Goal: Task Accomplishment & Management: Complete application form

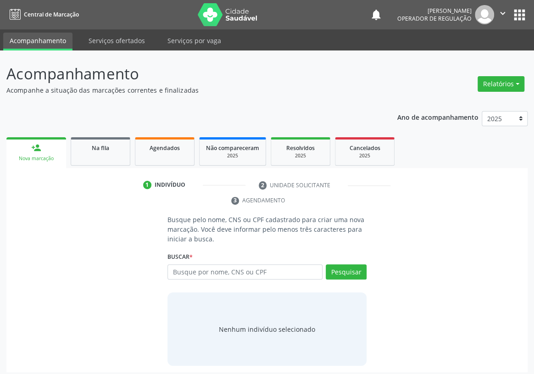
click at [183, 264] on input "text" at bounding box center [245, 272] width 155 height 16
type input "708304282627460"
drag, startPoint x: 343, startPoint y: 258, endPoint x: 179, endPoint y: 282, distance: 165.2
click at [343, 264] on button "Pesquisar" at bounding box center [346, 272] width 41 height 16
type input "708304282627460"
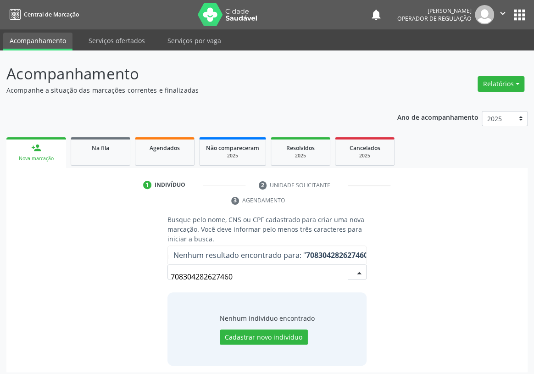
drag, startPoint x: 243, startPoint y: 264, endPoint x: 114, endPoint y: 276, distance: 130.1
click at [112, 276] on div "Busque pelo nome, CNS ou CPF cadastrado para criar uma nova marcação. Você deve…" at bounding box center [267, 290] width 509 height 151
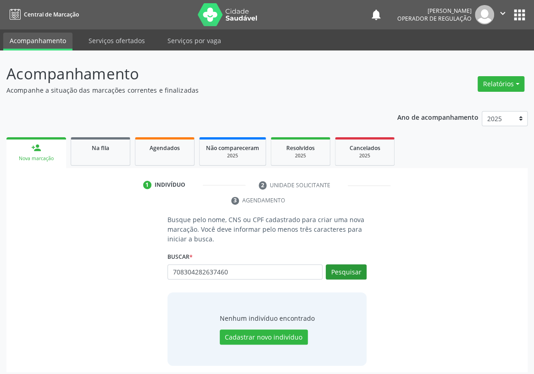
type input "708304282637460"
click at [349, 264] on button "Pesquisar" at bounding box center [346, 272] width 41 height 16
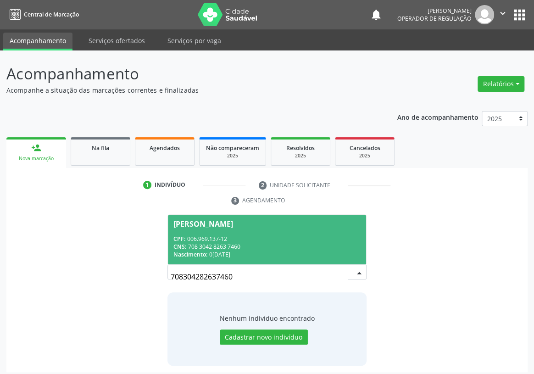
click at [189, 235] on div "CPF: 006.969.137-12" at bounding box center [267, 239] width 187 height 8
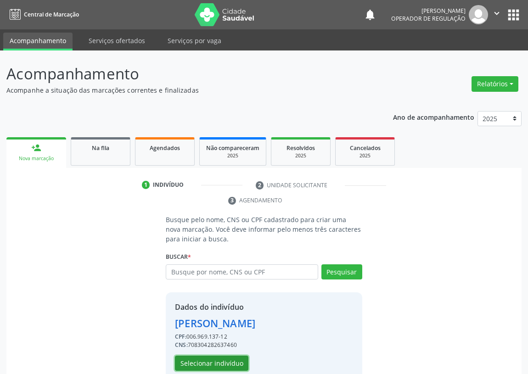
click at [220, 364] on button "Selecionar indivíduo" at bounding box center [211, 364] width 73 height 16
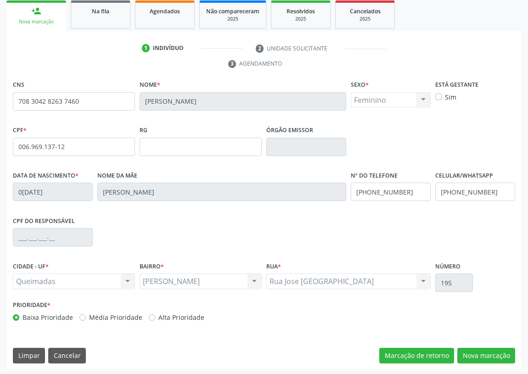
scroll to position [138, 0]
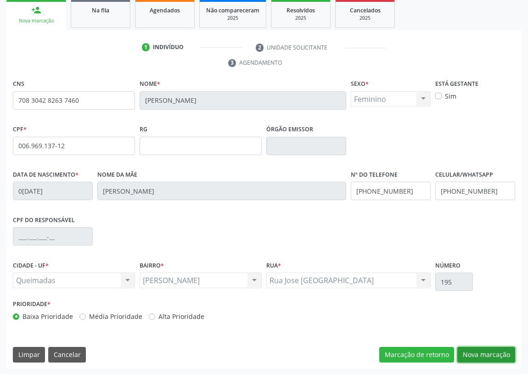
drag, startPoint x: 495, startPoint y: 354, endPoint x: 379, endPoint y: 329, distance: 118.3
click at [487, 350] on button "Nova marcação" at bounding box center [486, 355] width 58 height 16
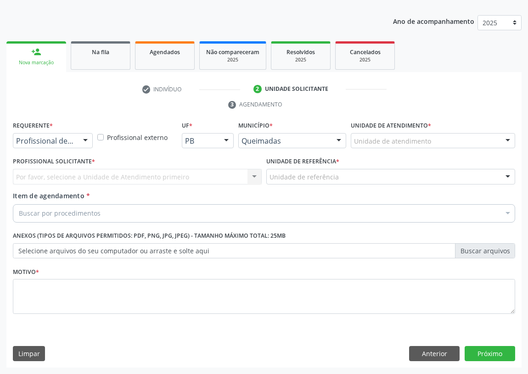
scroll to position [95, 0]
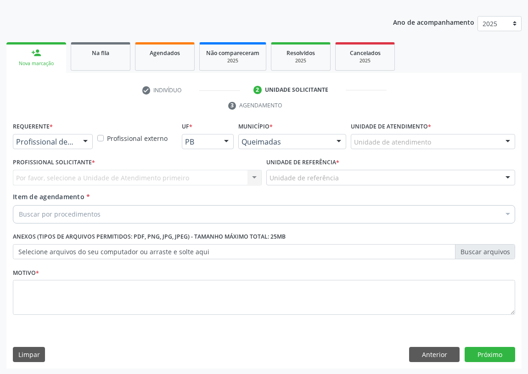
click at [89, 142] on div at bounding box center [86, 143] width 14 height 16
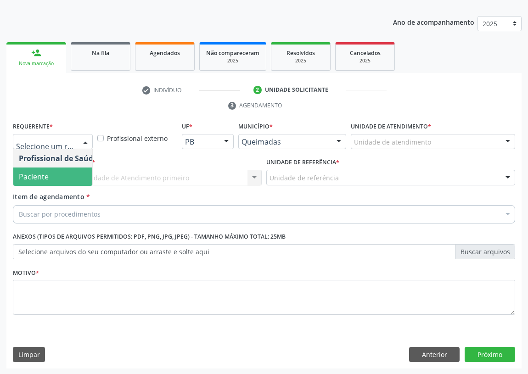
click at [86, 179] on span "Paciente" at bounding box center [58, 177] width 90 height 18
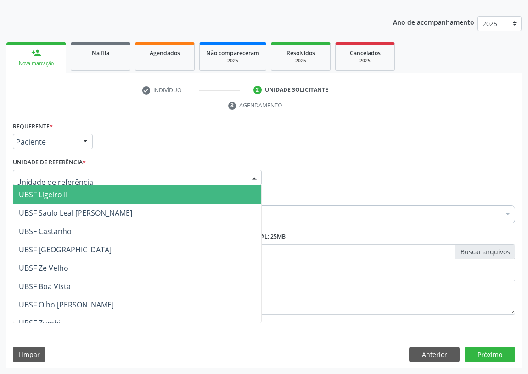
drag, startPoint x: 256, startPoint y: 173, endPoint x: 58, endPoint y: 261, distance: 216.8
click at [243, 178] on div "UBSF Ligeiro II UBSF Saulo Leal Ernesto de Melo UBSF Castanho UBSF Baixa Verde …" at bounding box center [137, 178] width 249 height 16
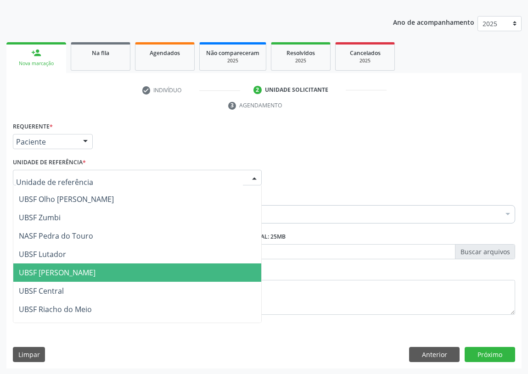
scroll to position [125, 0]
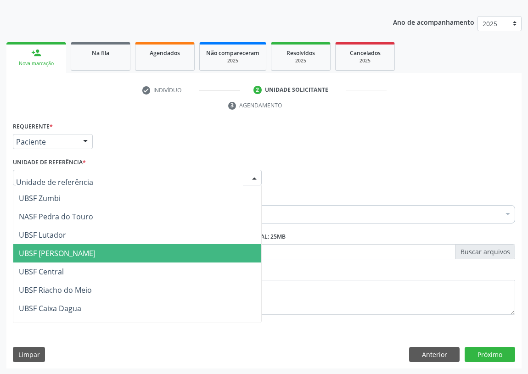
drag, startPoint x: 54, startPoint y: 250, endPoint x: 0, endPoint y: 234, distance: 56.6
click at [54, 250] on span "UBSF [PERSON_NAME]" at bounding box center [57, 253] width 77 height 10
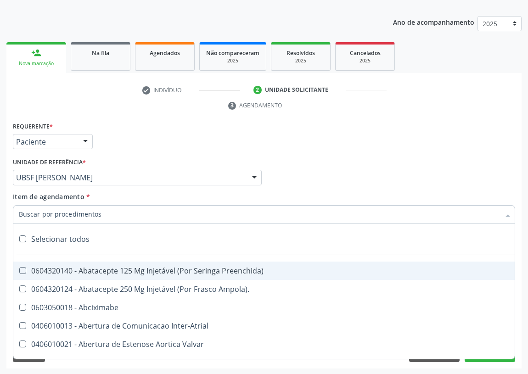
click at [50, 219] on input "Item de agendamento *" at bounding box center [259, 214] width 481 height 18
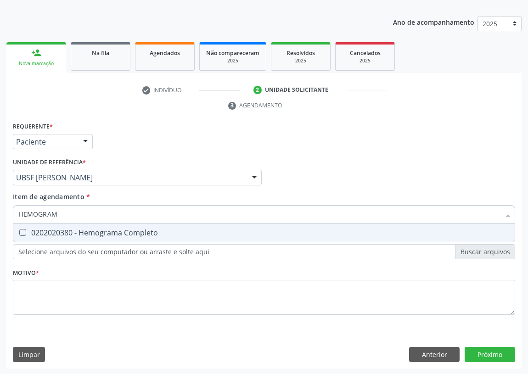
type input "HEMOGRAMA"
click at [22, 233] on Completo at bounding box center [22, 232] width 7 height 7
click at [19, 233] on Completo "checkbox" at bounding box center [16, 233] width 6 height 6
checkbox Completo "true"
drag, startPoint x: 80, startPoint y: 216, endPoint x: 193, endPoint y: 262, distance: 122.4
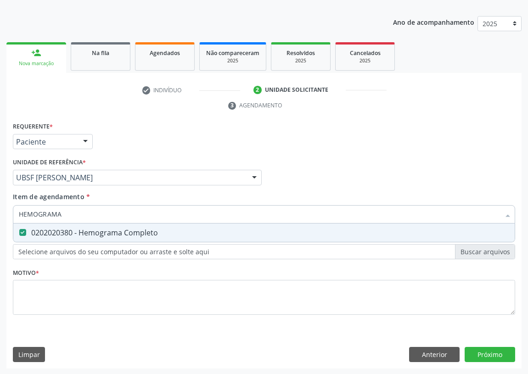
click at [0, 220] on div "Acompanhamento Acompanhe a situação das marcações correntes e finalizadas Relat…" at bounding box center [264, 165] width 528 height 420
type input "T"
checkbox Completo "false"
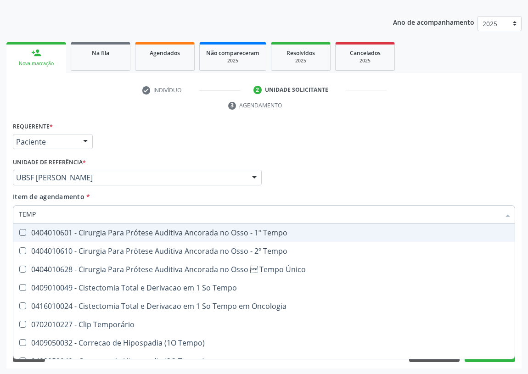
type input "TEMPO"
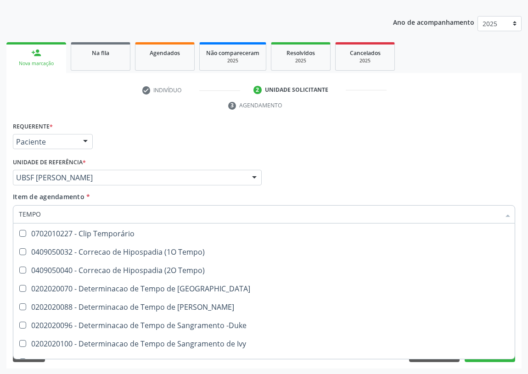
scroll to position [83, 0]
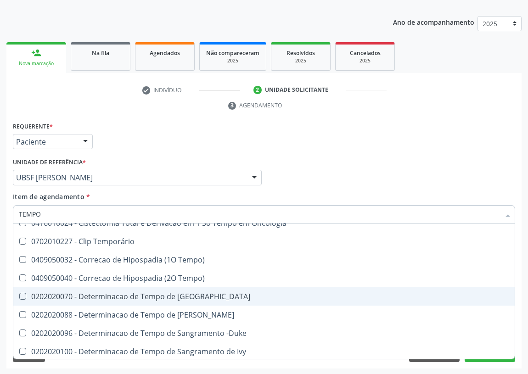
click at [184, 295] on div "0202020070 - Determinacao de Tempo de Coagulacao" at bounding box center [347, 296] width 657 height 7
checkbox Coagulacao "true"
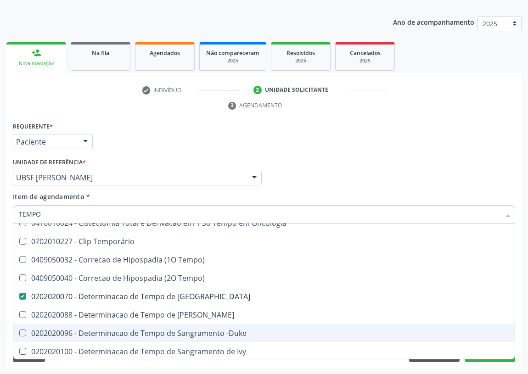
click at [183, 330] on div "0202020096 - Determinacao de Tempo de Sangramento -Duke" at bounding box center [347, 333] width 657 height 7
checkbox -Duke "true"
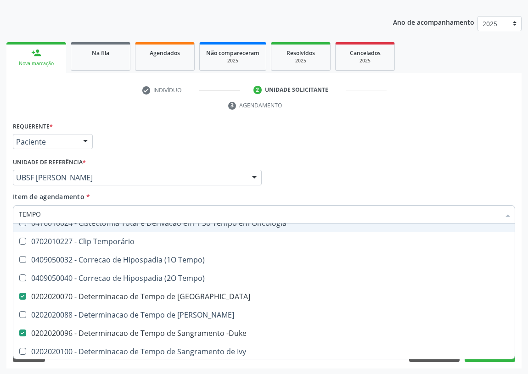
drag, startPoint x: 45, startPoint y: 213, endPoint x: 0, endPoint y: 213, distance: 45.5
click at [0, 213] on div "Acompanhamento Acompanhe a situação das marcações correntes e finalizadas Relat…" at bounding box center [264, 165] width 528 height 420
type input "G"
checkbox Coagulacao "false"
checkbox -Duke "false"
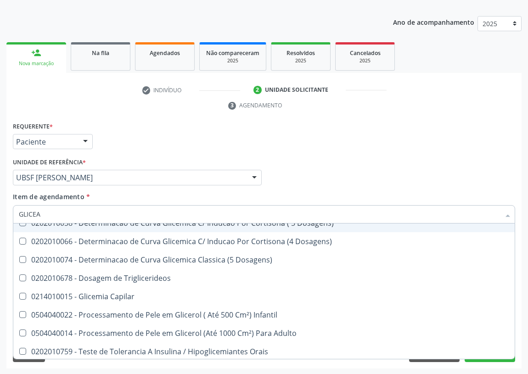
scroll to position [0, 0]
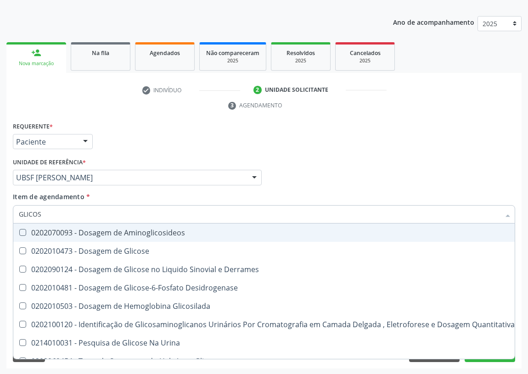
type input "GLICOSE"
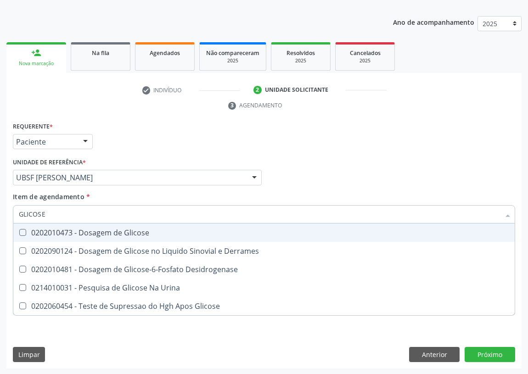
click at [18, 227] on span "0202010473 - Dosagem de Glicose" at bounding box center [263, 233] width 501 height 18
checkbox Glicose "true"
drag, startPoint x: 48, startPoint y: 211, endPoint x: 0, endPoint y: 211, distance: 47.8
click at [0, 211] on div "Acompanhamento Acompanhe a situação das marcações correntes e finalizadas Relat…" at bounding box center [264, 165] width 528 height 420
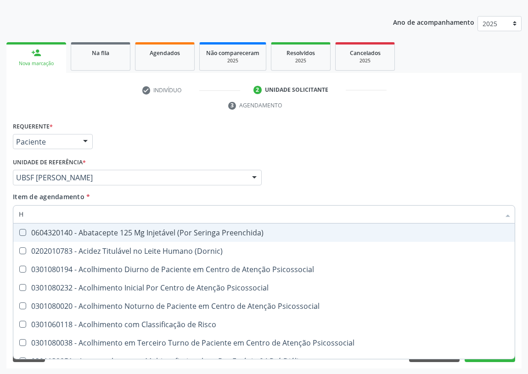
type input "HE"
checkbox Preenchida\) "false"
checkbox C "true"
type input "HEM"
checkbox Fixo "true"
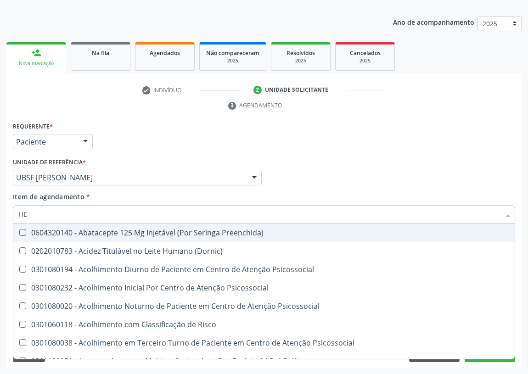
checkbox C "false"
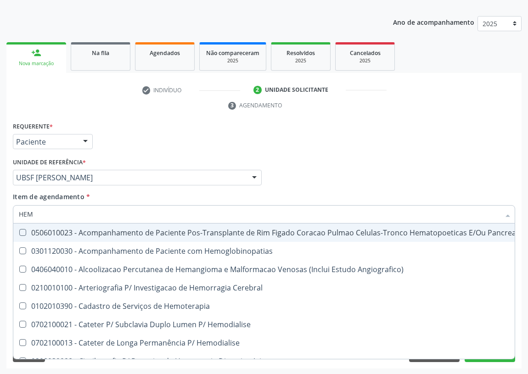
type input "HEMO"
checkbox Retro-Retal "true"
checkbox Completo "false"
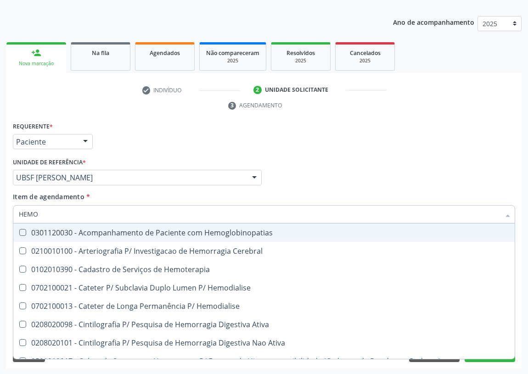
type input "HEMOG"
checkbox Carboxi-Hemoglobina "true"
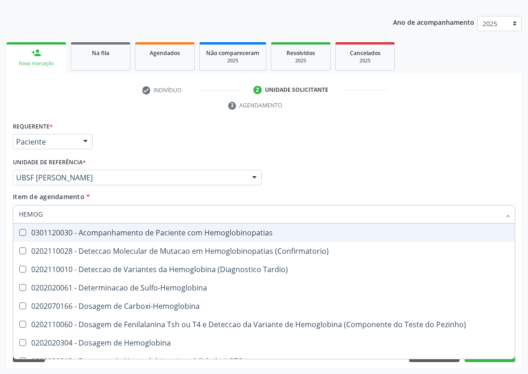
type input "HEMOGR"
checkbox Hemoglobinopatias "true"
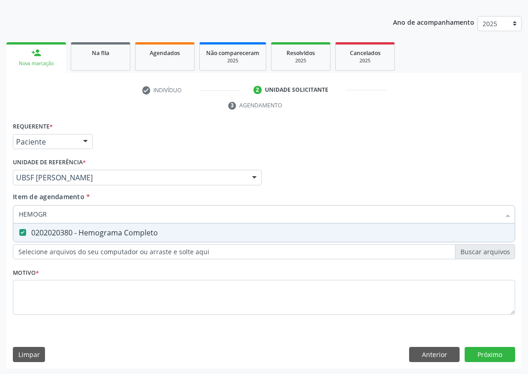
type input "HEMOGRA"
click at [371, 147] on div "Requerente * Paciente Profissional de Saúde Paciente Nenhum resultado encontrad…" at bounding box center [264, 138] width 507 height 36
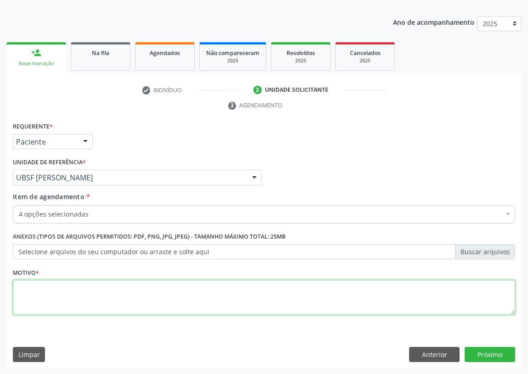
click at [41, 294] on textarea at bounding box center [264, 297] width 502 height 35
type textarea "VALIAÇÃO"
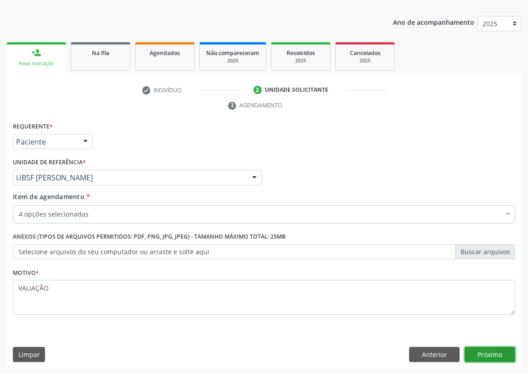
drag, startPoint x: 484, startPoint y: 352, endPoint x: 0, endPoint y: 342, distance: 484.1
click at [482, 351] on button "Próximo" at bounding box center [490, 355] width 51 height 16
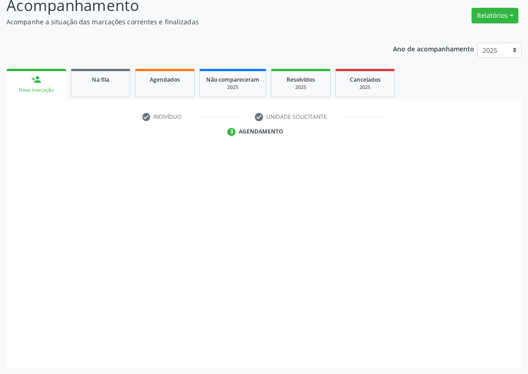
scroll to position [68, 0]
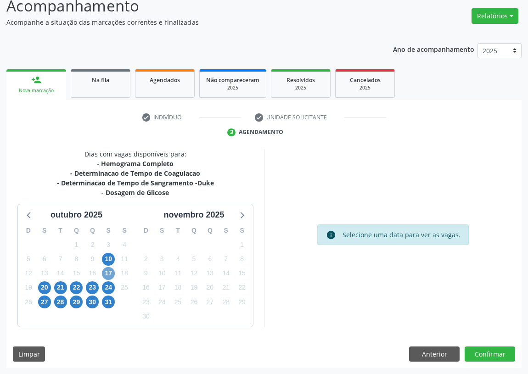
click at [104, 271] on span "17" at bounding box center [108, 273] width 13 height 13
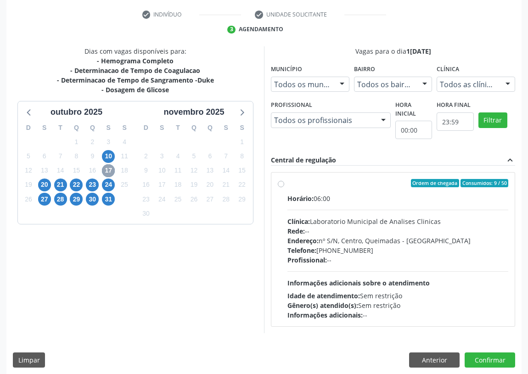
scroll to position [176, 0]
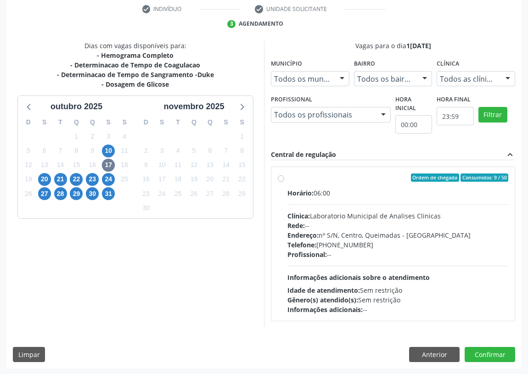
click at [287, 177] on label "Ordem de chegada Consumidos: 9 / 50 Horário: 06:00 Clínica: Laboratorio Municip…" at bounding box center [397, 244] width 221 height 141
click at [282, 177] on input "Ordem de chegada Consumidos: 9 / 50 Horário: 06:00 Clínica: Laboratorio Municip…" at bounding box center [281, 178] width 6 height 8
radio input "true"
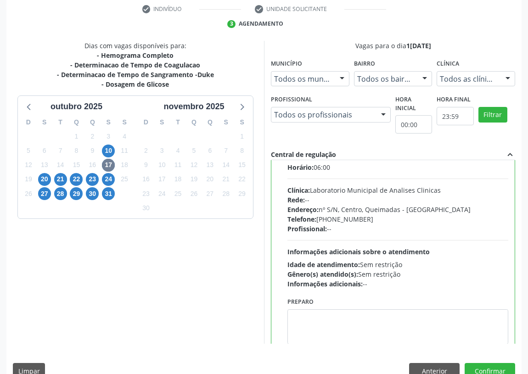
scroll to position [45, 0]
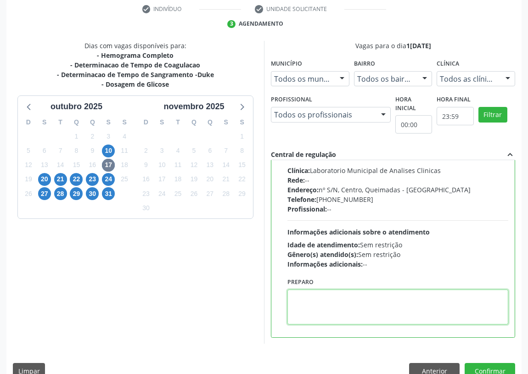
click at [307, 307] on textarea at bounding box center [397, 307] width 221 height 35
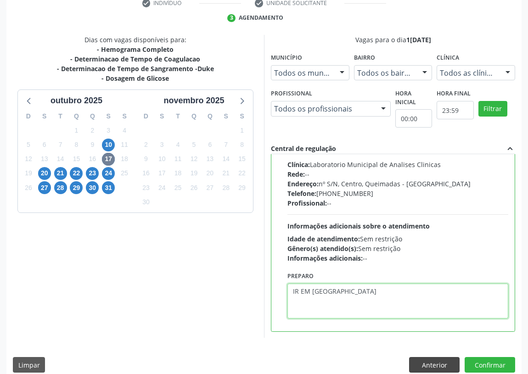
scroll to position [193, 0]
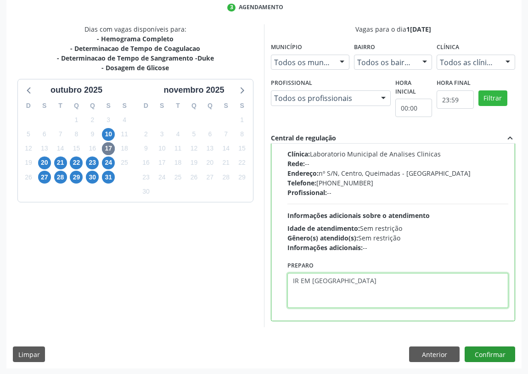
type textarea "IR EM [GEOGRAPHIC_DATA]"
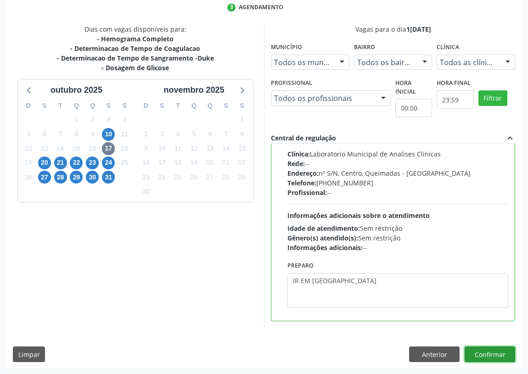
drag, startPoint x: 484, startPoint y: 353, endPoint x: 340, endPoint y: 344, distance: 144.9
click at [482, 352] on button "Confirmar" at bounding box center [490, 355] width 51 height 16
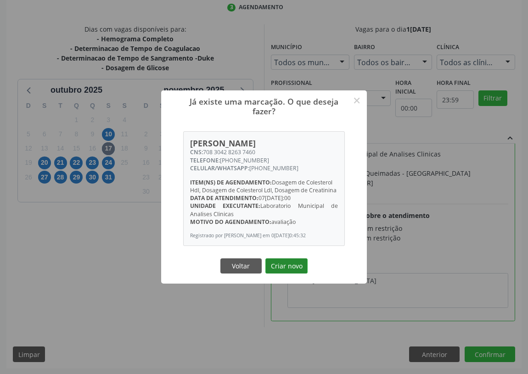
click at [298, 266] on button "Criar novo" at bounding box center [286, 267] width 42 height 16
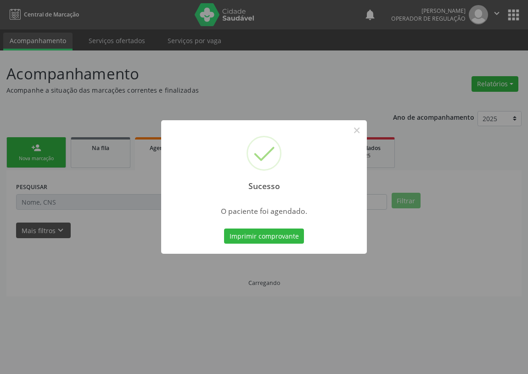
scroll to position [0, 0]
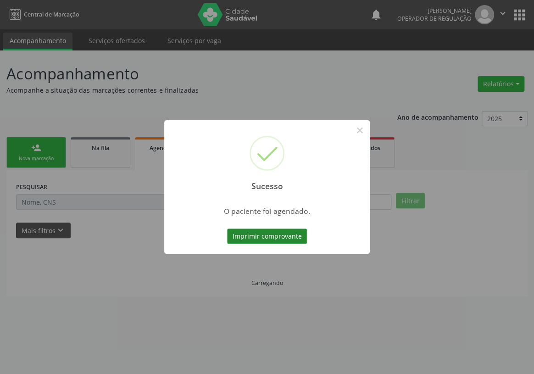
click at [251, 232] on button "Imprimir comprovante" at bounding box center [267, 237] width 80 height 16
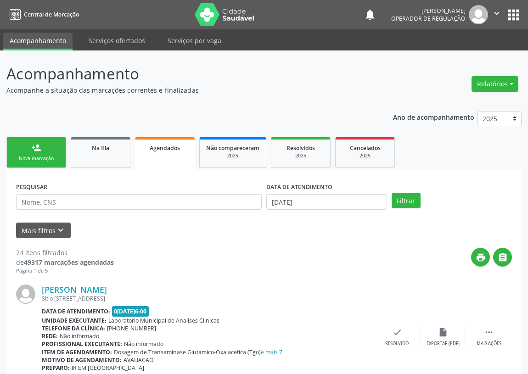
click at [39, 147] on div "person_add" at bounding box center [36, 148] width 10 height 10
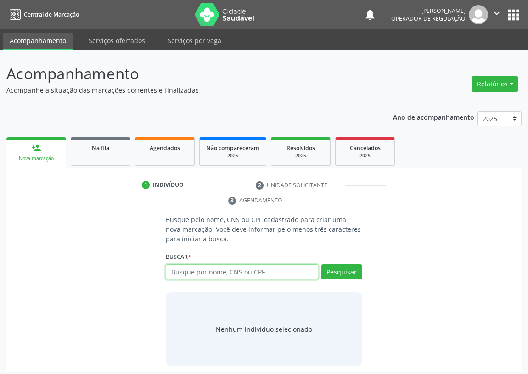
click at [178, 274] on input "text" at bounding box center [242, 272] width 152 height 16
click at [174, 272] on input "text" at bounding box center [242, 272] width 152 height 16
type input "700004410660106"
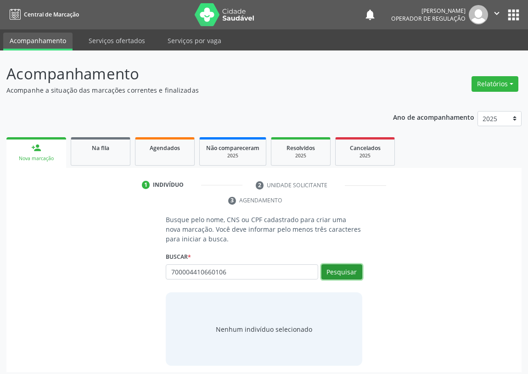
click at [337, 269] on button "Pesquisar" at bounding box center [341, 272] width 41 height 16
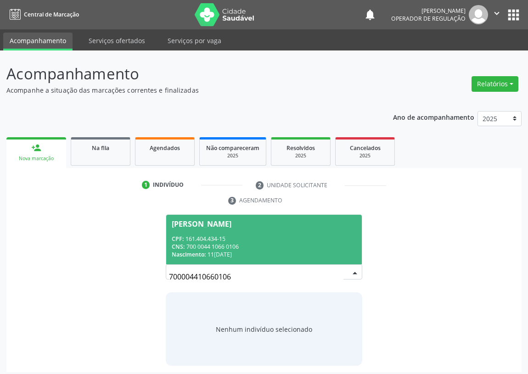
drag, startPoint x: 248, startPoint y: 232, endPoint x: 168, endPoint y: 242, distance: 80.5
click at [248, 232] on span "Lindalva Marcelino Alves de Assis CPF: 161.404.434-15 CNS: 700 0044 1066 0106 N…" at bounding box center [264, 239] width 196 height 49
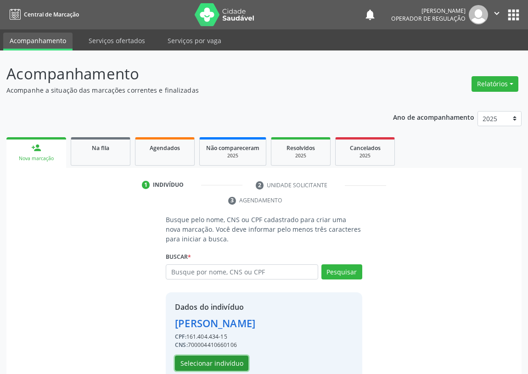
click at [203, 365] on button "Selecionar indivíduo" at bounding box center [211, 364] width 73 height 16
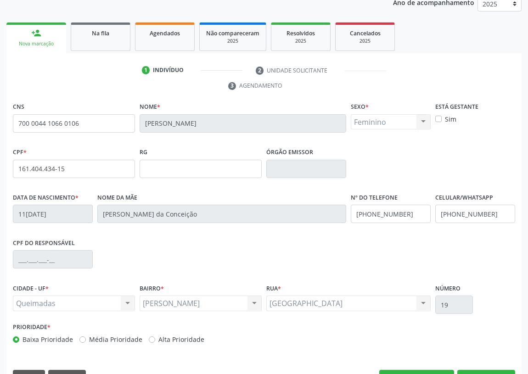
scroll to position [138, 0]
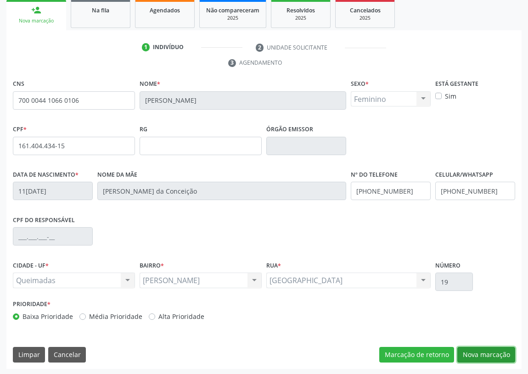
drag, startPoint x: 470, startPoint y: 354, endPoint x: 191, endPoint y: 241, distance: 301.2
click at [468, 354] on button "Nova marcação" at bounding box center [486, 355] width 58 height 16
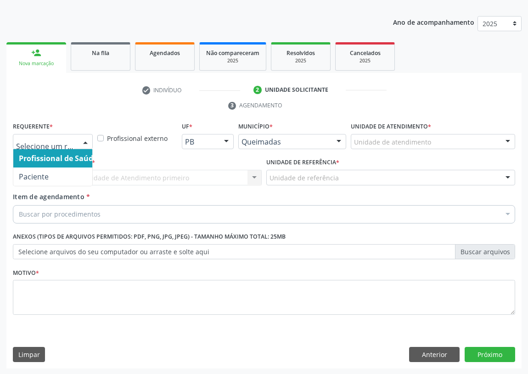
drag, startPoint x: 79, startPoint y: 140, endPoint x: 50, endPoint y: 163, distance: 37.6
click at [79, 139] on div at bounding box center [86, 143] width 14 height 16
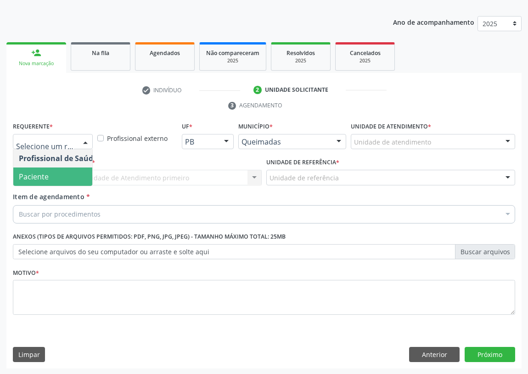
drag, startPoint x: 55, startPoint y: 177, endPoint x: 199, endPoint y: 167, distance: 144.5
click at [56, 176] on span "Paciente" at bounding box center [58, 177] width 90 height 18
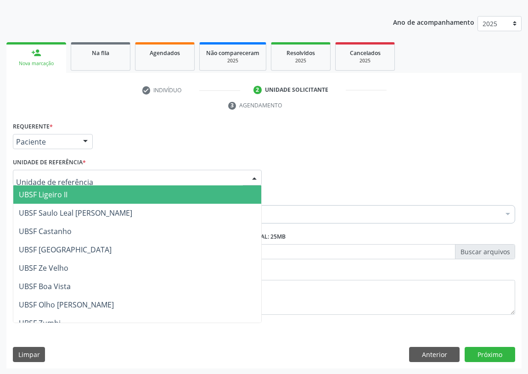
drag, startPoint x: 246, startPoint y: 175, endPoint x: 28, endPoint y: 224, distance: 223.6
click at [245, 175] on div at bounding box center [137, 178] width 249 height 16
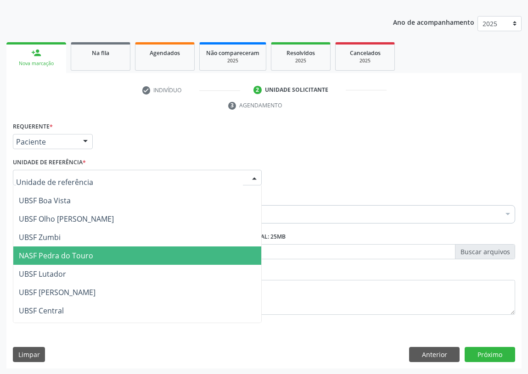
scroll to position [125, 0]
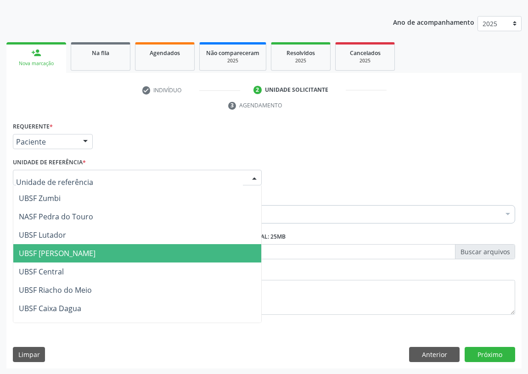
drag, startPoint x: 70, startPoint y: 250, endPoint x: 50, endPoint y: 250, distance: 19.7
click at [69, 250] on span "UBSF [PERSON_NAME]" at bounding box center [57, 253] width 77 height 10
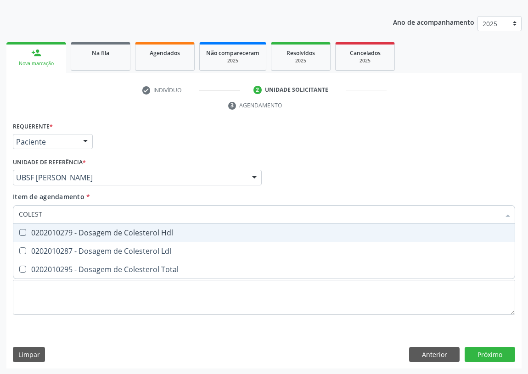
type input "COLESTE"
drag, startPoint x: 22, startPoint y: 233, endPoint x: 23, endPoint y: 247, distance: 13.8
click at [22, 235] on Hdl at bounding box center [22, 232] width 7 height 7
click at [19, 235] on Hdl "checkbox" at bounding box center [16, 233] width 6 height 6
checkbox Hdl "true"
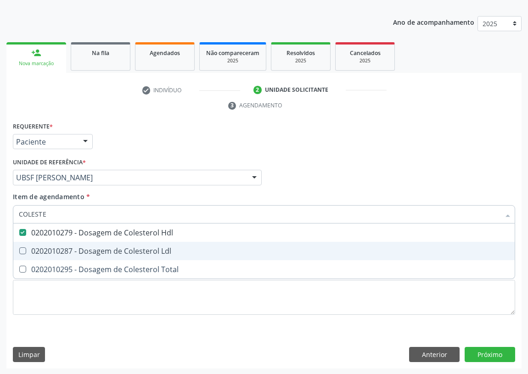
drag, startPoint x: 24, startPoint y: 249, endPoint x: 33, endPoint y: 234, distance: 17.5
click at [24, 249] on Ldl at bounding box center [22, 250] width 7 height 7
click at [19, 249] on Ldl "checkbox" at bounding box center [16, 251] width 6 height 6
checkbox Ldl "true"
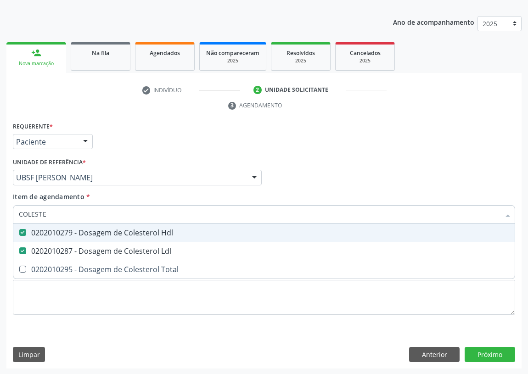
drag, startPoint x: 49, startPoint y: 214, endPoint x: 0, endPoint y: 214, distance: 48.7
click at [0, 214] on div "Acompanhamento Acompanhe a situação das marcações correntes e finalizadas Relat…" at bounding box center [264, 165] width 528 height 420
type input "C"
checkbox Hdl "false"
checkbox Ldl "false"
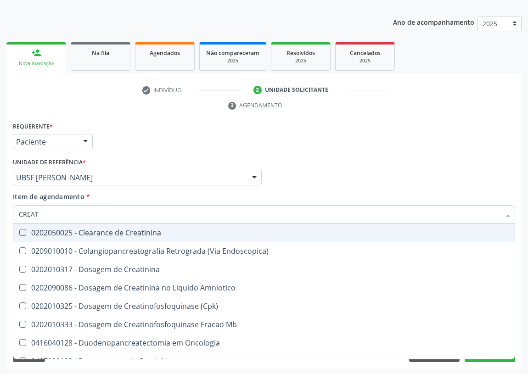
type input "CREATI"
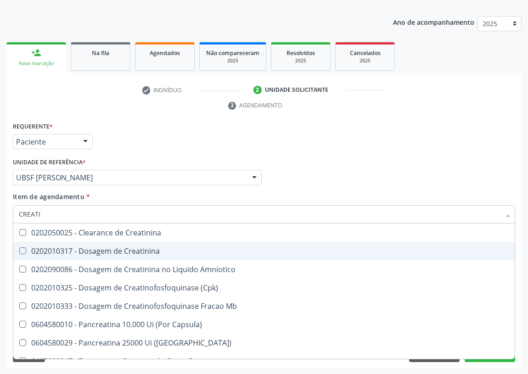
click at [96, 249] on div "0202010317 - Dosagem de Creatinina" at bounding box center [264, 250] width 490 height 7
checkbox Creatinina "true"
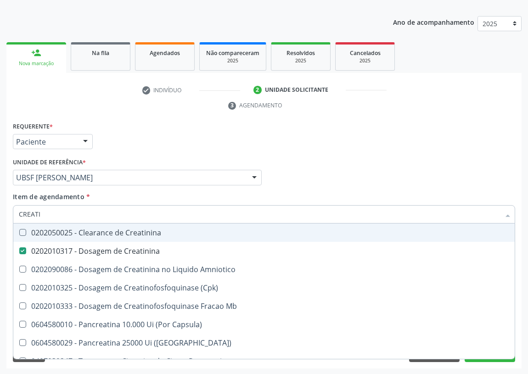
drag, startPoint x: 55, startPoint y: 209, endPoint x: 0, endPoint y: 210, distance: 54.6
click at [0, 210] on div "Acompanhamento Acompanhe a situação das marcações correntes e finalizadas Relat…" at bounding box center [264, 165] width 528 height 420
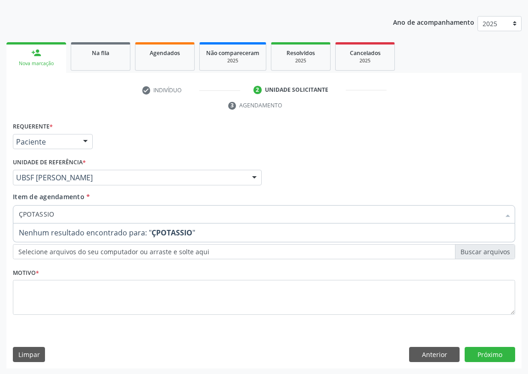
click at [21, 214] on input "ÇPOTASSIO" at bounding box center [259, 214] width 481 height 18
type input "POTASSIO"
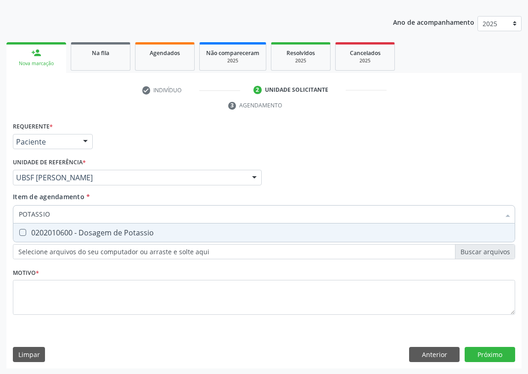
drag, startPoint x: 24, startPoint y: 233, endPoint x: 59, endPoint y: 216, distance: 38.4
click at [33, 229] on div "0202010600 - Dosagem de Potassio" at bounding box center [264, 232] width 490 height 7
checkbox Potassio "true"
drag, startPoint x: 63, startPoint y: 215, endPoint x: 8, endPoint y: 214, distance: 55.1
click at [8, 214] on div "Requerente * Paciente Profissional de Saúde Paciente Nenhum resultado encontrad…" at bounding box center [263, 244] width 515 height 249
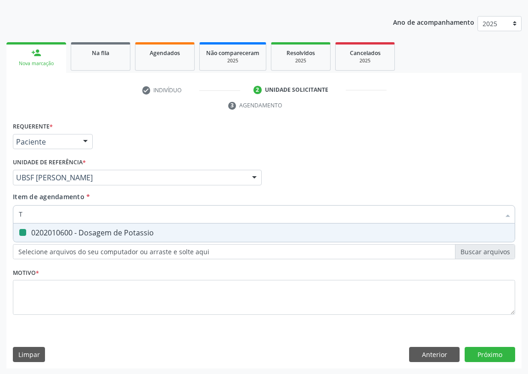
type input "TR"
checkbox Potassio "false"
type input "TRIGLI"
drag, startPoint x: 20, startPoint y: 230, endPoint x: 53, endPoint y: 217, distance: 35.5
click at [42, 224] on span "0202010678 - Dosagem de Triglicerideos" at bounding box center [263, 233] width 501 height 18
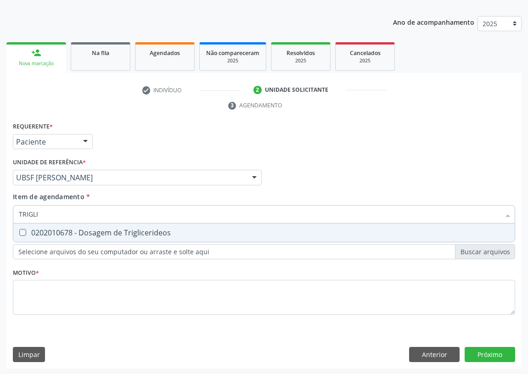
checkbox Triglicerideos "true"
drag, startPoint x: 51, startPoint y: 215, endPoint x: 0, endPoint y: 206, distance: 51.8
click at [0, 210] on div "Acompanhamento Acompanhe a situação das marcações correntes e finalizadas Relat…" at bounding box center [264, 165] width 528 height 420
type input "G"
checkbox Triglicerideos "false"
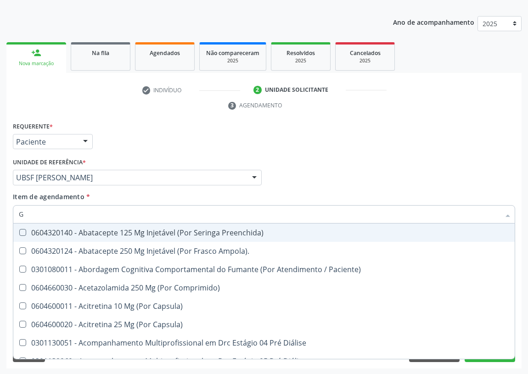
type input "GL"
checkbox Bucomaxilofacial "true"
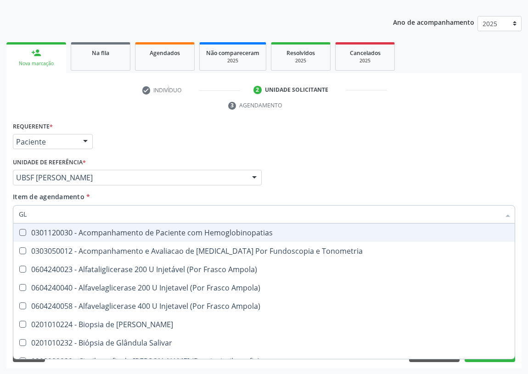
type input "GLI"
checkbox Dosagens\) "true"
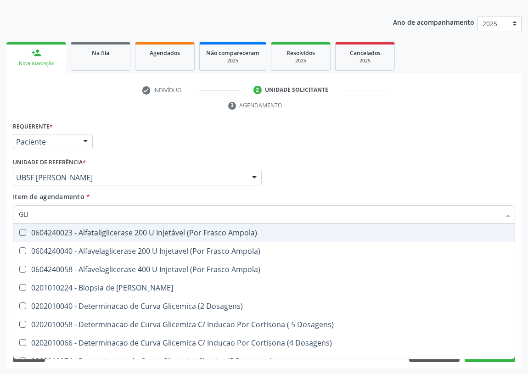
type input "GLIC"
checkbox Glicosilada "true"
checkbox Triglicerideos "false"
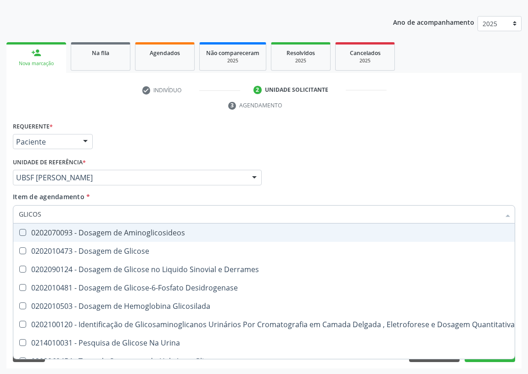
type input "GLICOSE"
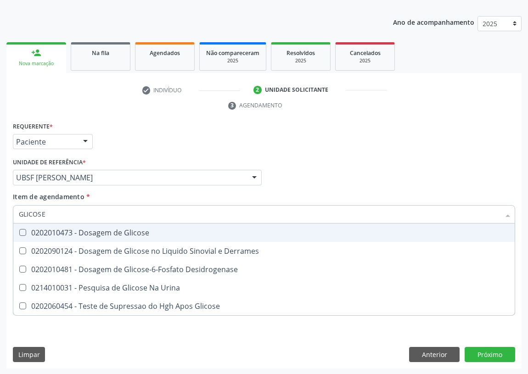
drag, startPoint x: 20, startPoint y: 233, endPoint x: 52, endPoint y: 220, distance: 34.4
click at [34, 229] on div "0202010473 - Dosagem de Glicose" at bounding box center [264, 232] width 490 height 7
checkbox Glicose "true"
drag, startPoint x: 28, startPoint y: 216, endPoint x: 0, endPoint y: 212, distance: 28.2
click at [0, 214] on div "Acompanhamento Acompanhe a situação das marcações correntes e finalizadas Relat…" at bounding box center [264, 165] width 528 height 420
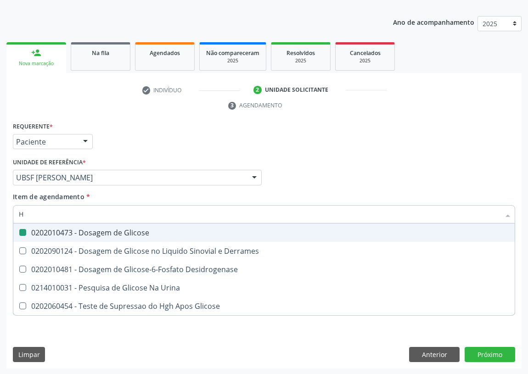
type input "HE"
checkbox Glicose "false"
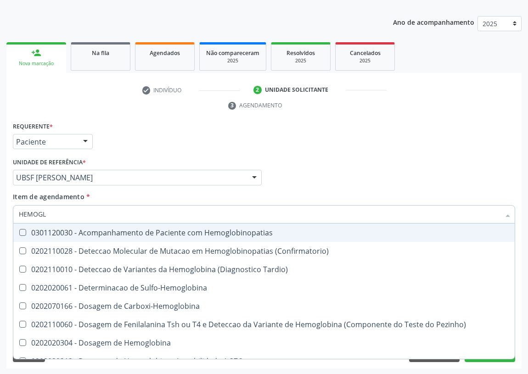
type input "HEMOGLO"
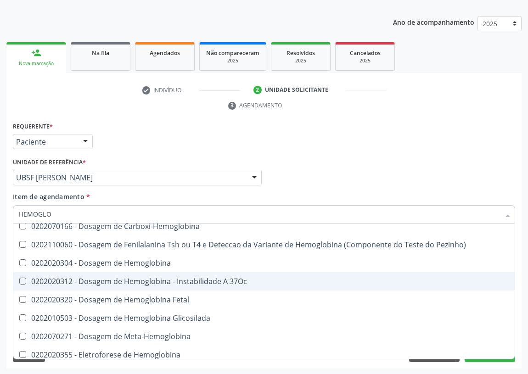
scroll to position [83, 0]
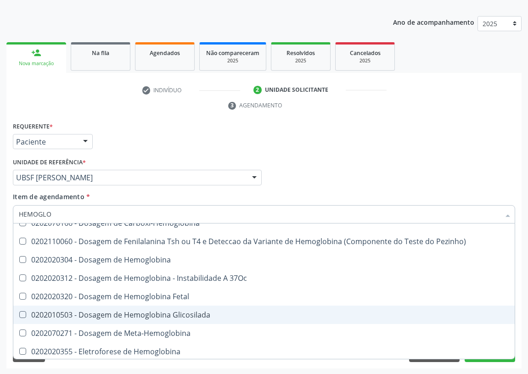
drag, startPoint x: 101, startPoint y: 316, endPoint x: 12, endPoint y: 277, distance: 97.3
click at [99, 314] on div "0202010503 - Dosagem de Hemoglobina Glicosilada" at bounding box center [264, 314] width 490 height 7
checkbox Glicosilada "true"
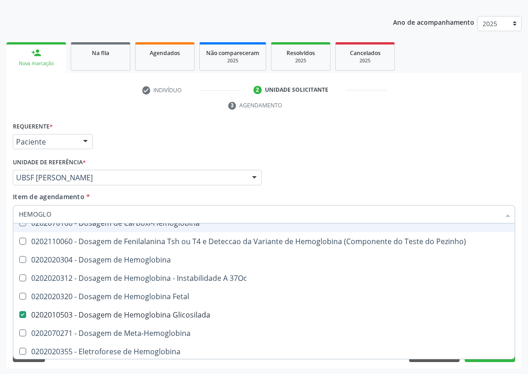
drag, startPoint x: 58, startPoint y: 216, endPoint x: 0, endPoint y: 214, distance: 57.9
click at [0, 214] on div "Acompanhamento Acompanhe a situação das marcações correntes e finalizadas Relat…" at bounding box center [264, 165] width 528 height 420
type input "020"
checkbox Glicosilada "false"
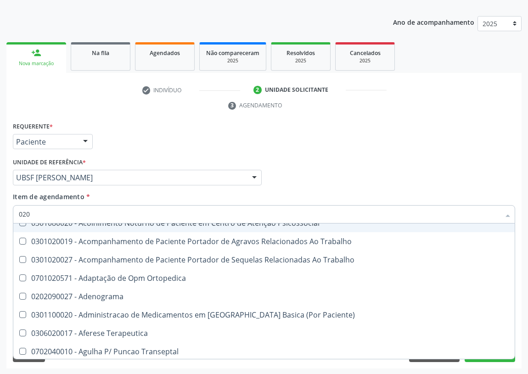
type input "0202"
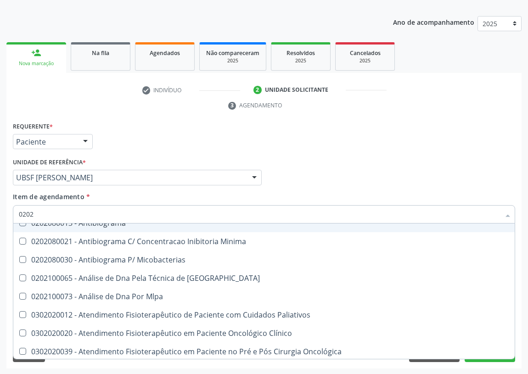
checkbox Hdl "true"
checkbox Ldl "true"
checkbox Creatinina "true"
checkbox Glicose "true"
checkbox Glicosilada "true"
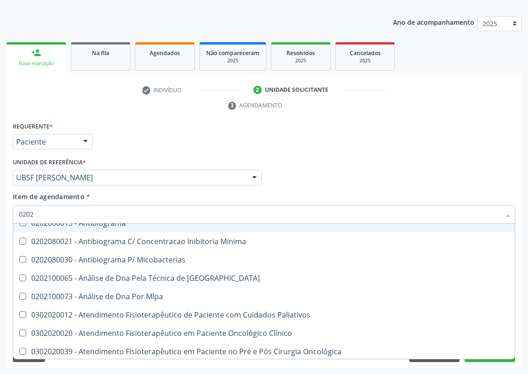
checkbox Potassio "true"
checkbox Triglicerideos "true"
type input "02020"
checkbox Barbituratos "true"
checkbox Benzodiazepinicos "true"
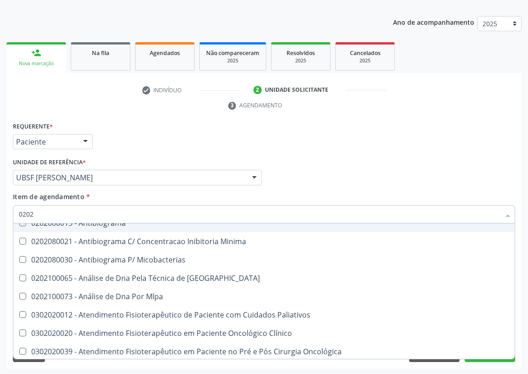
checkbox Calcitonina "true"
checkbox Hdl "false"
checkbox Ldl "false"
checkbox Creatinina "false"
checkbox Xiii "true"
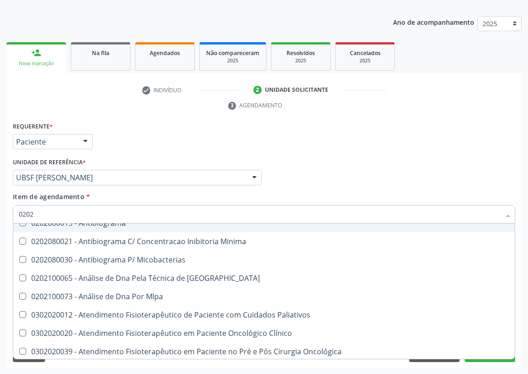
checkbox Formaldeido "true"
checkbox Glicose "false"
checkbox Glicosilada "false"
checkbox \(Igm\) "true"
checkbox Potassio "false"
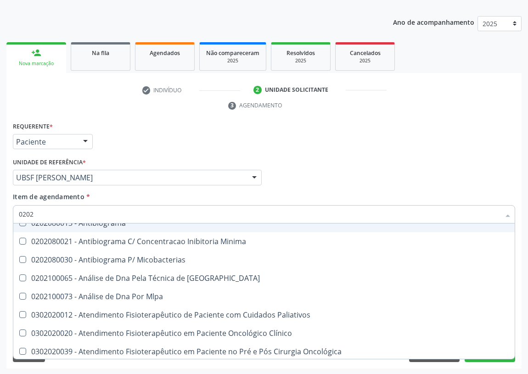
checkbox Horas\) "true"
checkbox Triglicerideos "false"
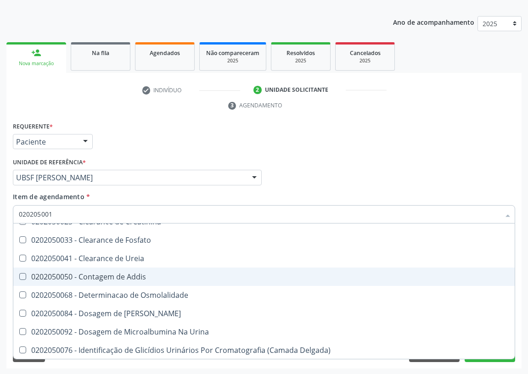
scroll to position [0, 0]
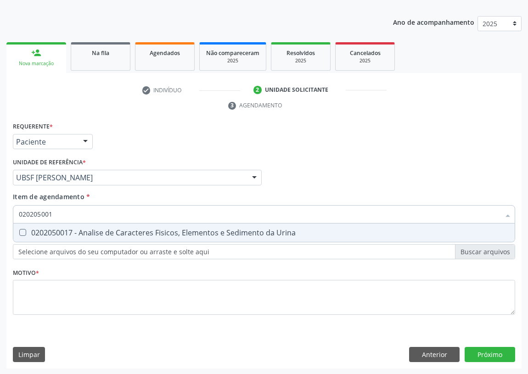
type input "0202050017"
drag, startPoint x: 20, startPoint y: 232, endPoint x: 46, endPoint y: 217, distance: 29.6
click at [23, 230] on Urina at bounding box center [22, 232] width 7 height 7
click at [19, 230] on Urina "checkbox" at bounding box center [16, 233] width 6 height 6
checkbox Urina "true"
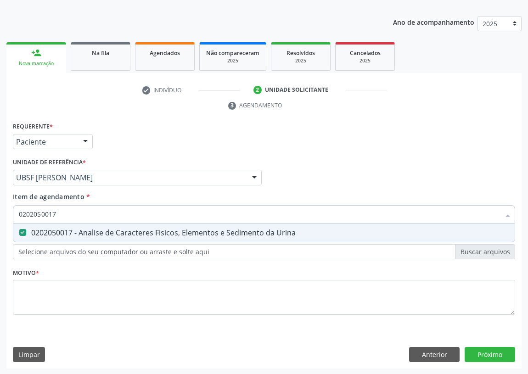
drag, startPoint x: 62, startPoint y: 211, endPoint x: 8, endPoint y: 211, distance: 53.7
click at [8, 211] on div "Requerente * Paciente Profissional de Saúde Paciente Nenhum resultado encontrad…" at bounding box center [263, 244] width 515 height 249
type input "T"
checkbox Urina "false"
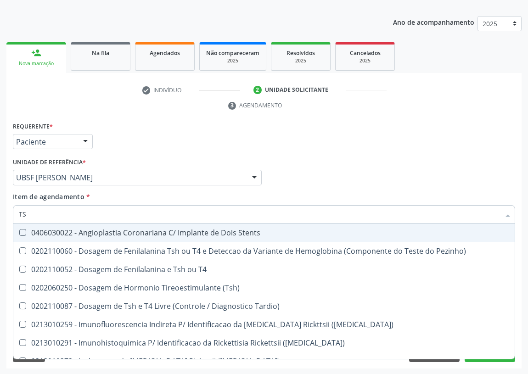
type input "TSH"
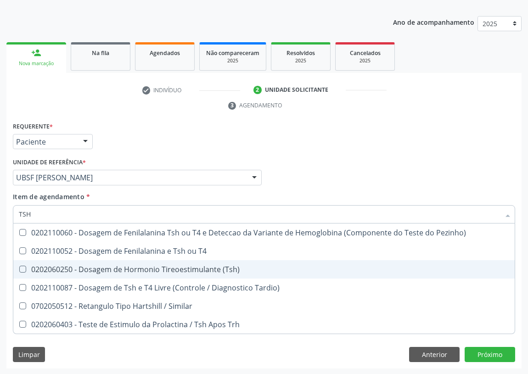
drag, startPoint x: 24, startPoint y: 267, endPoint x: 27, endPoint y: 257, distance: 10.5
click at [26, 260] on span "0202060250 - Dosagem de Hormonio Tireoestimulante (Tsh)" at bounding box center [263, 269] width 501 height 18
checkbox \(Tsh\) "true"
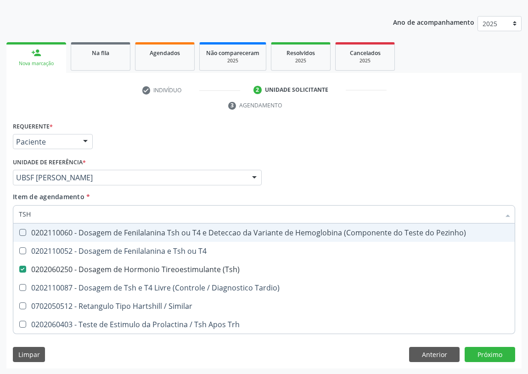
drag, startPoint x: 20, startPoint y: 214, endPoint x: 12, endPoint y: 215, distance: 7.4
click at [13, 215] on div "TSH" at bounding box center [264, 214] width 502 height 18
type input "T"
checkbox \(Tsh\) "false"
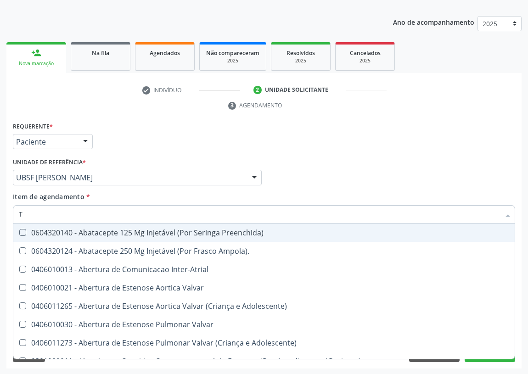
type input "T4"
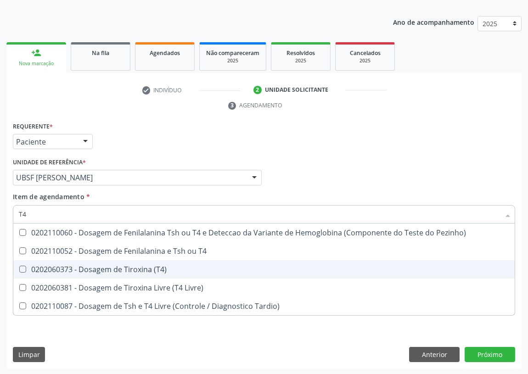
click at [140, 268] on div "0202060373 - Dosagem de Tiroxina (T4)" at bounding box center [264, 269] width 490 height 7
checkbox \(T4\) "true"
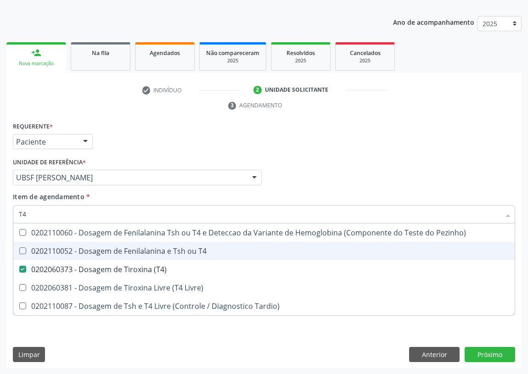
drag, startPoint x: 34, startPoint y: 211, endPoint x: 1, endPoint y: 211, distance: 33.1
click at [1, 211] on div "Acompanhamento Acompanhe a situação das marcações correntes e finalizadas Relat…" at bounding box center [264, 165] width 528 height 420
type input "V"
checkbox \(T4\) "false"
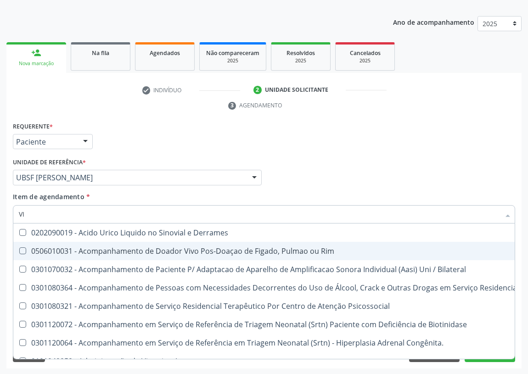
type input "VIT"
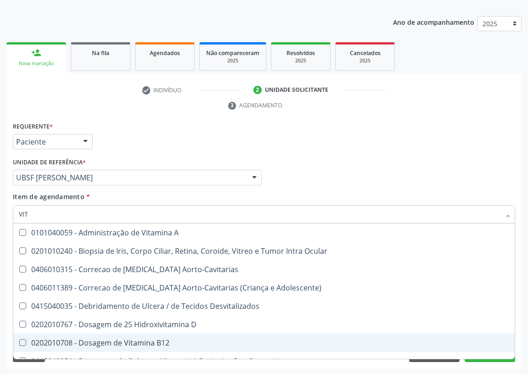
drag, startPoint x: 105, startPoint y: 344, endPoint x: 29, endPoint y: 324, distance: 78.9
click at [95, 340] on div "0202010708 - Dosagem de Vitamina B12" at bounding box center [264, 342] width 490 height 7
checkbox B12 "true"
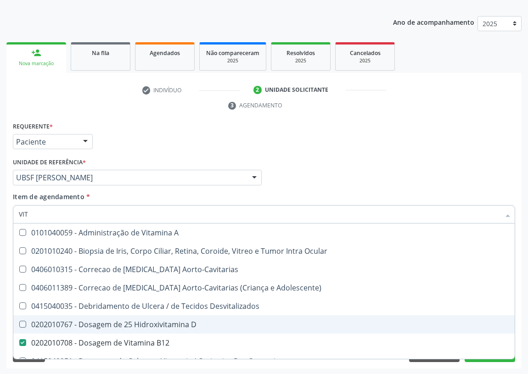
click at [372, 148] on div "Requerente * Paciente Profissional de Saúde Paciente Nenhum resultado encontrad…" at bounding box center [264, 138] width 507 height 36
checkbox Ocular "true"
checkbox Aorto-Cavitarias "true"
checkbox Adolescente\) "true"
checkbox Desvitalizados "true"
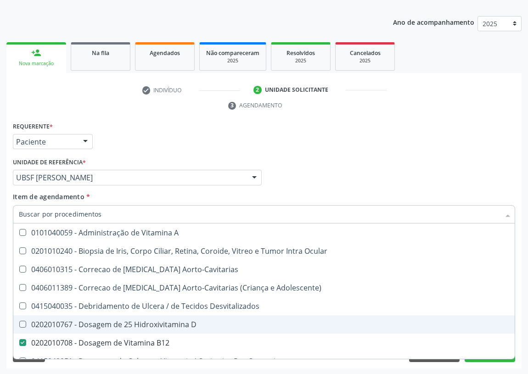
checkbox D "true"
checkbox Cateterismo "true"
checkbox Toracotomia "true"
checkbox Toracotomia\) "true"
checkbox Intra-Vitreo "true"
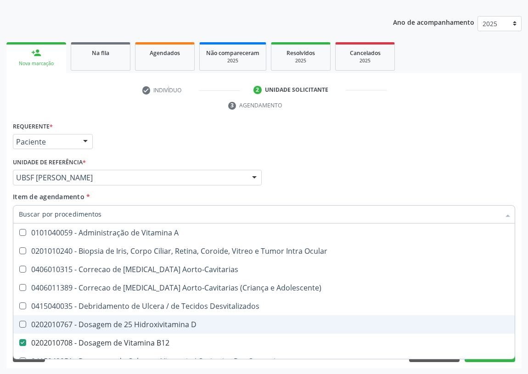
checkbox Estranho "true"
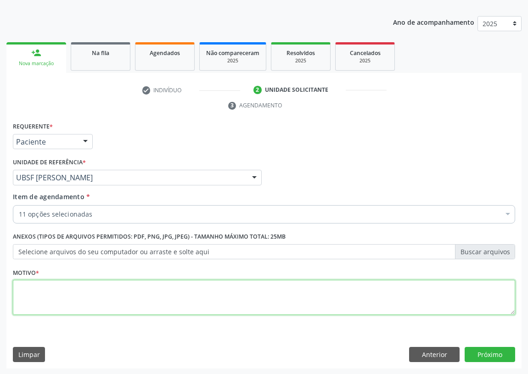
click at [65, 296] on textarea at bounding box center [264, 297] width 502 height 35
type textarea "AVALIAÇÃO"
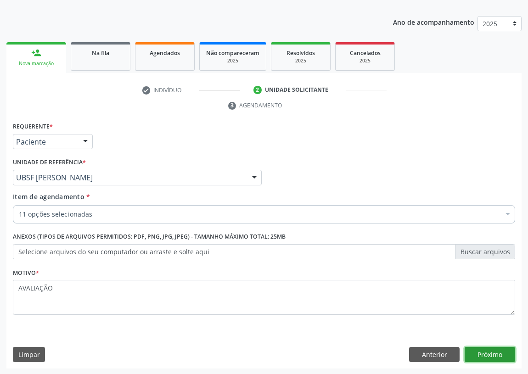
drag, startPoint x: 493, startPoint y: 352, endPoint x: 487, endPoint y: 352, distance: 6.0
click at [487, 352] on button "Próximo" at bounding box center [490, 355] width 51 height 16
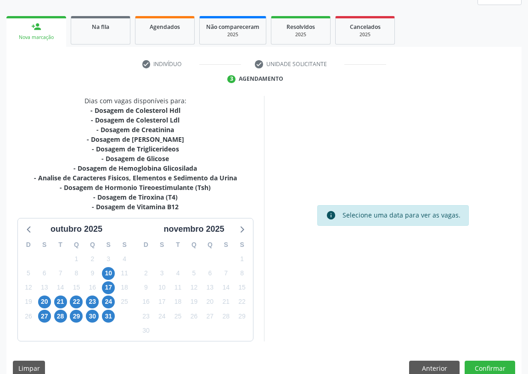
scroll to position [135, 0]
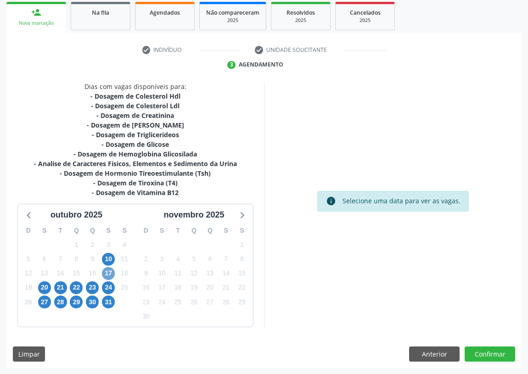
click at [114, 271] on span "17" at bounding box center [108, 273] width 13 height 13
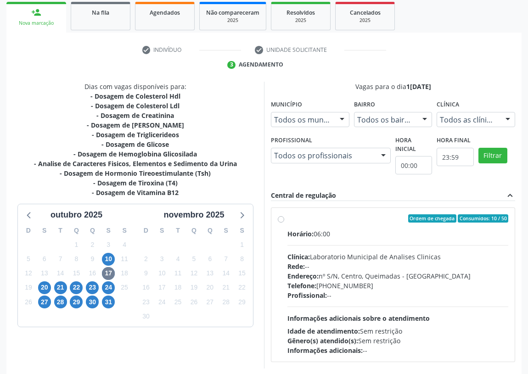
click at [287, 216] on label "Ordem de chegada Consumidos: 10 / 50 Horário: 06:00 Clínica: Laboratorio Munici…" at bounding box center [397, 284] width 221 height 141
click at [280, 216] on input "Ordem de chegada Consumidos: 10 / 50 Horário: 06:00 Clínica: Laboratorio Munici…" at bounding box center [281, 218] width 6 height 8
radio input "true"
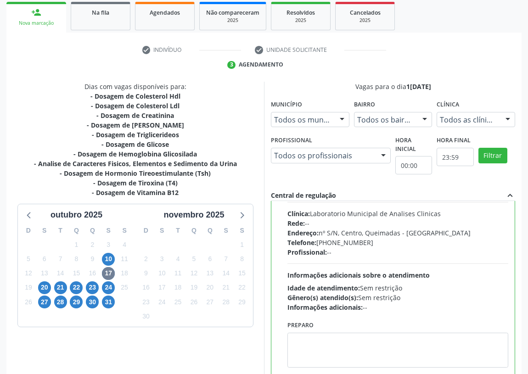
scroll to position [45, 0]
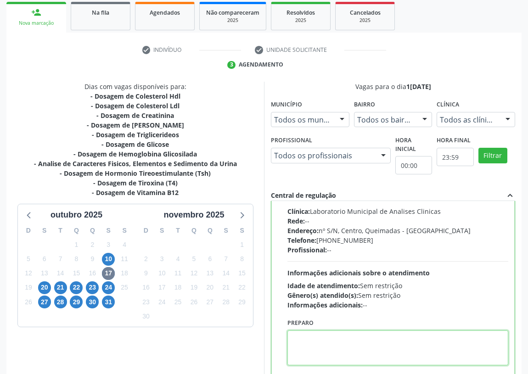
click at [316, 351] on textarea at bounding box center [397, 348] width 221 height 35
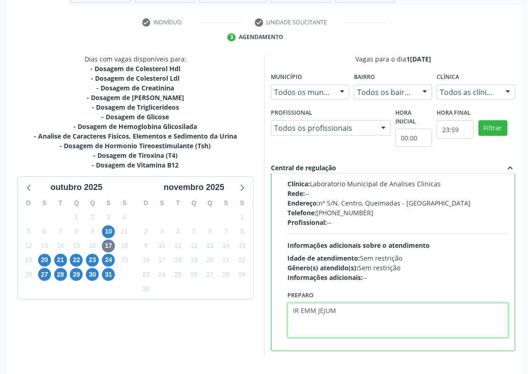
scroll to position [177, 0]
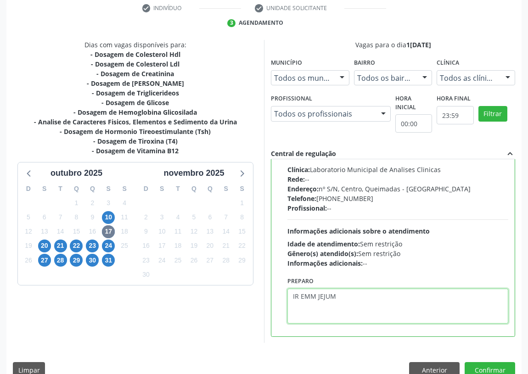
click at [315, 295] on textarea "IR EMM JEJUM" at bounding box center [397, 306] width 221 height 35
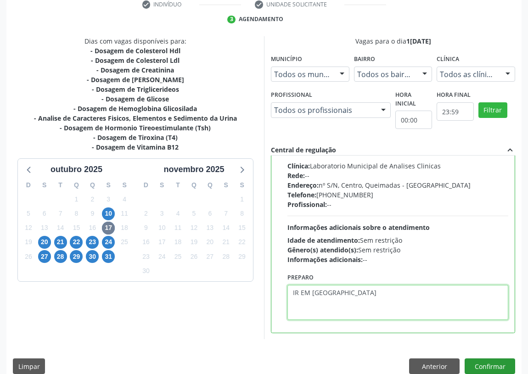
scroll to position [193, 0]
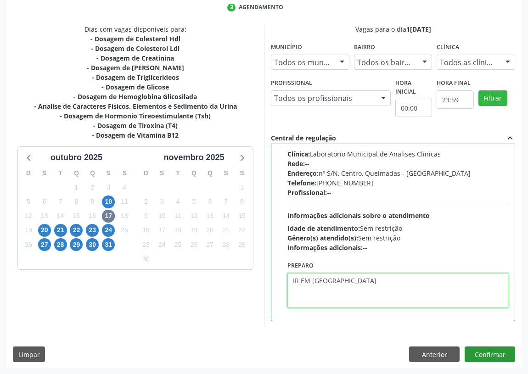
type textarea "IR EM [GEOGRAPHIC_DATA]"
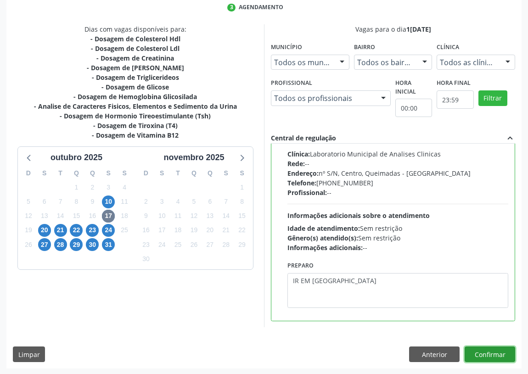
click at [488, 353] on button "Confirmar" at bounding box center [490, 355] width 51 height 16
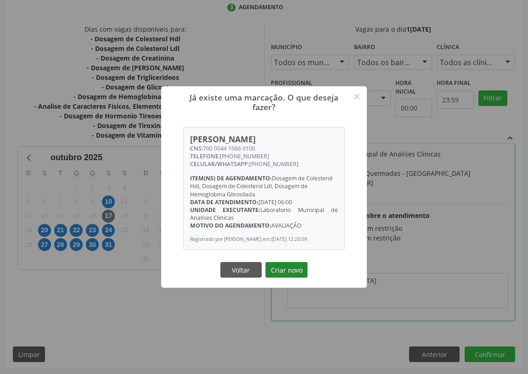
click at [284, 274] on button "Criar novo" at bounding box center [286, 270] width 42 height 16
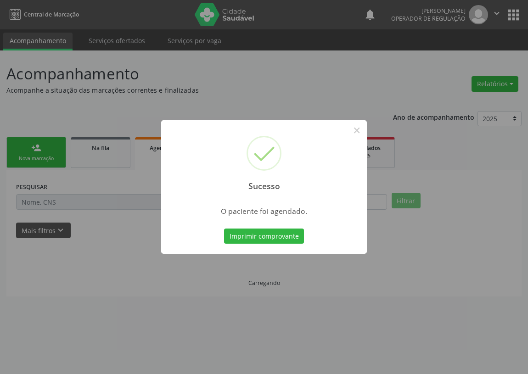
scroll to position [0, 0]
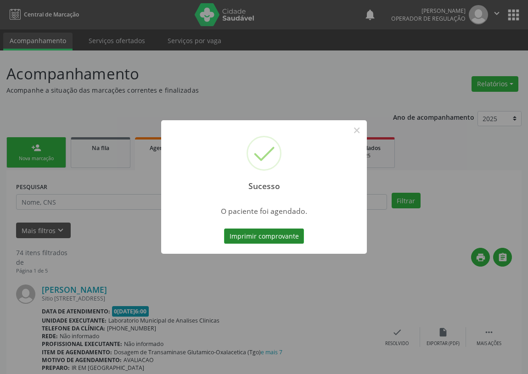
click at [281, 239] on button "Imprimir comprovante" at bounding box center [264, 237] width 80 height 16
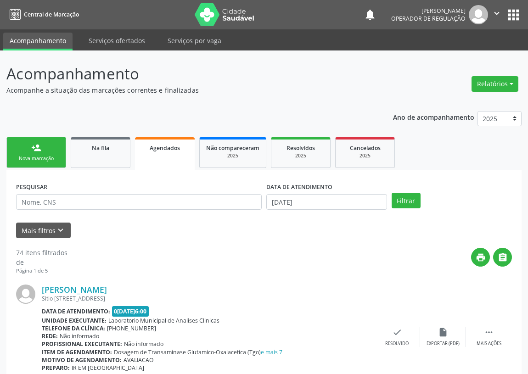
click at [54, 151] on link "person_add Nova marcação" at bounding box center [36, 152] width 60 height 31
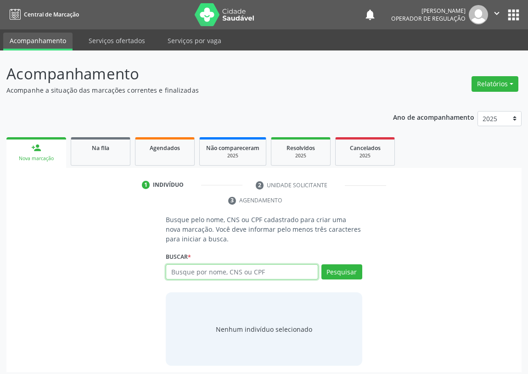
click at [183, 275] on input "text" at bounding box center [242, 272] width 152 height 16
click at [173, 275] on input "text" at bounding box center [242, 272] width 152 height 16
type input "702800638839169"
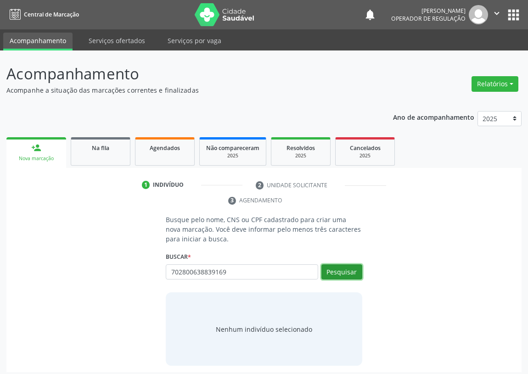
click at [343, 275] on button "Pesquisar" at bounding box center [341, 272] width 41 height 16
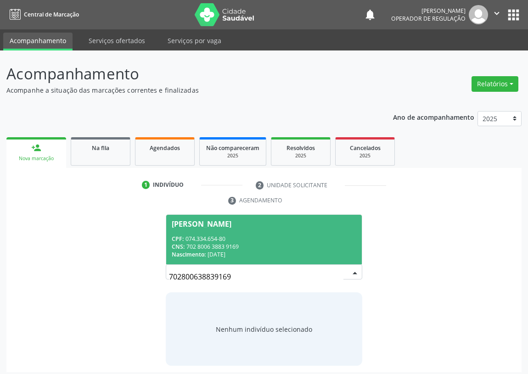
click at [223, 239] on div "CPF: 074.334.654-80" at bounding box center [264, 239] width 185 height 8
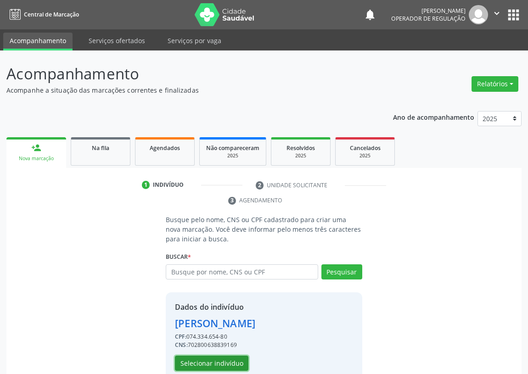
click at [221, 363] on button "Selecionar indivíduo" at bounding box center [211, 364] width 73 height 16
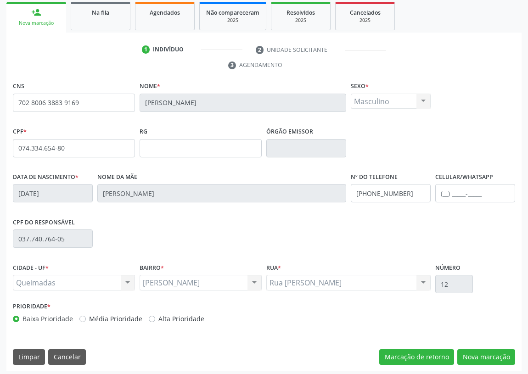
scroll to position [138, 0]
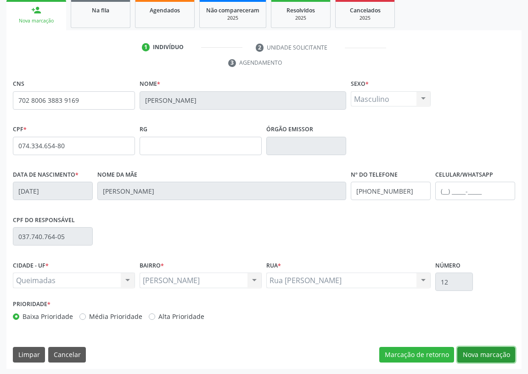
drag, startPoint x: 483, startPoint y: 355, endPoint x: 308, endPoint y: 320, distance: 179.0
click at [483, 355] on button "Nova marcação" at bounding box center [486, 355] width 58 height 16
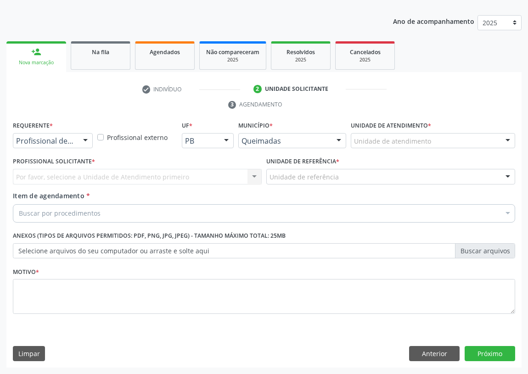
scroll to position [95, 0]
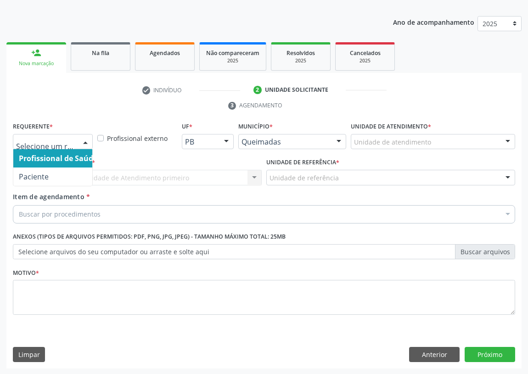
click at [83, 141] on div at bounding box center [86, 143] width 14 height 16
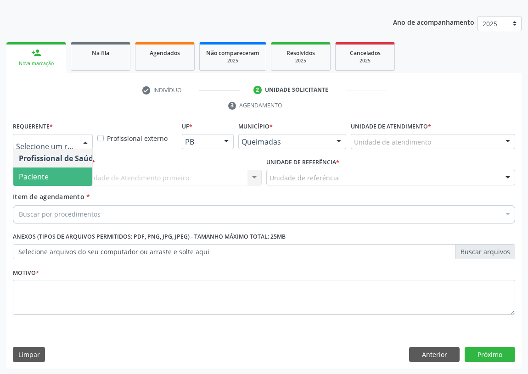
drag, startPoint x: 73, startPoint y: 172, endPoint x: 150, endPoint y: 178, distance: 76.9
click at [78, 170] on span "Paciente" at bounding box center [58, 177] width 90 height 18
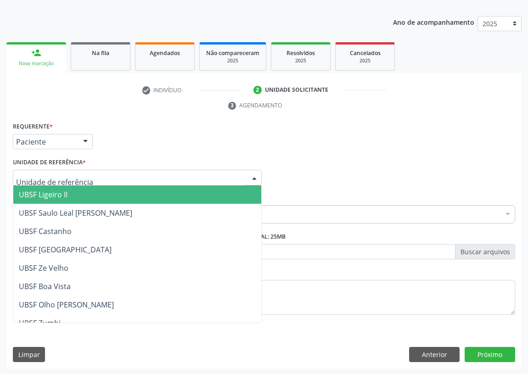
drag, startPoint x: 232, startPoint y: 175, endPoint x: 85, endPoint y: 255, distance: 166.6
click at [231, 175] on div at bounding box center [137, 178] width 249 height 16
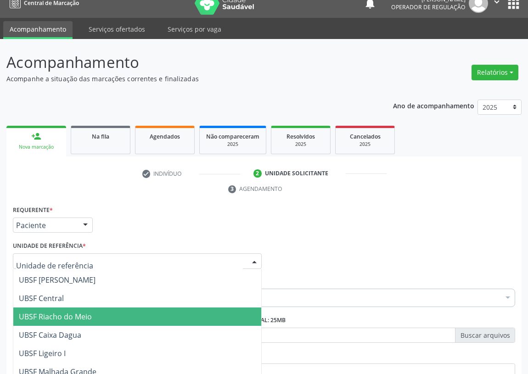
scroll to position [167, 0]
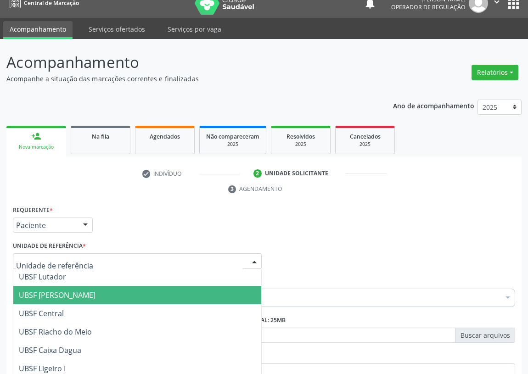
drag, startPoint x: 61, startPoint y: 289, endPoint x: 37, endPoint y: 289, distance: 24.3
click at [60, 290] on span "UBSF [PERSON_NAME]" at bounding box center [57, 295] width 77 height 10
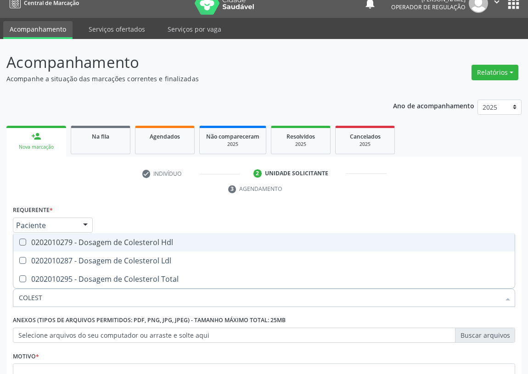
type input "COLESTE"
drag, startPoint x: 23, startPoint y: 238, endPoint x: 20, endPoint y: 261, distance: 23.6
click at [22, 242] on Hdl at bounding box center [22, 242] width 7 height 7
click at [19, 242] on Hdl "checkbox" at bounding box center [16, 242] width 6 height 6
checkbox Hdl "true"
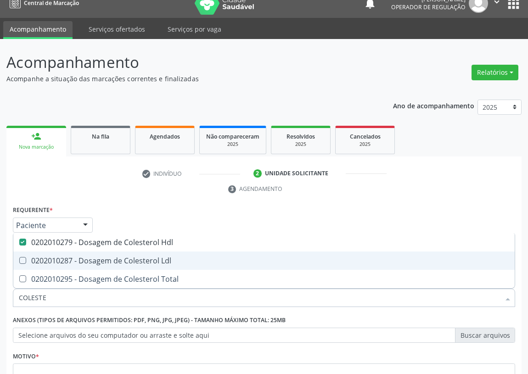
click at [20, 263] on Ldl at bounding box center [22, 260] width 7 height 7
click at [19, 263] on Ldl "checkbox" at bounding box center [16, 261] width 6 height 6
checkbox Ldl "true"
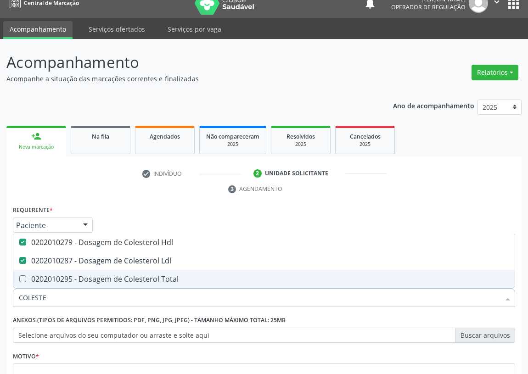
drag, startPoint x: 53, startPoint y: 294, endPoint x: 0, endPoint y: 293, distance: 52.8
click at [0, 293] on div "Acompanhamento Acompanhe a situação das marcações correntes e finalizadas Relat…" at bounding box center [264, 249] width 528 height 420
type input "C"
checkbox Hdl "false"
checkbox Ldl "false"
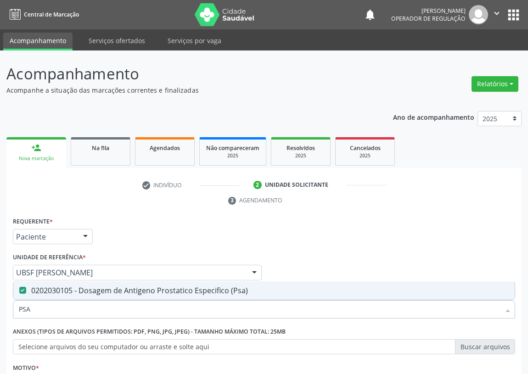
drag, startPoint x: 40, startPoint y: 308, endPoint x: 8, endPoint y: 280, distance: 42.0
click at [9, 305] on div "Requerente * Paciente Profissional de Saúde Paciente Nenhum resultado encontrad…" at bounding box center [263, 339] width 515 height 249
type input "U"
checkbox \(Psa\) "false"
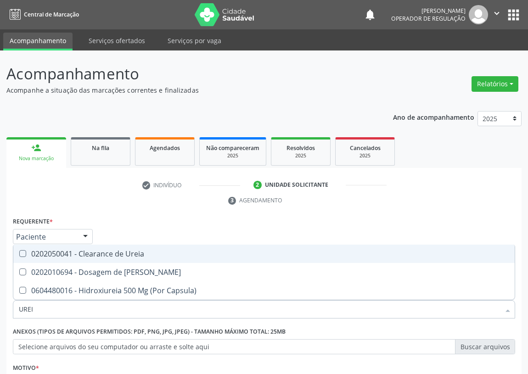
type input "UREIA"
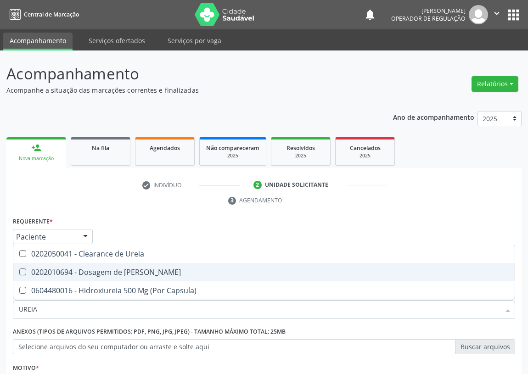
drag, startPoint x: 19, startPoint y: 270, endPoint x: 32, endPoint y: 298, distance: 29.8
click at [20, 275] on Ureia at bounding box center [22, 272] width 7 height 7
click at [19, 275] on Ureia "checkbox" at bounding box center [16, 272] width 6 height 6
checkbox Ureia "true"
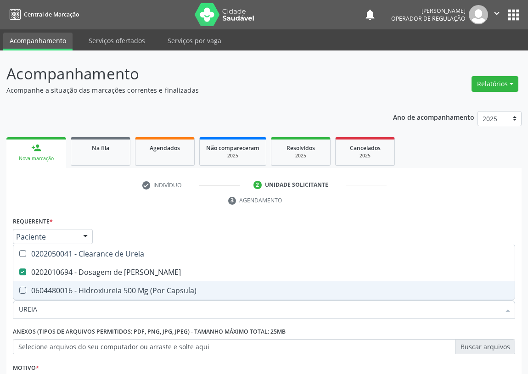
drag, startPoint x: 45, startPoint y: 306, endPoint x: 1, endPoint y: 312, distance: 43.6
click at [1, 312] on div "Acompanhamento Acompanhe a situação das marcações correntes e finalizadas Relat…" at bounding box center [264, 261] width 528 height 420
type input "V"
checkbox Ureia "false"
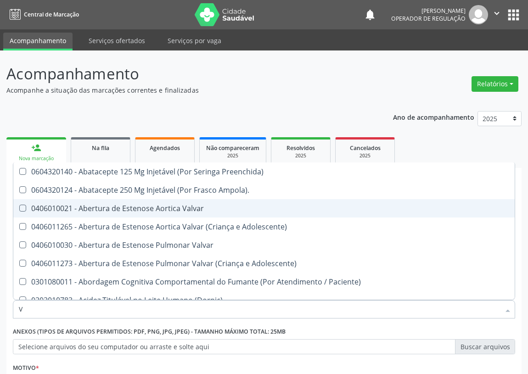
type input "VI"
checkbox Periféricas "true"
checkbox Sexual "true"
checkbox D "false"
checkbox B12 "false"
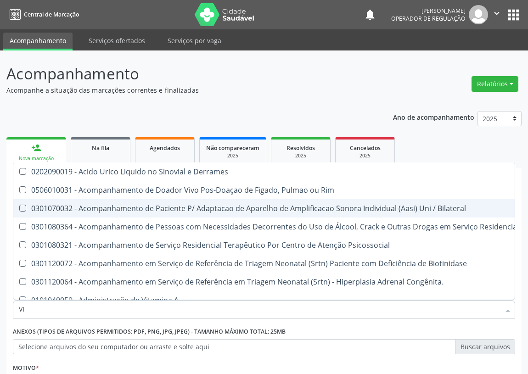
type input "VIT"
checkbox Biotinidase "true"
checkbox Congênita\ "true"
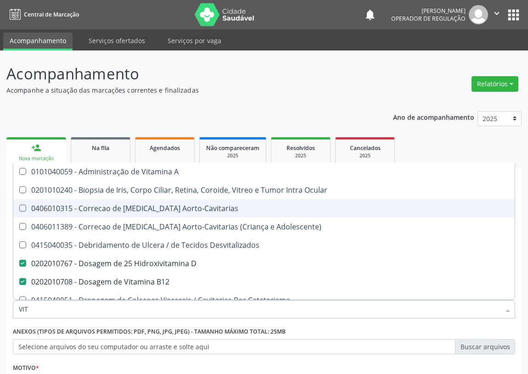
drag, startPoint x: 54, startPoint y: 312, endPoint x: 14, endPoint y: 304, distance: 41.2
click at [14, 304] on div "VIT" at bounding box center [264, 309] width 502 height 18
type input "02"
checkbox D "false"
checkbox B12 "false"
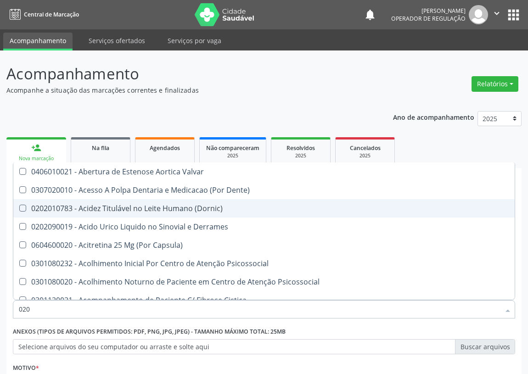
type input "0202"
checkbox Cervico-Toracica "true"
checkbox Punho "true"
checkbox Sistêmicas "true"
checkbox Oncológica "true"
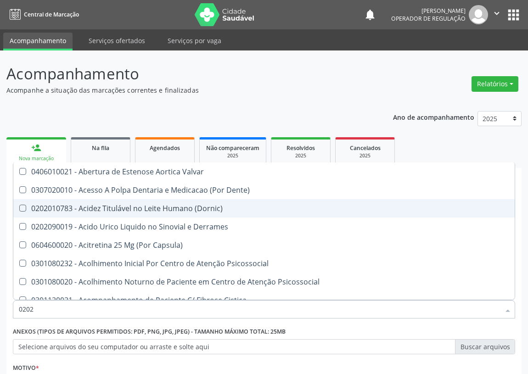
checkbox Sistêmicas "true"
checkbox Urostomizados "true"
checkbox Drenavel "true"
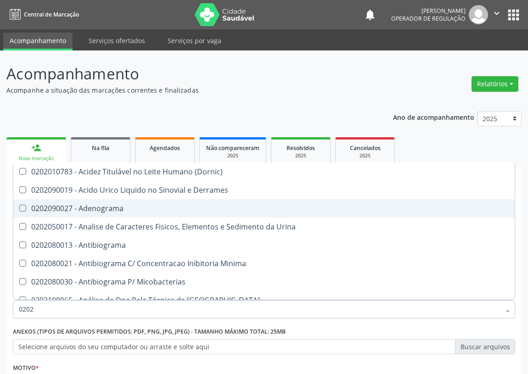
type input "02020"
checkbox Ivy "true"
checkbox D "false"
checkbox Ala-Desidratase "true"
checkbox \(Psa\) "false"
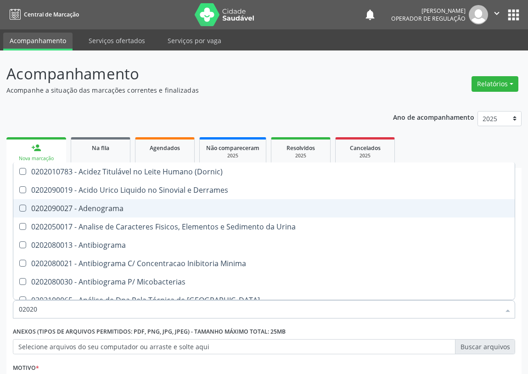
checkbox Barbituratos "true"
checkbox Benzodiazepinicos "true"
checkbox Calcitonina "true"
checkbox Hdl "false"
checkbox Ldl "false"
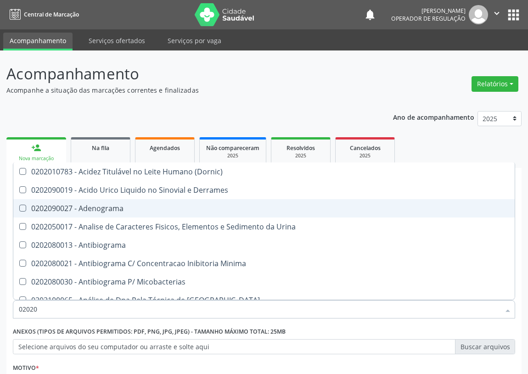
checkbox Creatinina "false"
checkbox Quinidina "true"
checkbox Renina "true"
checkbox Ureia "false"
checkbox B12 "false"
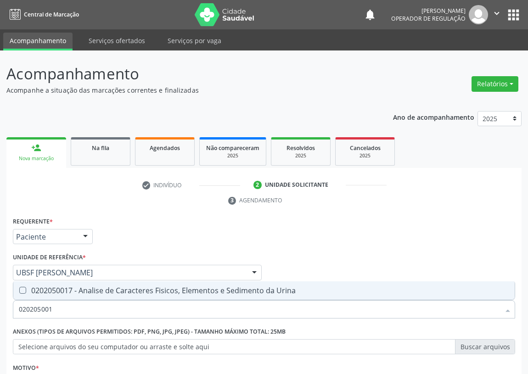
type input "0202050017"
drag, startPoint x: 24, startPoint y: 290, endPoint x: 34, endPoint y: 284, distance: 11.6
click at [24, 290] on Urina at bounding box center [22, 290] width 7 height 7
click at [19, 290] on Urina "checkbox" at bounding box center [16, 290] width 6 height 6
checkbox Urina "true"
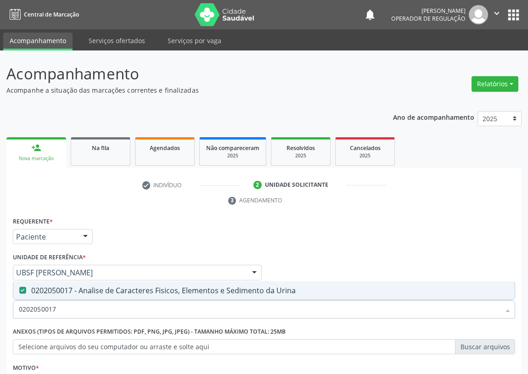
drag, startPoint x: 63, startPoint y: 307, endPoint x: 6, endPoint y: 306, distance: 57.4
click at [6, 306] on div "Requerente * Paciente Profissional de Saúde Paciente Nenhum resultado encontrad…" at bounding box center [263, 339] width 515 height 249
type input "GL"
checkbox Urina "false"
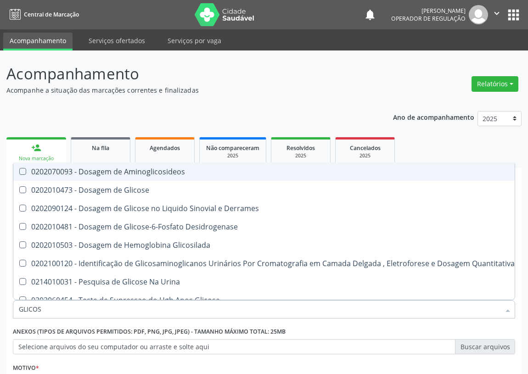
type input "GLICOSE"
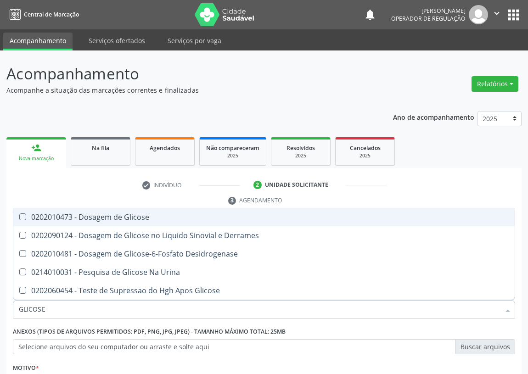
drag, startPoint x: 24, startPoint y: 212, endPoint x: 21, endPoint y: 220, distance: 8.7
click at [24, 213] on span "0202010473 - Dosagem de Glicose" at bounding box center [263, 217] width 501 height 18
checkbox Glicose "true"
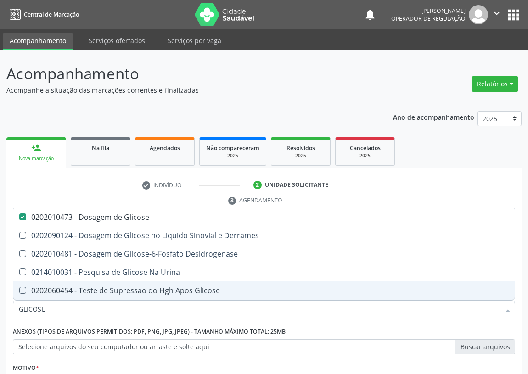
drag, startPoint x: 47, startPoint y: 309, endPoint x: 5, endPoint y: 300, distance: 42.6
click at [0, 307] on div "Acompanhamento Acompanhe a situação das marcações correntes e finalizadas Relat…" at bounding box center [264, 261] width 528 height 420
type input "H"
checkbox Glicose "false"
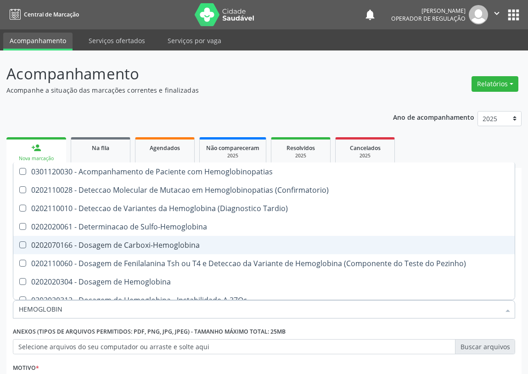
type input "HEMOGLOBINA"
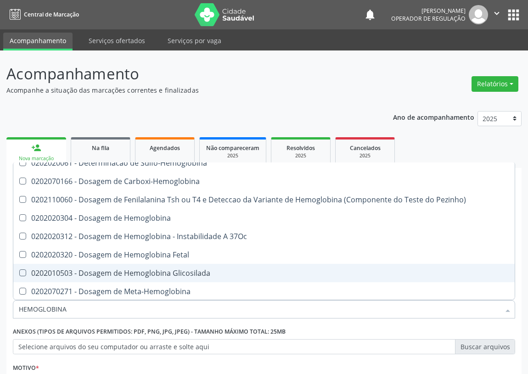
scroll to position [41, 0]
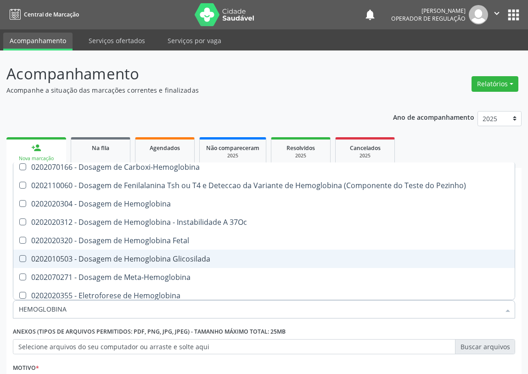
drag, startPoint x: 157, startPoint y: 257, endPoint x: 45, endPoint y: 256, distance: 112.0
click at [147, 257] on div "0202010503 - Dosagem de Hemoglobina Glicosilada" at bounding box center [264, 258] width 490 height 7
checkbox Glicosilada "true"
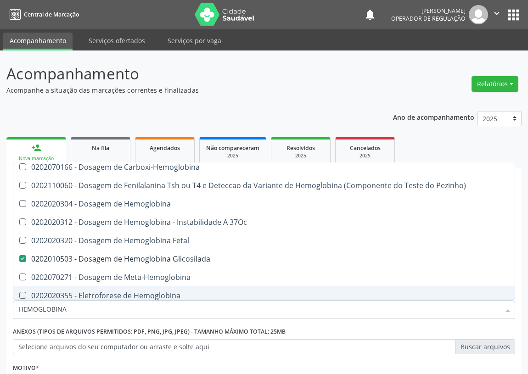
drag, startPoint x: 72, startPoint y: 303, endPoint x: 3, endPoint y: 300, distance: 68.9
click at [0, 310] on div "Acompanhamento Acompanhe a situação das marcações correntes e finalizadas Relat…" at bounding box center [264, 261] width 528 height 420
type input "HE"
checkbox Glicosilada "false"
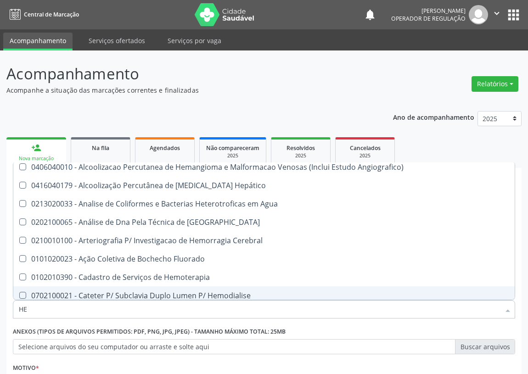
type input "HEM"
checkbox Radiosotopos\) "true"
checkbox Glicosilada "false"
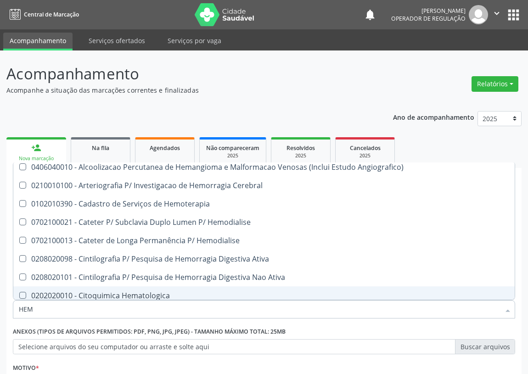
type input "HEMO"
checkbox Fase "true"
checkbox Glicosilada "false"
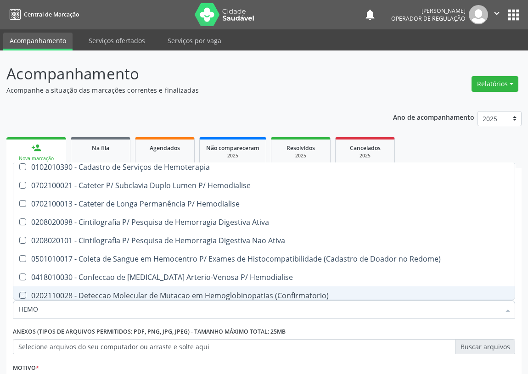
type input "HEMOG"
checkbox \(Confirmatorio\) "true"
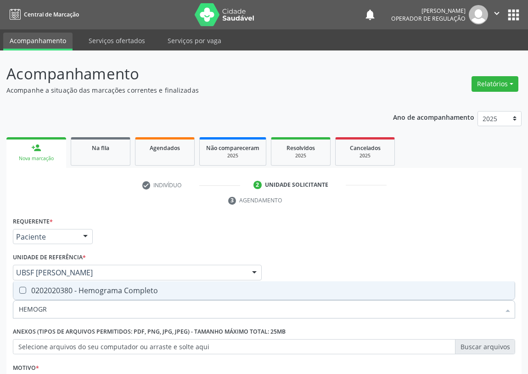
scroll to position [0, 0]
type input "HEMOGRAMA"
click at [27, 291] on div "0202020380 - Hemograma Completo" at bounding box center [264, 290] width 490 height 7
checkbox Completo "true"
drag, startPoint x: 73, startPoint y: 309, endPoint x: 3, endPoint y: 292, distance: 72.9
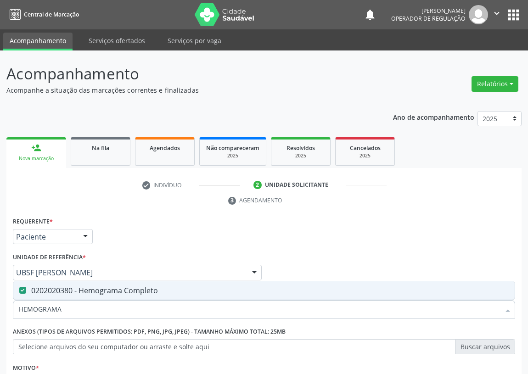
click at [0, 304] on div "Acompanhamento Acompanhe a situação das marcações correntes e finalizadas Relat…" at bounding box center [264, 261] width 528 height 420
type input "02"
checkbox Completo "false"
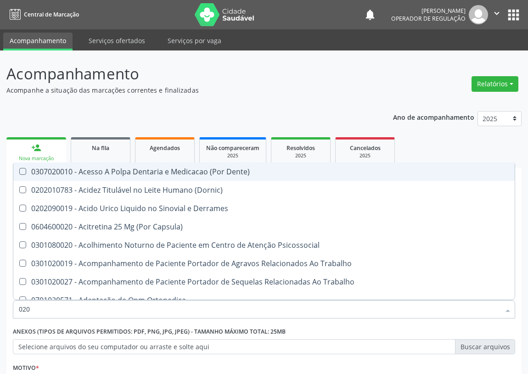
type input "0202"
checkbox Capsula\) "true"
checkbox Urina "false"
checkbox Coagulacao "false"
checkbox Esqueléticas "true"
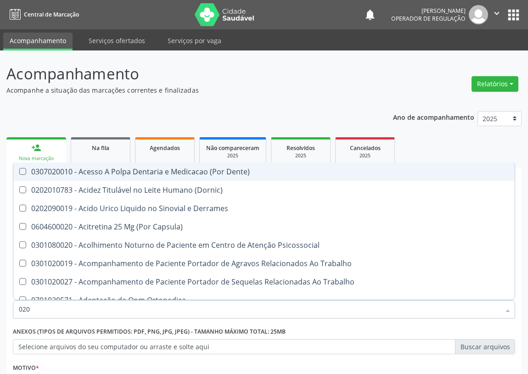
checkbox X "true"
checkbox Ocular "true"
checkbox Aberto\) "true"
checkbox Cortante "true"
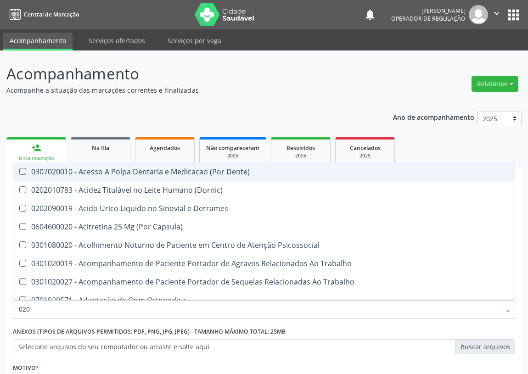
checkbox Drogas "true"
checkbox Captacao "true"
checkbox \(Cantoplastia\) "true"
checkbox Revisao "true"
checkbox D "false"
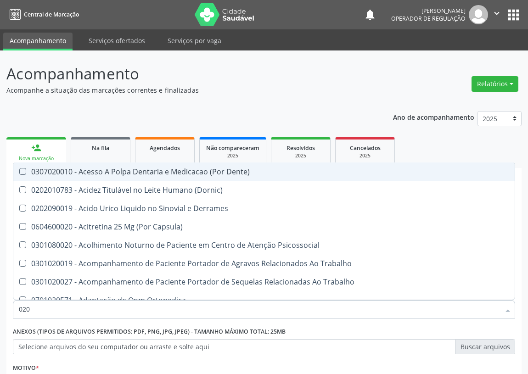
checkbox \(Psa\) "false"
checkbox Hdl "false"
checkbox Ldl "false"
checkbox Creatinina "false"
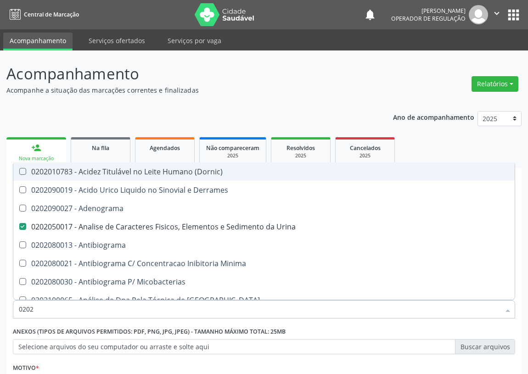
type input "02020"
checkbox Ivy "true"
checkbox D "false"
checkbox Ala-Desidratase "true"
checkbox \(Psa\) "false"
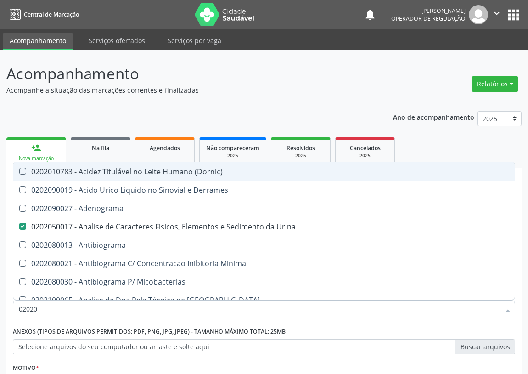
checkbox Barbituratos "true"
checkbox Benzodiazepinicos "true"
checkbox Calcitonina "true"
checkbox Hdl "false"
checkbox Ldl "false"
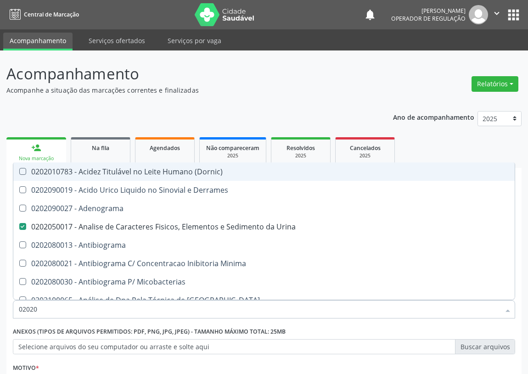
checkbox Creatinina "false"
checkbox Xiii "true"
checkbox Formaldeido "true"
checkbox Glicose "false"
checkbox Glicosilada "false"
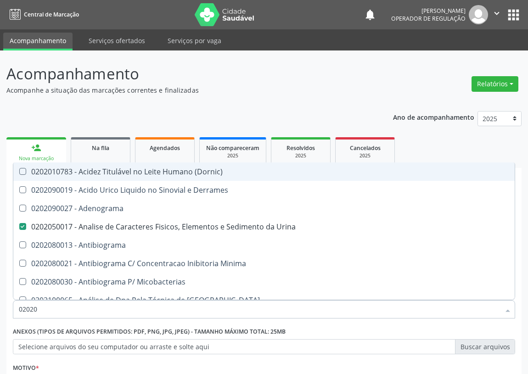
checkbox Quinidina "true"
checkbox Renina "true"
checkbox Ureia "false"
checkbox B12 "false"
checkbox Zinco "true"
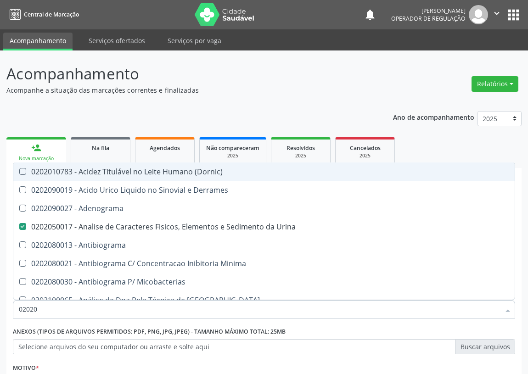
checkbox Completo "false"
type input "020202"
checkbox Urina "false"
checkbox \(Confirmatorio\) "true"
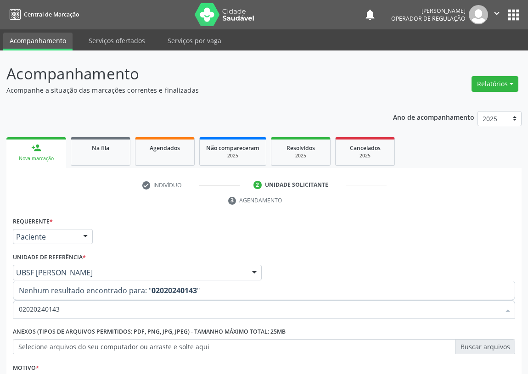
click at [60, 307] on input "02020240143" at bounding box center [259, 309] width 481 height 18
click at [41, 309] on input "02020240089" at bounding box center [259, 309] width 481 height 18
type input "0202040089"
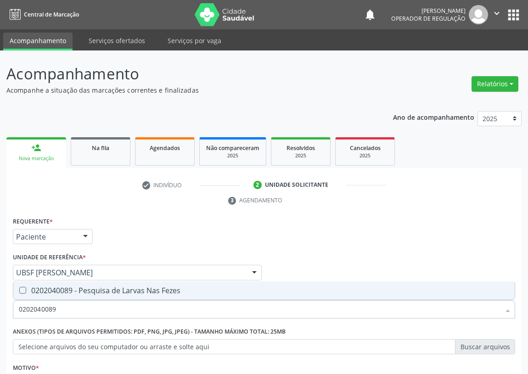
drag, startPoint x: 23, startPoint y: 291, endPoint x: 55, endPoint y: 302, distance: 33.0
click at [26, 292] on div "0202040089 - Pesquisa de Larvas Nas Fezes" at bounding box center [264, 290] width 490 height 7
checkbox Fezes "true"
drag, startPoint x: 63, startPoint y: 305, endPoint x: 2, endPoint y: 311, distance: 61.4
click at [0, 313] on div "Acompanhamento Acompanhe a situação das marcações correntes e finalizadas Relat…" at bounding box center [264, 261] width 528 height 420
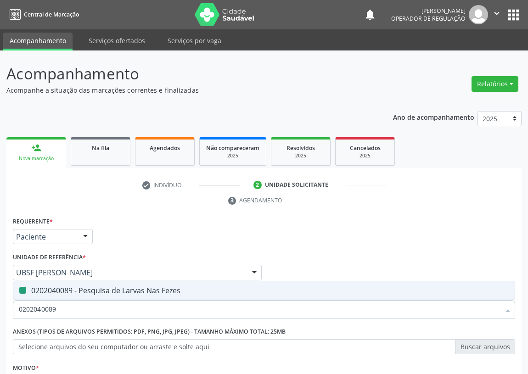
type input "T"
checkbox Fezes "false"
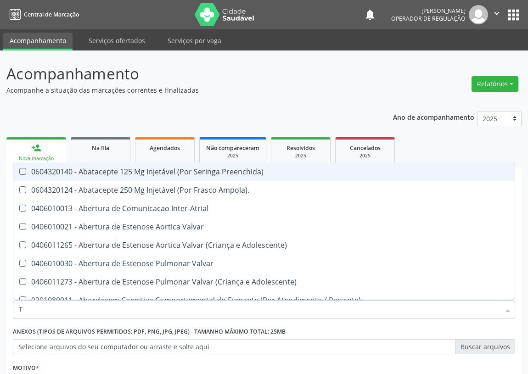
type input "T4"
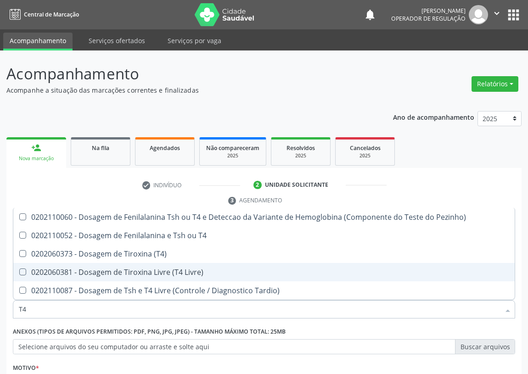
click at [25, 271] on Livre\) at bounding box center [22, 272] width 7 height 7
click at [19, 271] on Livre\) "checkbox" at bounding box center [16, 272] width 6 height 6
checkbox Livre\) "true"
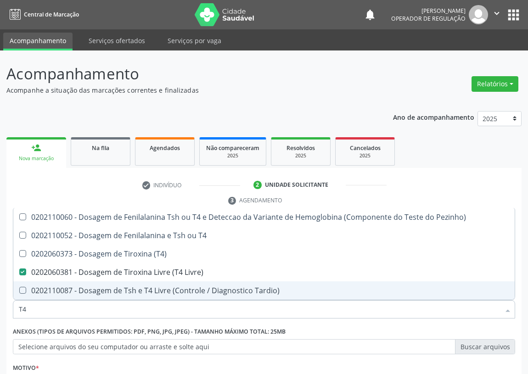
drag, startPoint x: 36, startPoint y: 312, endPoint x: 10, endPoint y: 298, distance: 29.6
click at [6, 304] on div "Requerente * Paciente Profissional de Saúde Paciente Nenhum resultado encontrad…" at bounding box center [263, 339] width 515 height 249
type input "T"
checkbox Livre\) "false"
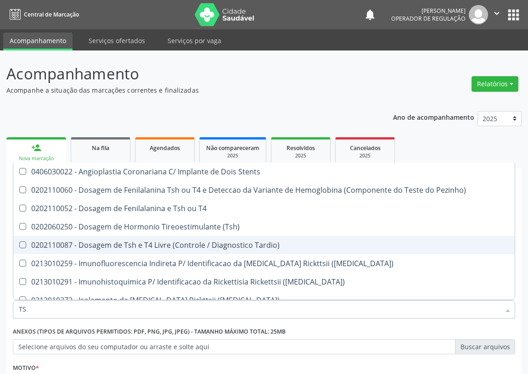
type input "TSH"
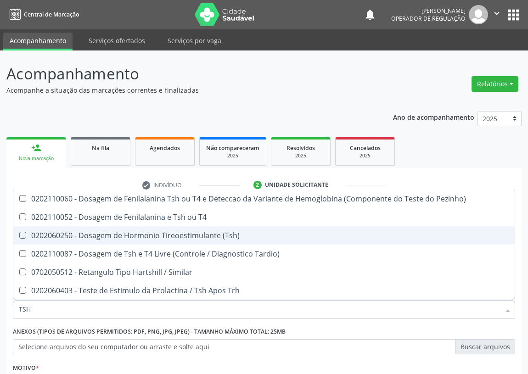
click at [174, 232] on div "0202060250 - Dosagem de Hormonio Tireoestimulante (Tsh)" at bounding box center [264, 235] width 490 height 7
checkbox \(Tsh\) "true"
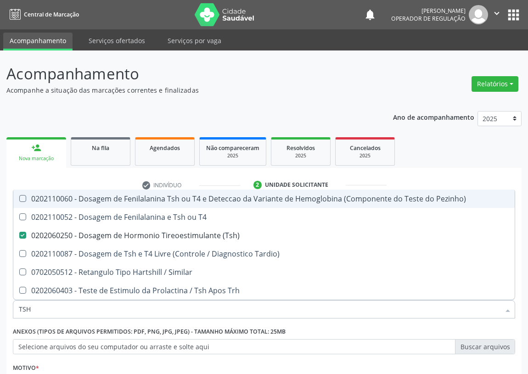
click at [440, 156] on ul "person_add Nova marcação Na fila Agendados Não compareceram 2025 Resolvidos 202…" at bounding box center [263, 151] width 515 height 33
checkbox T4 "true"
checkbox Tardio\) "true"
checkbox Similar "true"
checkbox Trh "true"
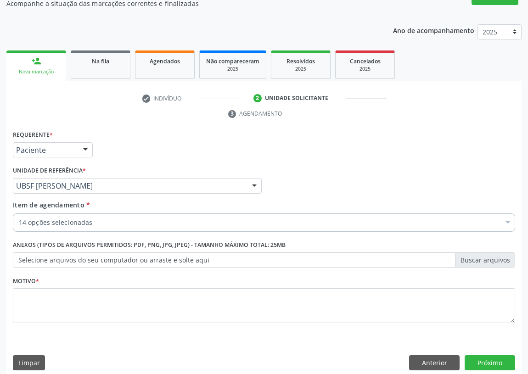
scroll to position [95, 0]
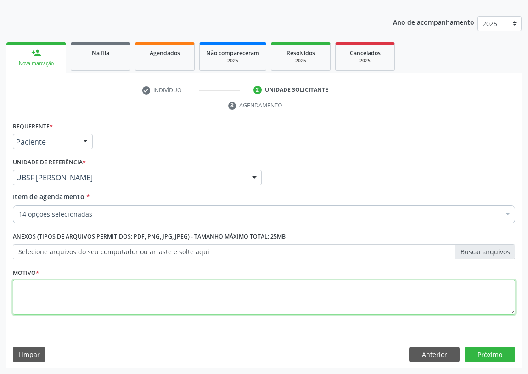
click at [45, 295] on textarea at bounding box center [264, 297] width 502 height 35
type textarea "AVALIAÇÃO"
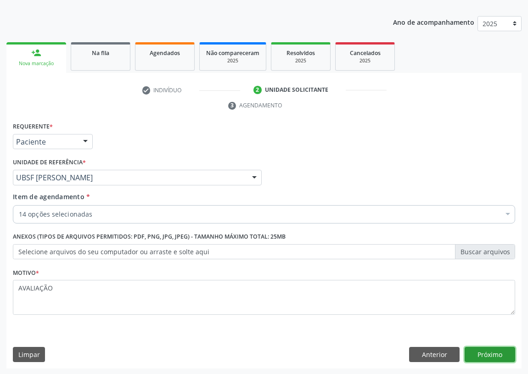
drag, startPoint x: 489, startPoint y: 353, endPoint x: 481, endPoint y: 352, distance: 8.8
click at [481, 352] on button "Próximo" at bounding box center [490, 355] width 51 height 16
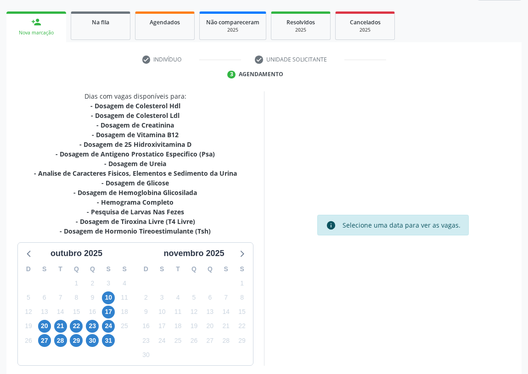
scroll to position [164, 0]
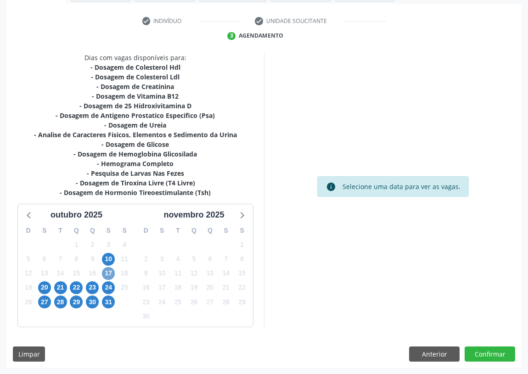
drag, startPoint x: 105, startPoint y: 273, endPoint x: 117, endPoint y: 242, distance: 32.4
click at [106, 269] on span "17" at bounding box center [108, 273] width 13 height 13
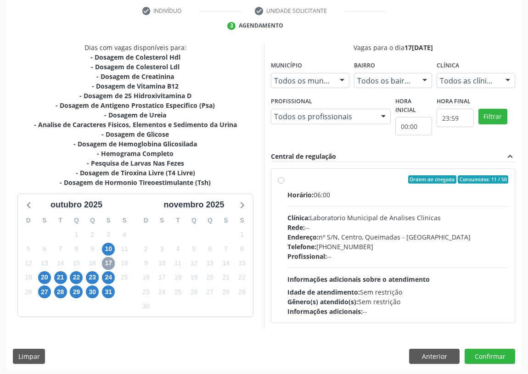
scroll to position [176, 0]
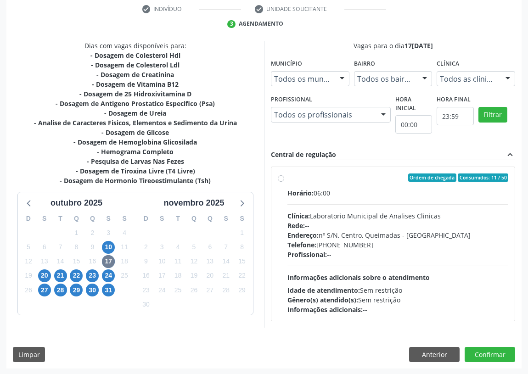
click at [285, 176] on div "Ordem de chegada Consumidos: 11 / 50 Horário: 06:00 Clínica: Laboratorio Munici…" at bounding box center [393, 244] width 230 height 141
radio input "true"
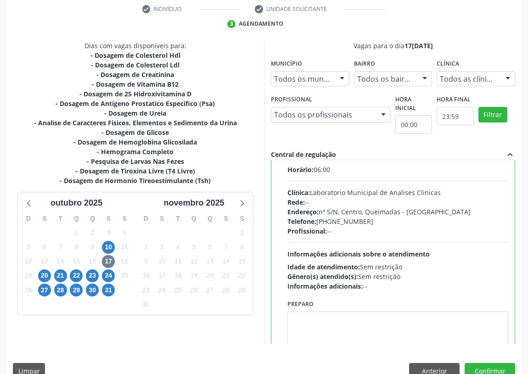
scroll to position [45, 0]
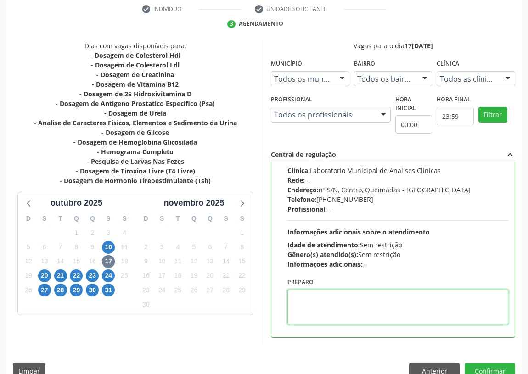
click at [290, 304] on textarea at bounding box center [397, 307] width 221 height 35
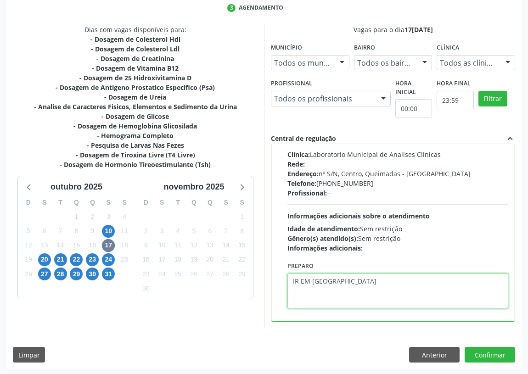
scroll to position [193, 0]
type textarea "IR EM [GEOGRAPHIC_DATA]"
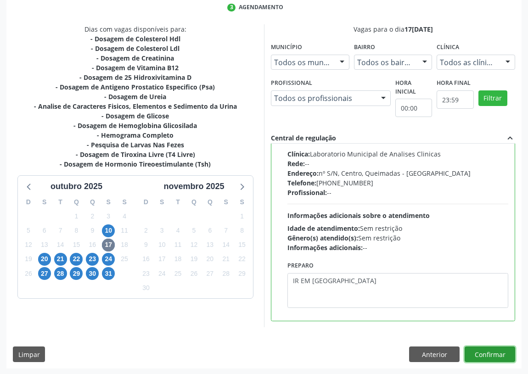
drag, startPoint x: 497, startPoint y: 354, endPoint x: 68, endPoint y: 262, distance: 438.2
click at [479, 353] on button "Confirmar" at bounding box center [490, 355] width 51 height 16
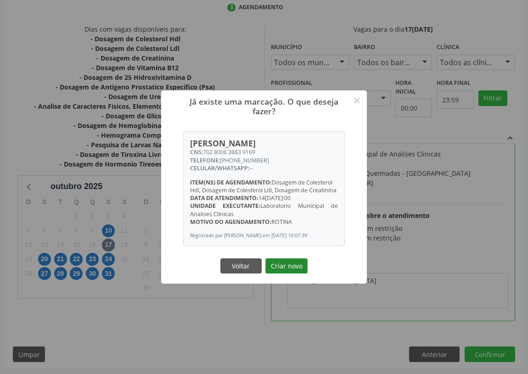
drag, startPoint x: 288, startPoint y: 271, endPoint x: 267, endPoint y: 268, distance: 21.4
click at [288, 270] on button "Criar novo" at bounding box center [286, 267] width 42 height 16
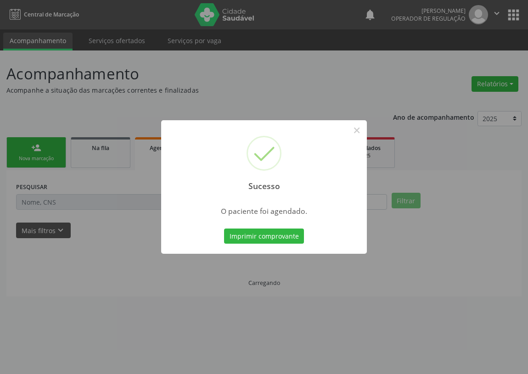
scroll to position [0, 0]
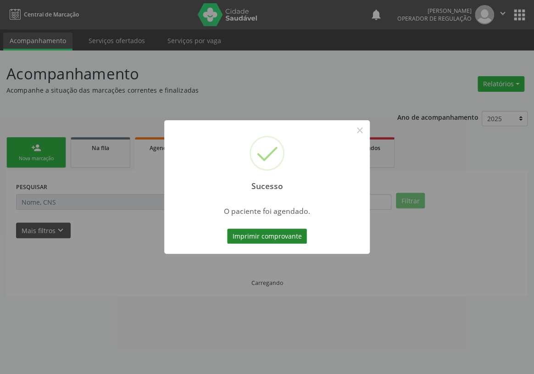
click at [274, 230] on button "Imprimir comprovante" at bounding box center [267, 237] width 80 height 16
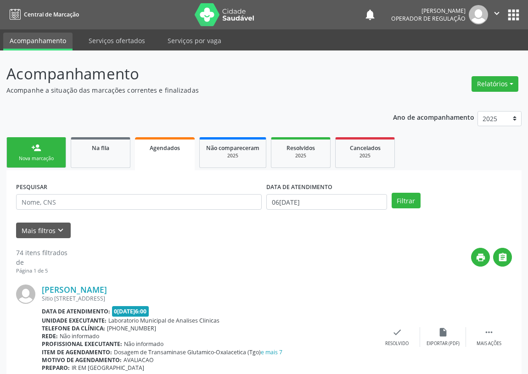
click at [18, 147] on link "person_add Nova marcação" at bounding box center [36, 152] width 60 height 31
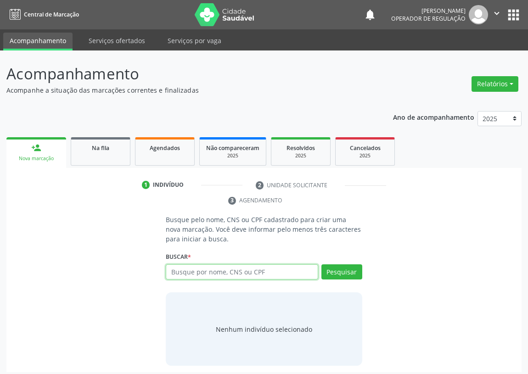
click at [186, 276] on input "text" at bounding box center [242, 272] width 152 height 16
click at [171, 270] on input "text" at bounding box center [242, 272] width 152 height 16
type input "70747094265377"
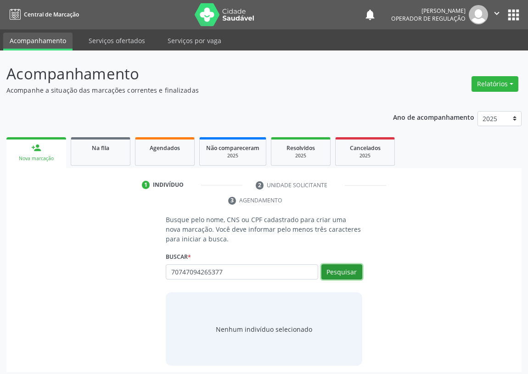
click at [343, 269] on button "Pesquisar" at bounding box center [341, 272] width 41 height 16
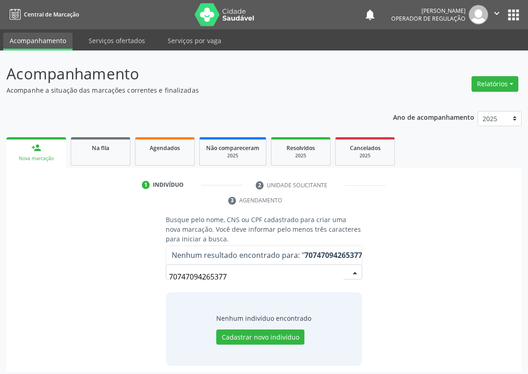
drag, startPoint x: 233, startPoint y: 276, endPoint x: 116, endPoint y: 257, distance: 118.7
click at [117, 264] on div "Busque pelo nome, CNS ou CPF cadastrado para criar uma nova marcação. Você deve…" at bounding box center [264, 290] width 502 height 151
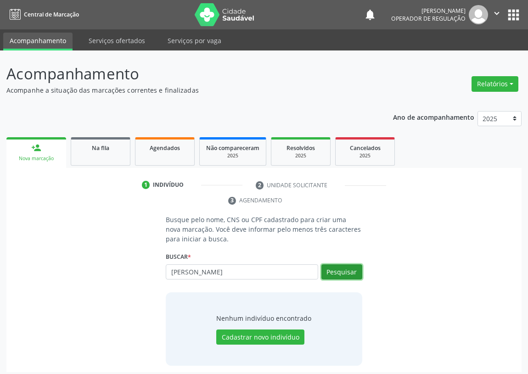
click at [343, 264] on button "Pesquisar" at bounding box center [341, 272] width 41 height 16
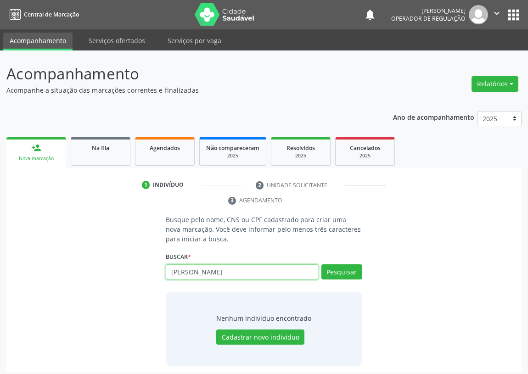
drag, startPoint x: 264, startPoint y: 271, endPoint x: 159, endPoint y: 252, distance: 106.9
click at [157, 258] on div "Busque pelo nome, CNS ou CPF cadastrado para criar uma nova marcação. Você deve…" at bounding box center [264, 290] width 502 height 151
type input "707407094265377"
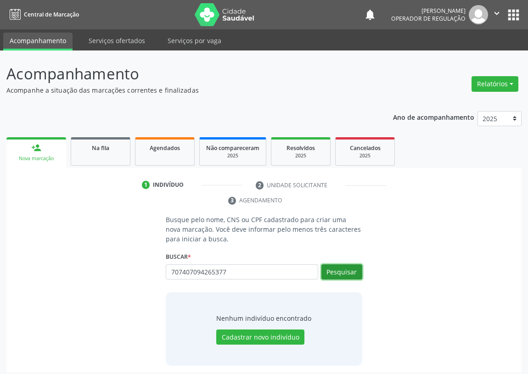
click at [353, 268] on button "Pesquisar" at bounding box center [341, 272] width 41 height 16
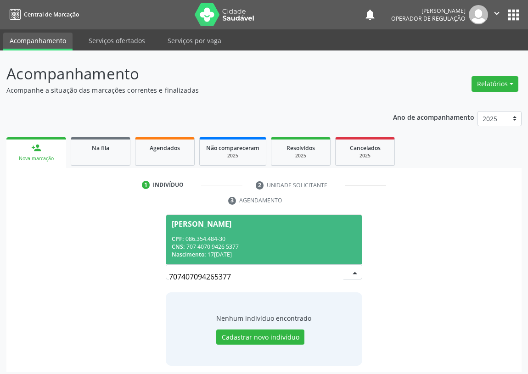
click at [228, 235] on div "CPF: 086.354.484-30" at bounding box center [264, 239] width 185 height 8
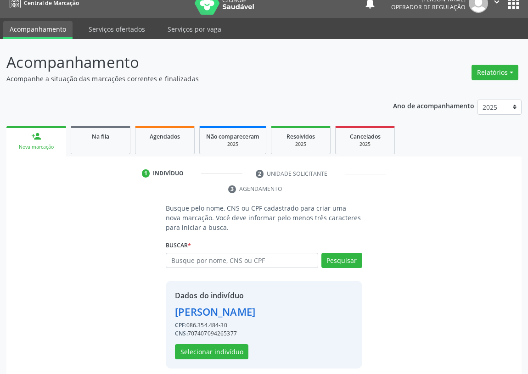
scroll to position [18, 0]
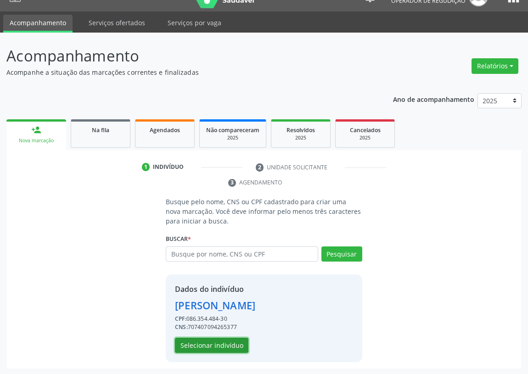
click at [204, 342] on button "Selecionar indivíduo" at bounding box center [211, 346] width 73 height 16
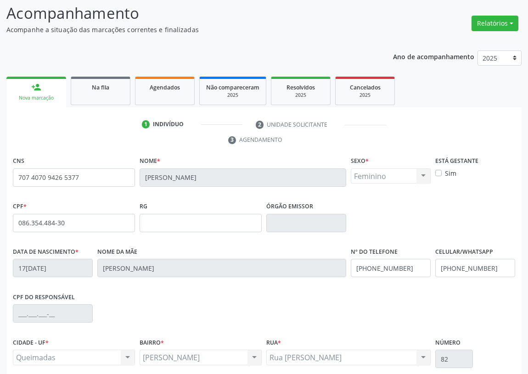
scroll to position [138, 0]
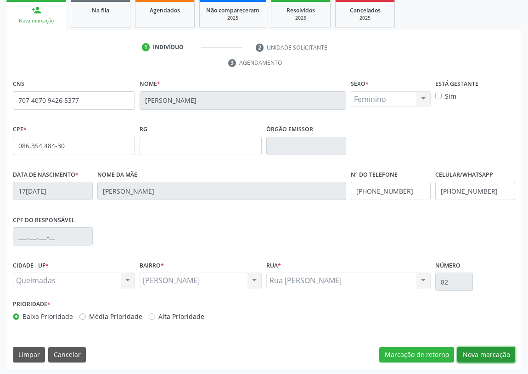
click at [474, 349] on button "Nova marcação" at bounding box center [486, 355] width 58 height 16
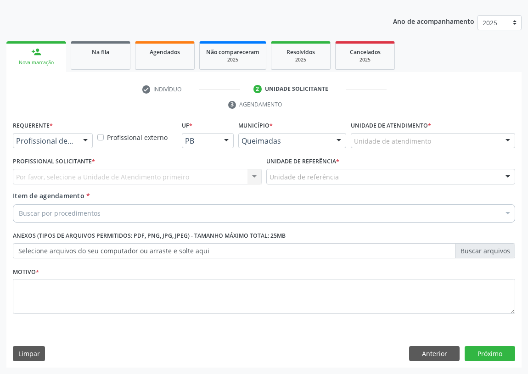
scroll to position [95, 0]
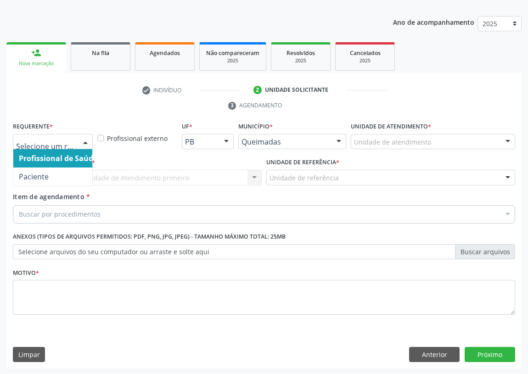
click at [85, 140] on div at bounding box center [86, 143] width 14 height 16
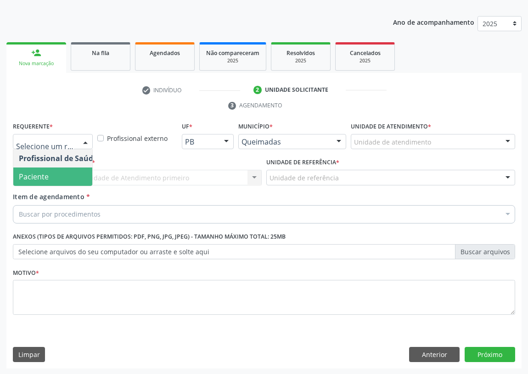
drag, startPoint x: 67, startPoint y: 173, endPoint x: 146, endPoint y: 175, distance: 78.6
click at [71, 173] on span "Paciente" at bounding box center [58, 177] width 90 height 18
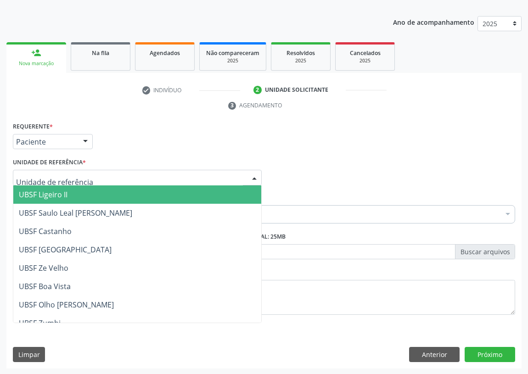
drag, startPoint x: 228, startPoint y: 174, endPoint x: 96, endPoint y: 246, distance: 149.6
click at [226, 174] on div at bounding box center [137, 178] width 249 height 16
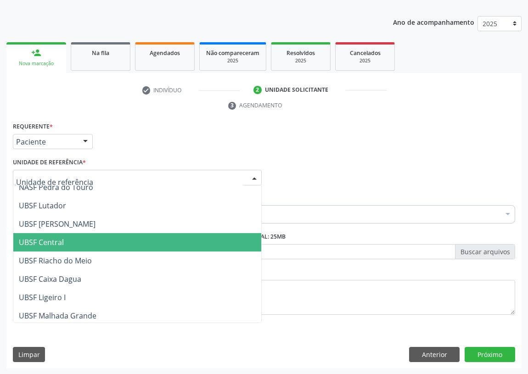
scroll to position [167, 0]
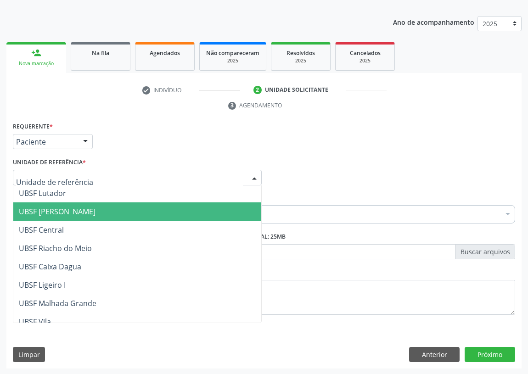
click at [84, 215] on span "UBSF [PERSON_NAME]" at bounding box center [137, 211] width 248 height 18
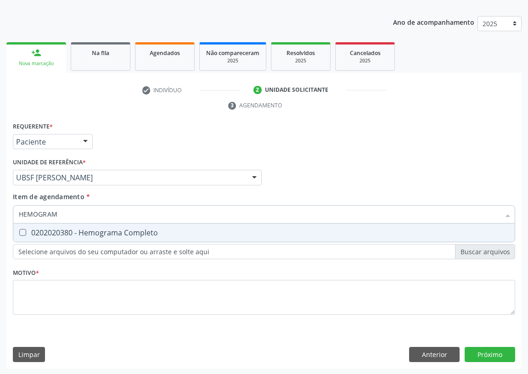
type input "HEMOGRAMA"
drag, startPoint x: 19, startPoint y: 230, endPoint x: 42, endPoint y: 222, distance: 24.4
click at [24, 230] on Completo at bounding box center [22, 232] width 7 height 7
click at [19, 230] on Completo "checkbox" at bounding box center [16, 233] width 6 height 6
checkbox Completo "true"
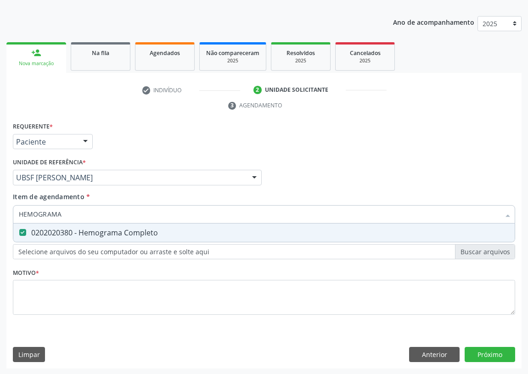
drag, startPoint x: 62, startPoint y: 211, endPoint x: 0, endPoint y: 219, distance: 63.1
click at [0, 219] on div "Acompanhamento Acompanhe a situação das marcações correntes e finalizadas Relat…" at bounding box center [264, 165] width 528 height 420
type input "G"
checkbox Completo "false"
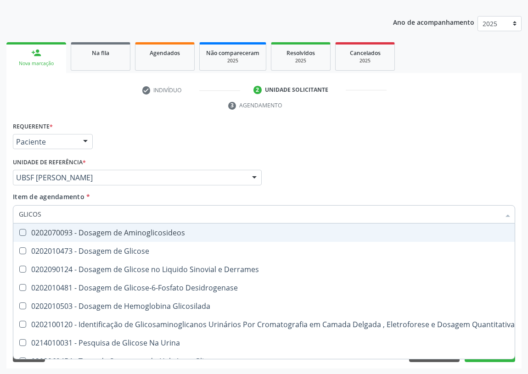
type input "GLICOSE"
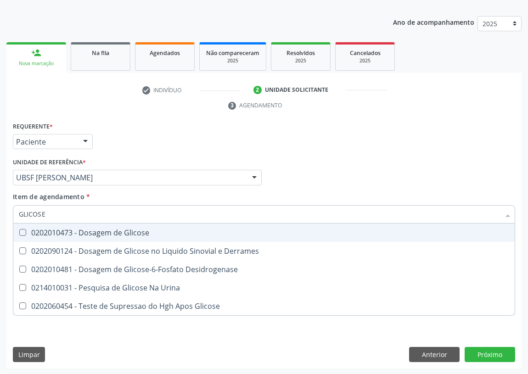
drag, startPoint x: 26, startPoint y: 231, endPoint x: 33, endPoint y: 226, distance: 8.7
click at [27, 230] on div "0202010473 - Dosagem de Glicose" at bounding box center [264, 232] width 490 height 7
checkbox Glicose "true"
drag, startPoint x: 40, startPoint y: 215, endPoint x: 0, endPoint y: 213, distance: 40.0
click at [0, 214] on div "Acompanhamento Acompanhe a situação das marcações correntes e finalizadas Relat…" at bounding box center [264, 165] width 528 height 420
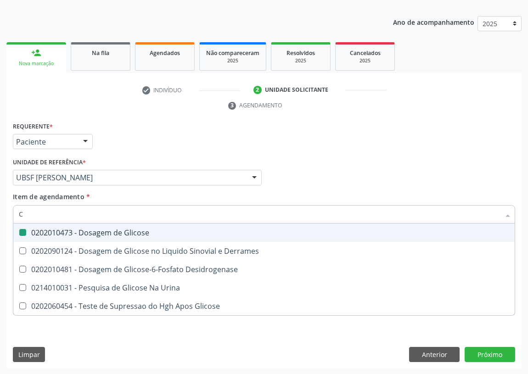
type input "CO"
checkbox Glicose "false"
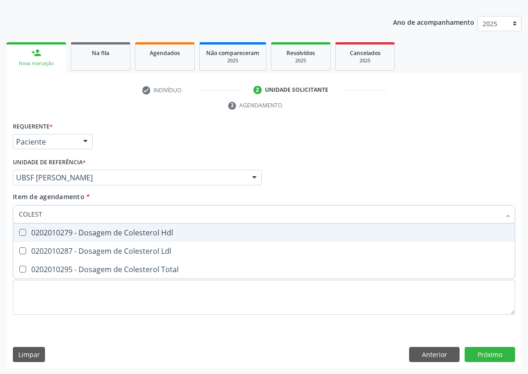
type input "COLESTE"
click at [27, 230] on div "0202010279 - Dosagem de Colesterol Hdl" at bounding box center [264, 232] width 490 height 7
checkbox Hdl "true"
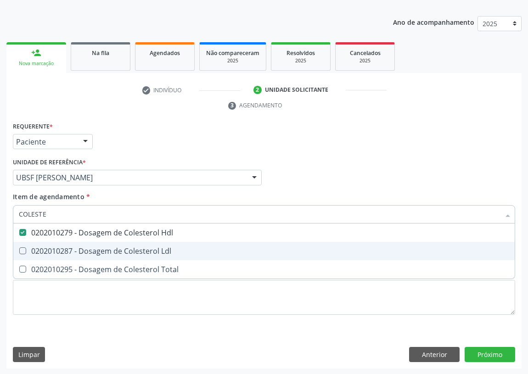
click at [23, 254] on span "0202010287 - Dosagem de Colesterol Ldl" at bounding box center [263, 251] width 501 height 18
checkbox Ldl "true"
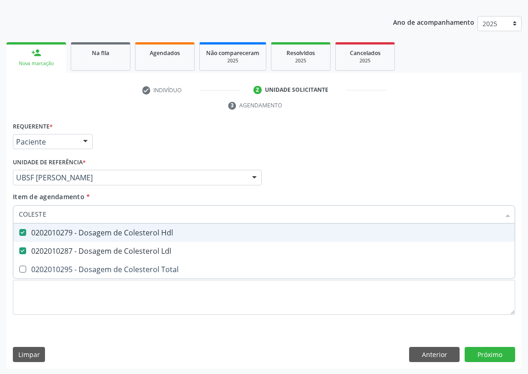
drag, startPoint x: 53, startPoint y: 209, endPoint x: 16, endPoint y: 210, distance: 37.2
click at [6, 212] on div "Requerente * Paciente Profissional de Saúde Paciente Nenhum resultado encontrad…" at bounding box center [263, 244] width 515 height 249
type input "TR"
checkbox Hdl "false"
checkbox Ldl "false"
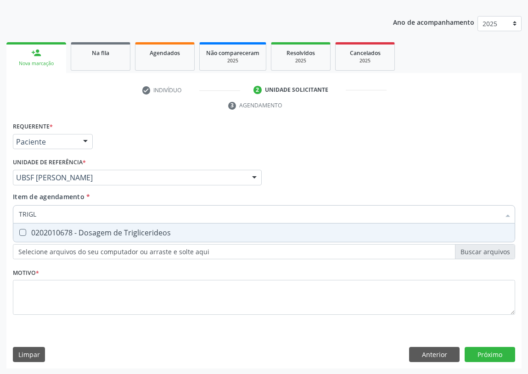
type input "TRIGLI"
drag, startPoint x: 21, startPoint y: 229, endPoint x: 51, endPoint y: 226, distance: 30.0
click at [29, 230] on div "0202010678 - Dosagem de Triglicerideos" at bounding box center [264, 232] width 490 height 7
checkbox Triglicerideos "true"
drag, startPoint x: 45, startPoint y: 215, endPoint x: 2, endPoint y: 215, distance: 43.2
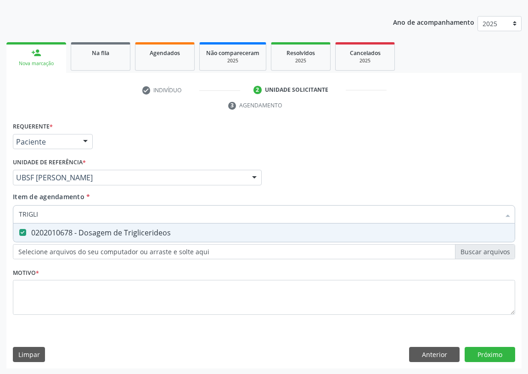
click at [3, 215] on div "Acompanhamento Acompanhe a situação das marcações correntes e finalizadas Relat…" at bounding box center [264, 165] width 528 height 420
type input "HE"
checkbox Triglicerideos "false"
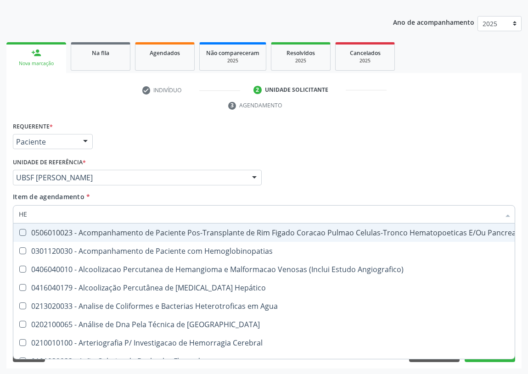
type input "HEM"
checkbox Transplante "true"
checkbox Completo "false"
type input "HEMO"
checkbox Retro-Retal "true"
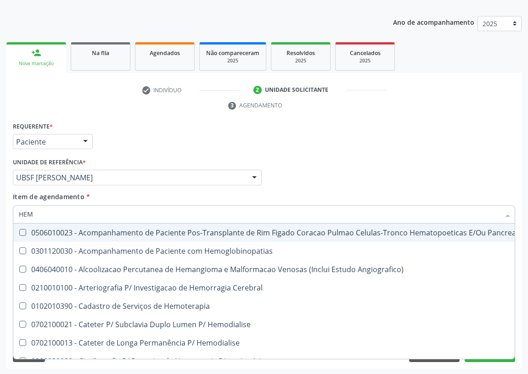
checkbox Completo "false"
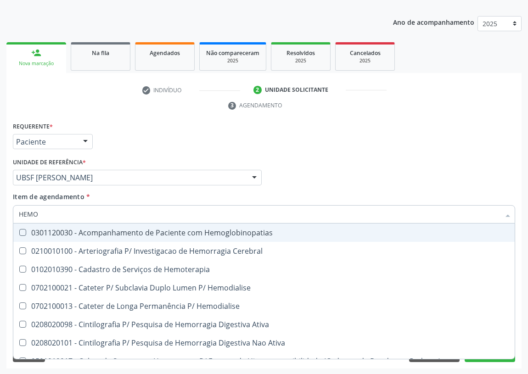
type input "HEMOG"
checkbox Carboxi-Hemoglobina "true"
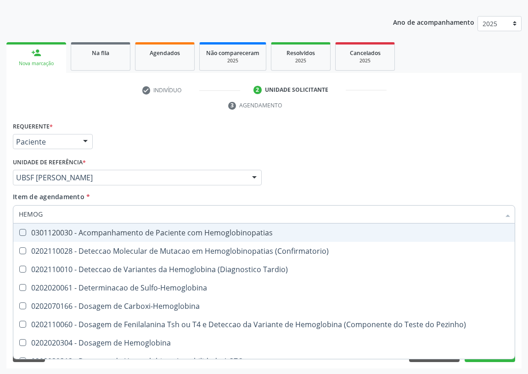
type input "HEMOGL"
checkbox Completo "false"
type input "HEMOGLOBINA"
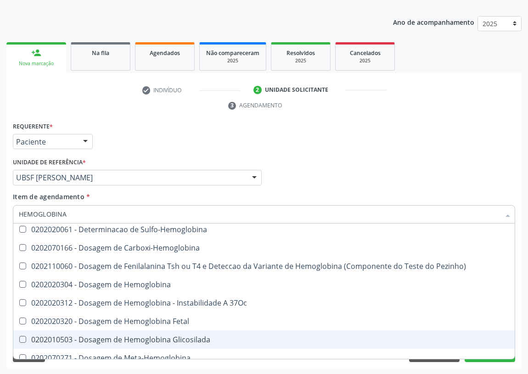
scroll to position [41, 0]
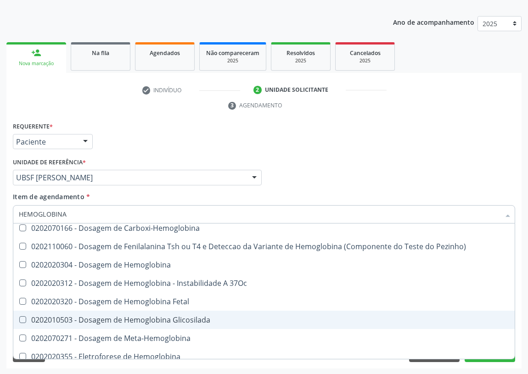
drag, startPoint x: 94, startPoint y: 316, endPoint x: 22, endPoint y: 266, distance: 88.0
click at [90, 316] on div "0202010503 - Dosagem de Hemoglobina Glicosilada" at bounding box center [264, 319] width 490 height 7
checkbox Glicosilada "true"
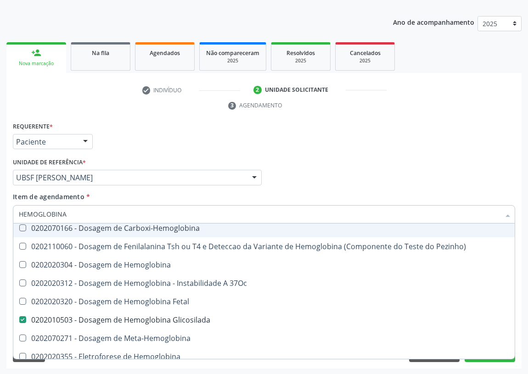
drag, startPoint x: 43, startPoint y: 213, endPoint x: 0, endPoint y: 206, distance: 43.7
click at [0, 206] on div "Acompanhamento Acompanhe a situação das marcações correntes e finalizadas Relat…" at bounding box center [264, 165] width 528 height 420
type input "U"
checkbox Glicosilada "false"
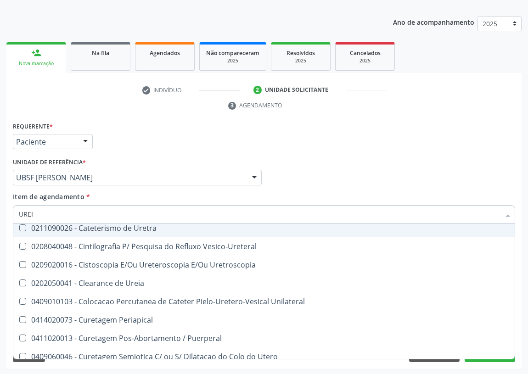
scroll to position [0, 0]
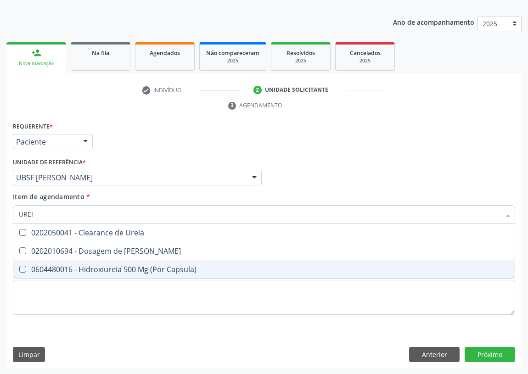
type input "UREIA"
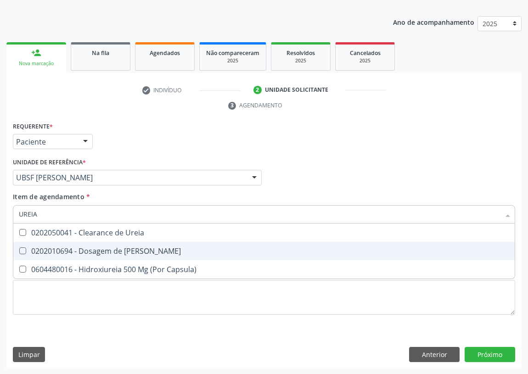
drag, startPoint x: 23, startPoint y: 248, endPoint x: 31, endPoint y: 235, distance: 15.2
click at [24, 247] on Ureia at bounding box center [22, 250] width 7 height 7
click at [19, 248] on Ureia "checkbox" at bounding box center [16, 251] width 6 height 6
checkbox Ureia "true"
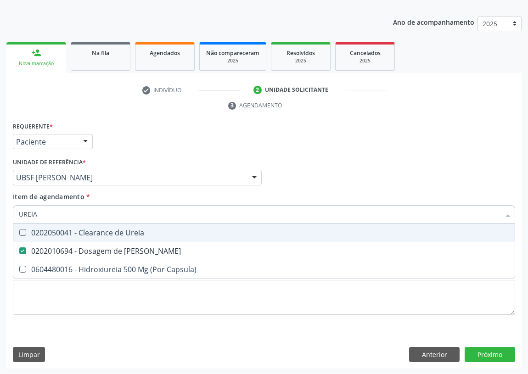
drag, startPoint x: 46, startPoint y: 214, endPoint x: 16, endPoint y: 214, distance: 30.3
click at [16, 214] on div "UREIA" at bounding box center [264, 214] width 502 height 18
type input "C"
checkbox Ureia "false"
type input "CREATININA"
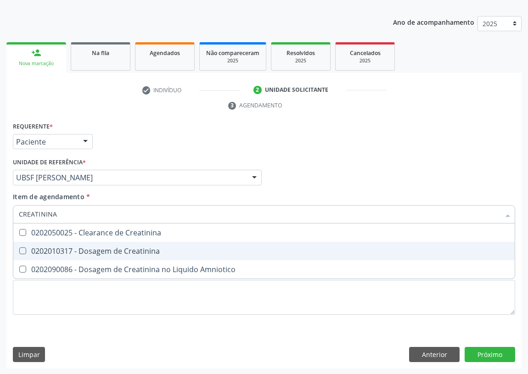
drag, startPoint x: 18, startPoint y: 252, endPoint x: 49, endPoint y: 229, distance: 38.0
click at [20, 250] on div at bounding box center [16, 250] width 7 height 7
checkbox Creatinina "true"
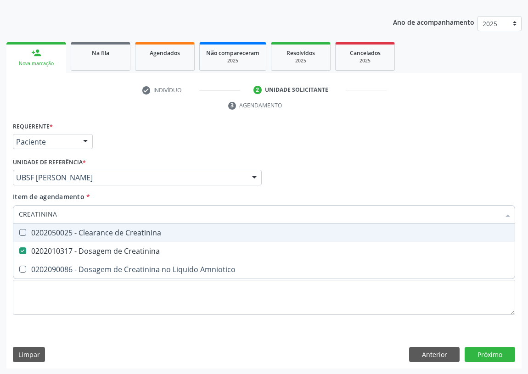
drag, startPoint x: 68, startPoint y: 215, endPoint x: 0, endPoint y: 215, distance: 68.4
click at [0, 215] on div "Acompanhamento Acompanhe a situação das marcações correntes e finalizadas Relat…" at bounding box center [264, 165] width 528 height 420
click at [364, 160] on div "Profissional Solicitante Por favor, selecione a Unidade de Atendimento primeiro…" at bounding box center [264, 174] width 507 height 36
checkbox Amniotico "true"
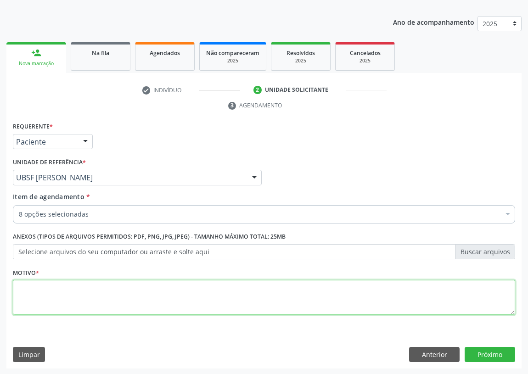
click at [46, 299] on textarea at bounding box center [264, 297] width 502 height 35
type textarea "AVALIAÇÃO"
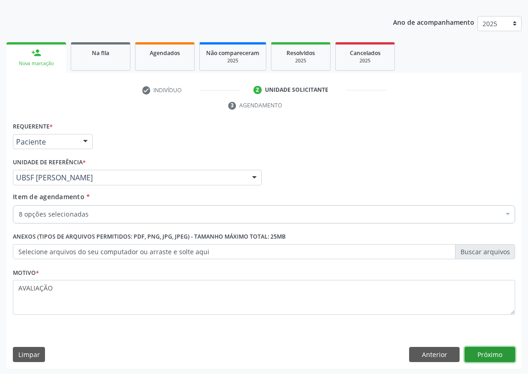
drag, startPoint x: 486, startPoint y: 350, endPoint x: 0, endPoint y: 256, distance: 495.3
click at [473, 350] on button "Próximo" at bounding box center [490, 355] width 51 height 16
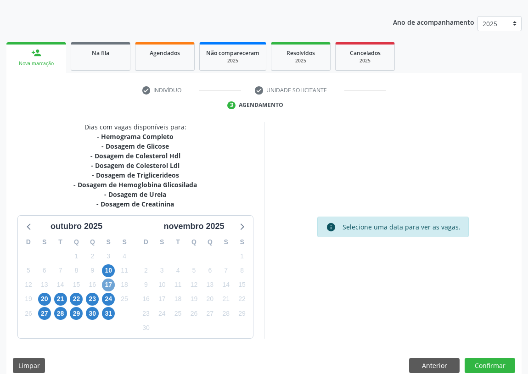
click at [105, 283] on span "17" at bounding box center [108, 285] width 13 height 13
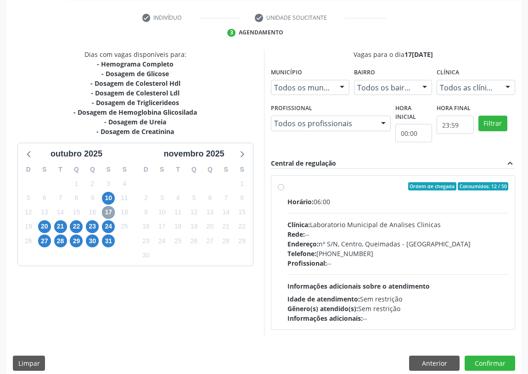
scroll to position [176, 0]
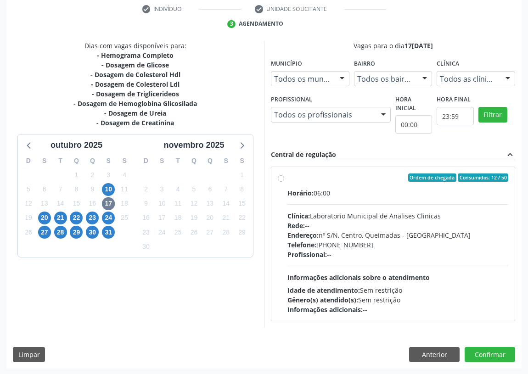
click at [287, 178] on label "Ordem de chegada Consumidos: 12 / 50 Horário: 06:00 Clínica: Laboratorio Munici…" at bounding box center [397, 244] width 221 height 141
click at [278, 178] on input "Ordem de chegada Consumidos: 12 / 50 Horário: 06:00 Clínica: Laboratorio Munici…" at bounding box center [281, 178] width 6 height 8
radio input "true"
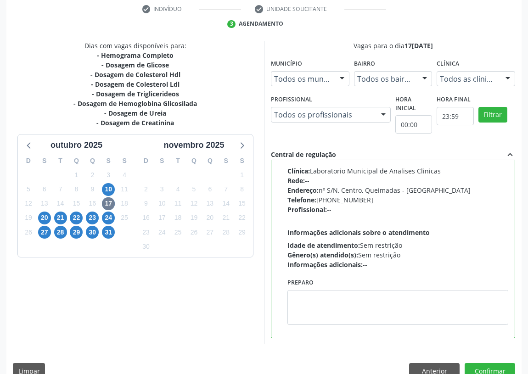
scroll to position [45, 0]
drag, startPoint x: 325, startPoint y: 312, endPoint x: 347, endPoint y: 298, distance: 25.6
click at [336, 304] on textarea at bounding box center [397, 307] width 221 height 35
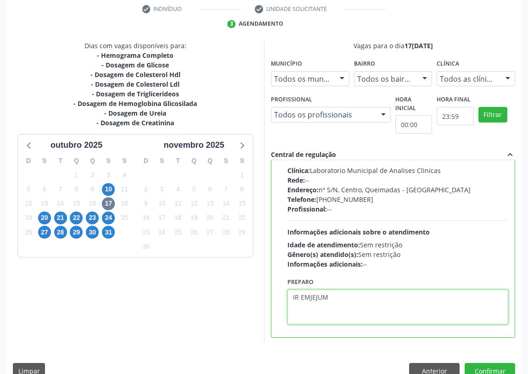
drag, startPoint x: 308, startPoint y: 297, endPoint x: 304, endPoint y: 289, distance: 8.2
click at [308, 295] on textarea "IR EMJEJUM" at bounding box center [397, 307] width 221 height 35
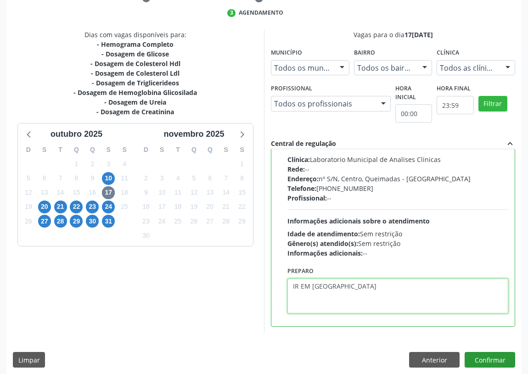
scroll to position [193, 0]
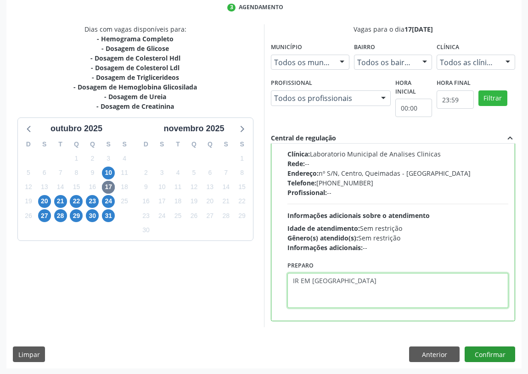
type textarea "IR EM [GEOGRAPHIC_DATA]"
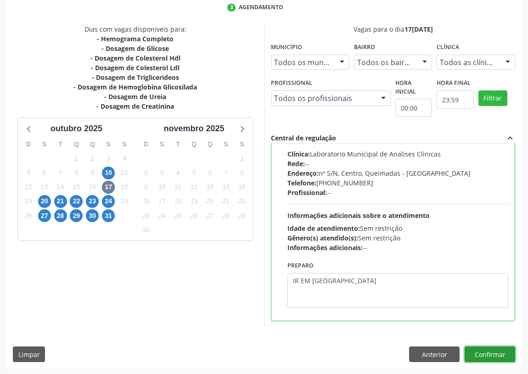
drag, startPoint x: 487, startPoint y: 354, endPoint x: 444, endPoint y: 353, distance: 43.2
click at [486, 354] on button "Confirmar" at bounding box center [490, 355] width 51 height 16
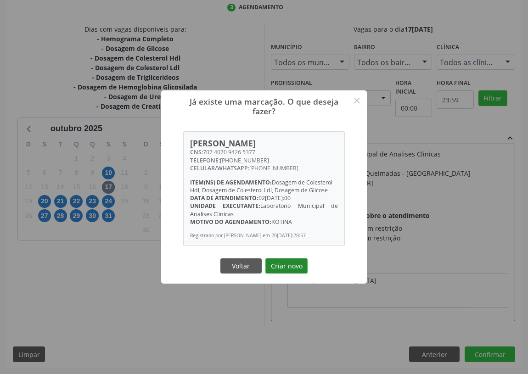
click at [285, 270] on button "Criar novo" at bounding box center [286, 267] width 42 height 16
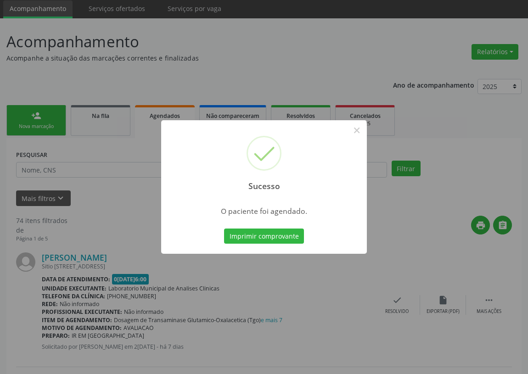
scroll to position [41, 0]
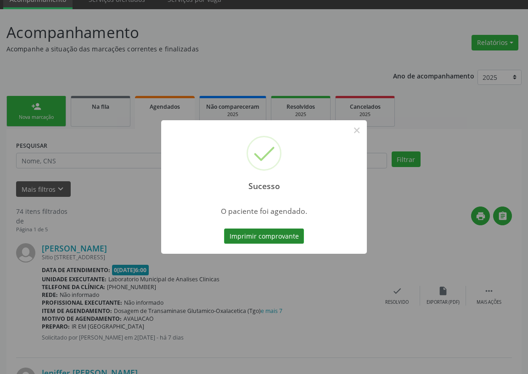
click at [266, 237] on button "Imprimir comprovante" at bounding box center [264, 237] width 80 height 16
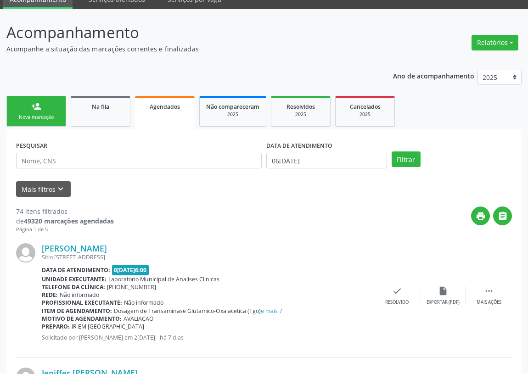
click at [30, 108] on link "person_add Nova marcação" at bounding box center [36, 111] width 60 height 31
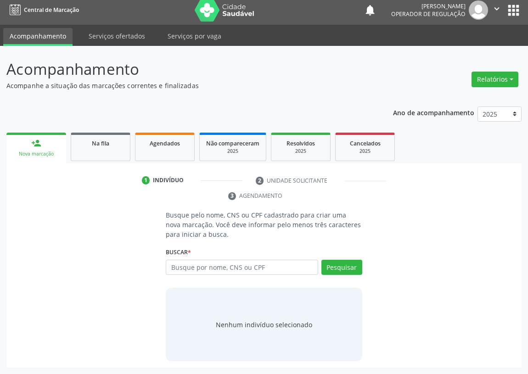
scroll to position [4, 0]
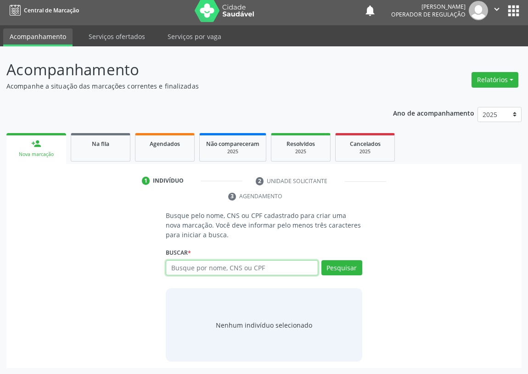
click at [184, 270] on input "text" at bounding box center [242, 268] width 152 height 16
drag, startPoint x: 248, startPoint y: 264, endPoint x: 157, endPoint y: 276, distance: 91.7
click at [160, 277] on div "Busque pelo nome, CNS ou CPF cadastrado para criar uma nova marcação. Você deve…" at bounding box center [263, 286] width 209 height 151
type input "702307167246814"
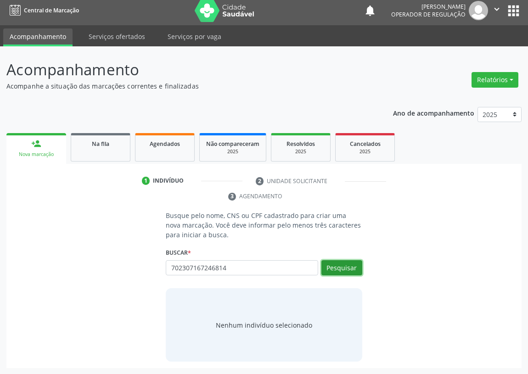
click at [343, 270] on button "Pesquisar" at bounding box center [341, 268] width 41 height 16
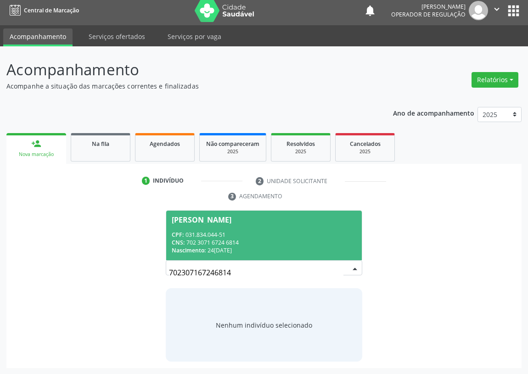
click at [214, 243] on div "CNS: 702 3071 6724 6814" at bounding box center [264, 243] width 185 height 8
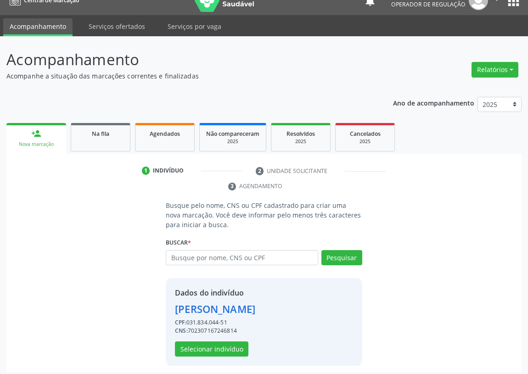
scroll to position [18, 0]
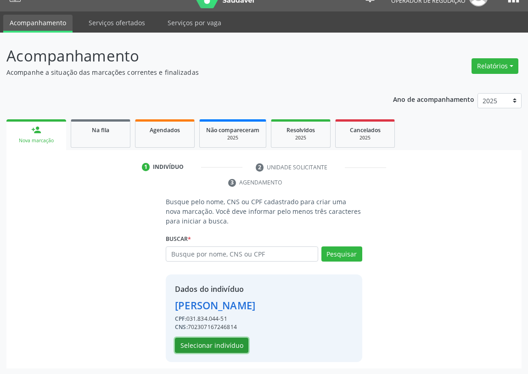
click at [198, 344] on button "Selecionar indivíduo" at bounding box center [211, 346] width 73 height 16
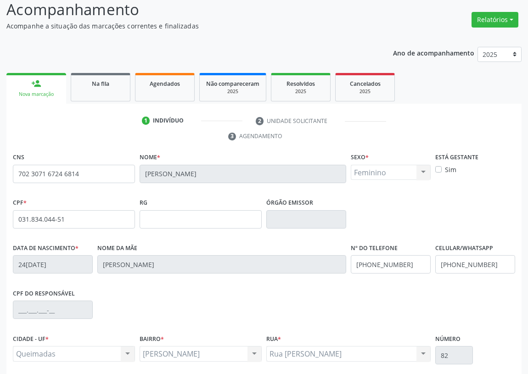
scroll to position [138, 0]
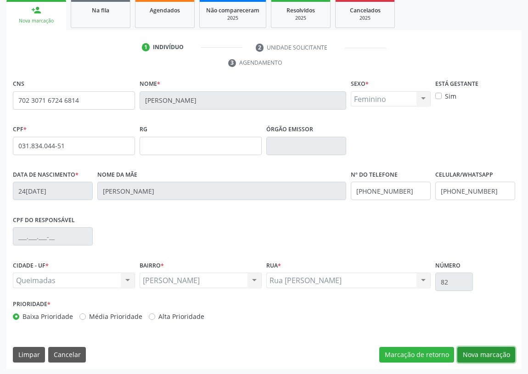
click at [487, 349] on button "Nova marcação" at bounding box center [486, 355] width 58 height 16
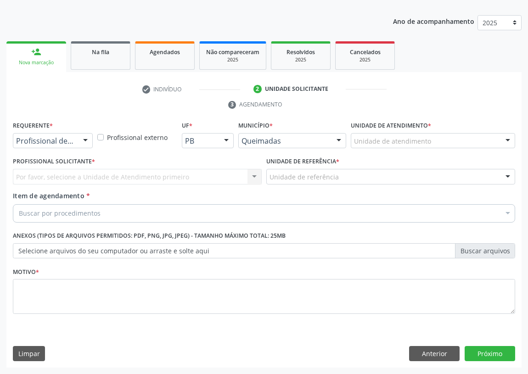
scroll to position [95, 0]
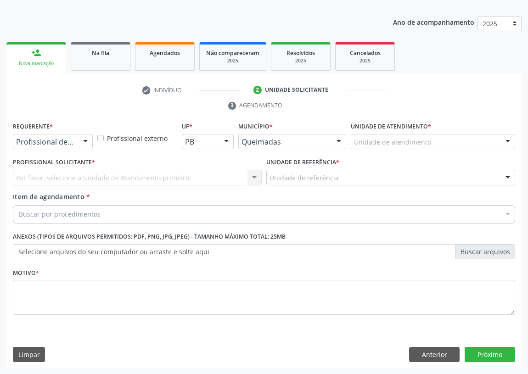
click at [86, 138] on div at bounding box center [86, 143] width 14 height 16
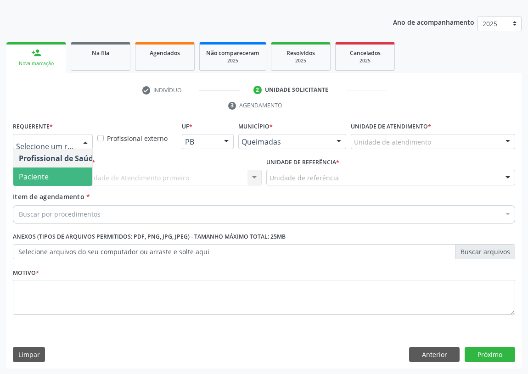
click at [76, 179] on span "Paciente" at bounding box center [58, 177] width 90 height 18
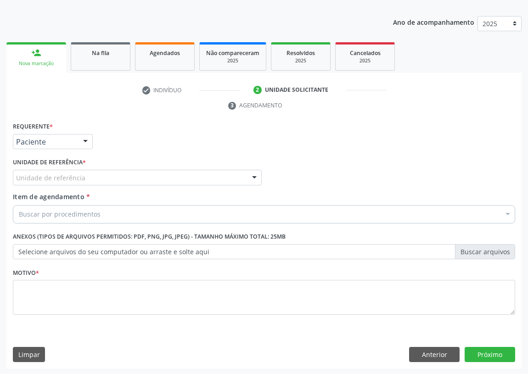
click at [254, 176] on div at bounding box center [254, 178] width 14 height 16
click at [445, 354] on button "Anterior" at bounding box center [434, 355] width 51 height 16
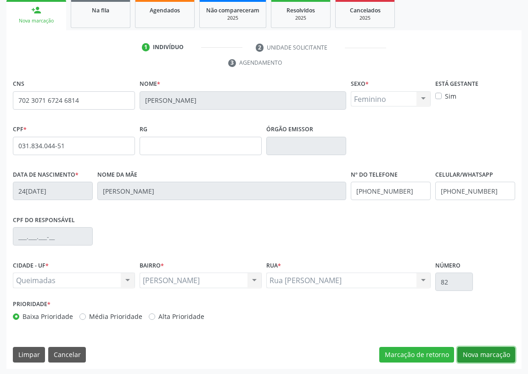
drag, startPoint x: 487, startPoint y: 354, endPoint x: 269, endPoint y: 303, distance: 224.0
click at [484, 352] on button "Nova marcação" at bounding box center [486, 355] width 58 height 16
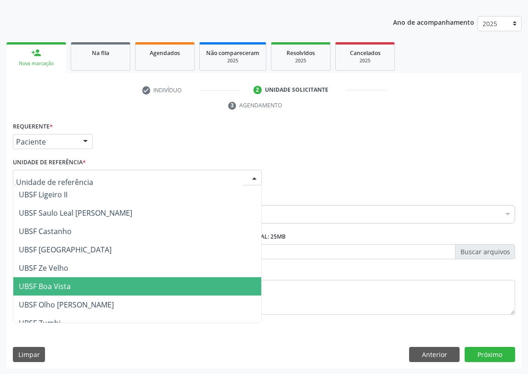
drag, startPoint x: 243, startPoint y: 171, endPoint x: 174, endPoint y: 211, distance: 79.0
click at [239, 174] on div at bounding box center [137, 178] width 249 height 16
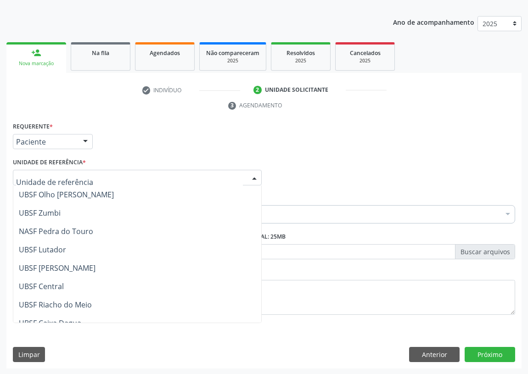
scroll to position [125, 0]
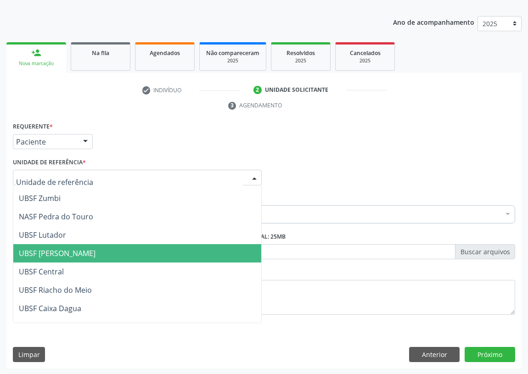
click at [70, 251] on span "UBSF [PERSON_NAME]" at bounding box center [57, 253] width 77 height 10
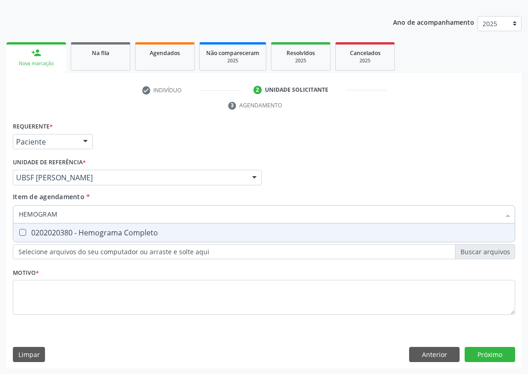
type input "HEMOGRAMA"
drag, startPoint x: 24, startPoint y: 231, endPoint x: 30, endPoint y: 223, distance: 10.2
click at [25, 230] on Completo at bounding box center [22, 232] width 7 height 7
click at [19, 230] on Completo "checkbox" at bounding box center [16, 233] width 6 height 6
checkbox Completo "true"
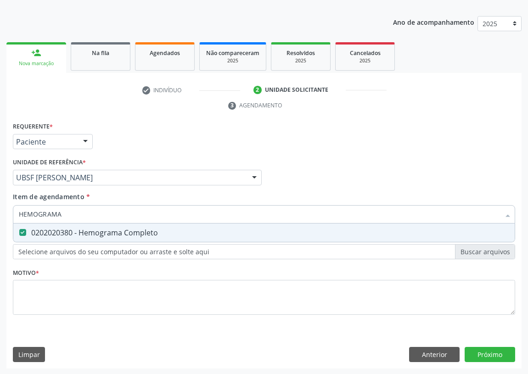
drag, startPoint x: 71, startPoint y: 218, endPoint x: 8, endPoint y: 220, distance: 62.5
click at [8, 220] on div "Requerente * Paciente Profissional de Saúde Paciente Nenhum resultado encontrad…" at bounding box center [263, 244] width 515 height 249
type input "G"
checkbox Completo "false"
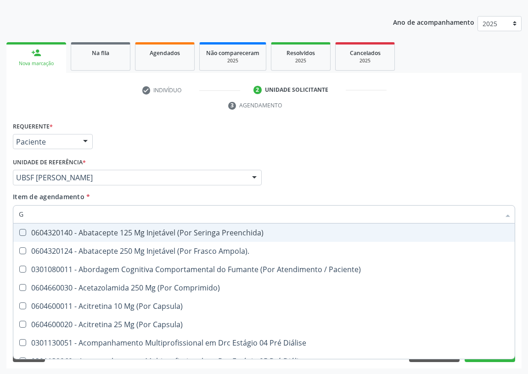
type input "GL"
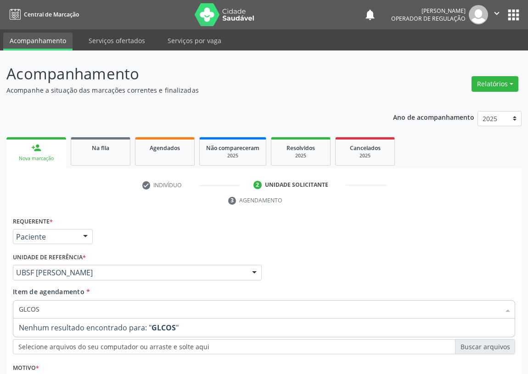
scroll to position [95, 0]
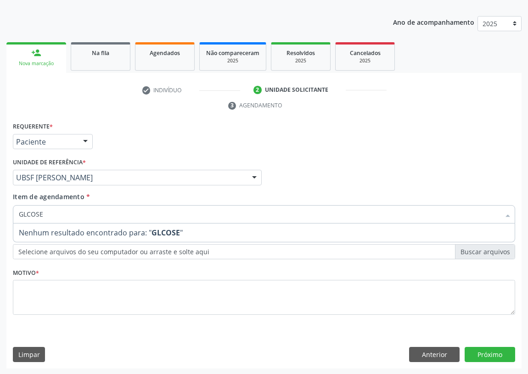
drag, startPoint x: 27, startPoint y: 213, endPoint x: 70, endPoint y: 191, distance: 48.3
click at [60, 195] on span "Item de agendamento * GLCOSE Desfazer seleção Nenhum resultado encontrado para:…" at bounding box center [264, 206] width 502 height 28
type input "GLI"
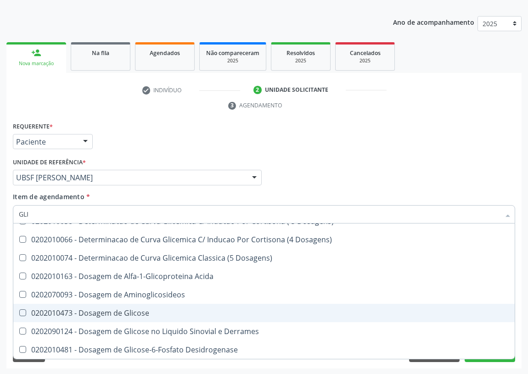
scroll to position [125, 0]
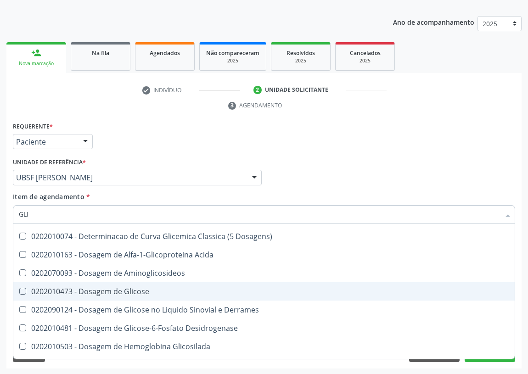
click at [134, 289] on div "0202010473 - Dosagem de Glicose" at bounding box center [267, 291] width 496 height 7
checkbox Glicose "true"
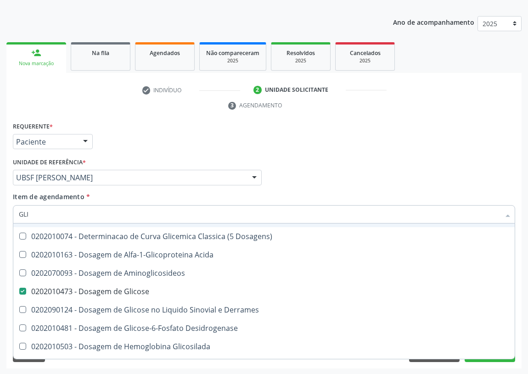
drag, startPoint x: 44, startPoint y: 221, endPoint x: 0, endPoint y: 218, distance: 44.2
click at [0, 218] on div "Acompanhamento Acompanhe a situação das marcações correntes e finalizadas Relat…" at bounding box center [264, 165] width 528 height 420
type input "CO"
checkbox Glicose "false"
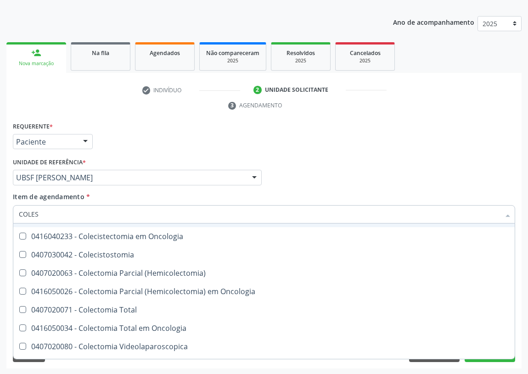
scroll to position [0, 0]
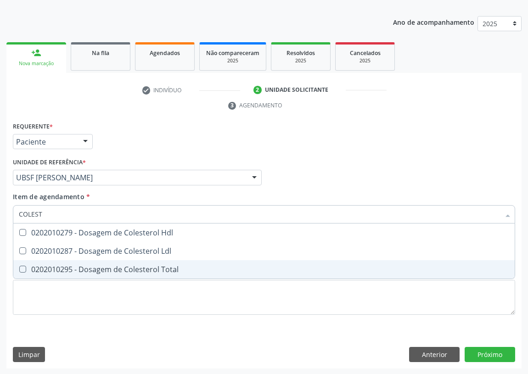
type input "COLESTE"
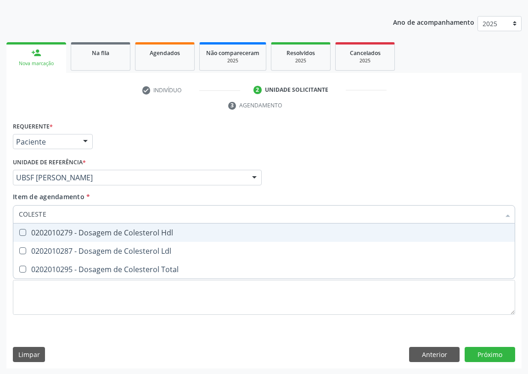
drag, startPoint x: 23, startPoint y: 232, endPoint x: 20, endPoint y: 248, distance: 16.4
click at [22, 237] on span "0202010279 - Dosagem de Colesterol Hdl" at bounding box center [263, 233] width 501 height 18
checkbox Hdl "true"
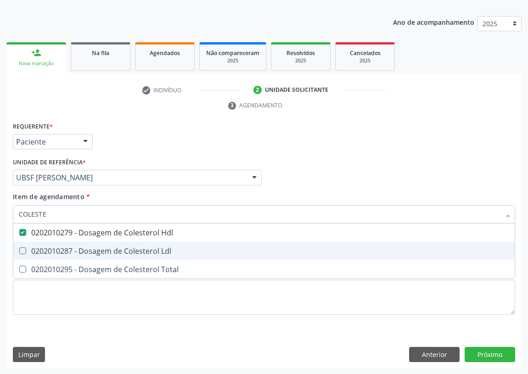
drag, startPoint x: 23, startPoint y: 252, endPoint x: 45, endPoint y: 230, distance: 31.2
click at [37, 242] on span "0202010287 - Dosagem de Colesterol Ldl" at bounding box center [263, 251] width 501 height 18
checkbox Ldl "true"
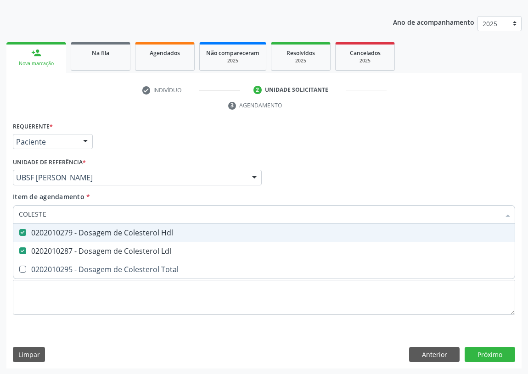
drag, startPoint x: 43, startPoint y: 210, endPoint x: 0, endPoint y: 216, distance: 43.6
click at [0, 216] on div "Acompanhamento Acompanhe a situação das marcações correntes e finalizadas Relat…" at bounding box center [264, 165] width 528 height 420
type input "TR"
checkbox Hdl "false"
checkbox Ldl "false"
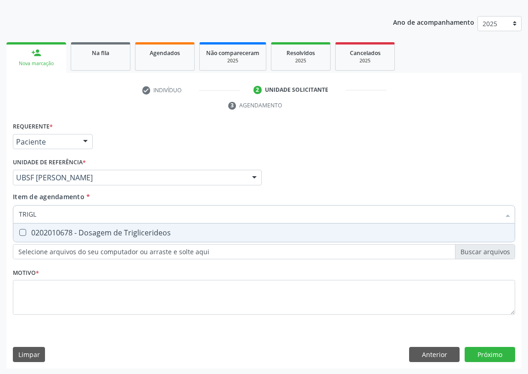
type input "TRIGLI"
drag, startPoint x: 26, startPoint y: 231, endPoint x: 32, endPoint y: 220, distance: 12.5
click at [27, 230] on div "0202010678 - Dosagem de Triglicerideos" at bounding box center [264, 232] width 490 height 7
checkbox Triglicerideos "true"
drag, startPoint x: 54, startPoint y: 211, endPoint x: 5, endPoint y: 204, distance: 50.1
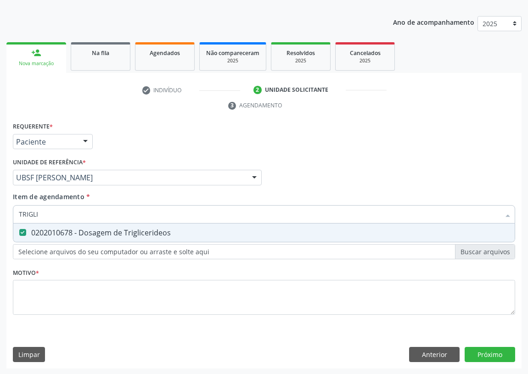
click at [0, 214] on div "Acompanhamento Acompanhe a situação das marcações correntes e finalizadas Relat…" at bounding box center [264, 165] width 528 height 420
type input "U"
checkbox Triglicerideos "false"
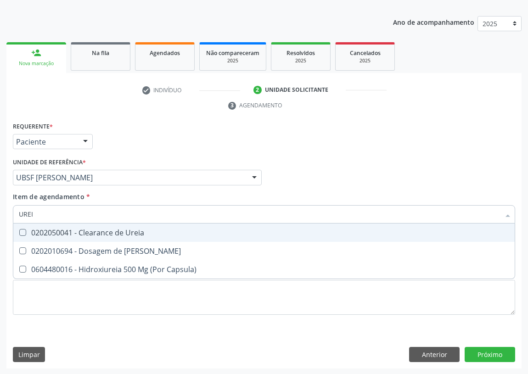
type input "UREIA"
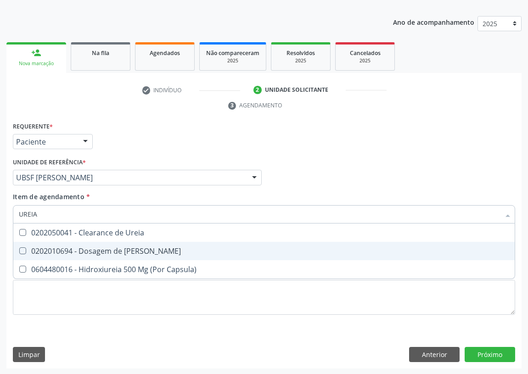
drag, startPoint x: 23, startPoint y: 250, endPoint x: 37, endPoint y: 223, distance: 30.8
click at [25, 249] on Ureia at bounding box center [22, 250] width 7 height 7
click at [19, 249] on Ureia "checkbox" at bounding box center [16, 251] width 6 height 6
checkbox Ureia "true"
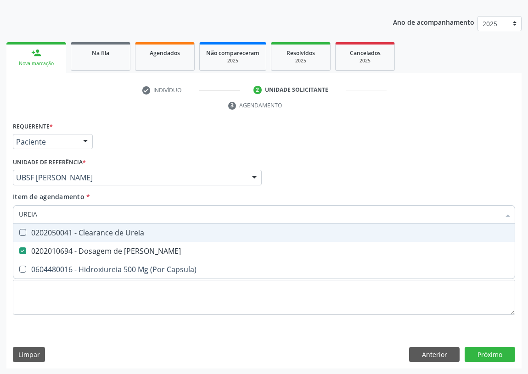
drag, startPoint x: 25, startPoint y: 214, endPoint x: 14, endPoint y: 212, distance: 11.6
click at [14, 212] on div "UREIA" at bounding box center [264, 214] width 502 height 18
type input "C"
checkbox Ureia "false"
type input "CREATININA"
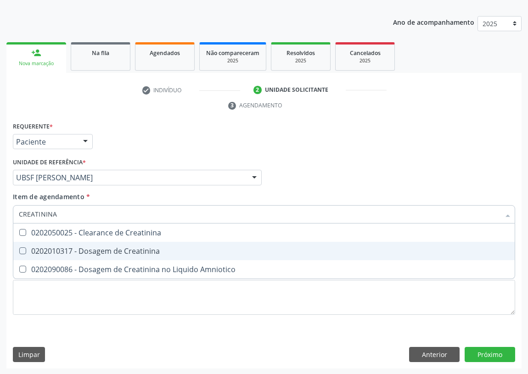
drag, startPoint x: 23, startPoint y: 249, endPoint x: 45, endPoint y: 226, distance: 32.2
click at [25, 247] on Creatinina at bounding box center [22, 250] width 7 height 7
click at [19, 248] on Creatinina "checkbox" at bounding box center [16, 251] width 6 height 6
checkbox Creatinina "true"
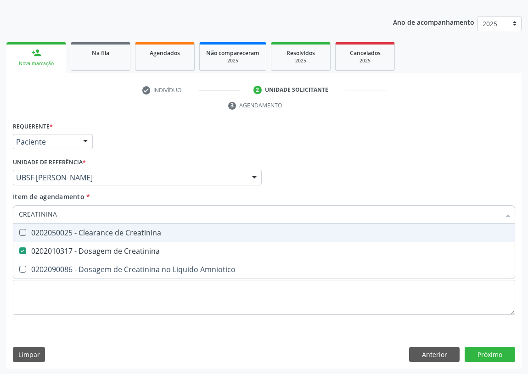
drag, startPoint x: 60, startPoint y: 210, endPoint x: 9, endPoint y: 206, distance: 50.6
click at [3, 215] on div "Acompanhamento Acompanhe a situação das marcações correntes e finalizadas Relat…" at bounding box center [264, 165] width 528 height 420
type input "T"
checkbox Creatinina "false"
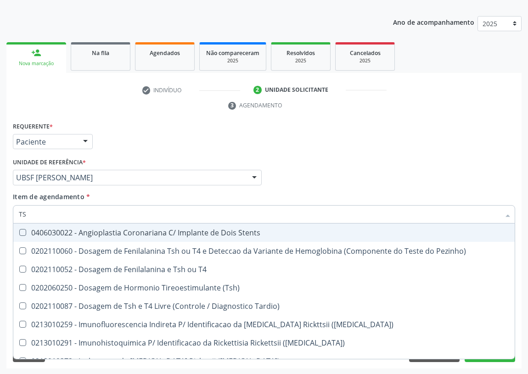
type input "TSH"
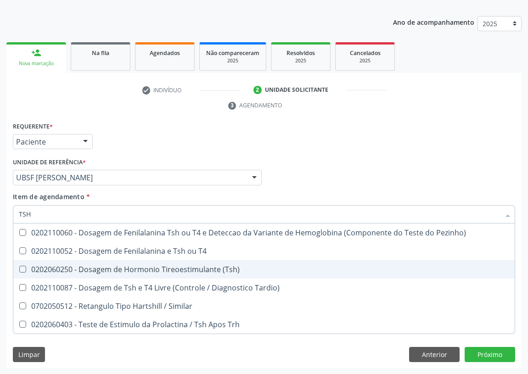
drag, startPoint x: 25, startPoint y: 270, endPoint x: 24, endPoint y: 231, distance: 39.5
click at [22, 253] on ul "Desfazer seleção 0202110060 - Dosagem de Fenilalanina Tsh ou T4 e Deteccao da V…" at bounding box center [263, 279] width 501 height 110
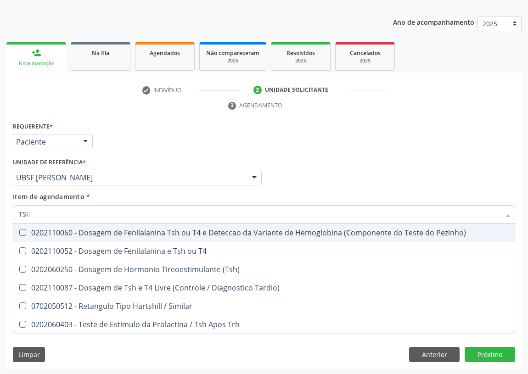
drag, startPoint x: 35, startPoint y: 208, endPoint x: 13, endPoint y: 216, distance: 22.8
click at [11, 216] on div "Item de agendamento * TSH Desfazer seleção 0202110060 - Dosagem de Fenilalanina…" at bounding box center [264, 209] width 507 height 35
click at [30, 214] on input "TSH" at bounding box center [259, 214] width 481 height 18
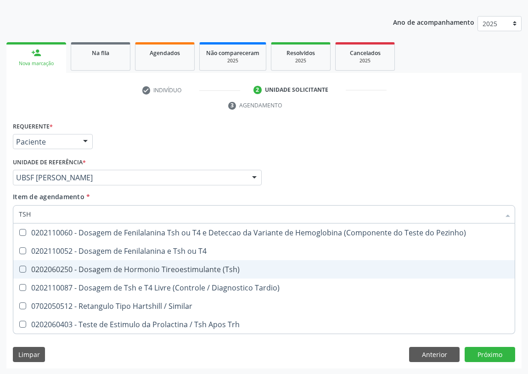
click at [21, 264] on span "0202060250 - Dosagem de Hormonio Tireoestimulante (Tsh)" at bounding box center [263, 269] width 501 height 18
checkbox \(Tsh\) "true"
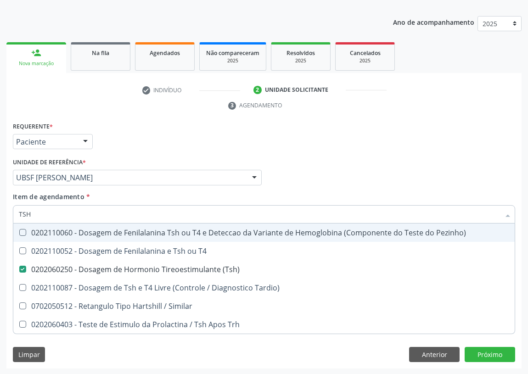
drag, startPoint x: 36, startPoint y: 211, endPoint x: 0, endPoint y: 214, distance: 35.9
click at [0, 214] on div "Acompanhamento Acompanhe a situação das marcações correntes e finalizadas Relat…" at bounding box center [264, 165] width 528 height 420
type input "HE"
checkbox \(Tsh\) "false"
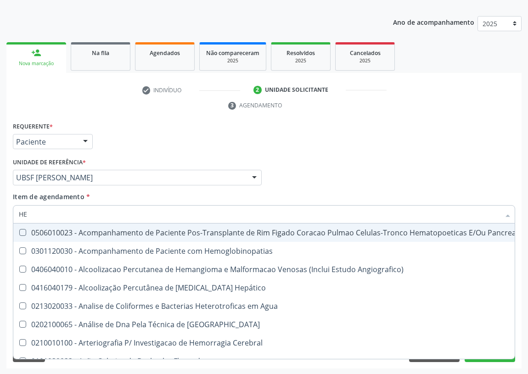
type input "HEM"
checkbox Transplante "true"
checkbox Completo "false"
type input "HEMO"
checkbox Retro-Retal "true"
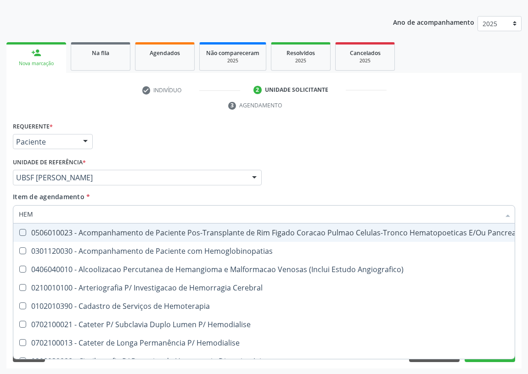
checkbox Completo "false"
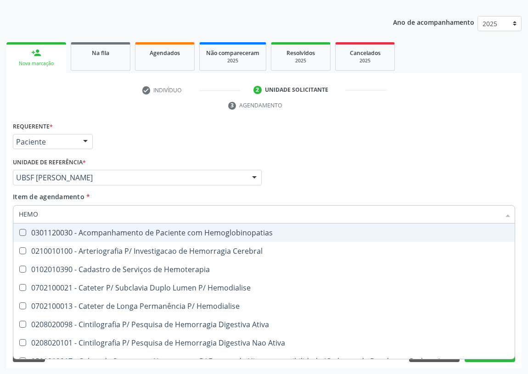
type input "HEMOG"
checkbox Carboxi-Hemoglobina "true"
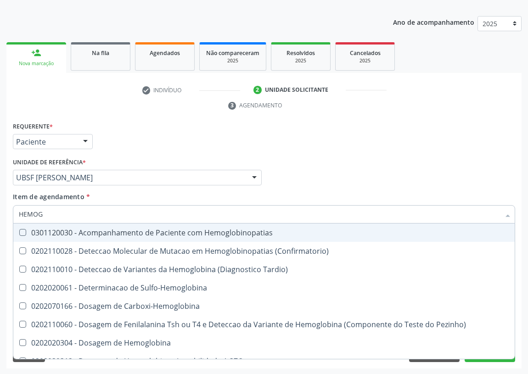
type input "HEMOGL"
checkbox Completo "false"
type input "HEMOGLOBINA"
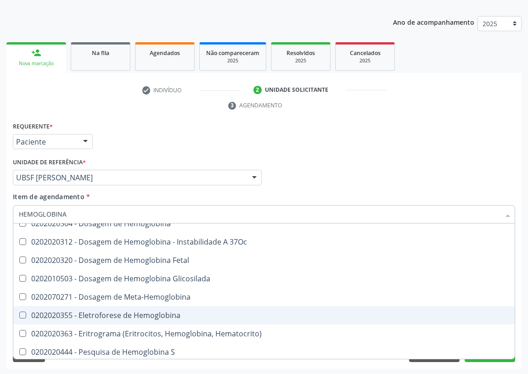
scroll to position [83, 0]
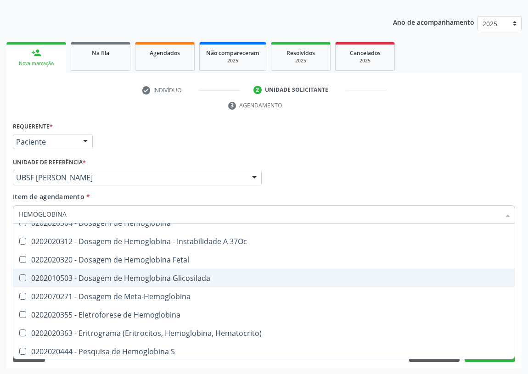
drag, startPoint x: 146, startPoint y: 281, endPoint x: 29, endPoint y: 255, distance: 120.0
click at [142, 279] on span "0202010503 - Dosagem de Hemoglobina Glicosilada" at bounding box center [263, 278] width 501 height 18
checkbox Glicosilada "true"
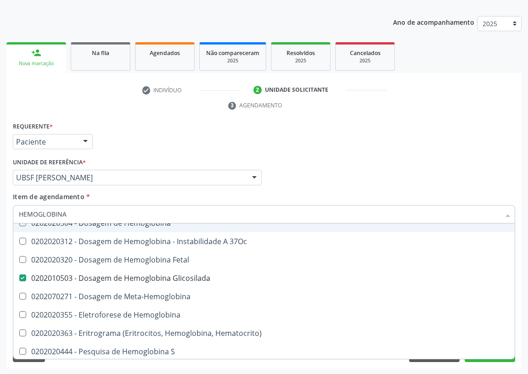
drag, startPoint x: 75, startPoint y: 216, endPoint x: 0, endPoint y: 217, distance: 75.3
click at [0, 217] on div "Acompanhamento Acompanhe a situação das marcações correntes e finalizadas Relat…" at bounding box center [264, 165] width 528 height 420
click at [333, 152] on div "Requerente * Paciente Profissional de Saúde Paciente Nenhum resultado encontrad…" at bounding box center [264, 138] width 507 height 36
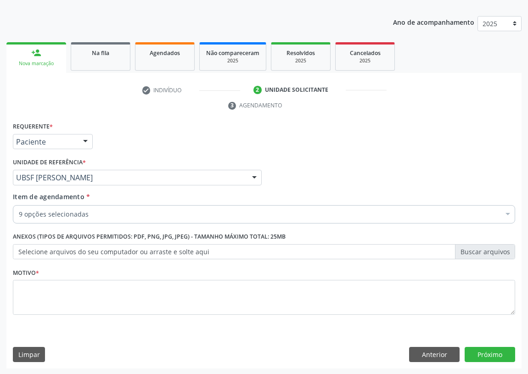
scroll to position [0, 0]
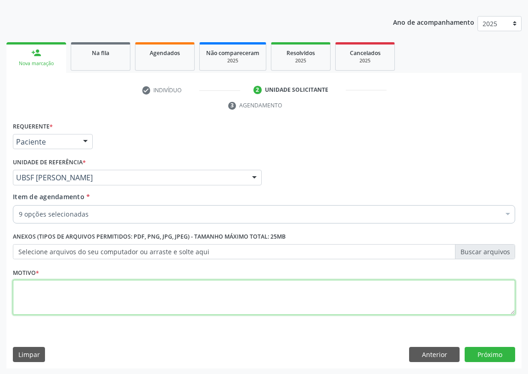
click at [41, 298] on textarea at bounding box center [264, 297] width 502 height 35
type textarea "AVALIAÇÃO"
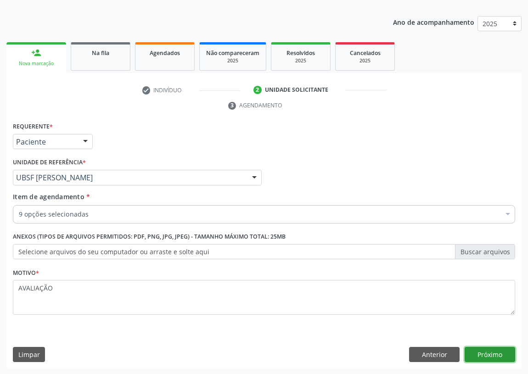
click at [473, 354] on button "Próximo" at bounding box center [490, 355] width 51 height 16
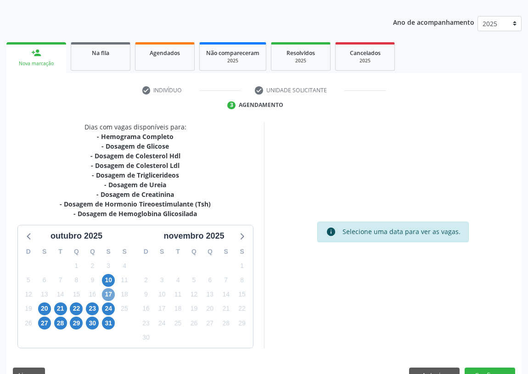
click at [110, 292] on span "17" at bounding box center [108, 294] width 13 height 13
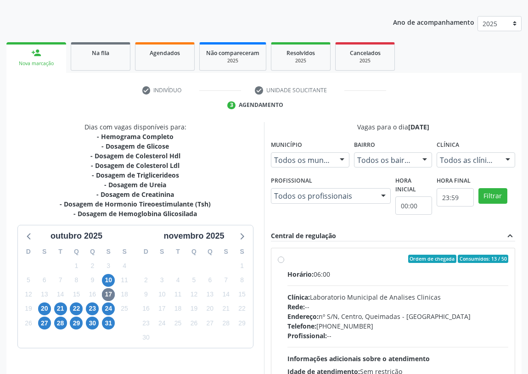
click at [287, 259] on label "Ordem de chegada Consumidos: 13 / 50 Horário: 06:00 Clínica: Laboratorio Munici…" at bounding box center [397, 325] width 221 height 141
click at [280, 259] on input "Ordem de chegada Consumidos: 13 / 50 Horário: 06:00 Clínica: Laboratorio Munici…" at bounding box center [281, 259] width 6 height 8
radio input "true"
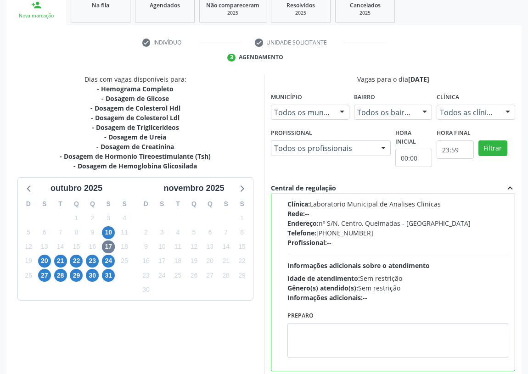
scroll to position [193, 0]
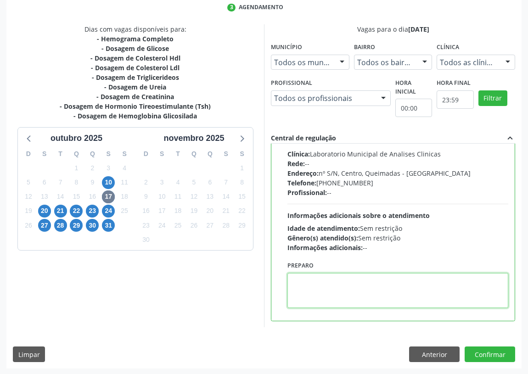
drag, startPoint x: 314, startPoint y: 294, endPoint x: 315, endPoint y: 288, distance: 5.8
click at [315, 288] on textarea at bounding box center [397, 290] width 221 height 35
click at [315, 277] on textarea "IR EMMJEJUM" at bounding box center [397, 290] width 221 height 35
type textarea "IR EM [GEOGRAPHIC_DATA]"
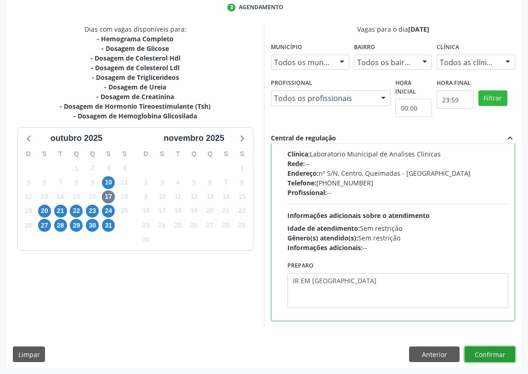
drag, startPoint x: 491, startPoint y: 353, endPoint x: 354, endPoint y: 333, distance: 138.8
click at [490, 353] on button "Confirmar" at bounding box center [490, 355] width 51 height 16
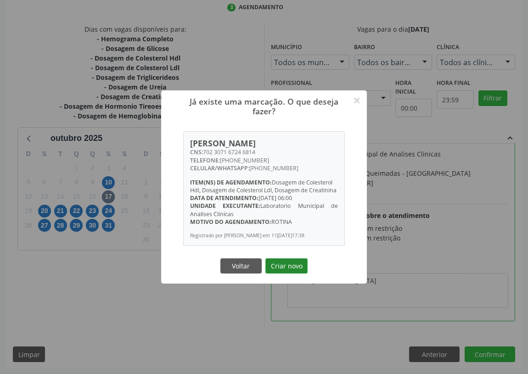
click at [294, 264] on button "Criar novo" at bounding box center [286, 267] width 42 height 16
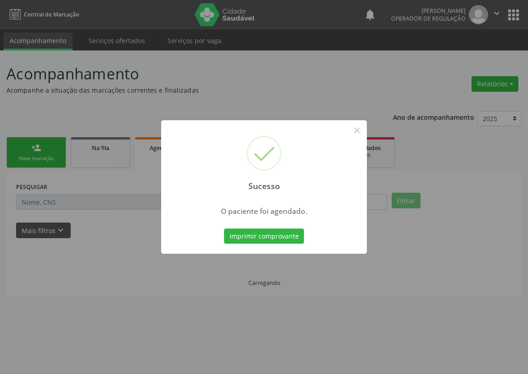
scroll to position [0, 0]
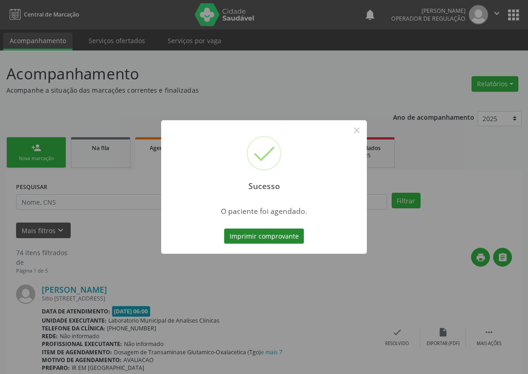
click at [257, 237] on button "Imprimir comprovante" at bounding box center [264, 237] width 80 height 16
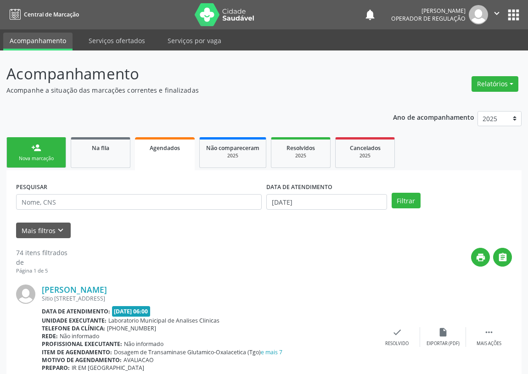
click at [39, 150] on div "person_add" at bounding box center [36, 148] width 10 height 10
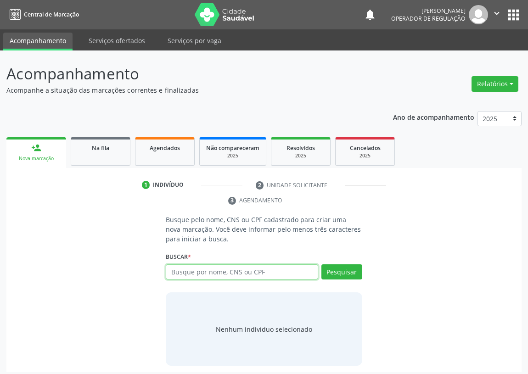
click at [183, 273] on input "text" at bounding box center [242, 272] width 152 height 16
click at [198, 273] on input "text" at bounding box center [242, 272] width 152 height 16
type input "708607061518787"
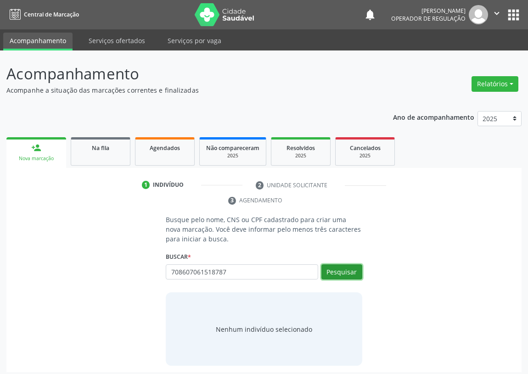
click at [356, 271] on button "Pesquisar" at bounding box center [341, 272] width 41 height 16
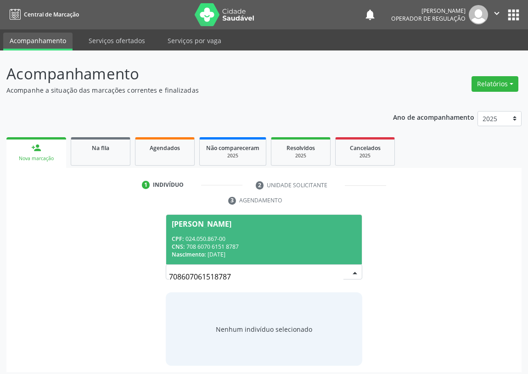
click at [287, 251] on div "Nascimento: 27/09/1971" at bounding box center [264, 255] width 185 height 8
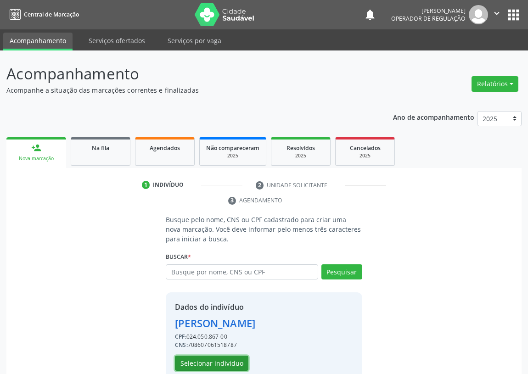
click at [215, 364] on button "Selecionar indivíduo" at bounding box center [211, 364] width 73 height 16
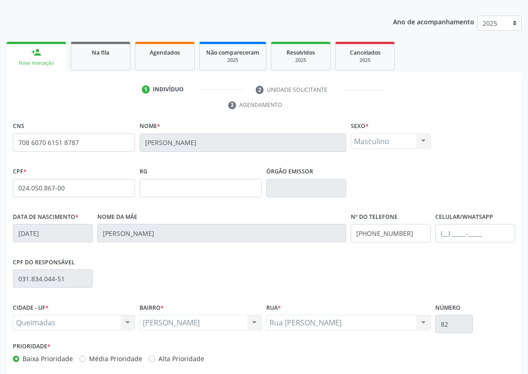
scroll to position [138, 0]
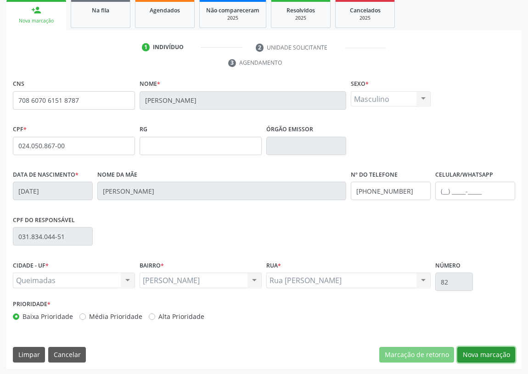
drag, startPoint x: 477, startPoint y: 349, endPoint x: 418, endPoint y: 336, distance: 60.3
click at [472, 349] on button "Nova marcação" at bounding box center [486, 355] width 58 height 16
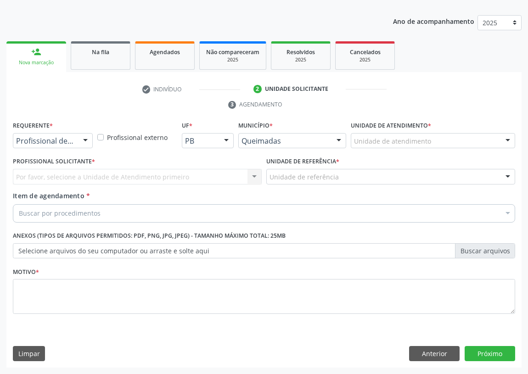
scroll to position [95, 0]
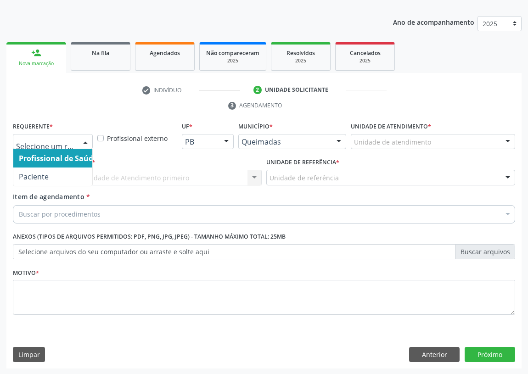
click at [86, 135] on div at bounding box center [86, 143] width 14 height 16
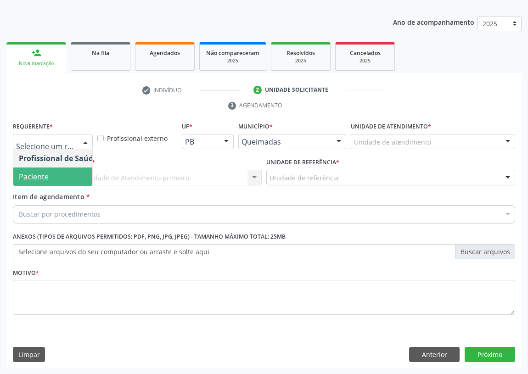
drag, startPoint x: 82, startPoint y: 177, endPoint x: 174, endPoint y: 189, distance: 93.6
click at [84, 175] on span "Paciente" at bounding box center [58, 177] width 90 height 18
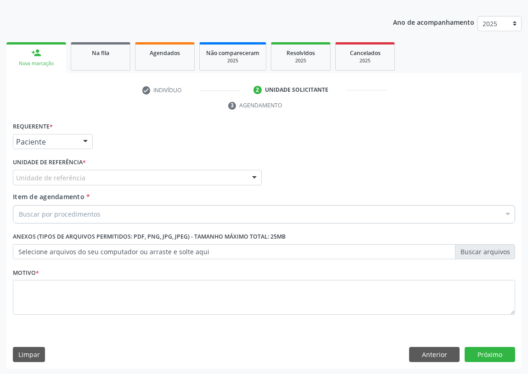
click at [249, 179] on div at bounding box center [254, 178] width 14 height 16
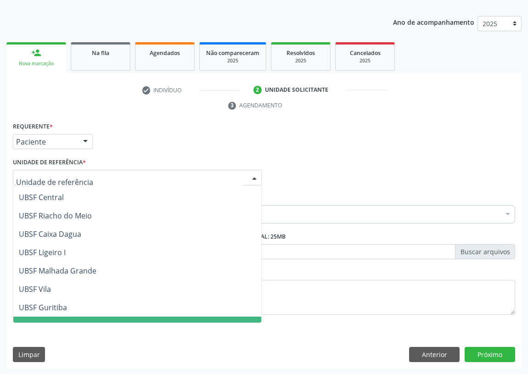
scroll to position [146, 0]
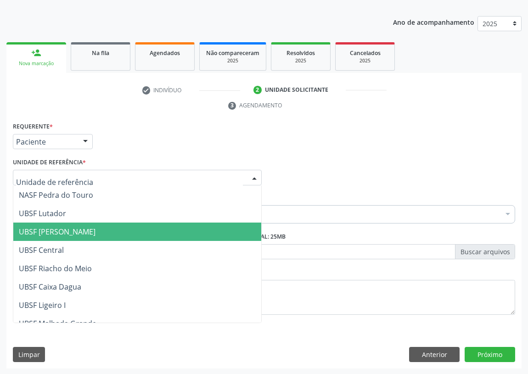
click at [76, 234] on span "UBSF [PERSON_NAME]" at bounding box center [57, 232] width 77 height 10
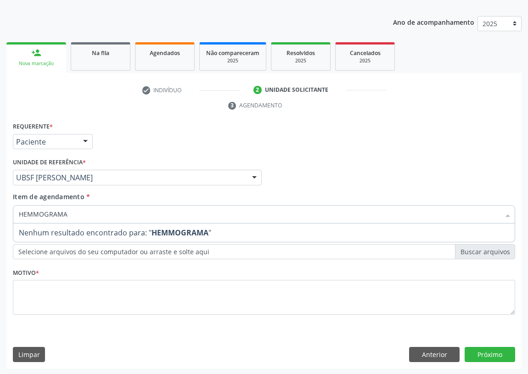
drag, startPoint x: 78, startPoint y: 216, endPoint x: 49, endPoint y: 217, distance: 28.9
click at [40, 215] on input "HEMMOGRAMA" at bounding box center [259, 214] width 481 height 18
drag, startPoint x: 73, startPoint y: 217, endPoint x: 8, endPoint y: 215, distance: 65.2
click at [8, 219] on div "Requerente * Paciente Profissional de Saúde Paciente Nenhum resultado encontrad…" at bounding box center [263, 244] width 515 height 249
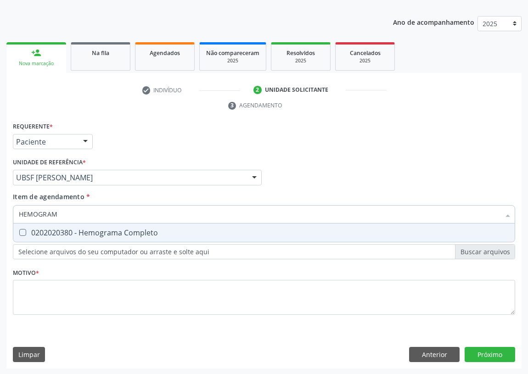
type input "HEMOGRAMA"
drag, startPoint x: 24, startPoint y: 234, endPoint x: 51, endPoint y: 220, distance: 30.4
click at [30, 230] on div "0202020380 - Hemograma Completo" at bounding box center [264, 232] width 490 height 7
checkbox Completo "true"
drag, startPoint x: 70, startPoint y: 214, endPoint x: 13, endPoint y: 214, distance: 56.9
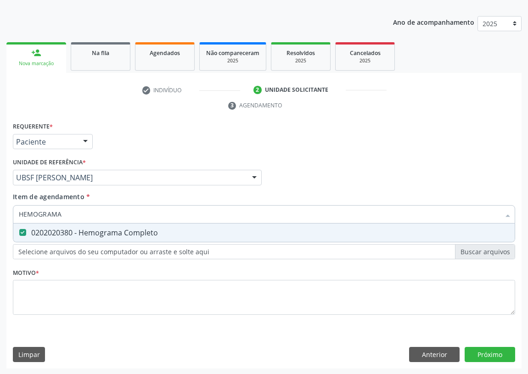
click at [13, 214] on div "HEMOGRAMA" at bounding box center [264, 214] width 502 height 18
type input "G"
checkbox Completo "false"
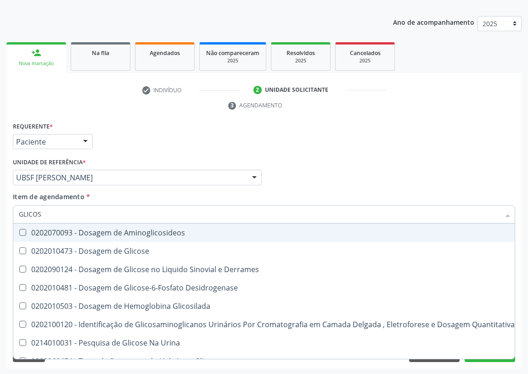
type input "GLICOSE"
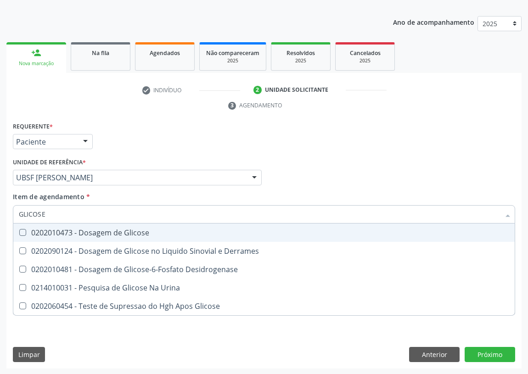
drag, startPoint x: 18, startPoint y: 230, endPoint x: 45, endPoint y: 220, distance: 28.2
click at [35, 225] on span "0202010473 - Dosagem de Glicose" at bounding box center [263, 233] width 501 height 18
checkbox Glicose "true"
drag, startPoint x: 60, startPoint y: 213, endPoint x: 2, endPoint y: 211, distance: 57.9
click at [2, 215] on div "Acompanhamento Acompanhe a situação das marcações correntes e finalizadas Relat…" at bounding box center [264, 165] width 528 height 420
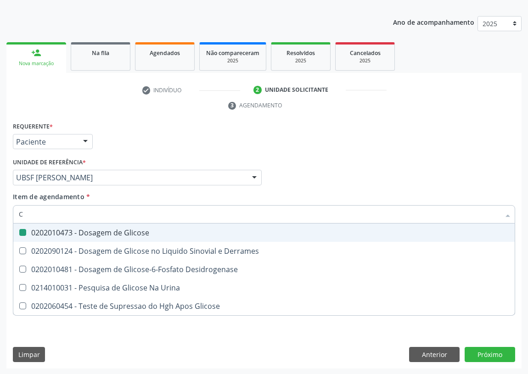
type input "CO"
checkbox Glicose "false"
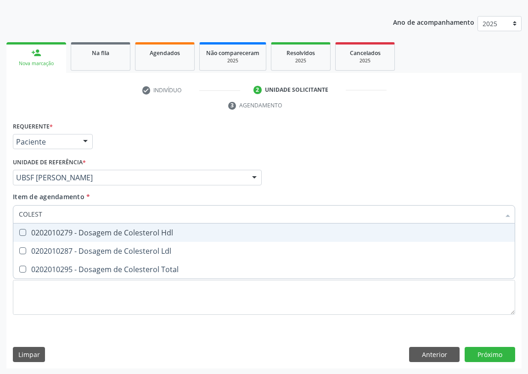
type input "COLESTE"
drag, startPoint x: 26, startPoint y: 229, endPoint x: 18, endPoint y: 253, distance: 25.3
click at [21, 236] on span "0202010279 - Dosagem de Colesterol Hdl" at bounding box center [263, 233] width 501 height 18
checkbox Hdl "true"
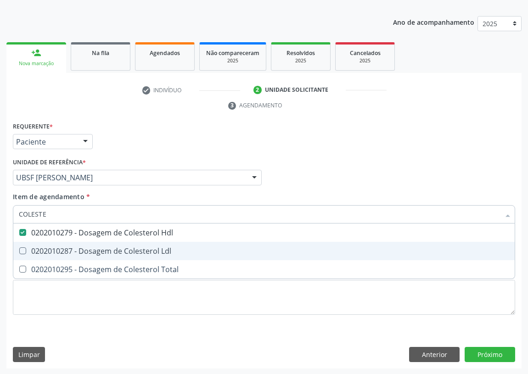
drag, startPoint x: 22, startPoint y: 243, endPoint x: 35, endPoint y: 221, distance: 25.5
click at [22, 243] on span "0202010287 - Dosagem de Colesterol Ldl" at bounding box center [263, 251] width 501 height 18
checkbox Ldl "true"
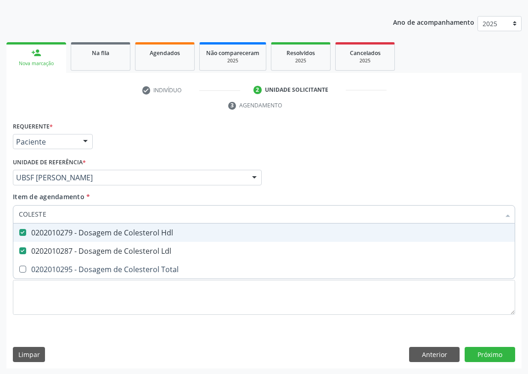
drag, startPoint x: 57, startPoint y: 211, endPoint x: 2, endPoint y: 225, distance: 56.6
click at [2, 225] on div "Acompanhamento Acompanhe a situação das marcações correntes e finalizadas Relat…" at bounding box center [264, 165] width 528 height 420
type input "TR"
checkbox Hdl "false"
checkbox Ldl "false"
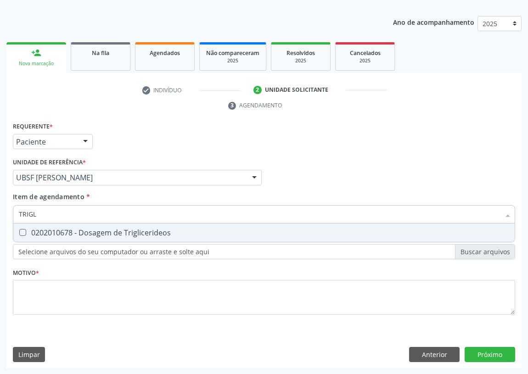
type input "TRIGLI"
drag, startPoint x: 22, startPoint y: 232, endPoint x: 39, endPoint y: 218, distance: 22.2
click at [25, 229] on Triglicerideos at bounding box center [22, 232] width 7 height 7
click at [19, 230] on Triglicerideos "checkbox" at bounding box center [16, 233] width 6 height 6
checkbox Triglicerideos "true"
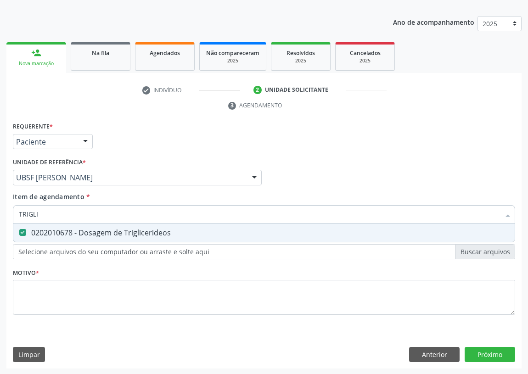
drag, startPoint x: 44, startPoint y: 217, endPoint x: 6, endPoint y: 216, distance: 37.7
click at [6, 216] on div "Requerente * Paciente Profissional de Saúde Paciente Nenhum resultado encontrad…" at bounding box center [263, 244] width 515 height 249
type input "U"
checkbox Triglicerideos "false"
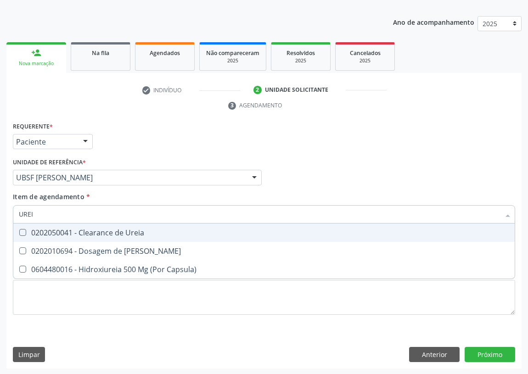
type input "UREIA"
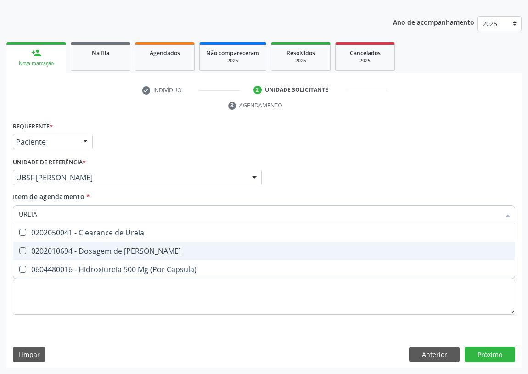
click at [27, 247] on div "0202010694 - Dosagem de [PERSON_NAME]" at bounding box center [264, 250] width 490 height 7
checkbox Ureia "true"
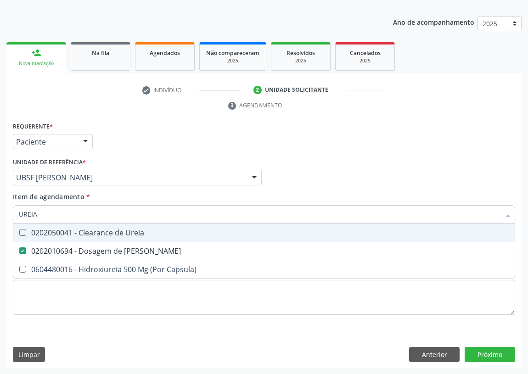
drag, startPoint x: 44, startPoint y: 208, endPoint x: 0, endPoint y: 218, distance: 45.2
click at [0, 220] on div "Acompanhamento Acompanhe a situação das marcações correntes e finalizadas Relat…" at bounding box center [264, 165] width 528 height 420
type input "PSA"
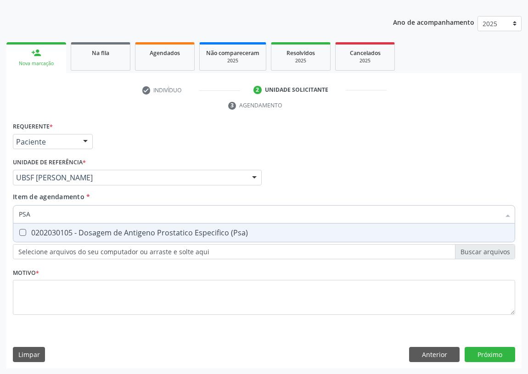
drag, startPoint x: 21, startPoint y: 233, endPoint x: 32, endPoint y: 214, distance: 22.2
click at [25, 224] on span "0202030105 - Dosagem de Antigeno Prostatico Especifico (Psa)" at bounding box center [263, 233] width 501 height 18
checkbox \(Psa\) "true"
drag, startPoint x: 36, startPoint y: 212, endPoint x: 0, endPoint y: 210, distance: 35.9
click at [0, 211] on div "Acompanhamento Acompanhe a situação das marcações correntes e finalizadas Relat…" at bounding box center [264, 165] width 528 height 420
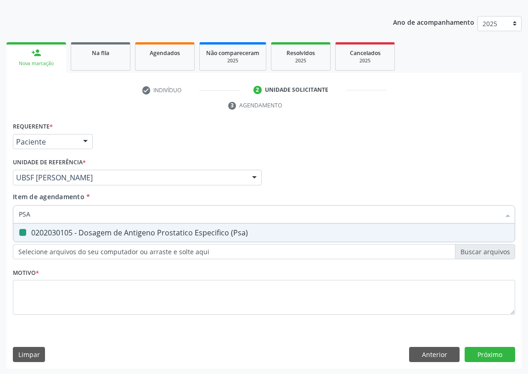
type input "V"
checkbox \(Psa\) "false"
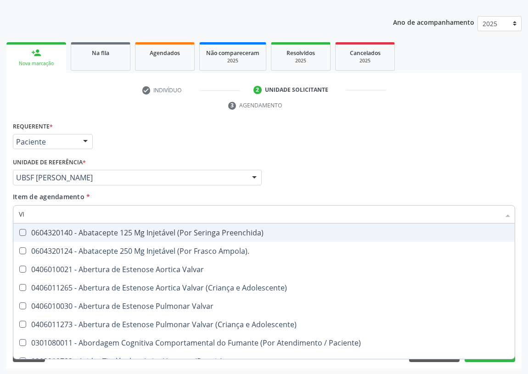
type input "VIT"
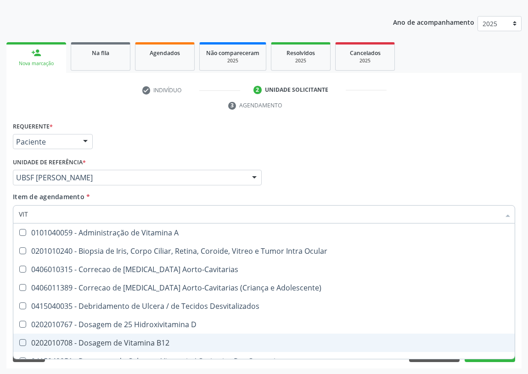
drag, startPoint x: 103, startPoint y: 342, endPoint x: 114, endPoint y: 306, distance: 37.5
click at [102, 339] on div "0202010708 - Dosagem de Vitamina B12" at bounding box center [264, 342] width 490 height 7
checkbox B12 "true"
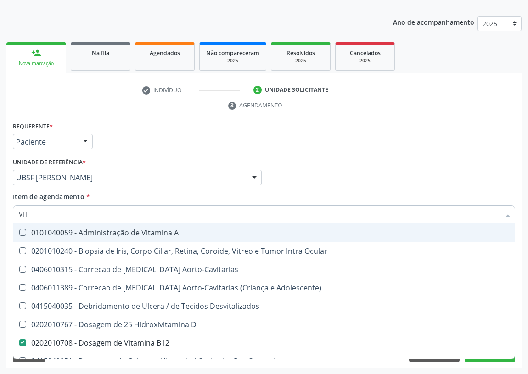
click at [359, 155] on div "Requerente * Paciente Profissional de Saúde Paciente Nenhum resultado encontrad…" at bounding box center [264, 224] width 502 height 208
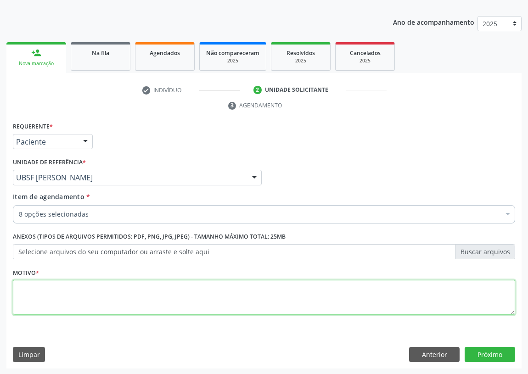
click at [50, 303] on textarea at bounding box center [264, 297] width 502 height 35
type textarea "AVALIAÇÃO"
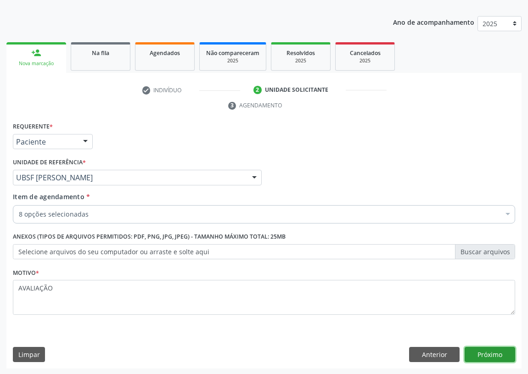
click at [496, 354] on button "Próximo" at bounding box center [490, 355] width 51 height 16
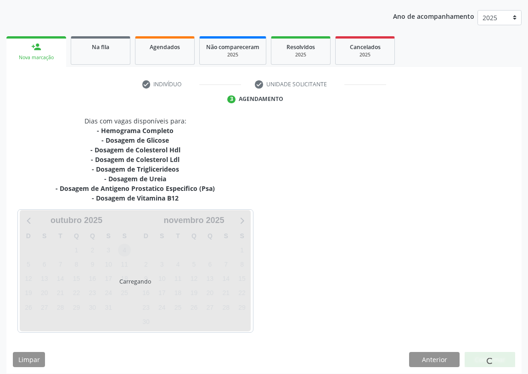
scroll to position [106, 0]
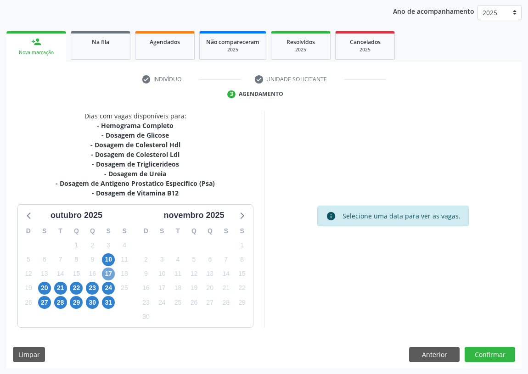
click at [108, 272] on span "17" at bounding box center [108, 274] width 13 height 13
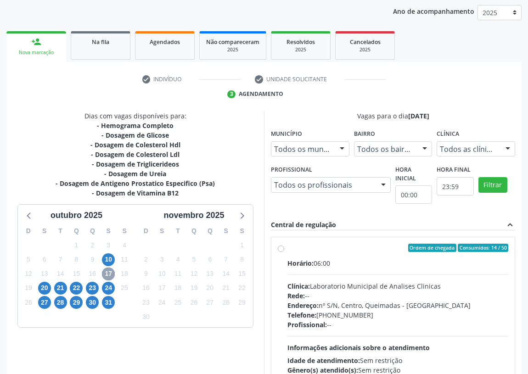
scroll to position [176, 0]
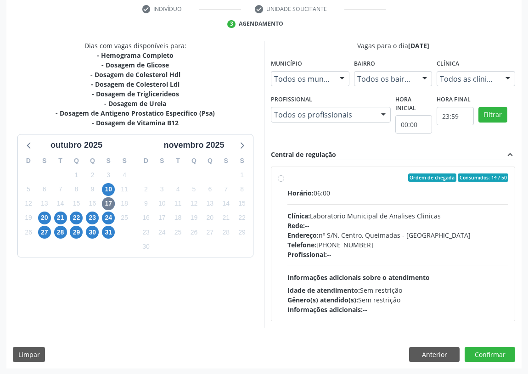
click at [287, 174] on label "Ordem de chegada Consumidos: 14 / 50 Horário: 06:00 Clínica: Laboratorio Munici…" at bounding box center [397, 244] width 221 height 141
click at [278, 174] on input "Ordem de chegada Consumidos: 14 / 50 Horário: 06:00 Clínica: Laboratorio Munici…" at bounding box center [281, 178] width 6 height 8
radio input "true"
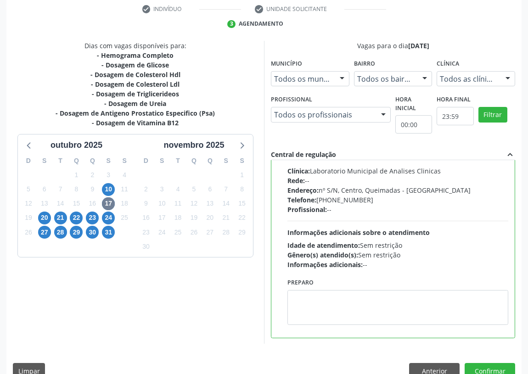
scroll to position [45, 0]
drag, startPoint x: 326, startPoint y: 296, endPoint x: 322, endPoint y: 289, distance: 8.4
click at [324, 294] on textarea at bounding box center [397, 307] width 221 height 35
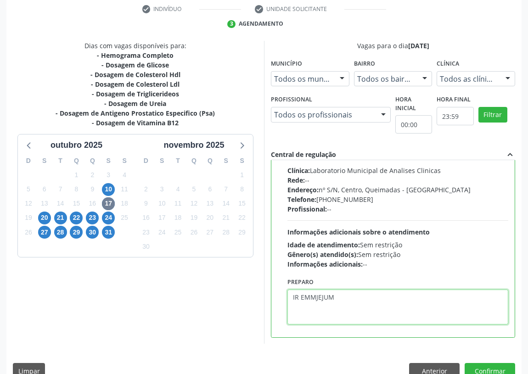
drag, startPoint x: 315, startPoint y: 298, endPoint x: 319, endPoint y: 295, distance: 5.1
click at [319, 295] on textarea "IR EMMJEJUM" at bounding box center [397, 307] width 221 height 35
click at [315, 297] on textarea "IR EMM JEJUM" at bounding box center [397, 307] width 221 height 35
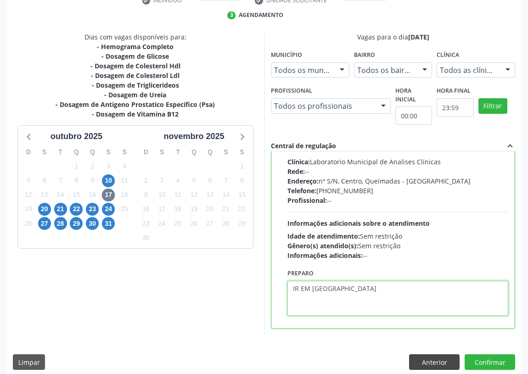
scroll to position [193, 0]
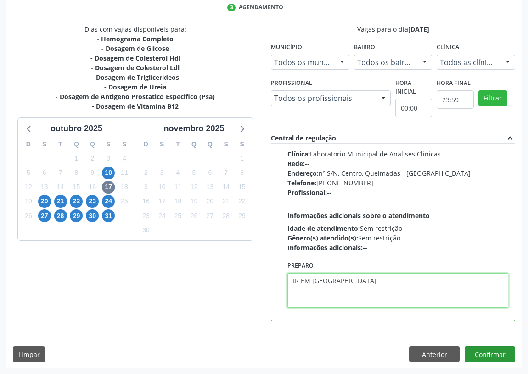
type textarea "IR EM [GEOGRAPHIC_DATA]"
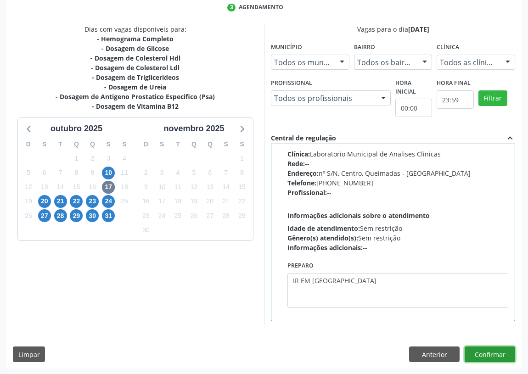
click at [481, 354] on button "Confirmar" at bounding box center [490, 355] width 51 height 16
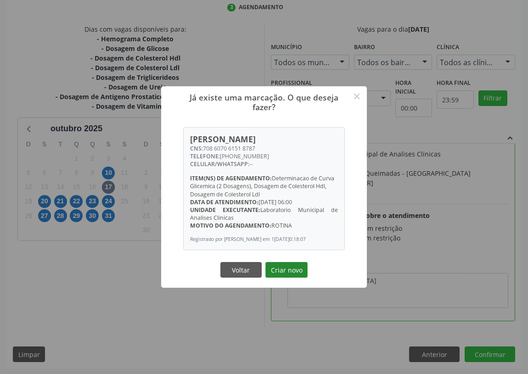
click at [288, 274] on button "Criar novo" at bounding box center [286, 270] width 42 height 16
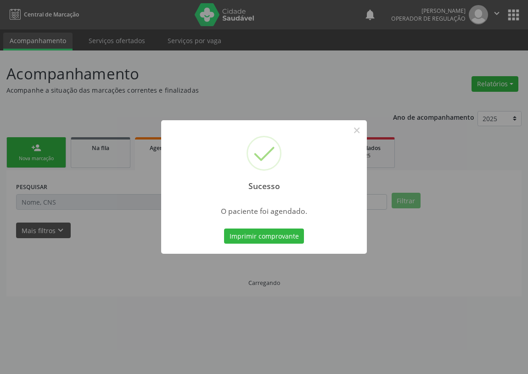
scroll to position [0, 0]
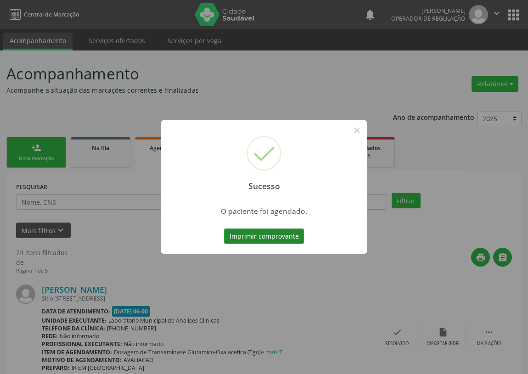
click at [248, 236] on button "Imprimir comprovante" at bounding box center [264, 237] width 80 height 16
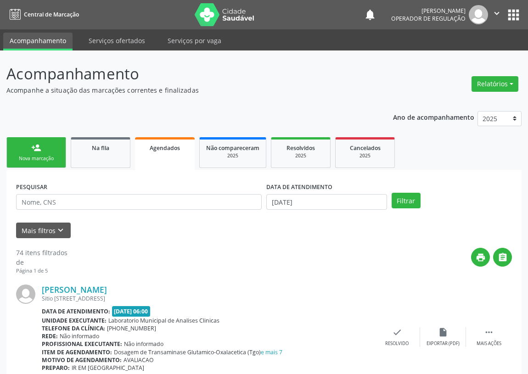
click at [49, 149] on link "person_add Nova marcação" at bounding box center [36, 152] width 60 height 31
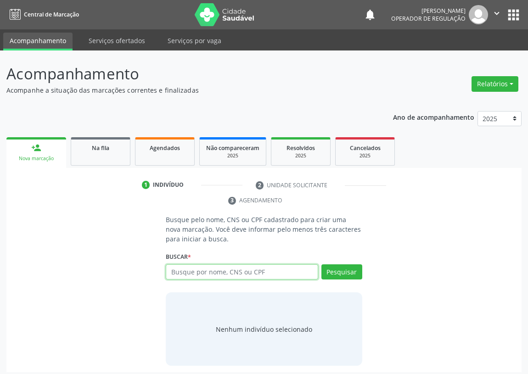
drag, startPoint x: 185, startPoint y: 274, endPoint x: 190, endPoint y: 269, distance: 7.2
click at [189, 270] on input "text" at bounding box center [242, 272] width 152 height 16
type input "703609079929739"
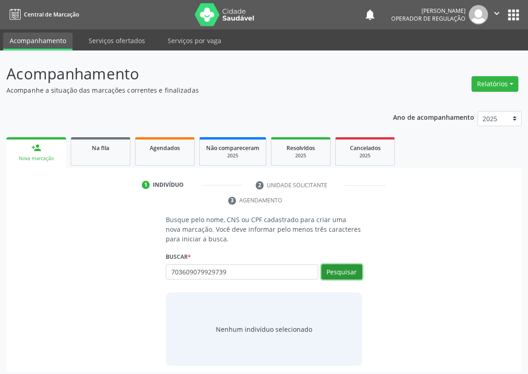
drag, startPoint x: 344, startPoint y: 271, endPoint x: 73, endPoint y: 272, distance: 271.8
click at [344, 271] on button "Pesquisar" at bounding box center [341, 272] width 41 height 16
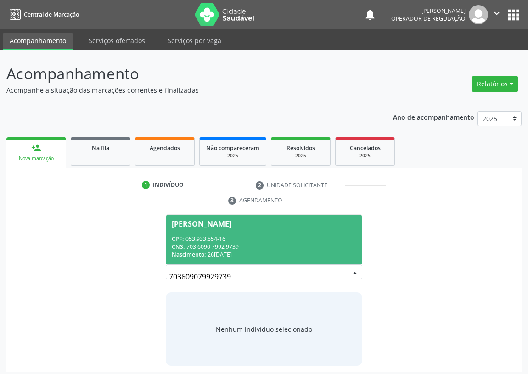
click at [238, 249] on div "CNS: 703 6090 7992 9739" at bounding box center [264, 247] width 185 height 8
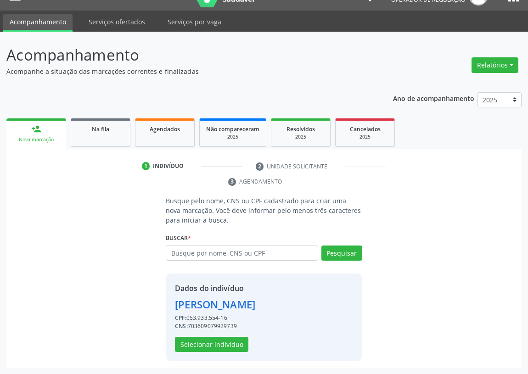
scroll to position [33, 0]
click at [211, 343] on button "Selecionar indivíduo" at bounding box center [211, 345] width 73 height 16
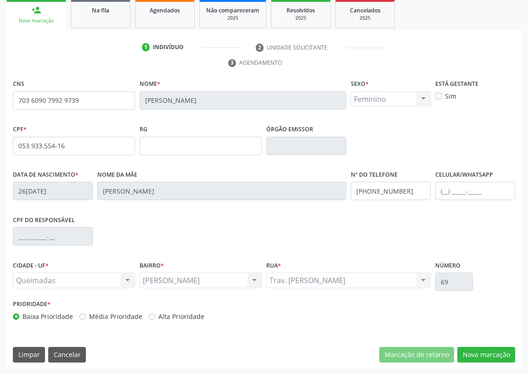
scroll to position [138, 0]
click at [485, 351] on button "Nova marcação" at bounding box center [486, 355] width 58 height 16
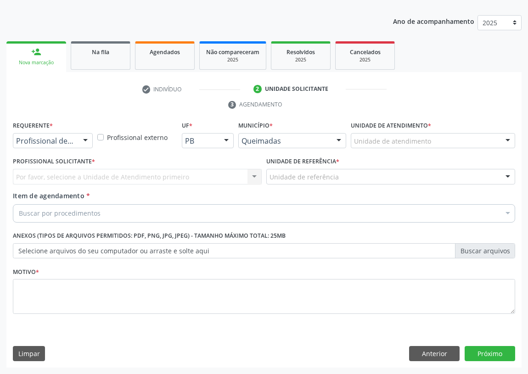
scroll to position [95, 0]
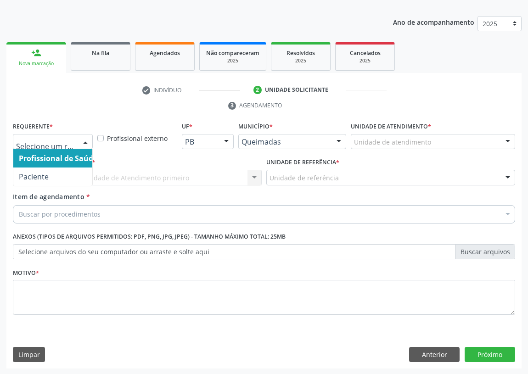
click at [85, 140] on div at bounding box center [86, 143] width 14 height 16
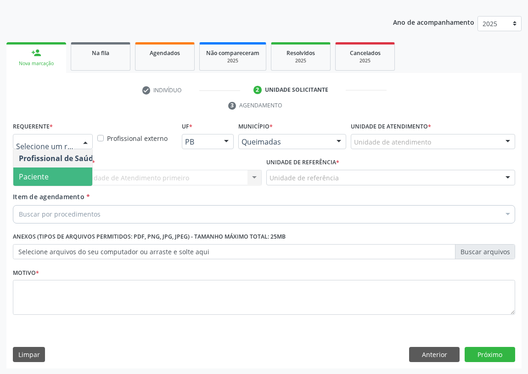
drag, startPoint x: 81, startPoint y: 170, endPoint x: 207, endPoint y: 174, distance: 125.9
click at [84, 169] on span "Paciente" at bounding box center [58, 177] width 90 height 18
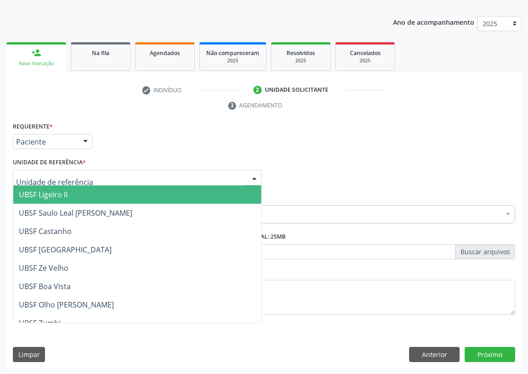
click at [248, 178] on div at bounding box center [254, 178] width 14 height 16
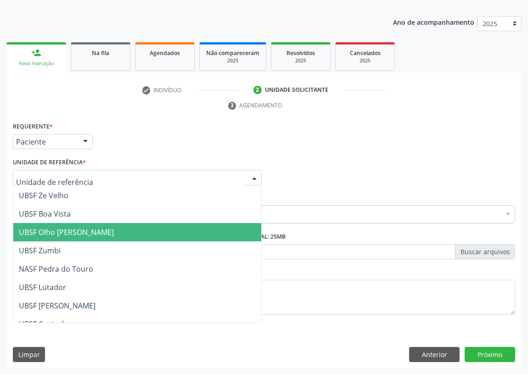
scroll to position [83, 0]
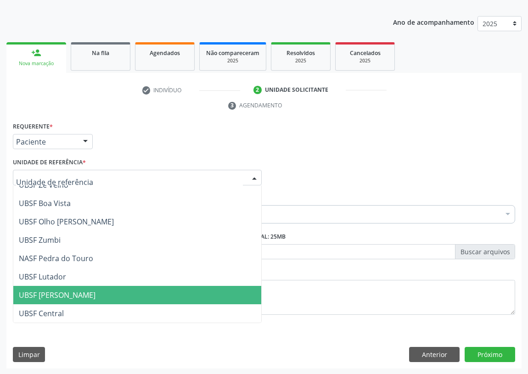
drag, startPoint x: 66, startPoint y: 296, endPoint x: 51, endPoint y: 292, distance: 14.8
click at [66, 296] on span "UBSF [PERSON_NAME]" at bounding box center [57, 295] width 77 height 10
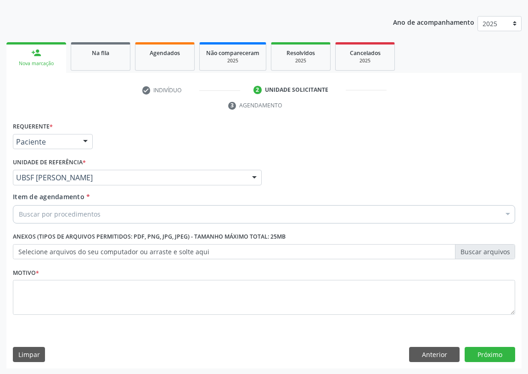
drag, startPoint x: 37, startPoint y: 215, endPoint x: 28, endPoint y: 209, distance: 10.6
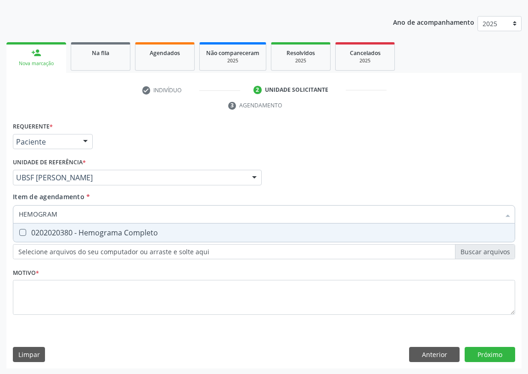
type input "HEMOGRAMA"
drag, startPoint x: 23, startPoint y: 231, endPoint x: 31, endPoint y: 226, distance: 9.1
click at [28, 229] on div "0202020380 - Hemograma Completo" at bounding box center [264, 232] width 490 height 7
checkbox Completo "true"
drag, startPoint x: 70, startPoint y: 213, endPoint x: 0, endPoint y: 218, distance: 70.4
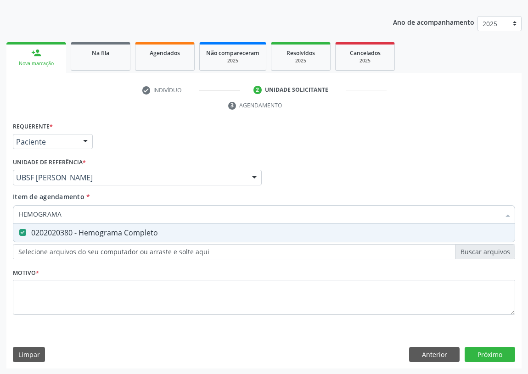
click at [0, 218] on div "Acompanhamento Acompanhe a situação das marcações correntes e finalizadas Relat…" at bounding box center [264, 165] width 528 height 420
type input "U"
checkbox Completo "false"
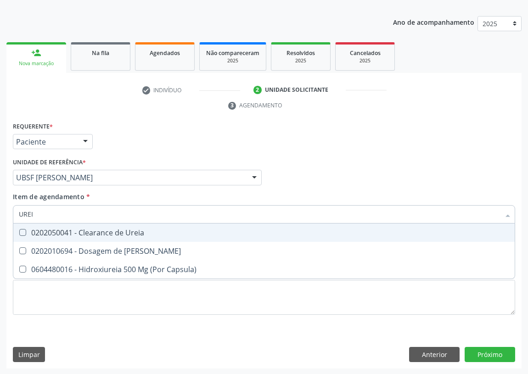
type input "UREIA"
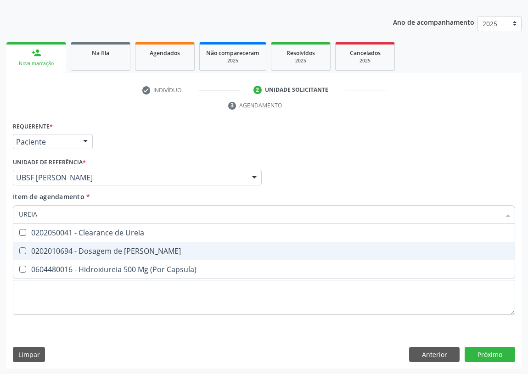
drag, startPoint x: 23, startPoint y: 248, endPoint x: 39, endPoint y: 224, distance: 29.5
click at [24, 248] on Ureia at bounding box center [22, 250] width 7 height 7
click at [19, 248] on Ureia "checkbox" at bounding box center [16, 251] width 6 height 6
checkbox Ureia "true"
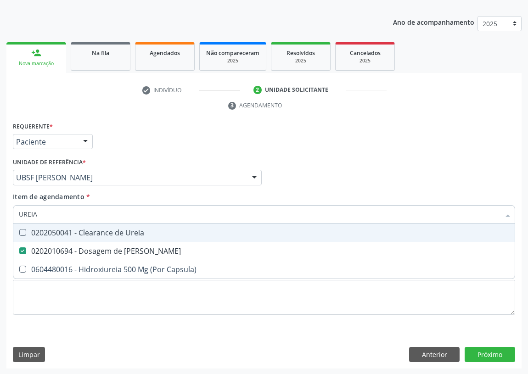
drag, startPoint x: 45, startPoint y: 214, endPoint x: 8, endPoint y: 212, distance: 36.3
click at [10, 213] on div "Requerente * Paciente Profissional de Saúde Paciente Nenhum resultado encontrad…" at bounding box center [263, 244] width 515 height 249
type input "CR"
checkbox Ureia "false"
type input "CREATININA"
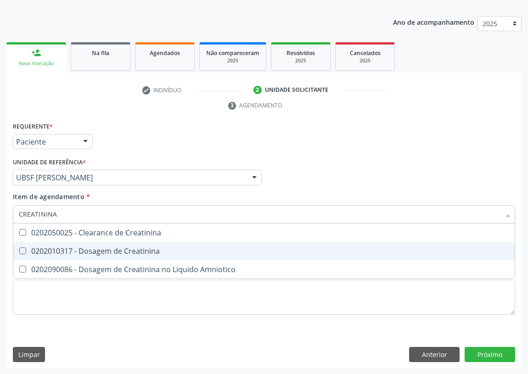
drag, startPoint x: 24, startPoint y: 248, endPoint x: 27, endPoint y: 236, distance: 12.6
click at [25, 247] on Creatinina at bounding box center [22, 250] width 7 height 7
click at [19, 248] on Creatinina "checkbox" at bounding box center [16, 251] width 6 height 6
checkbox Creatinina "true"
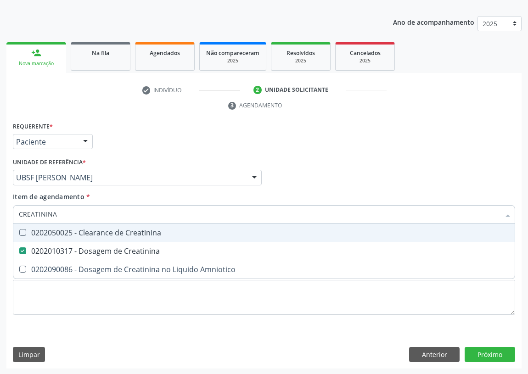
drag, startPoint x: 63, startPoint y: 215, endPoint x: 0, endPoint y: 219, distance: 63.0
click at [0, 219] on div "Acompanhamento Acompanhe a situação das marcações correntes e finalizadas Relat…" at bounding box center [264, 165] width 528 height 420
type input "TR"
checkbox Creatinina "false"
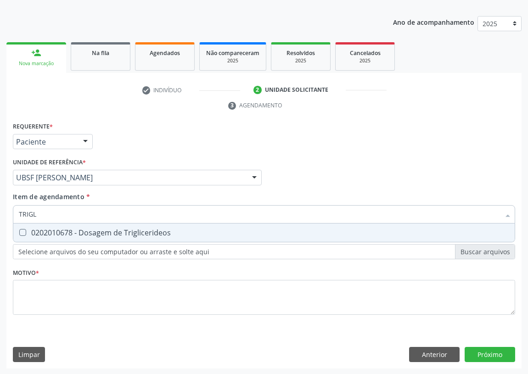
type input "TRIGLI"
drag, startPoint x: 22, startPoint y: 229, endPoint x: 28, endPoint y: 227, distance: 5.2
click at [27, 229] on div "0202010678 - Dosagem de Triglicerideos" at bounding box center [264, 232] width 490 height 7
checkbox Triglicerideos "true"
drag, startPoint x: 35, startPoint y: 213, endPoint x: 0, endPoint y: 215, distance: 35.5
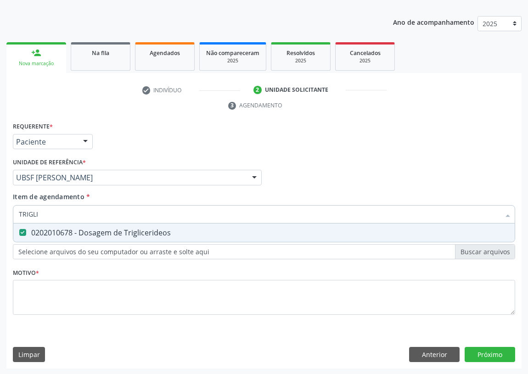
click at [0, 217] on div "Acompanhamento Acompanhe a situação das marcações correntes e finalizadas Relat…" at bounding box center [264, 165] width 528 height 420
type input "CO"
checkbox Triglicerideos "false"
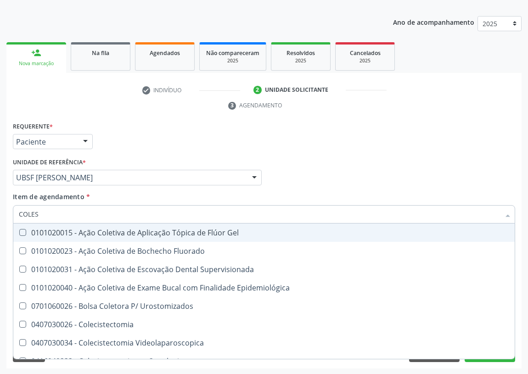
type input "COLEST"
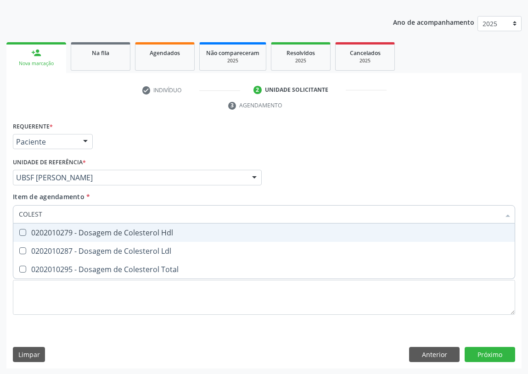
drag, startPoint x: 133, startPoint y: 233, endPoint x: 129, endPoint y: 247, distance: 15.1
click at [133, 234] on div "0202010279 - Dosagem de Colesterol Hdl" at bounding box center [264, 232] width 490 height 7
checkbox Hdl "true"
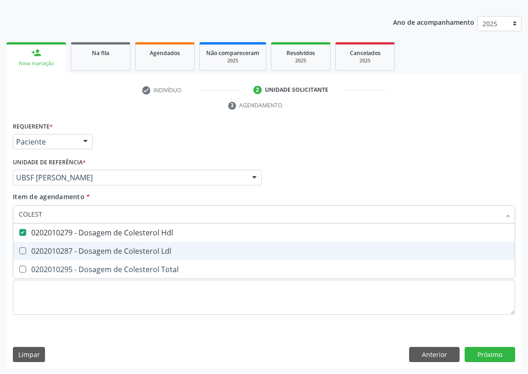
drag, startPoint x: 129, startPoint y: 251, endPoint x: 69, endPoint y: 242, distance: 60.8
click at [128, 251] on div "0202010287 - Dosagem de Colesterol Ldl" at bounding box center [264, 250] width 490 height 7
checkbox Ldl "true"
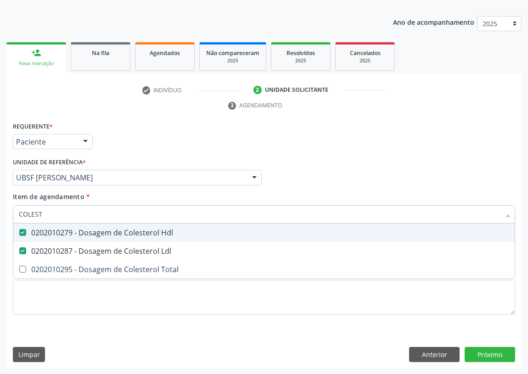
drag, startPoint x: 56, startPoint y: 212, endPoint x: 0, endPoint y: 211, distance: 56.0
click at [0, 211] on div "Acompanhamento Acompanhe a situação das marcações correntes e finalizadas Relat…" at bounding box center [264, 165] width 528 height 420
type input "H"
checkbox Hdl "false"
checkbox Ldl "false"
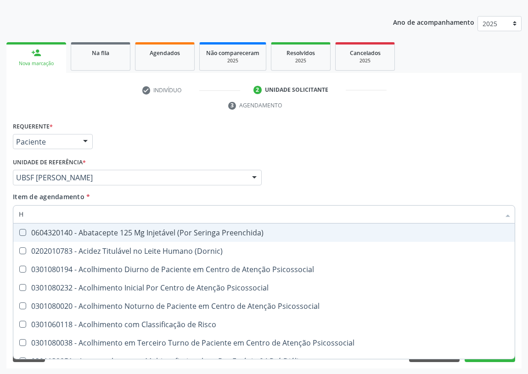
type input "HE"
checkbox C "true"
checkbox Hdl "false"
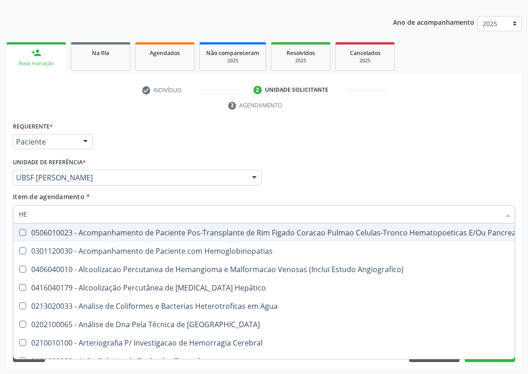
type input "HEM"
checkbox Transplante "true"
checkbox Completo "false"
type input "HEMO"
checkbox Retro-Retal "true"
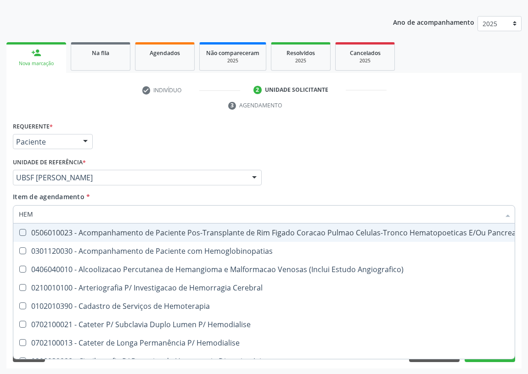
checkbox Completo "false"
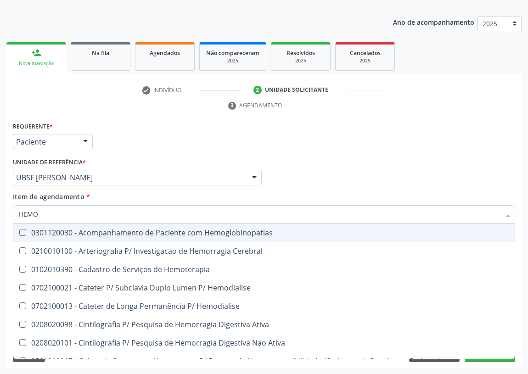
type input "HEMOG"
checkbox Carboxi-Hemoglobina "true"
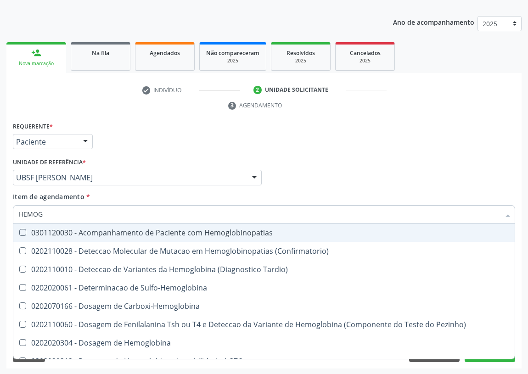
type input "HEMOGL"
checkbox Completo "false"
type input "HEMOGLOBIN"
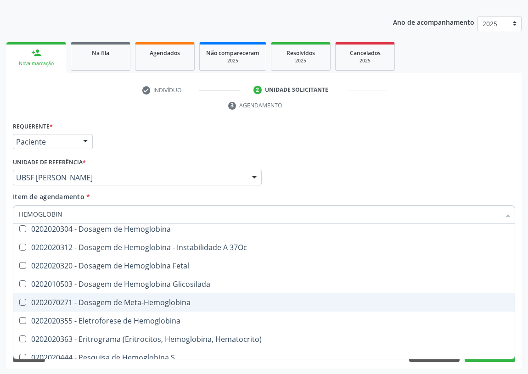
scroll to position [121, 0]
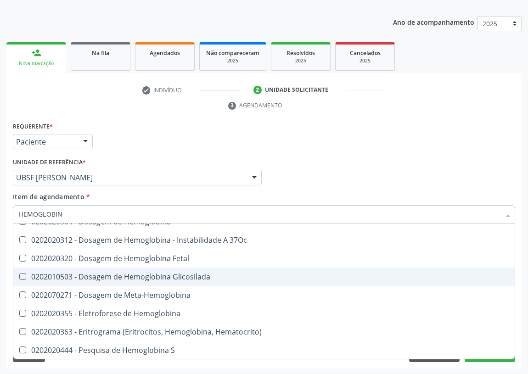
click at [157, 273] on div "0202010503 - Dosagem de Hemoglobina Glicosilada" at bounding box center [264, 276] width 490 height 7
checkbox Glicosilada "true"
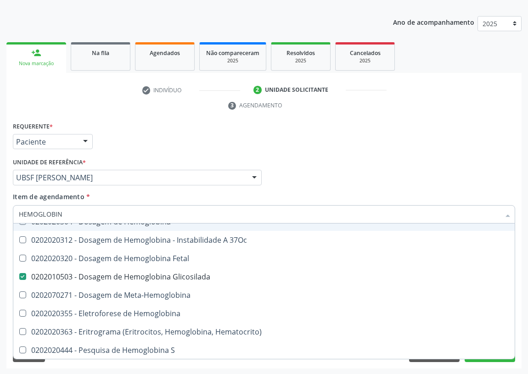
drag, startPoint x: 72, startPoint y: 213, endPoint x: 0, endPoint y: 206, distance: 72.0
click at [0, 207] on div "Acompanhamento Acompanhe a situação das marcações correntes e finalizadas Relat…" at bounding box center [264, 165] width 528 height 420
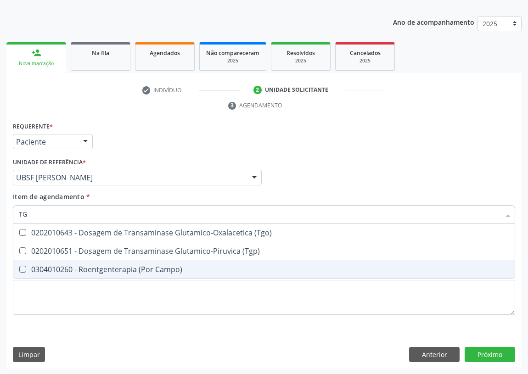
scroll to position [0, 0]
type input "TGP"
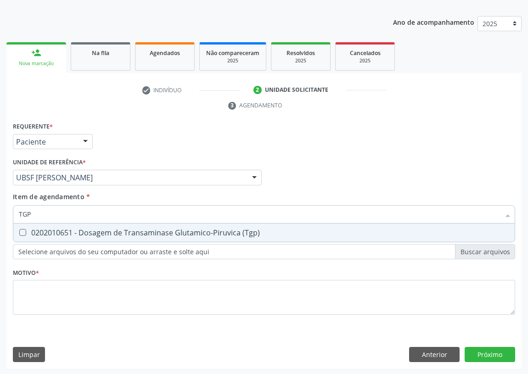
drag, startPoint x: 23, startPoint y: 230, endPoint x: 27, endPoint y: 220, distance: 11.2
click at [24, 227] on span "0202010651 - Dosagem de Transaminase Glutamico-Piruvica (Tgp)" at bounding box center [263, 233] width 501 height 18
checkbox \(Tgp\) "true"
type input "T"
checkbox \(Tgp\) "false"
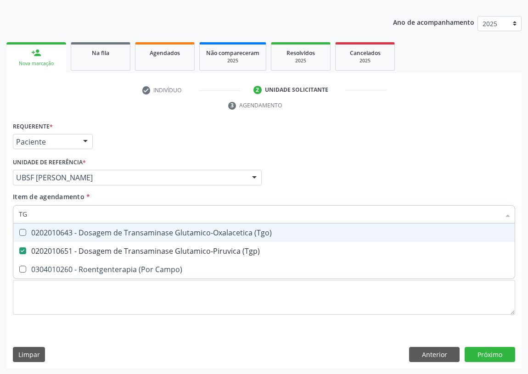
scroll to position [95, 0]
type input "T"
checkbox \(Tgp\) "false"
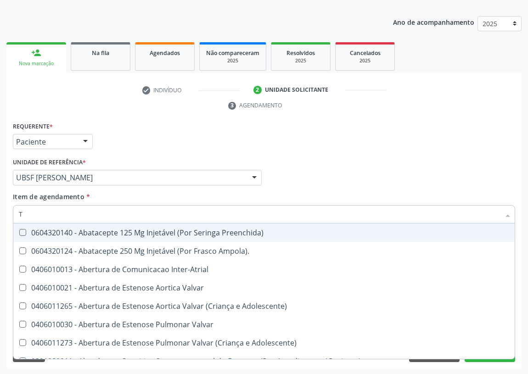
type input "TG"
checkbox Ampola\)\ "true"
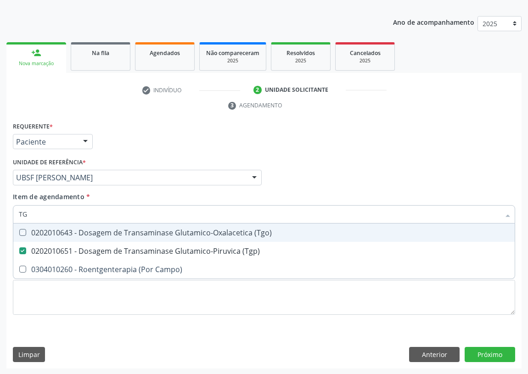
type input "TGP"
checkbox \(Tgp\) "true"
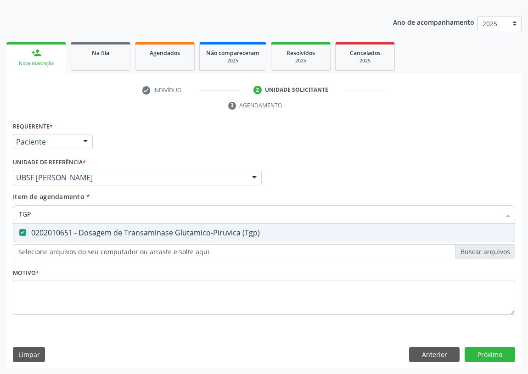
type input "TG"
checkbox \(Tgp\) "false"
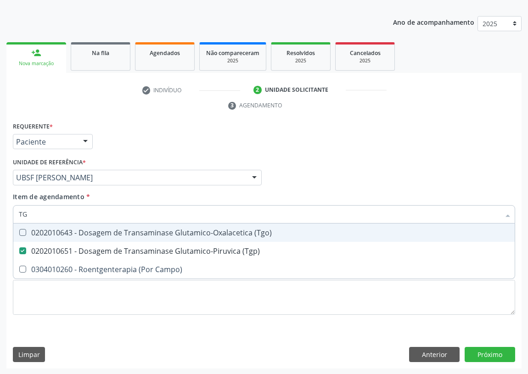
type input "TGO"
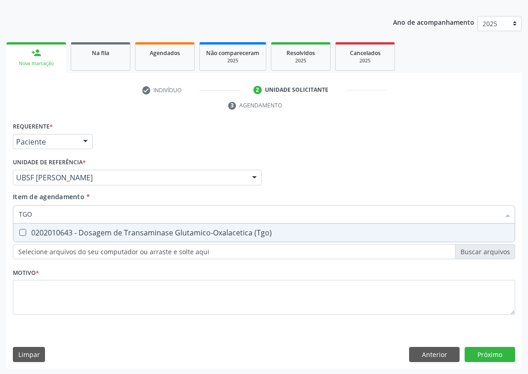
drag, startPoint x: 22, startPoint y: 230, endPoint x: 31, endPoint y: 216, distance: 16.7
click at [23, 230] on \(Tgo\) at bounding box center [22, 232] width 7 height 7
click at [19, 230] on \(Tgo\) "checkbox" at bounding box center [16, 233] width 6 height 6
checkbox \(Tgo\) "true"
drag, startPoint x: 12, startPoint y: 215, endPoint x: 0, endPoint y: 214, distance: 11.9
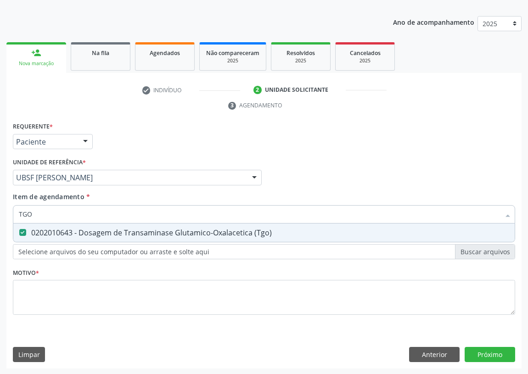
click at [0, 215] on div "Acompanhamento Acompanhe a situação das marcações correntes e finalizadas Relat…" at bounding box center [264, 165] width 528 height 420
type input "V"
checkbox \(Tgo\) "false"
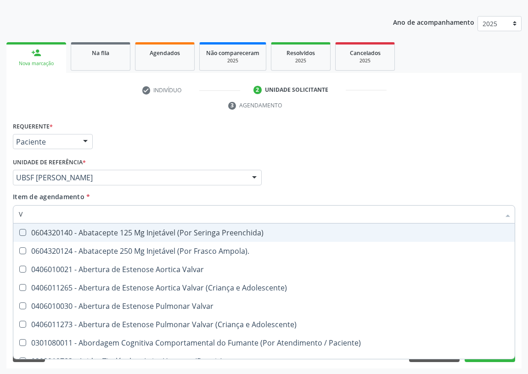
type input "VI"
checkbox Psicoterapia "true"
checkbox \(Tgp\) "false"
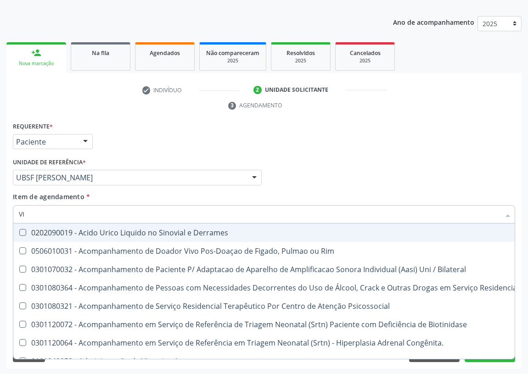
type input "VIT"
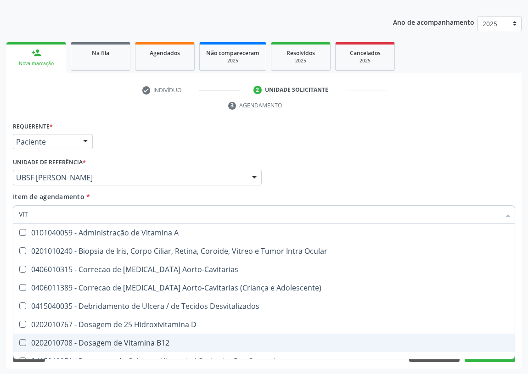
click at [119, 342] on div "0202010708 - Dosagem de Vitamina B12" at bounding box center [264, 342] width 490 height 7
checkbox B12 "true"
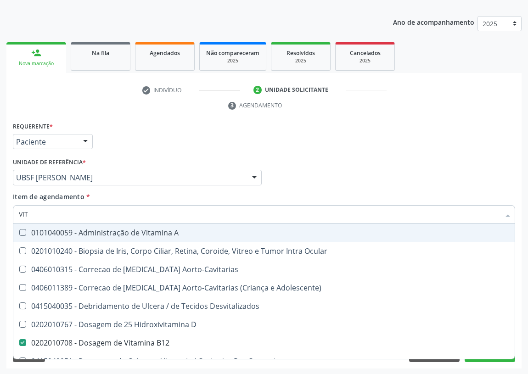
drag, startPoint x: 35, startPoint y: 216, endPoint x: 9, endPoint y: 216, distance: 26.2
click at [9, 216] on div "Requerente * Paciente Profissional de Saúde Paciente Nenhum resultado encontrad…" at bounding box center [263, 244] width 515 height 249
type input "C"
checkbox B12 "false"
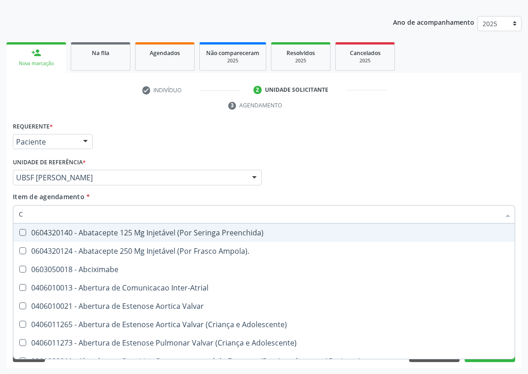
type input "CO"
checkbox Comprimido\) "true"
checkbox G\) "true"
checkbox Transcutanea "true"
checkbox Colecistostomia "true"
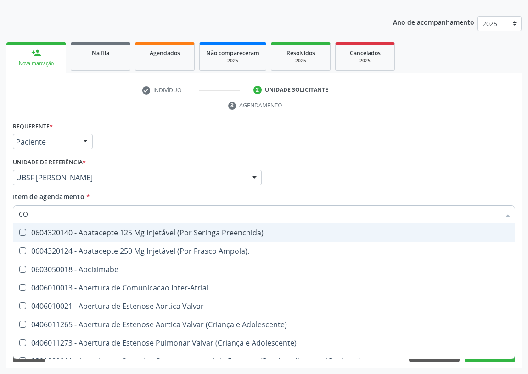
checkbox \(Hemicolectomia\) "true"
checkbox Osseo "true"
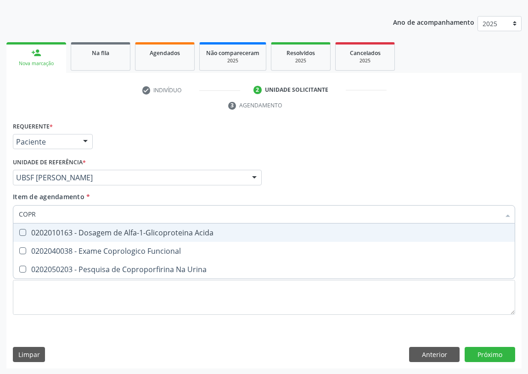
type input "COPRO"
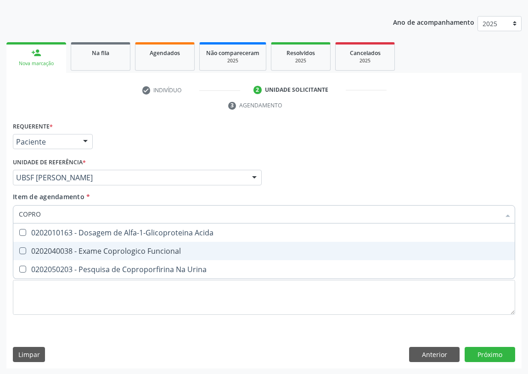
click at [119, 250] on div "0202040038 - Exame Coprologico Funcional" at bounding box center [264, 250] width 490 height 7
checkbox Funcional "true"
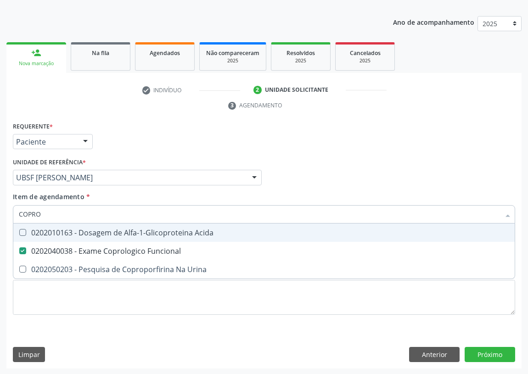
drag, startPoint x: 9, startPoint y: 214, endPoint x: 0, endPoint y: 213, distance: 8.9
click at [0, 213] on div "Acompanhamento Acompanhe a situação das marcações correntes e finalizadas Relat…" at bounding box center [264, 165] width 528 height 420
type input "02"
checkbox Funcional "false"
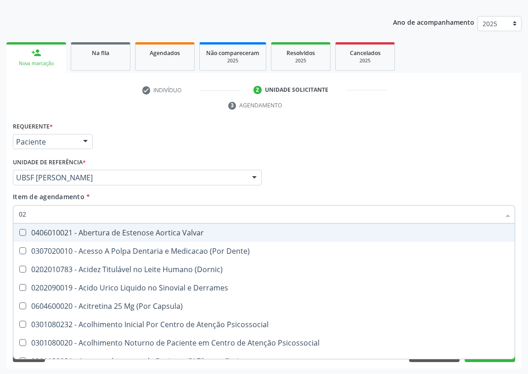
type input "020"
checkbox \(Pos-Pasteurização\) "true"
checkbox Debridamento "true"
checkbox Dacriocistografia "true"
checkbox Ivy "true"
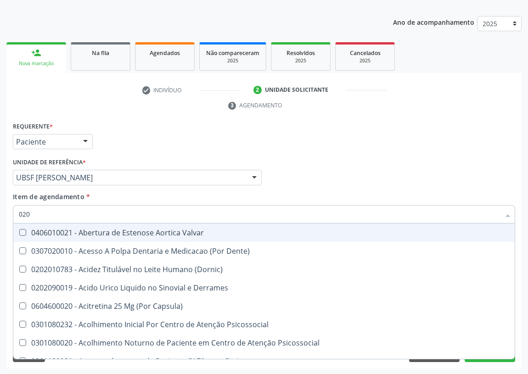
checkbox 17-Hidroxicorticosteroides "true"
checkbox D "true"
checkbox Acetona "true"
checkbox Metil-Hipurico "true"
checkbox Urico "true"
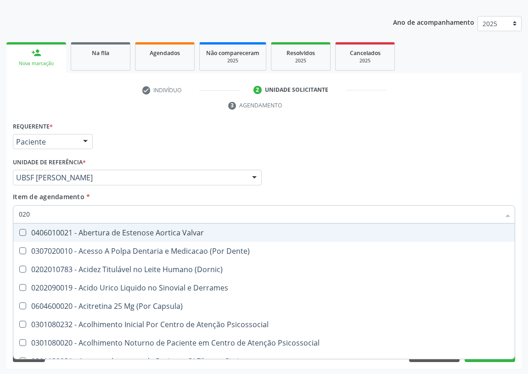
checkbox Hdl "false"
checkbox Ldl "false"
checkbox Creatinina "false"
checkbox Fibrinogenio "true"
checkbox Glicosilada "false"
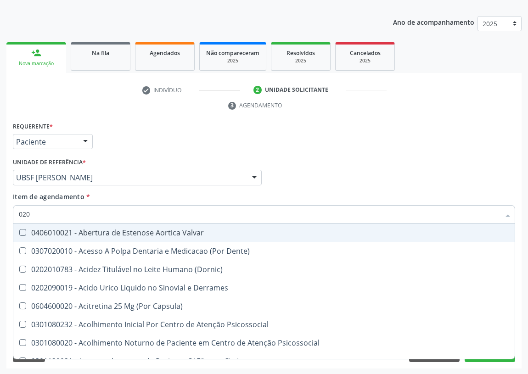
checkbox \(Tgo\) "false"
checkbox \(Tgp\) "false"
checkbox Triglicerideos "false"
checkbox Ureia "false"
checkbox B12 "false"
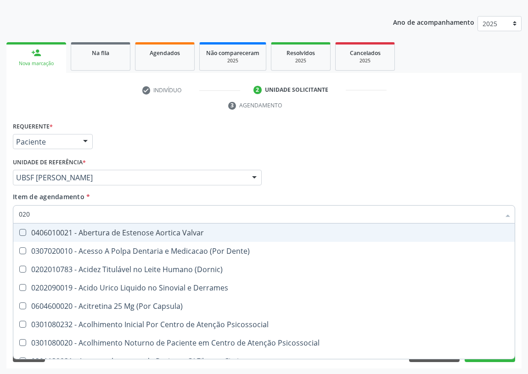
checkbox Eletro-Oculografia "true"
checkbox Funcional "false"
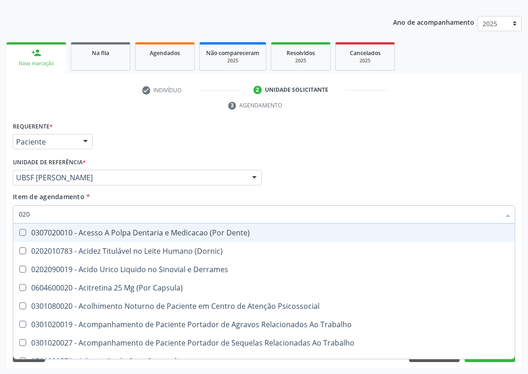
type input "0202"
checkbox Ocular "true"
checkbox Aberto\) "true"
checkbox Drogas "true"
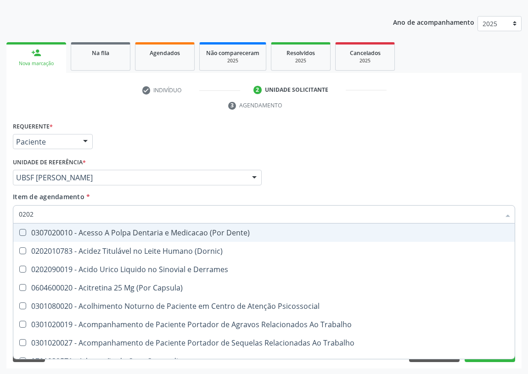
checkbox 67 "true"
checkbox Aspiracao "true"
checkbox Projecoes\) "true"
checkbox Captacao "true"
checkbox \(Cantoplastia\) "true"
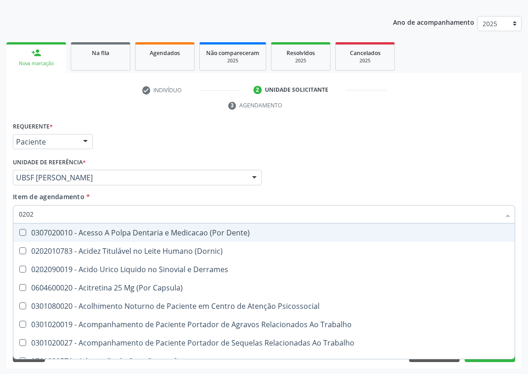
checkbox G\) "true"
checkbox Revisao "true"
checkbox Hdl "false"
checkbox Ldl "false"
checkbox Creatinina "false"
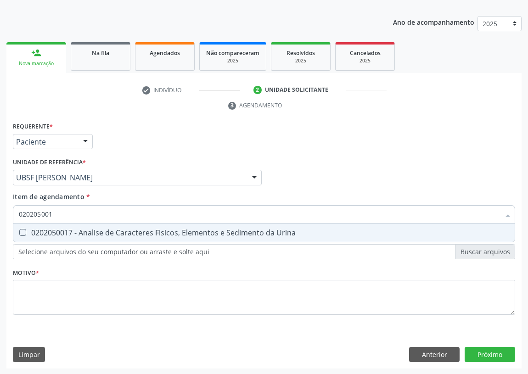
type input "0202050017"
drag, startPoint x: 25, startPoint y: 231, endPoint x: 21, endPoint y: 259, distance: 27.9
click at [25, 234] on Urina at bounding box center [22, 232] width 7 height 7
click at [19, 234] on Urina "checkbox" at bounding box center [16, 233] width 6 height 6
checkbox Urina "true"
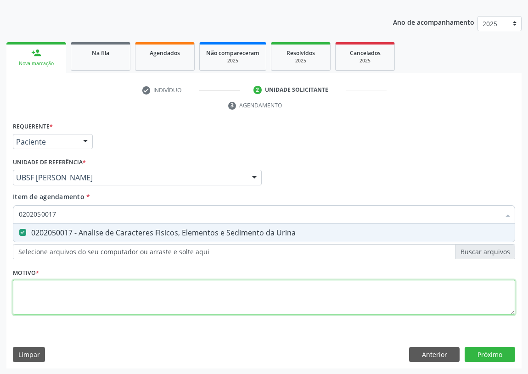
click at [28, 305] on div "Requerente * Paciente Profissional de Saúde Paciente Nenhum resultado encontrad…" at bounding box center [264, 224] width 502 height 208
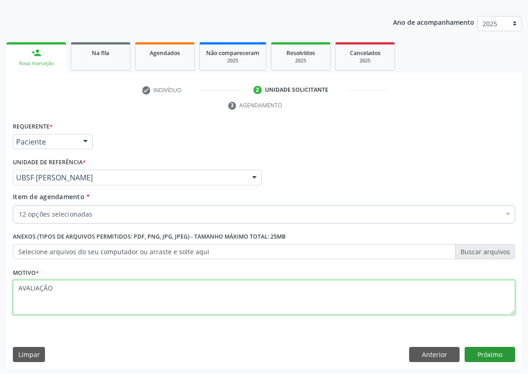
type textarea "AVALIAÇÃO"
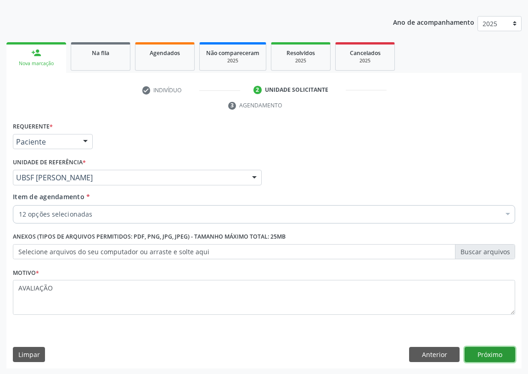
click at [481, 350] on button "Próximo" at bounding box center [490, 355] width 51 height 16
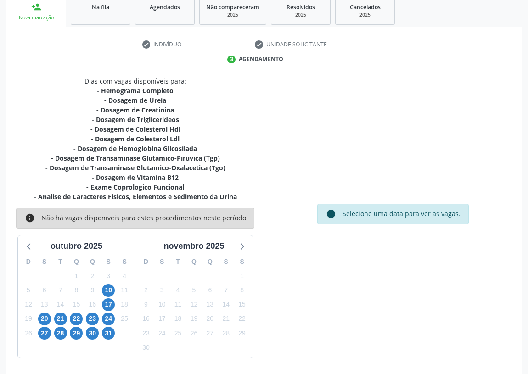
scroll to position [145, 0]
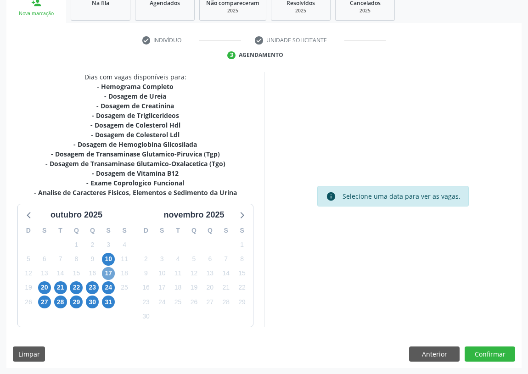
click at [104, 273] on span "17" at bounding box center [108, 273] width 13 height 13
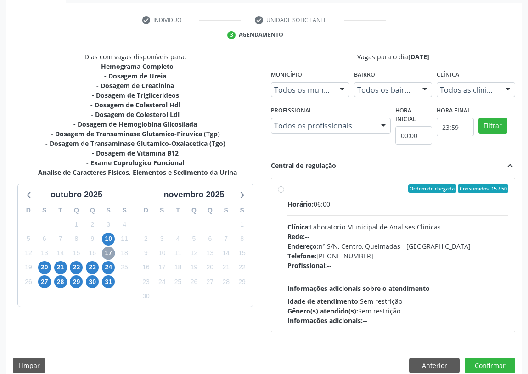
scroll to position [176, 0]
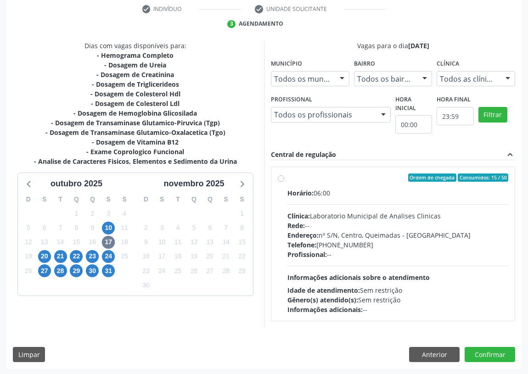
click at [287, 175] on label "Ordem de chegada Consumidos: 15 / 50 Horário: 06:00 Clínica: Laboratorio Munici…" at bounding box center [397, 244] width 221 height 141
click at [281, 175] on input "Ordem de chegada Consumidos: 15 / 50 Horário: 06:00 Clínica: Laboratorio Munici…" at bounding box center [281, 178] width 6 height 8
radio input "true"
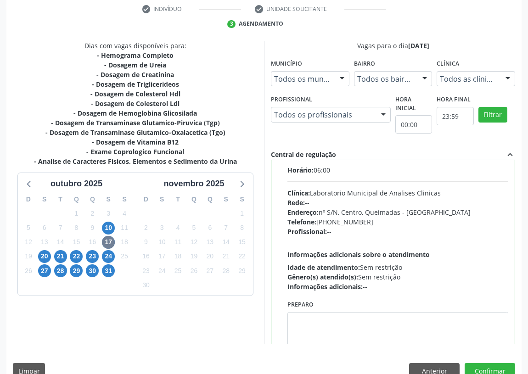
scroll to position [45, 0]
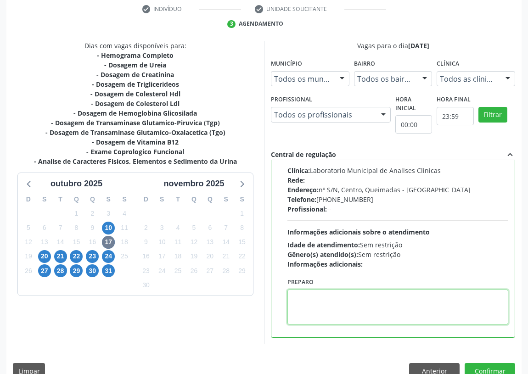
click at [297, 303] on textarea at bounding box center [397, 307] width 221 height 35
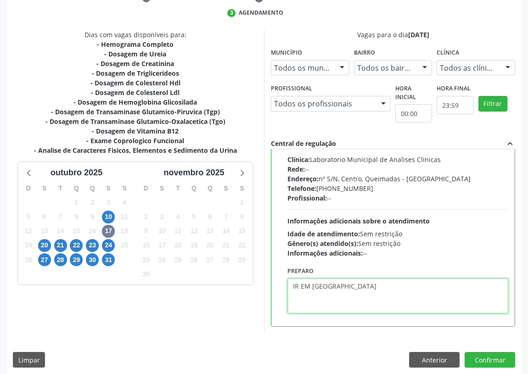
scroll to position [193, 0]
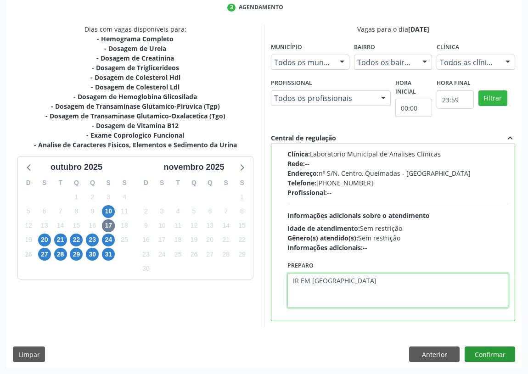
type textarea "IR EM [GEOGRAPHIC_DATA]"
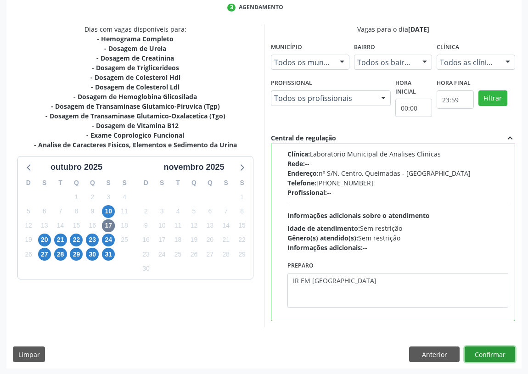
click at [492, 354] on button "Confirmar" at bounding box center [490, 355] width 51 height 16
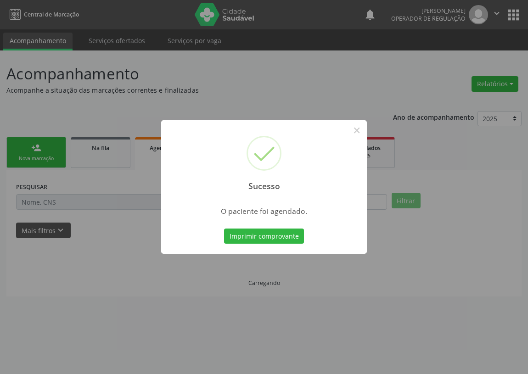
scroll to position [0, 0]
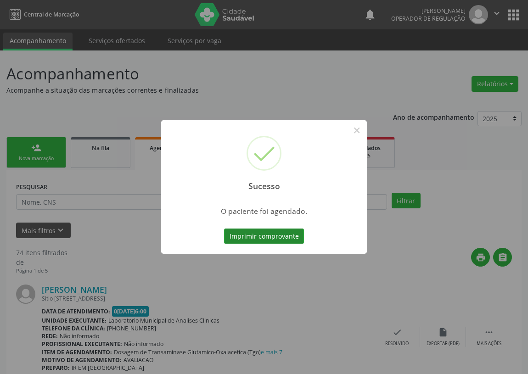
click at [240, 233] on button "Imprimir comprovante" at bounding box center [264, 237] width 80 height 16
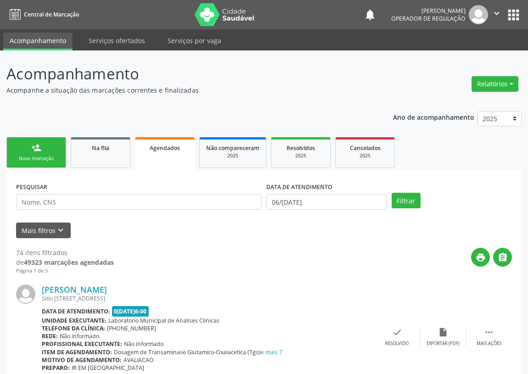
click at [38, 152] on link "person_add Nova marcação" at bounding box center [36, 152] width 60 height 31
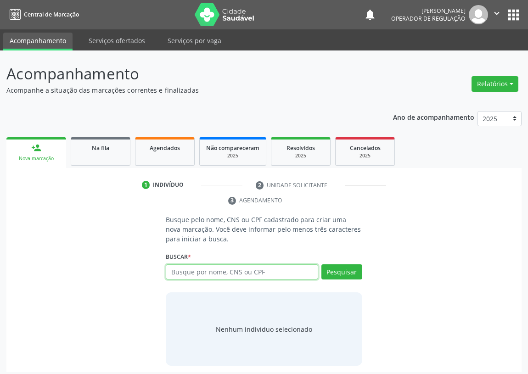
drag, startPoint x: 180, startPoint y: 270, endPoint x: 185, endPoint y: 259, distance: 11.9
click at [185, 260] on div "Buscar * Busque por nome, CNS ou CPF Nenhum resultado encontrado para: " " Digi…" at bounding box center [264, 268] width 197 height 36
drag, startPoint x: 189, startPoint y: 273, endPoint x: 191, endPoint y: 267, distance: 6.0
click at [191, 268] on input "text" at bounding box center [242, 272] width 152 height 16
type input "703604096441639"
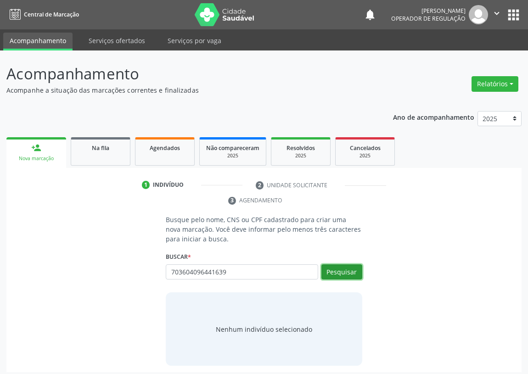
drag, startPoint x: 337, startPoint y: 266, endPoint x: 0, endPoint y: 265, distance: 336.6
click at [333, 266] on button "Pesquisar" at bounding box center [341, 272] width 41 height 16
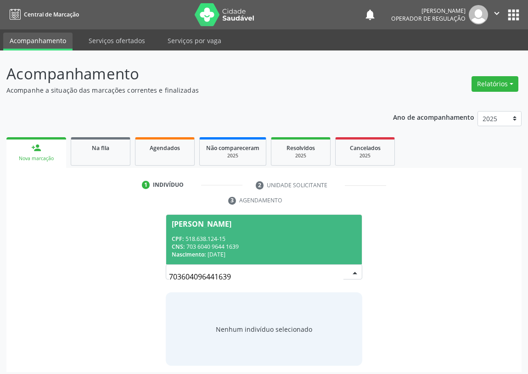
click at [214, 245] on div "CNS: 703 6040 9644 1639" at bounding box center [264, 247] width 185 height 8
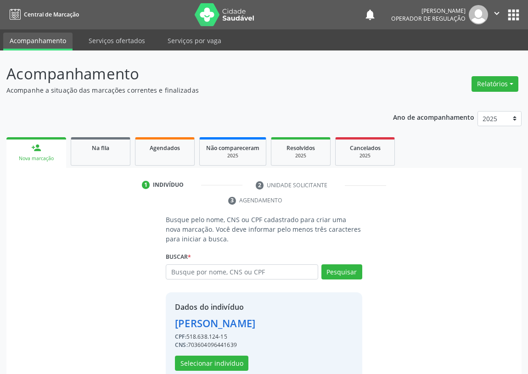
scroll to position [18, 0]
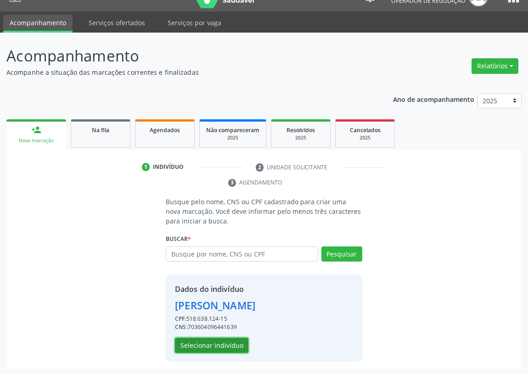
click at [214, 346] on button "Selecionar indivíduo" at bounding box center [211, 346] width 73 height 16
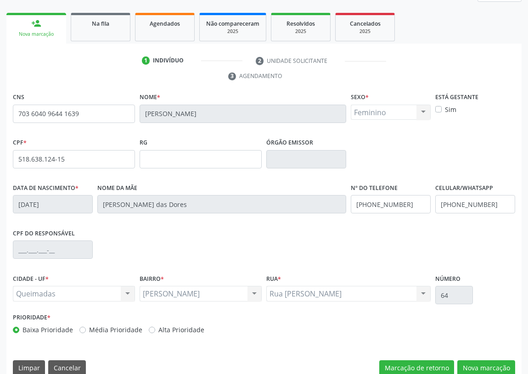
scroll to position [138, 0]
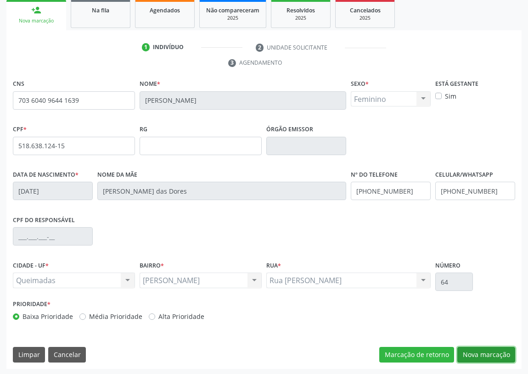
drag, startPoint x: 493, startPoint y: 353, endPoint x: 331, endPoint y: 321, distance: 164.7
click at [491, 353] on button "Nova marcação" at bounding box center [486, 355] width 58 height 16
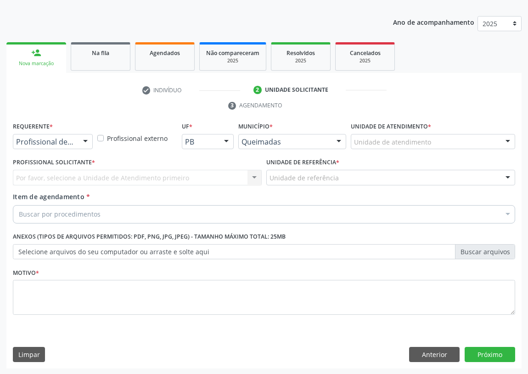
drag, startPoint x: 86, startPoint y: 140, endPoint x: 82, endPoint y: 143, distance: 5.2
click at [86, 140] on div at bounding box center [86, 143] width 14 height 16
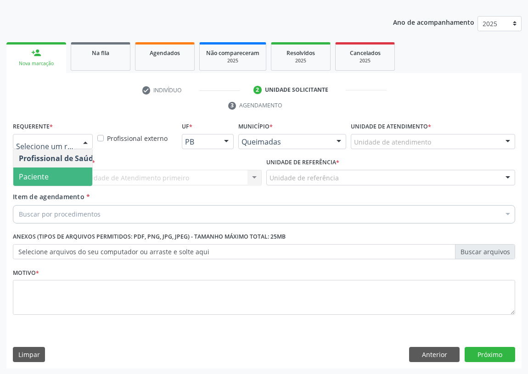
click at [79, 171] on span "Paciente" at bounding box center [58, 177] width 90 height 18
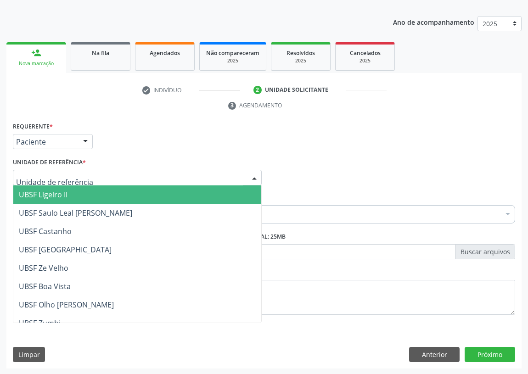
click at [256, 174] on div at bounding box center [254, 178] width 14 height 16
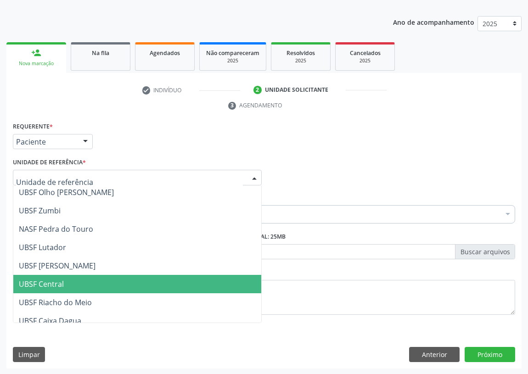
scroll to position [125, 0]
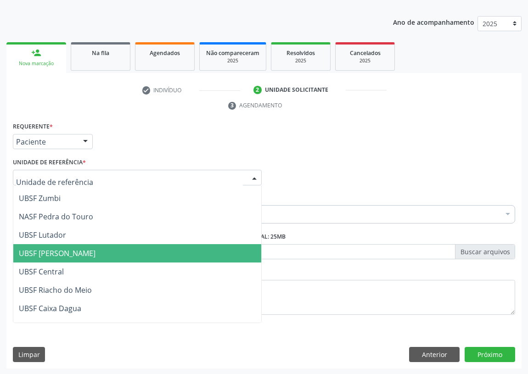
drag, startPoint x: 72, startPoint y: 252, endPoint x: 24, endPoint y: 253, distance: 47.3
click at [70, 252] on span "UBSF [PERSON_NAME]" at bounding box center [57, 253] width 77 height 10
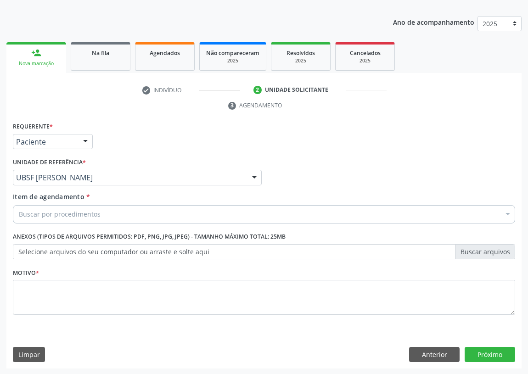
drag, startPoint x: 29, startPoint y: 216, endPoint x: 34, endPoint y: 208, distance: 8.8
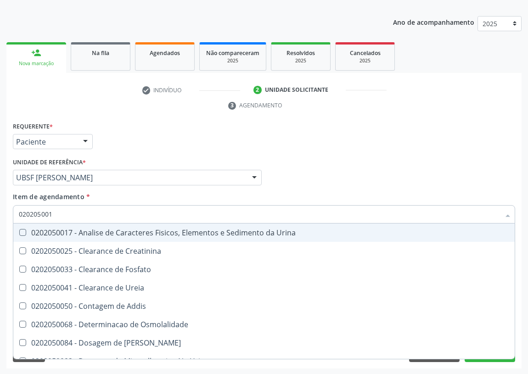
type input "0202050017"
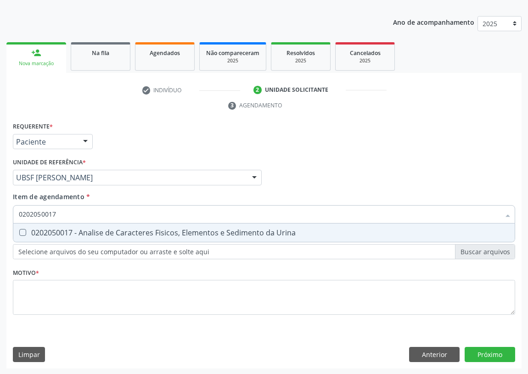
drag, startPoint x: 23, startPoint y: 233, endPoint x: 34, endPoint y: 213, distance: 23.0
click at [28, 224] on span "0202050017 - Analise de Caracteres Fisicos, Elementos e Sedimento da Urina" at bounding box center [263, 233] width 501 height 18
checkbox Urina "true"
drag, startPoint x: 57, startPoint y: 210, endPoint x: 1, endPoint y: 201, distance: 56.7
click at [0, 214] on div "Acompanhamento Acompanhe a situação das marcações correntes e finalizadas Relat…" at bounding box center [264, 165] width 528 height 420
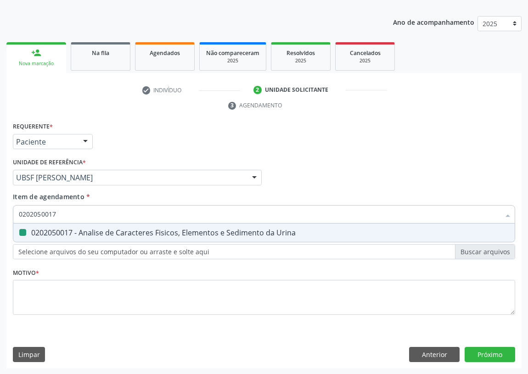
type input "C"
checkbox Urina "false"
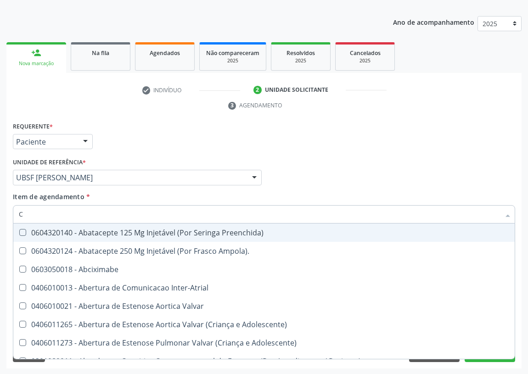
type input "CO"
checkbox Frasco-Ampola\) "true"
checkbox Urina "false"
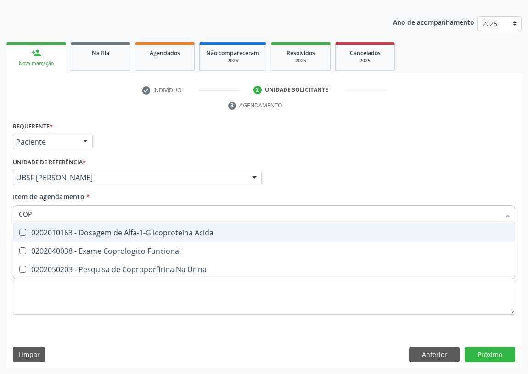
type input "COPR"
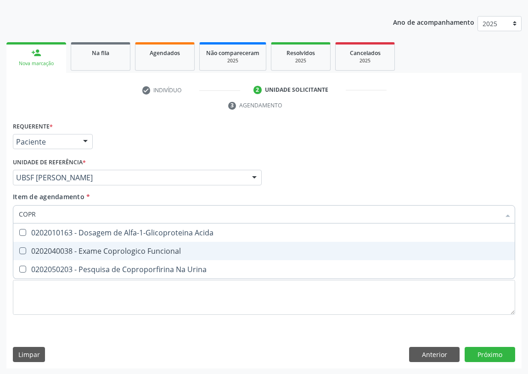
drag, startPoint x: 116, startPoint y: 249, endPoint x: 135, endPoint y: 235, distance: 23.5
click at [119, 248] on div "0202040038 - Exame Coprologico Funcional" at bounding box center [264, 250] width 490 height 7
checkbox Funcional "true"
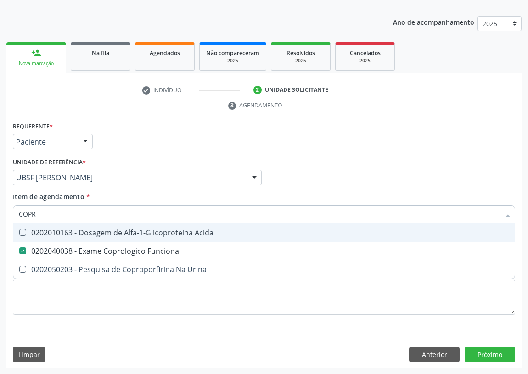
drag, startPoint x: 346, startPoint y: 182, endPoint x: 70, endPoint y: 298, distance: 299.8
click at [343, 182] on div "Profissional Solicitante Por favor, selecione a Unidade de Atendimento primeiro…" at bounding box center [264, 174] width 507 height 36
checkbox Urina "true"
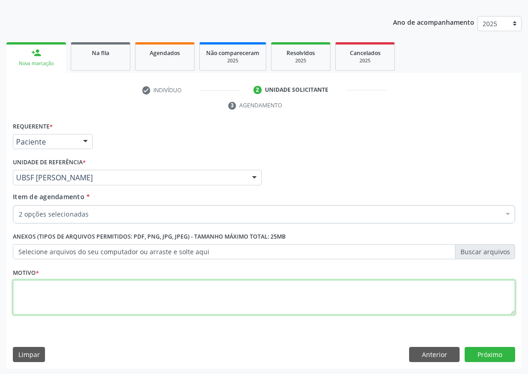
drag, startPoint x: 62, startPoint y: 303, endPoint x: 68, endPoint y: 296, distance: 9.1
click at [68, 297] on textarea at bounding box center [264, 297] width 502 height 35
type textarea "AVALIAÇÃO"
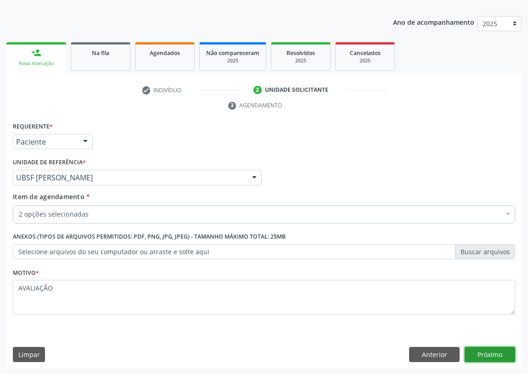
drag, startPoint x: 487, startPoint y: 354, endPoint x: 481, endPoint y: 351, distance: 6.6
click at [481, 351] on button "Próximo" at bounding box center [490, 355] width 51 height 16
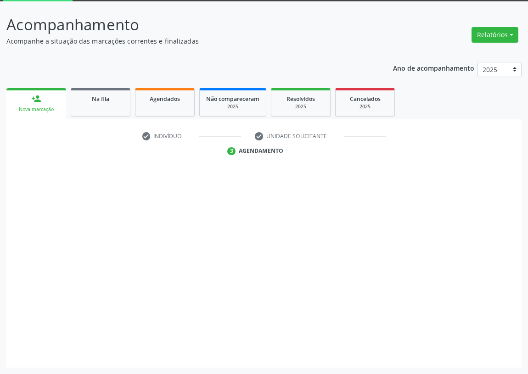
scroll to position [49, 0]
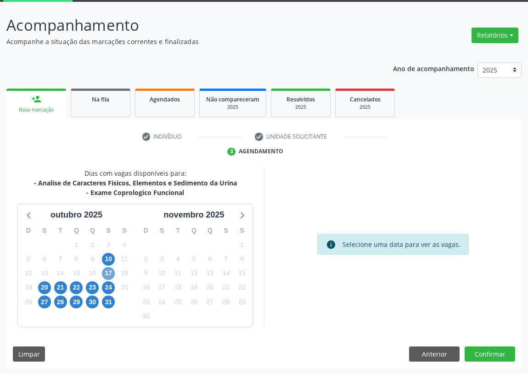
click at [109, 271] on span "17" at bounding box center [108, 273] width 13 height 13
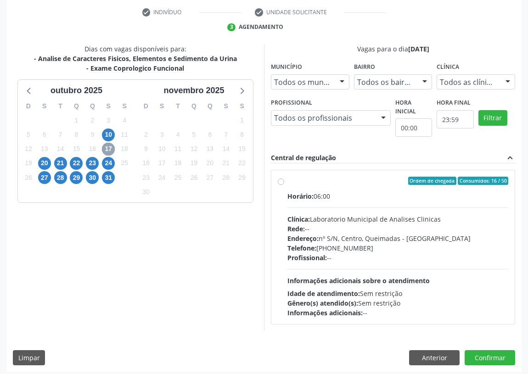
scroll to position [176, 0]
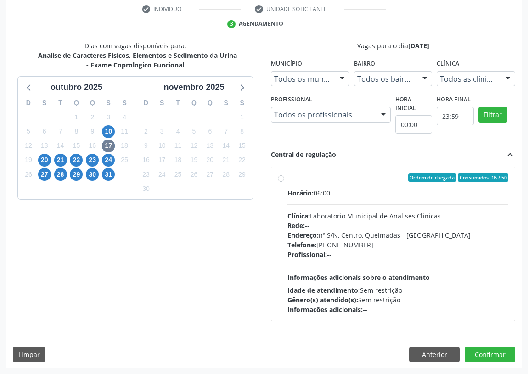
click at [284, 179] on div "Ordem de chegada Consumidos: 16 / 50 Horário: 06:00 Clínica: Laboratorio Munici…" at bounding box center [393, 244] width 230 height 141
radio input "true"
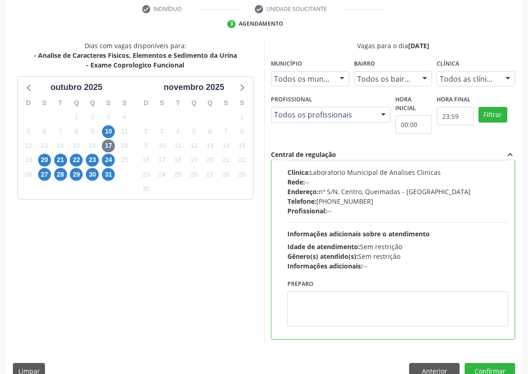
scroll to position [45, 0]
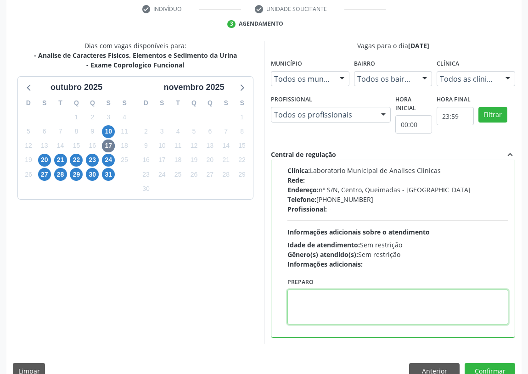
drag, startPoint x: 302, startPoint y: 300, endPoint x: 325, endPoint y: 286, distance: 26.8
click at [322, 287] on div "Preparo" at bounding box center [397, 299] width 221 height 49
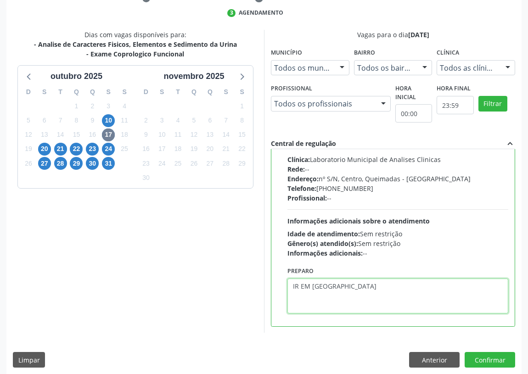
scroll to position [193, 0]
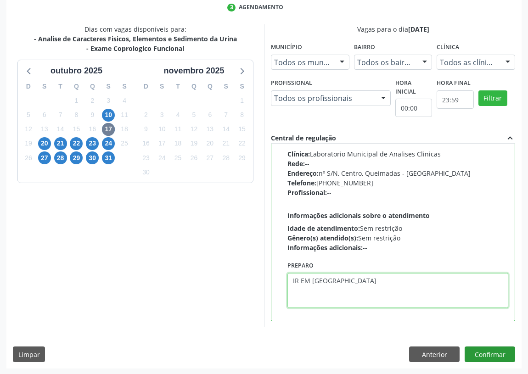
type textarea "IR EM [GEOGRAPHIC_DATA]"
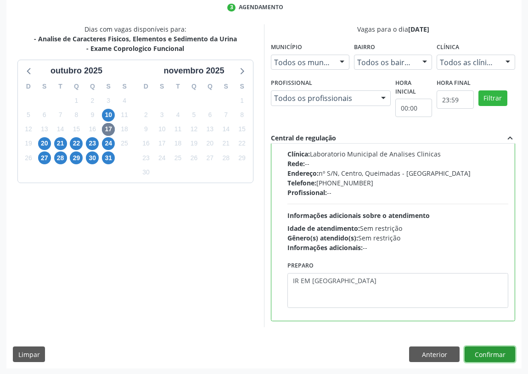
click at [488, 354] on button "Confirmar" at bounding box center [490, 355] width 51 height 16
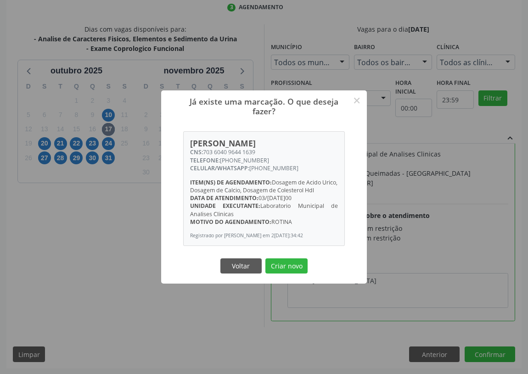
drag, startPoint x: 285, startPoint y: 271, endPoint x: 265, endPoint y: 266, distance: 19.8
click at [284, 271] on button "Criar novo" at bounding box center [286, 267] width 42 height 16
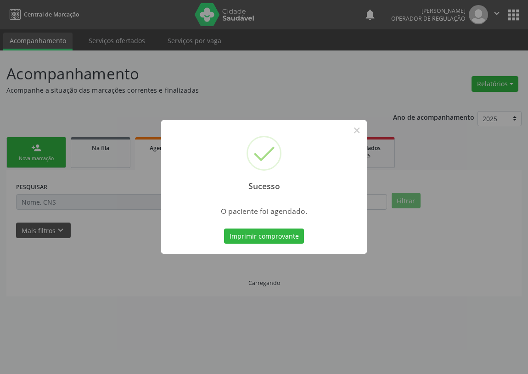
scroll to position [0, 0]
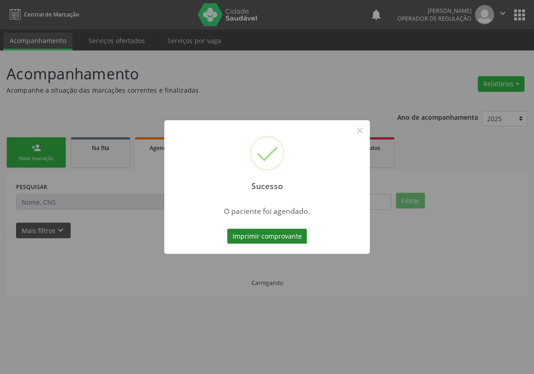
click at [275, 231] on button "Imprimir comprovante" at bounding box center [267, 237] width 80 height 16
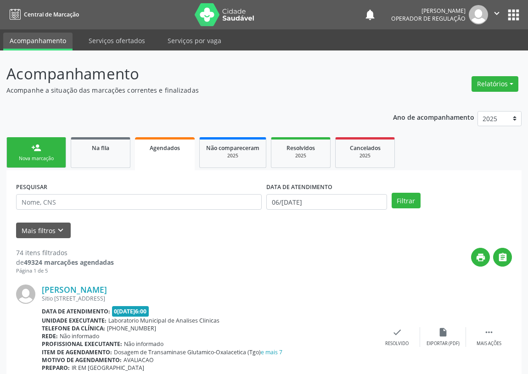
click at [37, 152] on div "person_add" at bounding box center [36, 148] width 10 height 10
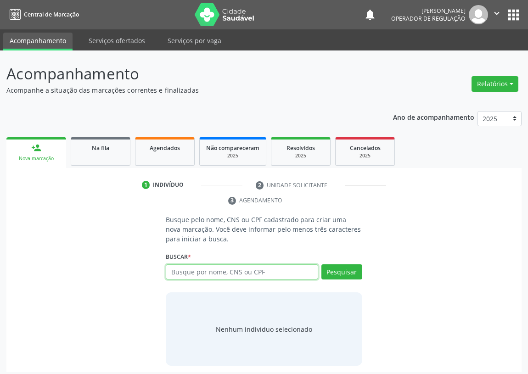
click at [187, 269] on input "text" at bounding box center [242, 272] width 152 height 16
type input "700008342389906"
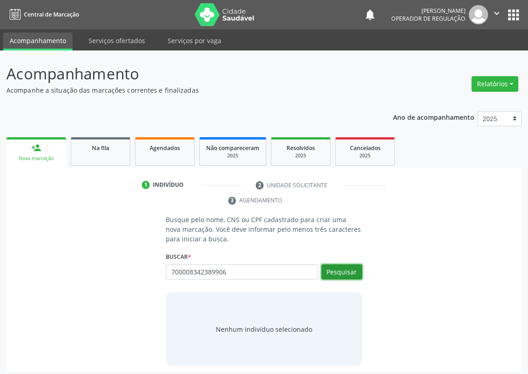
click at [343, 266] on button "Pesquisar" at bounding box center [341, 272] width 41 height 16
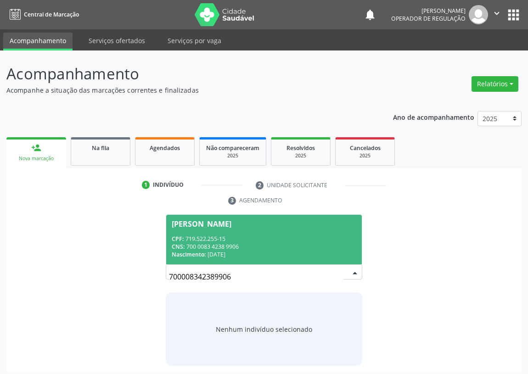
click at [238, 246] on div "CNS: 700 0083 4238 9906" at bounding box center [264, 247] width 185 height 8
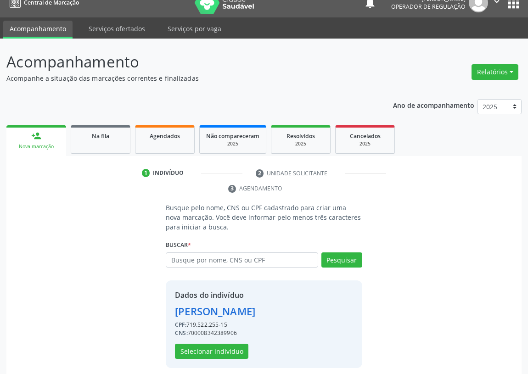
scroll to position [18, 0]
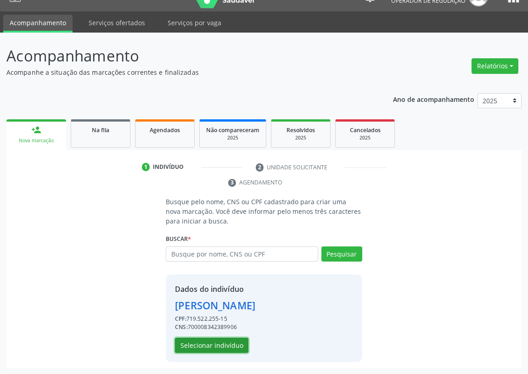
click at [212, 343] on button "Selecionar indivíduo" at bounding box center [211, 346] width 73 height 16
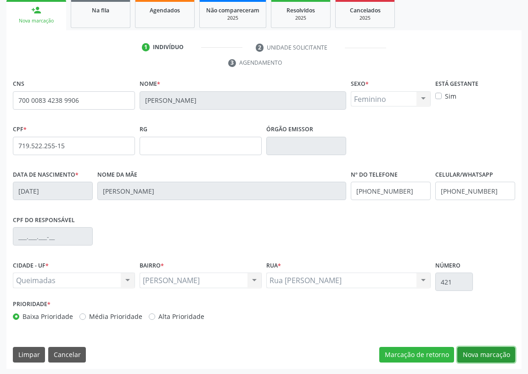
drag, startPoint x: 492, startPoint y: 352, endPoint x: 239, endPoint y: 281, distance: 263.4
click at [490, 350] on button "Nova marcação" at bounding box center [486, 355] width 58 height 16
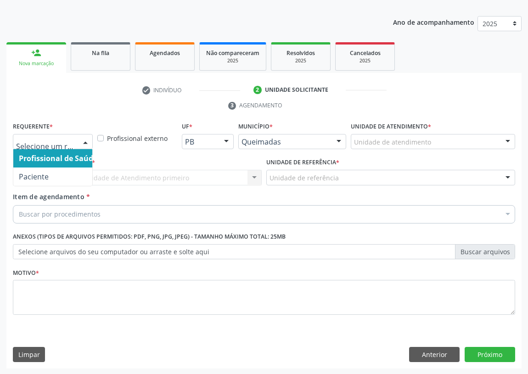
click at [85, 140] on div at bounding box center [86, 143] width 14 height 16
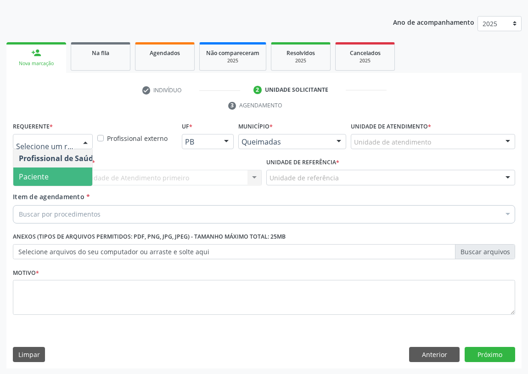
drag, startPoint x: 72, startPoint y: 176, endPoint x: 204, endPoint y: 165, distance: 132.7
click at [73, 175] on span "Paciente" at bounding box center [58, 177] width 90 height 18
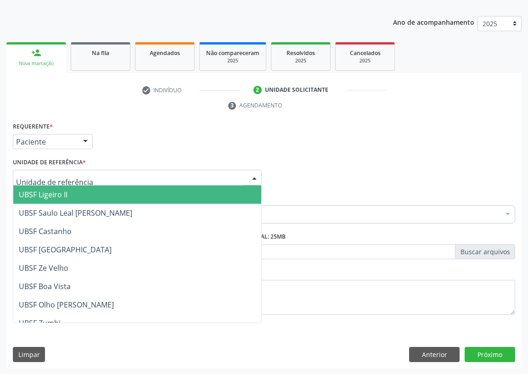
drag, startPoint x: 232, startPoint y: 175, endPoint x: 87, endPoint y: 232, distance: 155.7
click at [232, 176] on div at bounding box center [137, 178] width 249 height 16
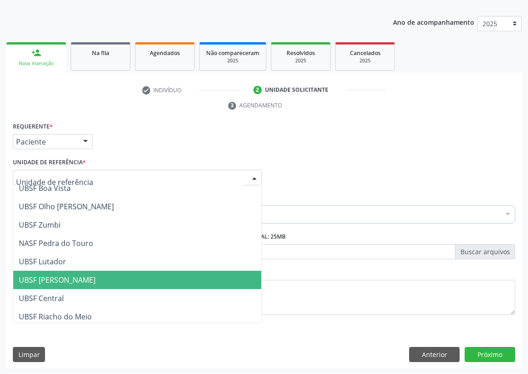
scroll to position [125, 0]
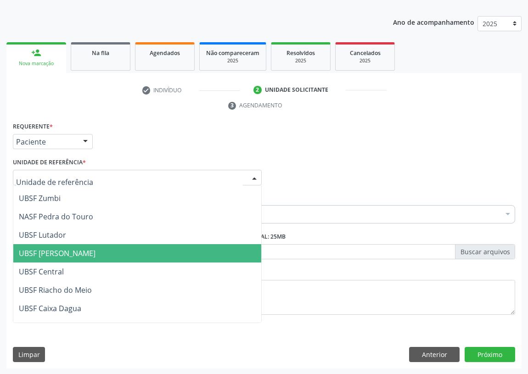
click at [72, 257] on span "UBSF [PERSON_NAME]" at bounding box center [137, 253] width 248 height 18
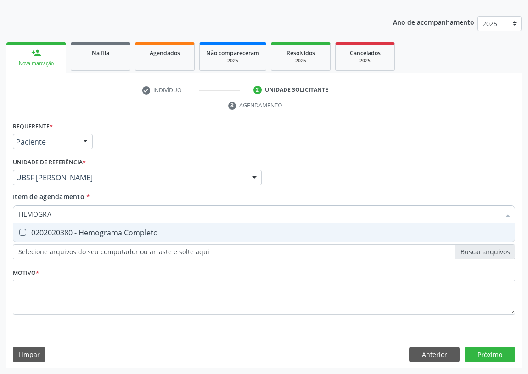
type input "HEMOGRAM"
drag, startPoint x: 27, startPoint y: 229, endPoint x: 57, endPoint y: 213, distance: 34.1
click at [27, 227] on span "0202020380 - Hemograma Completo" at bounding box center [263, 233] width 501 height 18
checkbox Completo "true"
drag, startPoint x: 63, startPoint y: 211, endPoint x: 15, endPoint y: 212, distance: 48.7
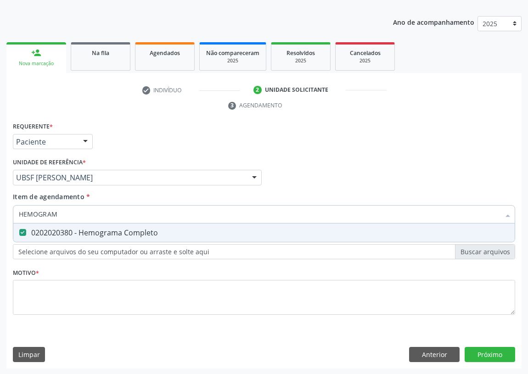
click at [17, 214] on div "HEMOGRAM" at bounding box center [264, 214] width 502 height 18
type input "V"
checkbox Completo "false"
type input "VHS"
drag, startPoint x: 26, startPoint y: 229, endPoint x: 37, endPoint y: 214, distance: 18.7
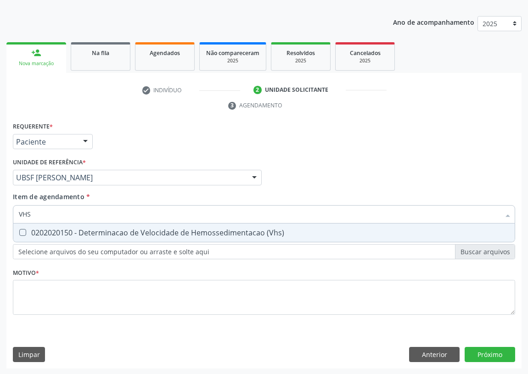
click at [27, 227] on span "0202020150 - Determinacao de Velocidade de Hemossedimentacao (Vhs)" at bounding box center [263, 233] width 501 height 18
checkbox \(Vhs\) "true"
drag, startPoint x: 38, startPoint y: 212, endPoint x: 0, endPoint y: 214, distance: 38.2
click at [0, 214] on div "Acompanhamento Acompanhe a situação das marcações correntes e finalizadas Relat…" at bounding box center [264, 165] width 528 height 420
type input "TG"
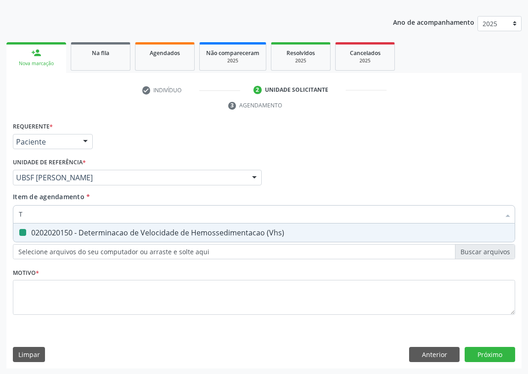
checkbox \(Vhs\) "false"
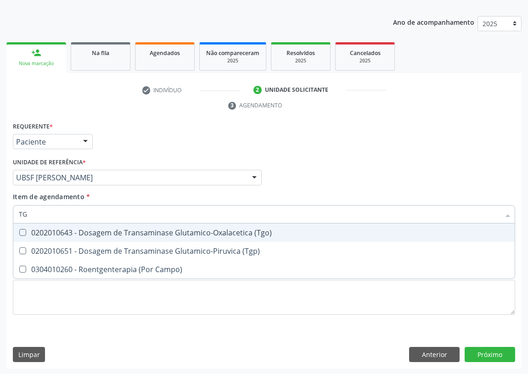
type input "TGO"
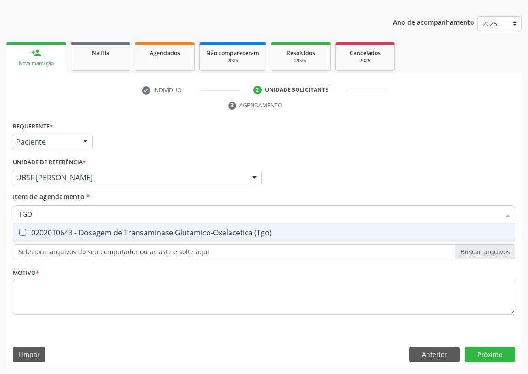
drag, startPoint x: 18, startPoint y: 231, endPoint x: 29, endPoint y: 219, distance: 16.2
click at [26, 225] on span "0202010643 - Dosagem de Transaminase Glutamico-Oxalacetica (Tgo)" at bounding box center [263, 233] width 501 height 18
checkbox \(Tgo\) "true"
drag, startPoint x: 32, startPoint y: 215, endPoint x: 22, endPoint y: 196, distance: 21.8
click at [14, 212] on div "TGO" at bounding box center [264, 214] width 502 height 18
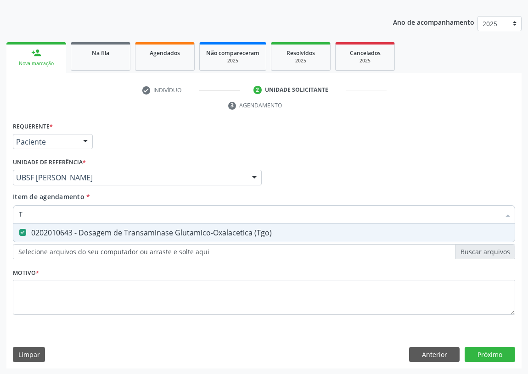
type input "TG"
checkbox \(Tgo\) "true"
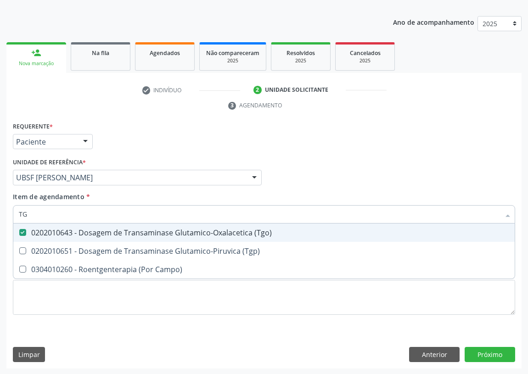
type input "TGP"
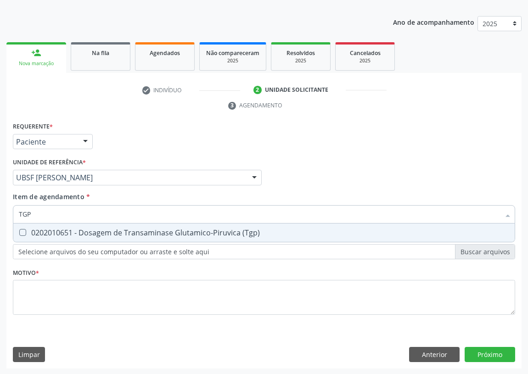
drag, startPoint x: 20, startPoint y: 231, endPoint x: 29, endPoint y: 214, distance: 19.5
click at [24, 228] on span "0202010651 - Dosagem de Transaminase Glutamico-Piruvica (Tgp)" at bounding box center [263, 233] width 501 height 18
checkbox \(Tgp\) "true"
drag, startPoint x: 32, startPoint y: 210, endPoint x: 15, endPoint y: 211, distance: 17.0
click at [15, 212] on div "TGP" at bounding box center [264, 214] width 502 height 18
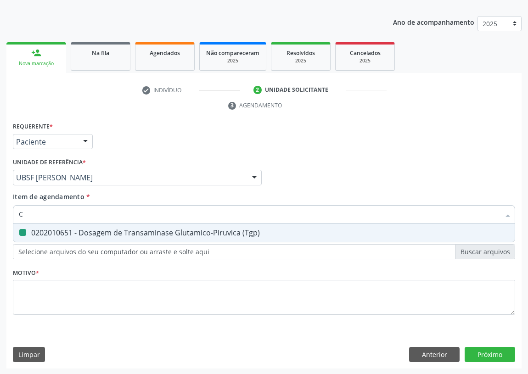
type input "CO"
checkbox \(Tgp\) "false"
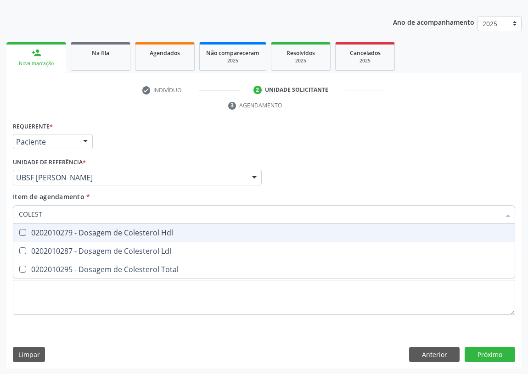
type input "COLESTE"
drag, startPoint x: 26, startPoint y: 232, endPoint x: 22, endPoint y: 243, distance: 12.2
click at [24, 238] on span "0202010279 - Dosagem de Colesterol Hdl" at bounding box center [263, 233] width 501 height 18
checkbox Hdl "true"
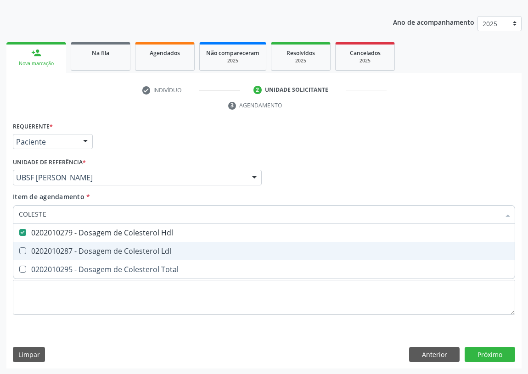
drag, startPoint x: 21, startPoint y: 246, endPoint x: 27, endPoint y: 237, distance: 11.0
click at [25, 243] on span "0202010287 - Dosagem de Colesterol Ldl" at bounding box center [263, 251] width 501 height 18
checkbox Ldl "true"
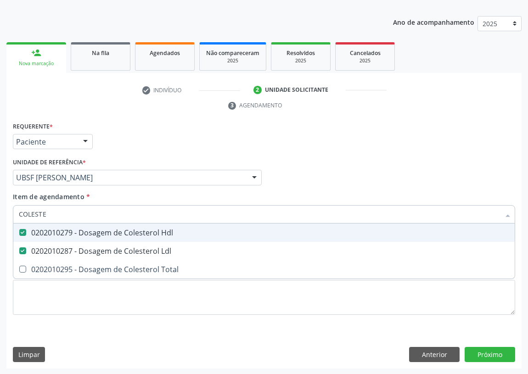
drag, startPoint x: 55, startPoint y: 215, endPoint x: 10, endPoint y: 212, distance: 45.1
click at [11, 218] on div "Item de agendamento * COLESTE Desfazer seleção 0202010279 - Dosagem de Colester…" at bounding box center [264, 209] width 507 height 35
type input "C"
checkbox Hdl "false"
checkbox Ldl "false"
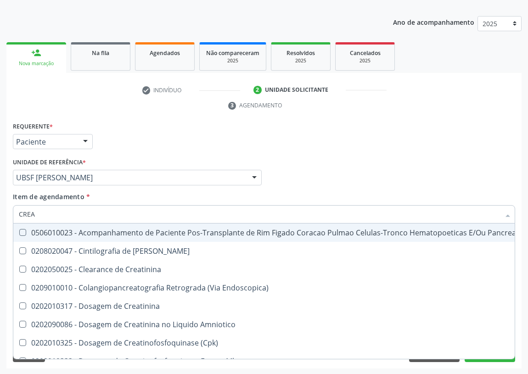
type input "CREAT"
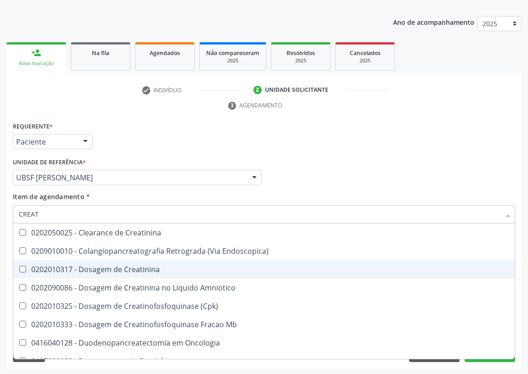
drag, startPoint x: 93, startPoint y: 266, endPoint x: 81, endPoint y: 254, distance: 17.2
click at [92, 266] on div "0202010317 - Dosagem de Creatinina" at bounding box center [264, 269] width 490 height 7
checkbox Creatinina "true"
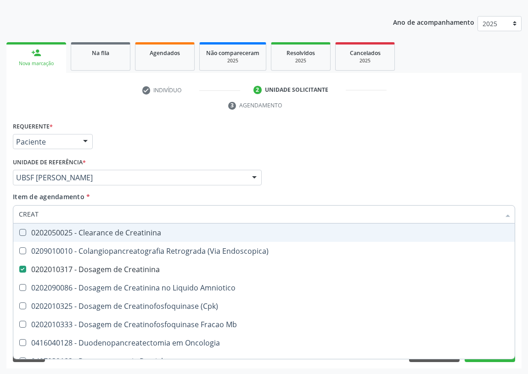
drag, startPoint x: 56, startPoint y: 216, endPoint x: 5, endPoint y: 211, distance: 51.2
click at [0, 213] on div "Acompanhamento Acompanhe a situação das marcações correntes e finalizadas Relat…" at bounding box center [264, 165] width 528 height 420
type input "FE"
checkbox Creatinina "false"
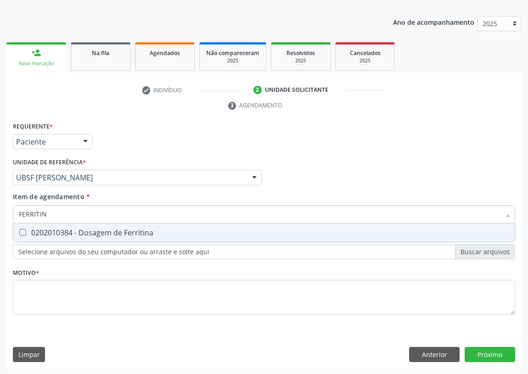
type input "FERRITINA"
drag, startPoint x: 23, startPoint y: 222, endPoint x: 21, endPoint y: 229, distance: 7.3
click at [23, 225] on span "0202010384 - Dosagem de Ferritina" at bounding box center [263, 233] width 501 height 18
checkbox Ferritina "true"
drag, startPoint x: 56, startPoint y: 215, endPoint x: 0, endPoint y: 216, distance: 55.6
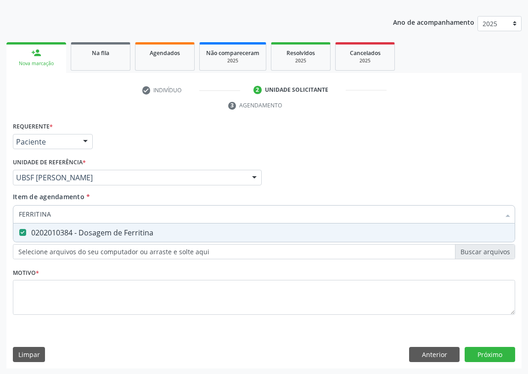
click at [0, 216] on div "Acompanhamento Acompanhe a situação das marcações correntes e finalizadas Relat…" at bounding box center [264, 165] width 528 height 420
type input "V"
checkbox Ferritina "false"
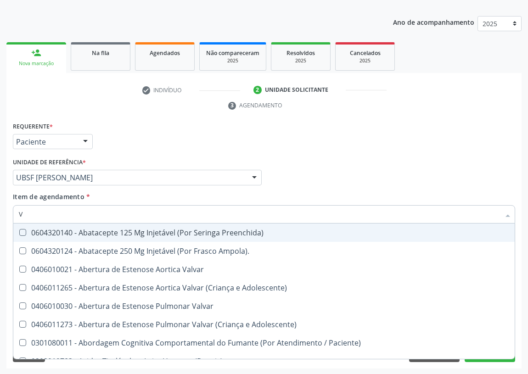
type input "VH"
checkbox Preenchida\) "true"
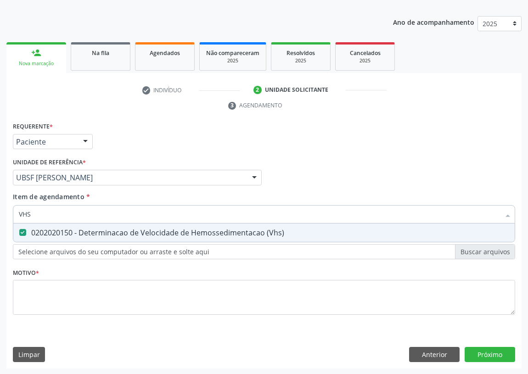
drag, startPoint x: 32, startPoint y: 214, endPoint x: 0, endPoint y: 206, distance: 33.1
click at [3, 214] on div "Acompanhamento Acompanhe a situação das marcações correntes e finalizadas Relat…" at bounding box center [264, 165] width 528 height 420
type input "V"
checkbox \(Vhs\) "false"
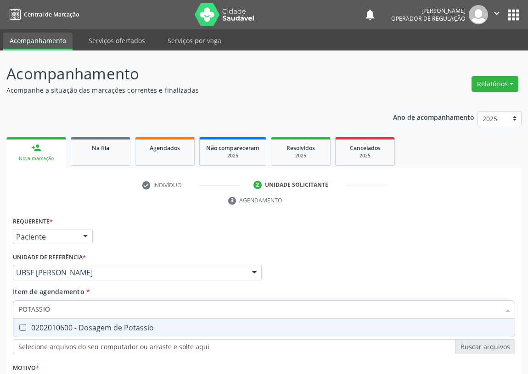
scroll to position [95, 0]
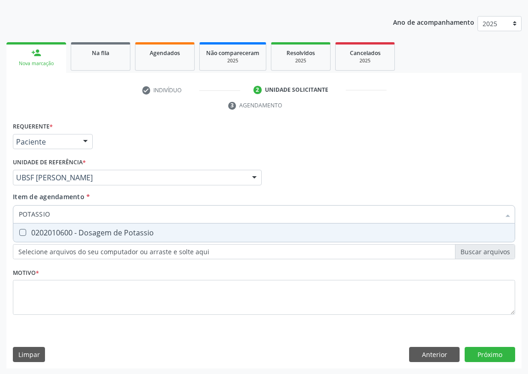
drag, startPoint x: 21, startPoint y: 233, endPoint x: 35, endPoint y: 218, distance: 20.5
click at [25, 229] on Potassio at bounding box center [22, 232] width 7 height 7
click at [19, 230] on Potassio "checkbox" at bounding box center [16, 233] width 6 height 6
checkbox Potassio "true"
drag, startPoint x: 55, startPoint y: 215, endPoint x: 0, endPoint y: 209, distance: 55.0
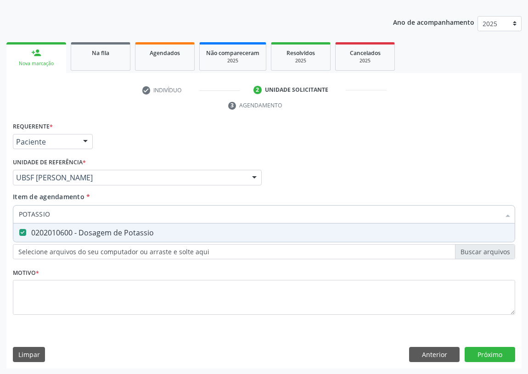
click at [0, 215] on div "Acompanhamento Acompanhe a situação das marcações correntes e finalizadas Relat…" at bounding box center [264, 165] width 528 height 420
type input "TR"
checkbox Potassio "false"
type input "TRIGLI"
drag, startPoint x: 25, startPoint y: 234, endPoint x: 34, endPoint y: 217, distance: 19.5
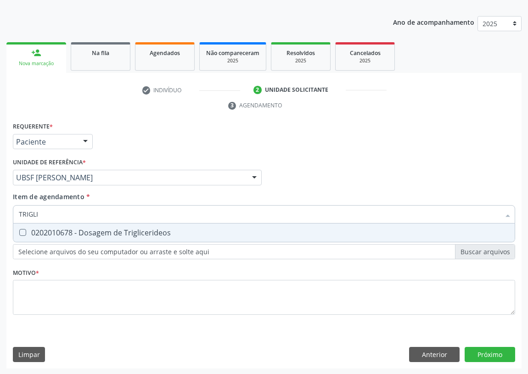
click at [27, 229] on div "0202010678 - Dosagem de Triglicerideos" at bounding box center [264, 232] width 490 height 7
checkbox Triglicerideos "true"
drag, startPoint x: 37, startPoint y: 215, endPoint x: 9, endPoint y: 215, distance: 27.5
click at [9, 215] on div "Requerente * Paciente Profissional de Saúde Paciente Nenhum resultado encontrad…" at bounding box center [263, 244] width 515 height 249
type input "U"
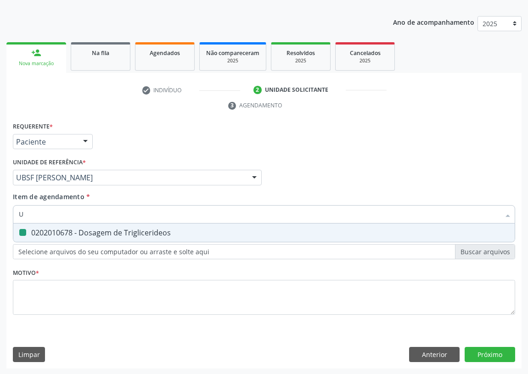
checkbox Triglicerideos "false"
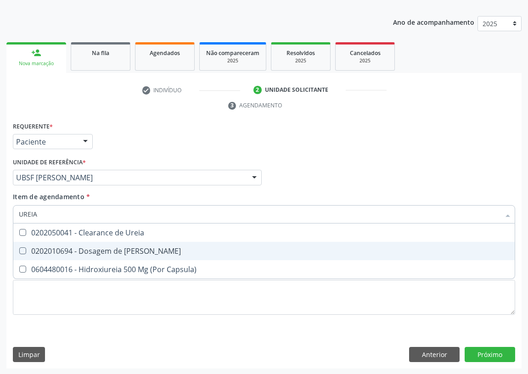
drag, startPoint x: 22, startPoint y: 250, endPoint x: 27, endPoint y: 234, distance: 16.8
click at [26, 239] on ul "Desfazer seleção 0202050041 - Clearance de Ureia 0202010694 - Dosagem de Ureia …" at bounding box center [263, 251] width 501 height 55
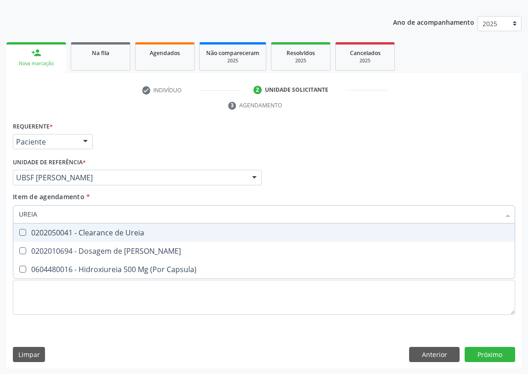
drag, startPoint x: 43, startPoint y: 215, endPoint x: 0, endPoint y: 215, distance: 43.2
click at [0, 215] on div "Acompanhamento Acompanhe a situação das marcações correntes e finalizadas Relat…" at bounding box center [264, 165] width 528 height 420
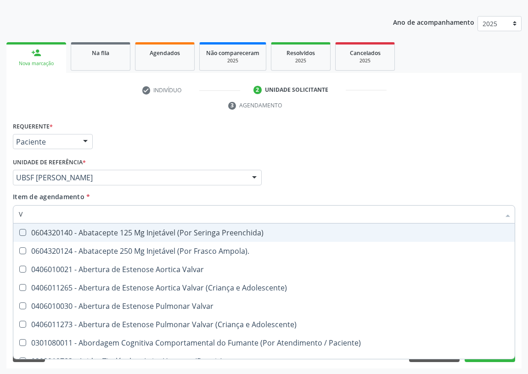
type input "VI"
checkbox Periféricas "true"
checkbox Psicoterapia "true"
checkbox Sexual "true"
checkbox \(Vhs\) "false"
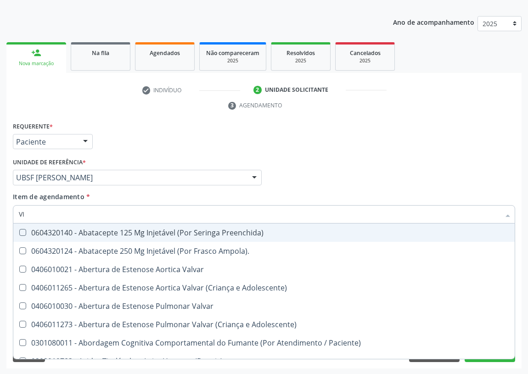
checkbox D "false"
checkbox \(Tgp\) "false"
checkbox B12 "false"
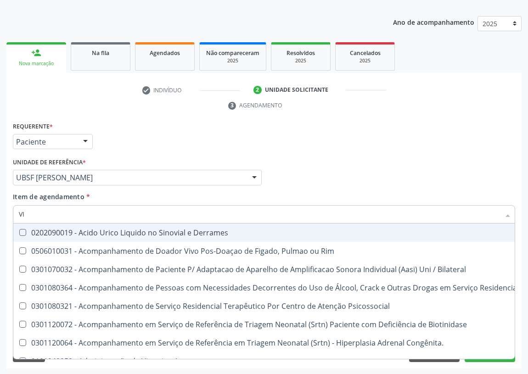
type input "VIT"
checkbox Biotinidase "true"
checkbox Congênita\ "true"
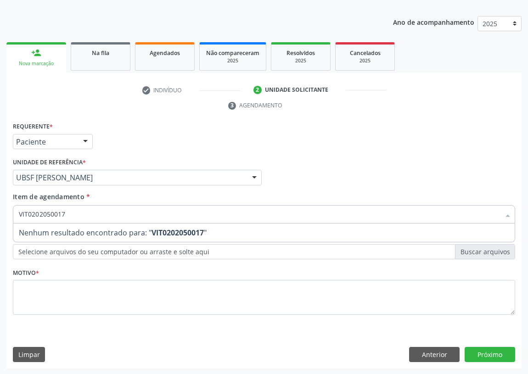
drag, startPoint x: 72, startPoint y: 217, endPoint x: 0, endPoint y: 211, distance: 71.9
click at [0, 214] on div "Acompanhamento Acompanhe a situação das marcações correntes e finalizadas Relat…" at bounding box center [264, 165] width 528 height 420
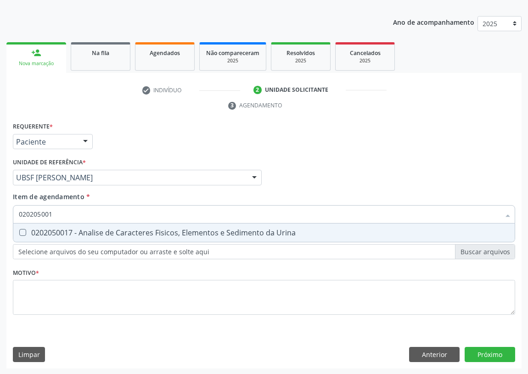
type input "0202050017"
drag, startPoint x: 22, startPoint y: 231, endPoint x: 46, endPoint y: 216, distance: 29.3
click at [26, 229] on Urina at bounding box center [22, 232] width 7 height 7
click at [19, 230] on Urina "checkbox" at bounding box center [16, 233] width 6 height 6
checkbox Urina "true"
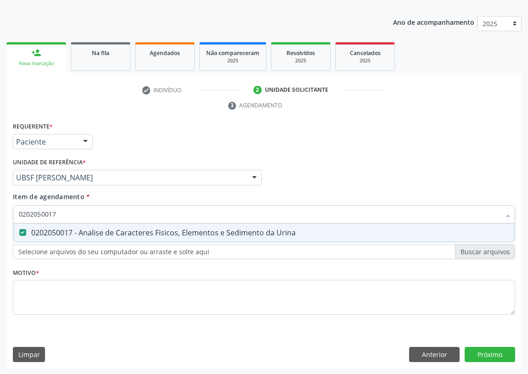
drag, startPoint x: 65, startPoint y: 212, endPoint x: 0, endPoint y: 211, distance: 65.2
click at [0, 212] on div "Acompanhamento Acompanhe a situação das marcações correntes e finalizadas Relat…" at bounding box center [264, 165] width 528 height 420
type input "HE"
checkbox Urina "false"
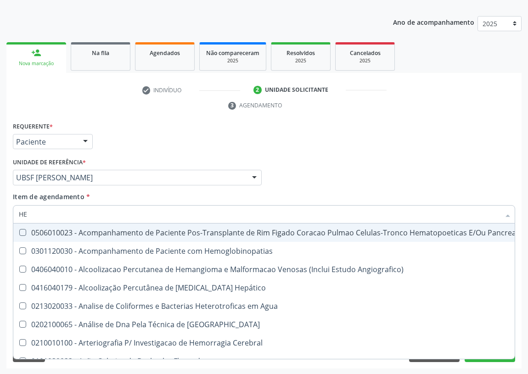
type input "HEM"
checkbox Herpesvirus "true"
checkbox \(Vhs\) "false"
checkbox Transplante "true"
checkbox Completo "false"
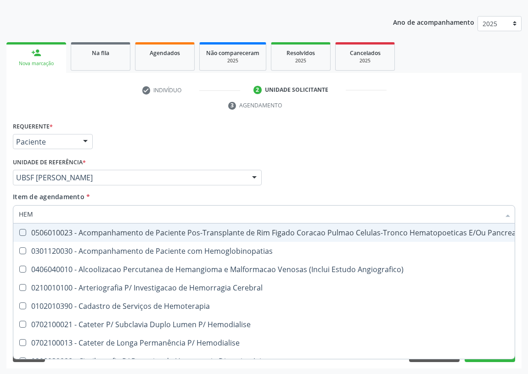
type input "HEMO"
checkbox Redome\) "true"
checkbox \(Vhs\) "false"
checkbox Retro-Retal "true"
checkbox Completo "false"
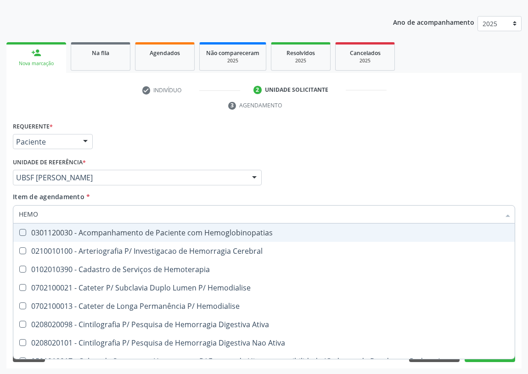
type input "HEMOG"
checkbox \(Vhs\) "false"
checkbox Carboxi-Hemoglobina "true"
type input "HEMOGL"
checkbox Carboxi-Hemoglobina "false"
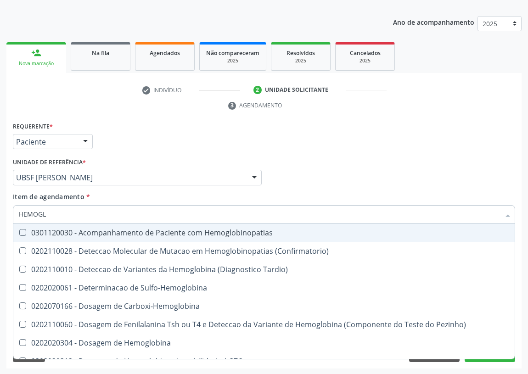
type input "HEMOGLO"
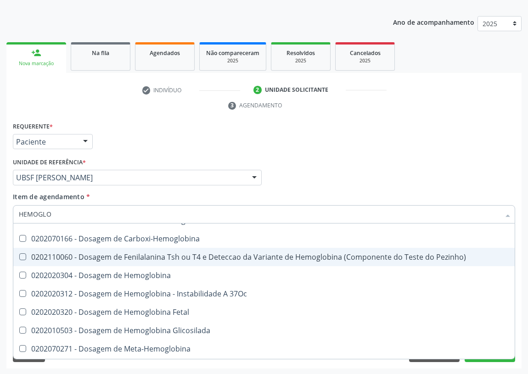
scroll to position [83, 0]
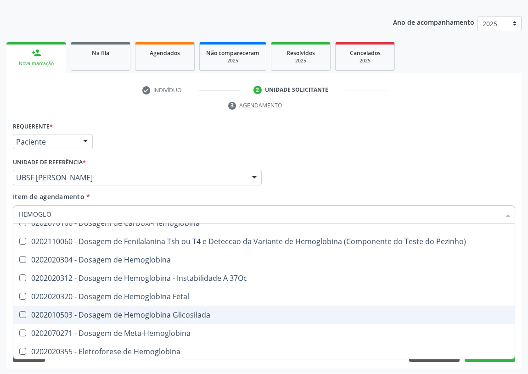
click at [128, 311] on div "0202010503 - Dosagem de Hemoglobina Glicosilada" at bounding box center [264, 314] width 490 height 7
checkbox Glicosilada "true"
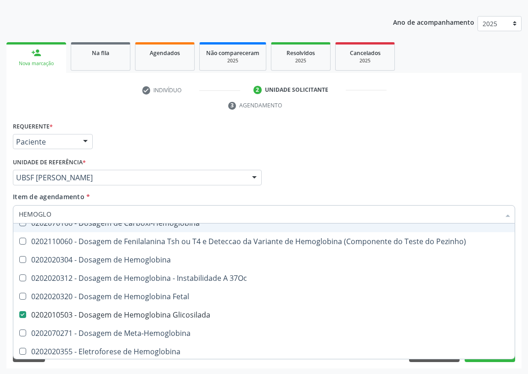
click at [348, 168] on div "Profissional Solicitante Por favor, selecione a Unidade de Atendimento primeiro…" at bounding box center [264, 174] width 507 height 36
checkbox \(Confirmatorio\) "true"
checkbox Tardio\) "true"
checkbox Sulfo-Hemoglobina "true"
checkbox Carboxi-Hemoglobina "true"
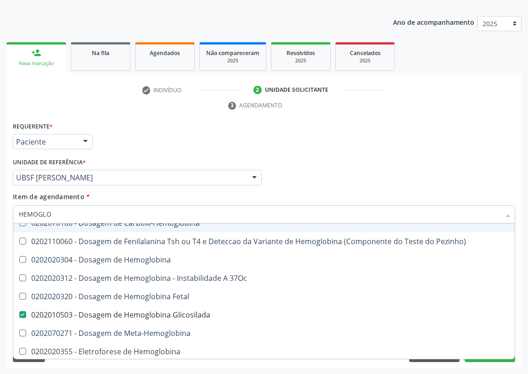
checkbox Pezinho\) "true"
checkbox Hemoglobina "true"
checkbox 37Oc "true"
checkbox Fetal "true"
checkbox Meta-Hemoglobina "true"
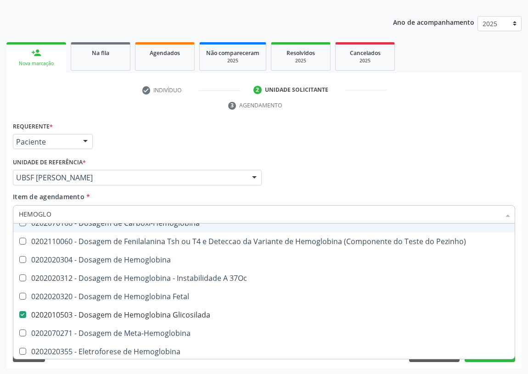
checkbox Hemoglobina "true"
checkbox Hematocrito\) "true"
checkbox S "true"
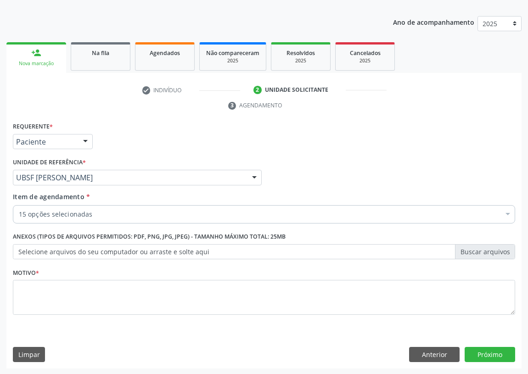
scroll to position [0, 0]
click at [48, 285] on div "Requerente * Paciente Profissional de Saúde Paciente Nenhum resultado encontrad…" at bounding box center [264, 224] width 502 height 208
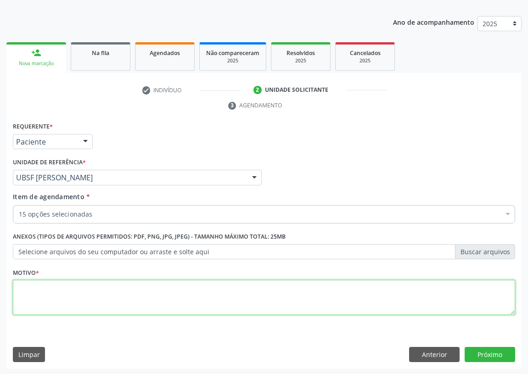
click at [25, 297] on textarea at bounding box center [264, 297] width 502 height 35
type textarea "AVALIAÇÃO"
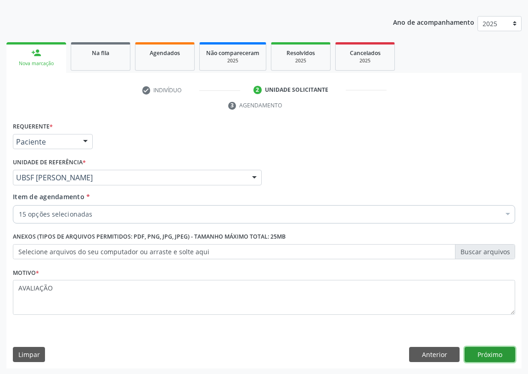
click at [494, 351] on button "Próximo" at bounding box center [490, 355] width 51 height 16
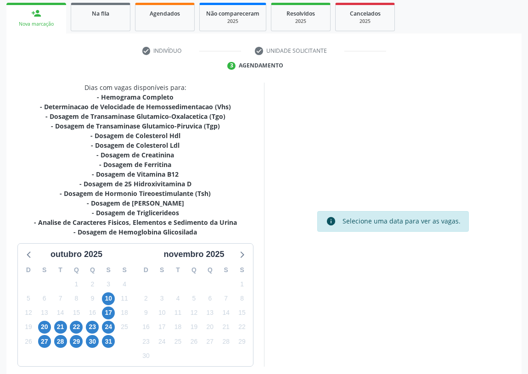
scroll to position [174, 0]
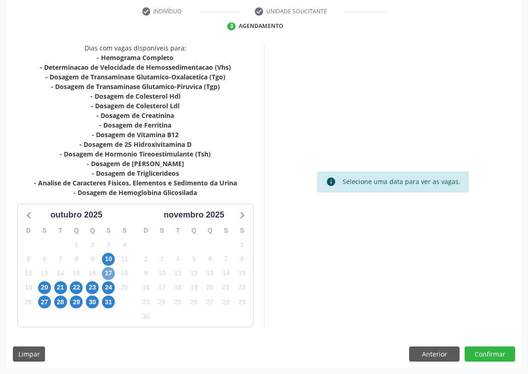
drag, startPoint x: 104, startPoint y: 270, endPoint x: 118, endPoint y: 262, distance: 15.9
click at [105, 270] on span "17" at bounding box center [108, 273] width 13 height 13
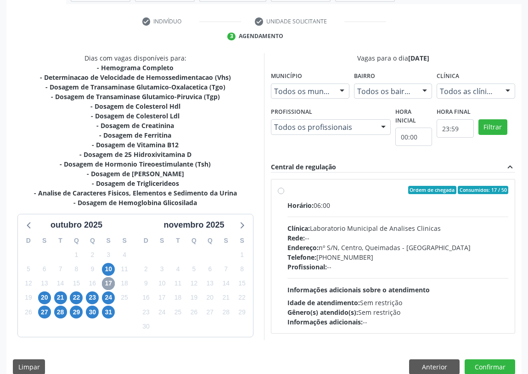
scroll to position [176, 0]
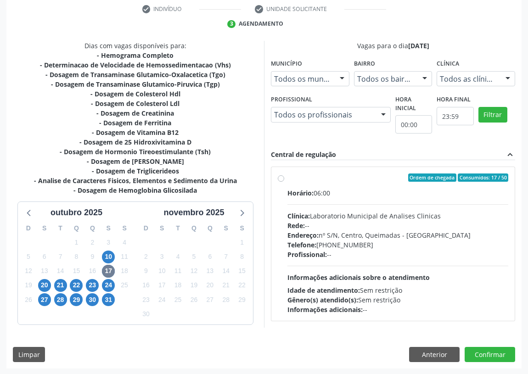
click at [287, 178] on label "Ordem de chegada Consumidos: 17 / 50 Horário: 06:00 Clínica: Laboratorio Munici…" at bounding box center [397, 244] width 221 height 141
click at [281, 178] on input "Ordem de chegada Consumidos: 17 / 50 Horário: 06:00 Clínica: Laboratorio Munici…" at bounding box center [281, 178] width 6 height 8
radio input "true"
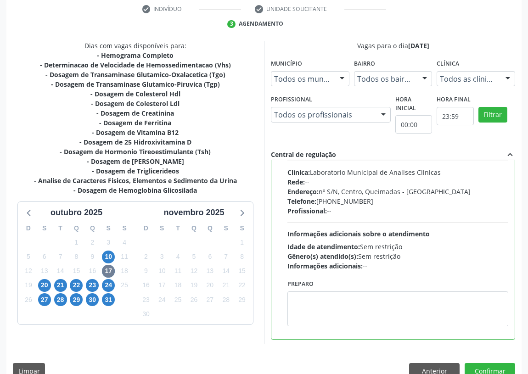
scroll to position [45, 0]
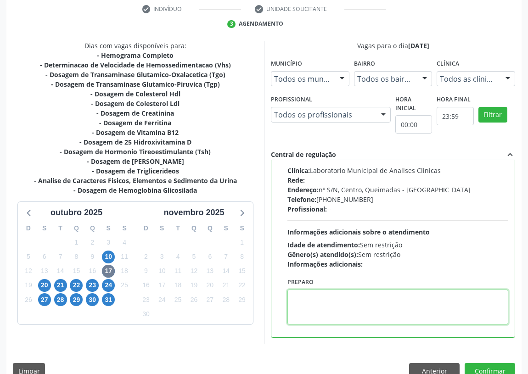
drag, startPoint x: 300, startPoint y: 305, endPoint x: 304, endPoint y: 299, distance: 7.0
click at [303, 302] on textarea at bounding box center [397, 307] width 221 height 35
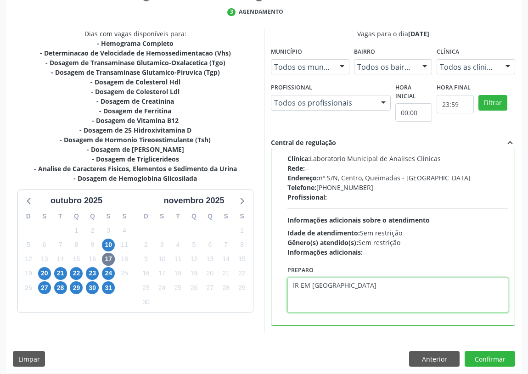
scroll to position [193, 0]
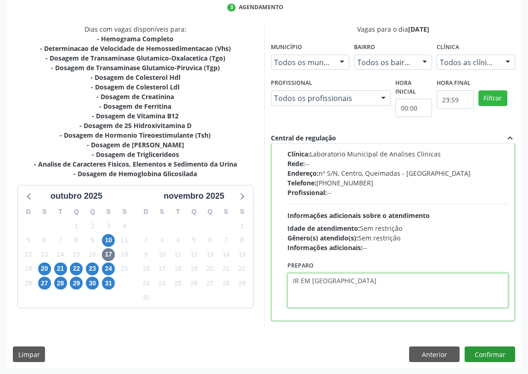
type textarea "IR EM [GEOGRAPHIC_DATA]"
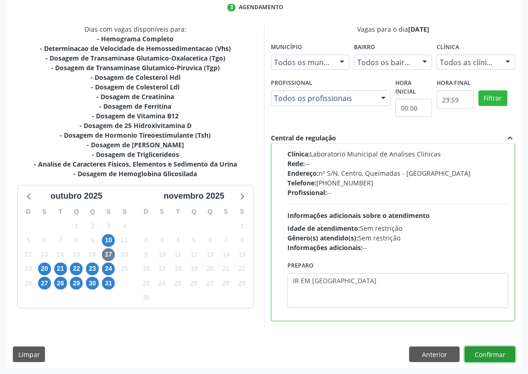
drag, startPoint x: 490, startPoint y: 354, endPoint x: 222, endPoint y: 294, distance: 275.2
click at [481, 351] on button "Confirmar" at bounding box center [490, 355] width 51 height 16
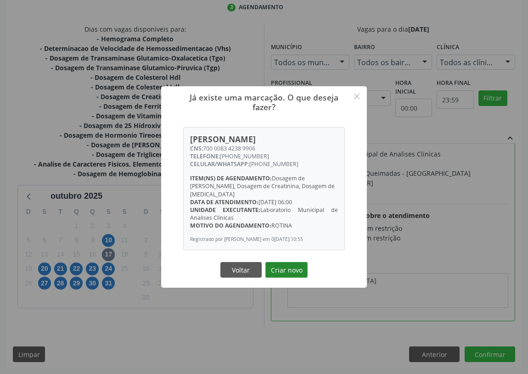
click at [281, 270] on button "Criar novo" at bounding box center [286, 270] width 42 height 16
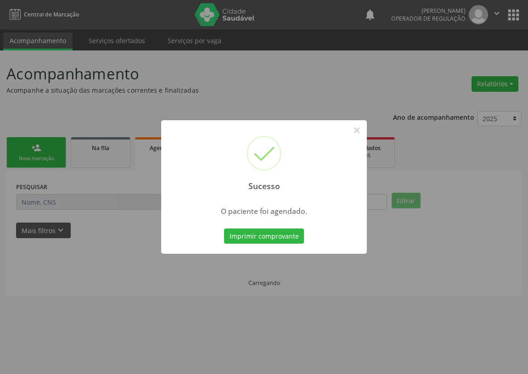
scroll to position [0, 0]
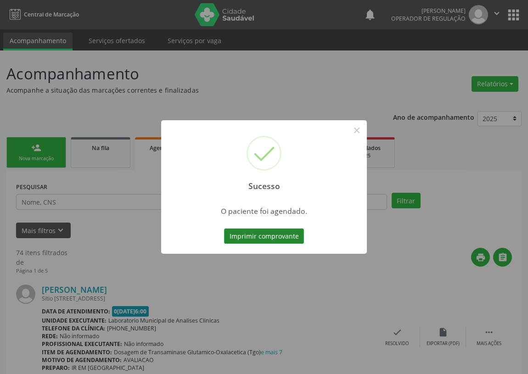
click at [275, 237] on button "Imprimir comprovante" at bounding box center [264, 237] width 80 height 16
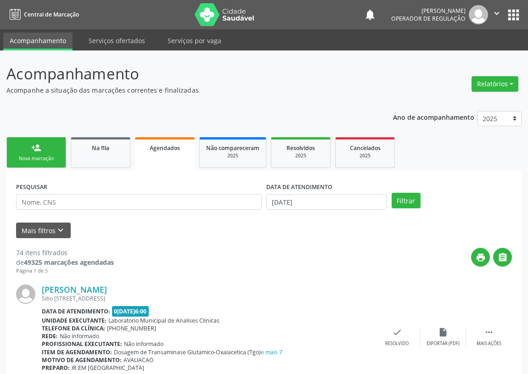
click at [46, 156] on div "Nova marcação" at bounding box center [36, 158] width 46 height 7
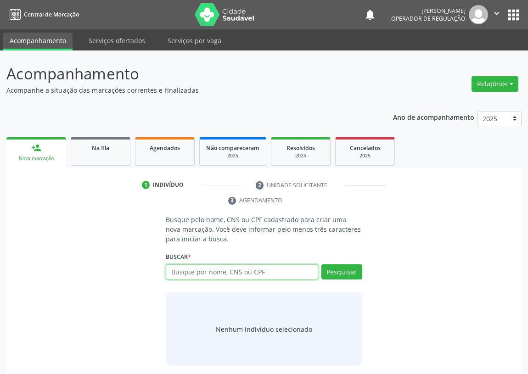
click at [180, 273] on input "text" at bounding box center [242, 272] width 152 height 16
click at [180, 266] on input "text" at bounding box center [242, 272] width 152 height 16
type input "70500089795450"
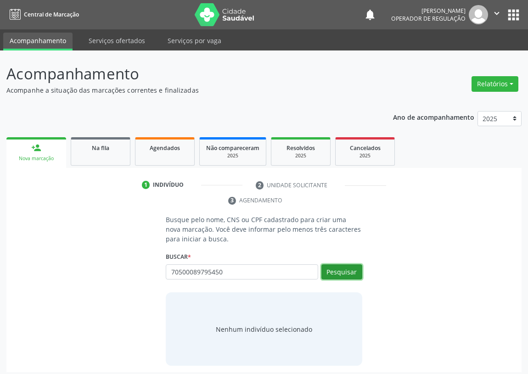
click at [347, 271] on button "Pesquisar" at bounding box center [341, 272] width 41 height 16
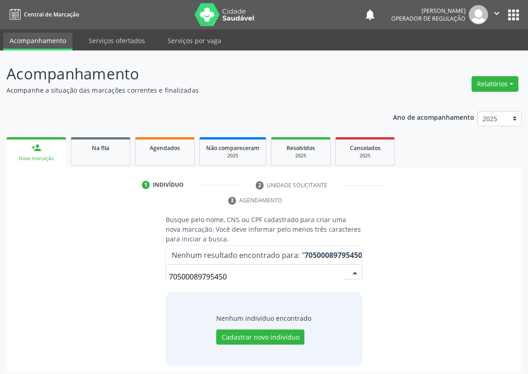
drag, startPoint x: 250, startPoint y: 279, endPoint x: 103, endPoint y: 280, distance: 146.5
click at [106, 281] on div "Busque pelo nome, CNS ou CPF cadastrado para criar uma nova marcação. Você deve…" at bounding box center [264, 290] width 502 height 151
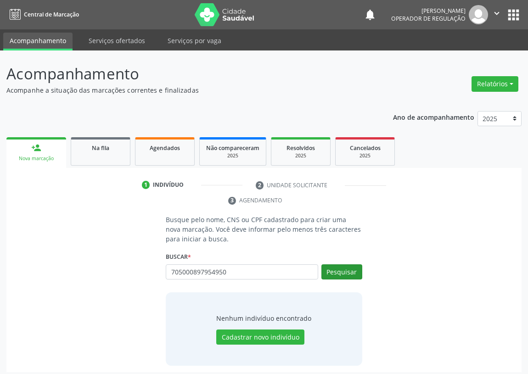
type input "705000897954950"
click at [347, 271] on button "Pesquisar" at bounding box center [341, 272] width 41 height 16
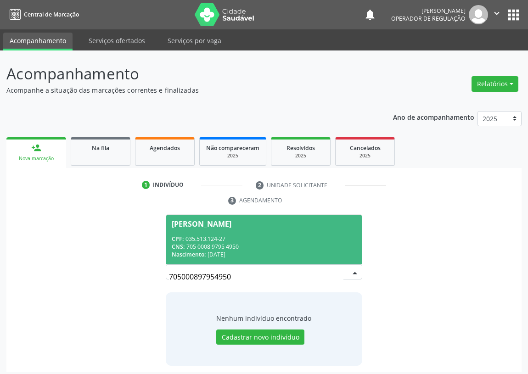
click at [211, 246] on div "CNS: 705 0008 9795 4950" at bounding box center [264, 247] width 185 height 8
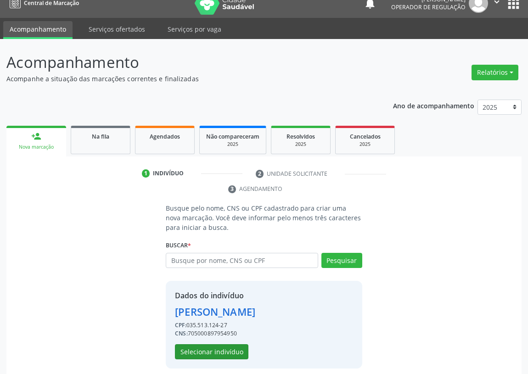
scroll to position [18, 0]
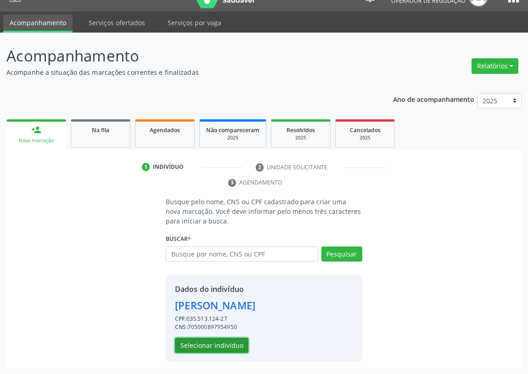
click at [225, 338] on button "Selecionar indivíduo" at bounding box center [211, 346] width 73 height 16
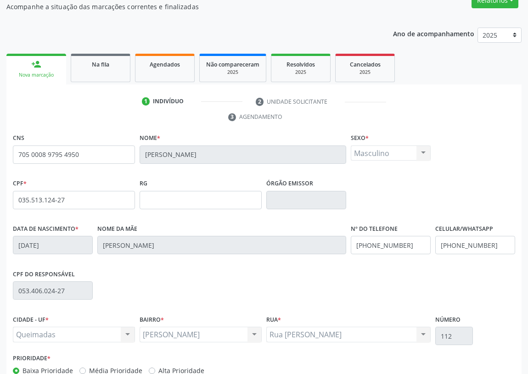
scroll to position [138, 0]
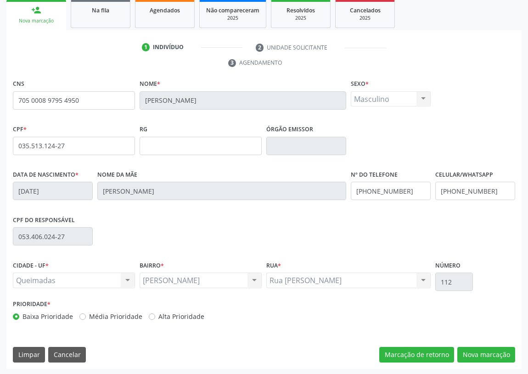
click at [487, 341] on div "CNS 705 0008 9795 4950 Nome * Josimar Marques dos Santos Sexo * Masculino Mascu…" at bounding box center [263, 223] width 515 height 292
drag, startPoint x: 483, startPoint y: 355, endPoint x: 221, endPoint y: 298, distance: 268.0
click at [482, 355] on button "Nova marcação" at bounding box center [486, 355] width 58 height 16
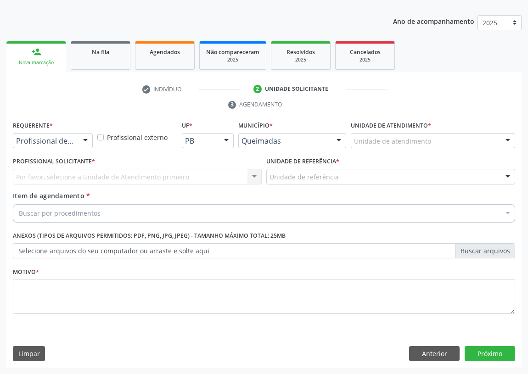
scroll to position [95, 0]
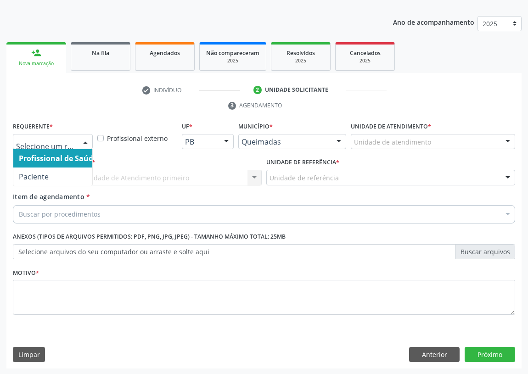
click at [87, 137] on div at bounding box center [86, 143] width 14 height 16
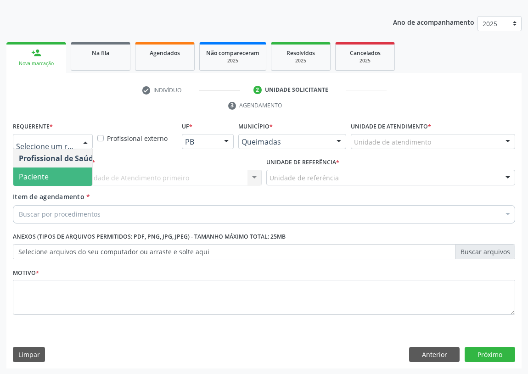
drag, startPoint x: 72, startPoint y: 177, endPoint x: 236, endPoint y: 186, distance: 164.7
click at [78, 177] on span "Paciente" at bounding box center [58, 177] width 90 height 18
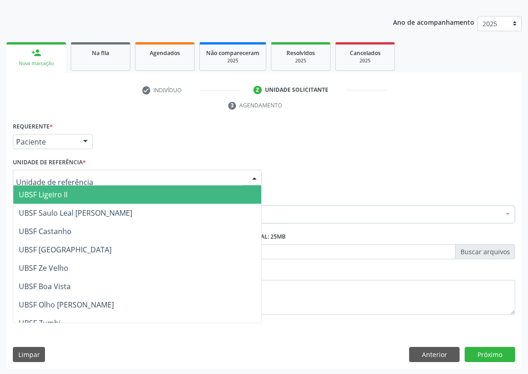
drag, startPoint x: 247, startPoint y: 174, endPoint x: 107, endPoint y: 222, distance: 148.1
click at [247, 173] on div at bounding box center [254, 178] width 14 height 16
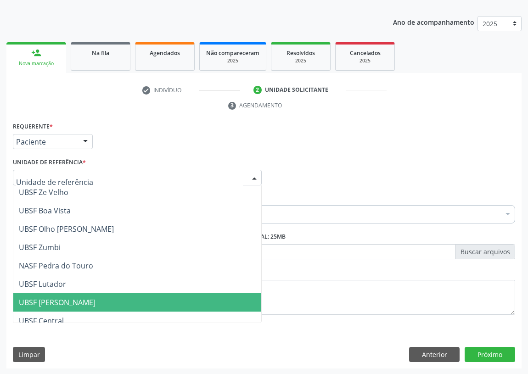
scroll to position [83, 0]
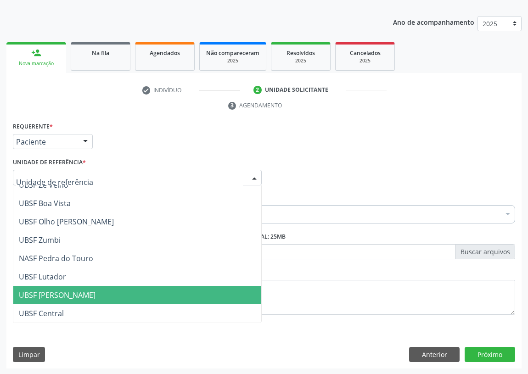
click at [61, 290] on span "UBSF [PERSON_NAME]" at bounding box center [57, 295] width 77 height 10
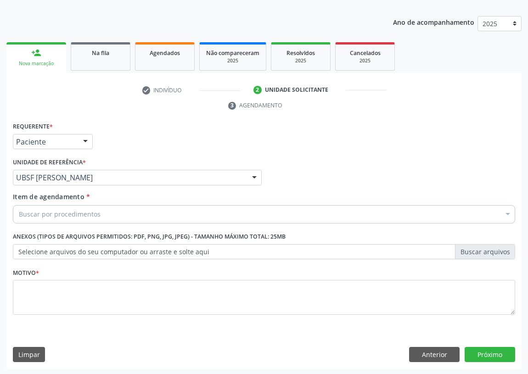
click at [39, 219] on div "Buscar por procedimentos" at bounding box center [264, 214] width 502 height 18
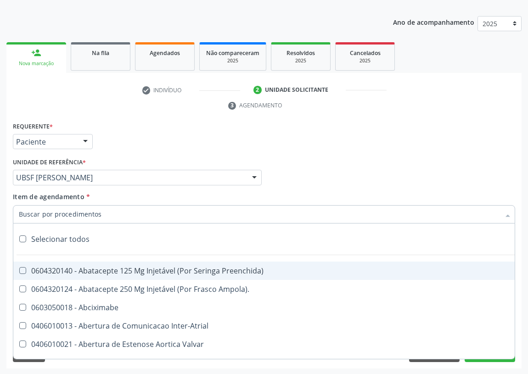
type input "J"
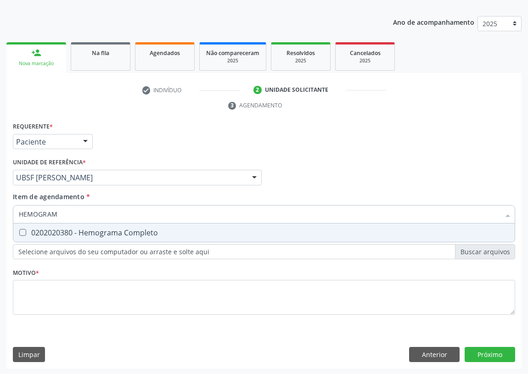
type input "HEMOGRAMA"
drag, startPoint x: 27, startPoint y: 230, endPoint x: 34, endPoint y: 215, distance: 16.6
click at [27, 230] on div "0202020380 - Hemograma Completo" at bounding box center [264, 232] width 490 height 7
checkbox Completo "true"
drag, startPoint x: 65, startPoint y: 212, endPoint x: 0, endPoint y: 214, distance: 65.2
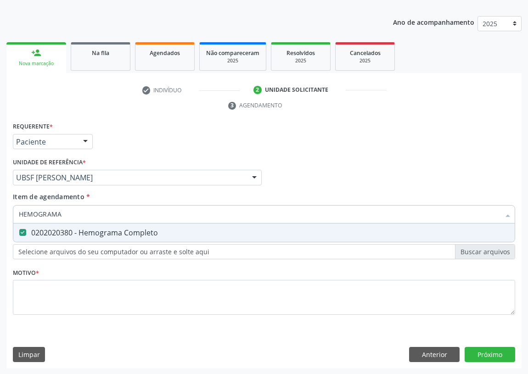
click at [0, 214] on div "Acompanhamento Acompanhe a situação das marcações correntes e finalizadas Relat…" at bounding box center [264, 165] width 528 height 420
type input "G"
checkbox Completo "false"
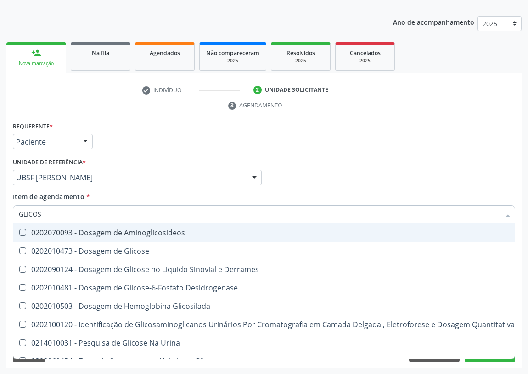
type input "GLICOSE"
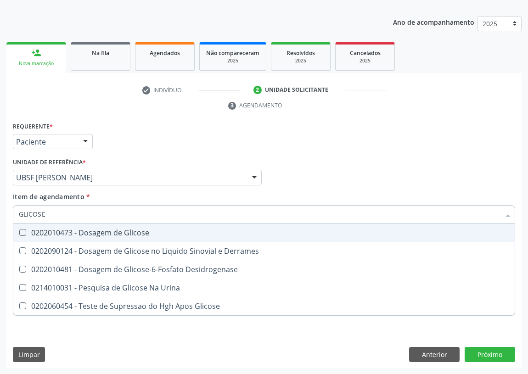
drag, startPoint x: 26, startPoint y: 232, endPoint x: 28, endPoint y: 227, distance: 6.0
click at [27, 230] on div "0202010473 - Dosagem de Glicose" at bounding box center [264, 232] width 490 height 7
checkbox Glicose "true"
drag, startPoint x: 23, startPoint y: 219, endPoint x: 0, endPoint y: 215, distance: 23.7
click at [0, 215] on div "Acompanhamento Acompanhe a situação das marcações correntes e finalizadas Relat…" at bounding box center [264, 165] width 528 height 420
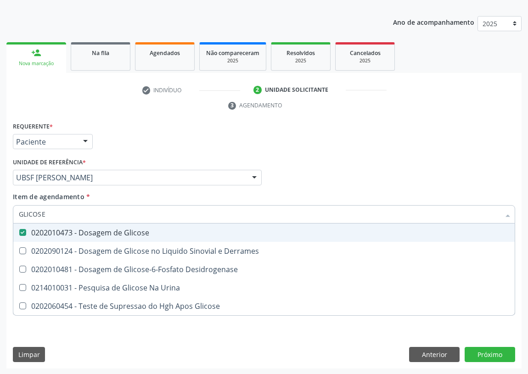
drag, startPoint x: 55, startPoint y: 215, endPoint x: 11, endPoint y: 215, distance: 43.2
click at [11, 215] on div "Item de agendamento * GLICOSE Desfazer seleção 0202010473 - Dosagem de Glicose …" at bounding box center [264, 209] width 507 height 35
type input "HE"
checkbox Glicose "false"
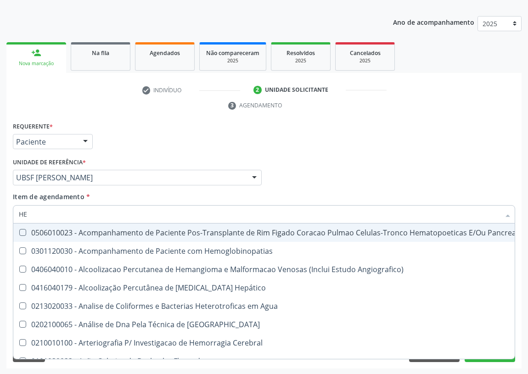
type input "HEM"
checkbox Transplante "true"
checkbox Completo "false"
type input "HEMO"
checkbox Retro-Retal "true"
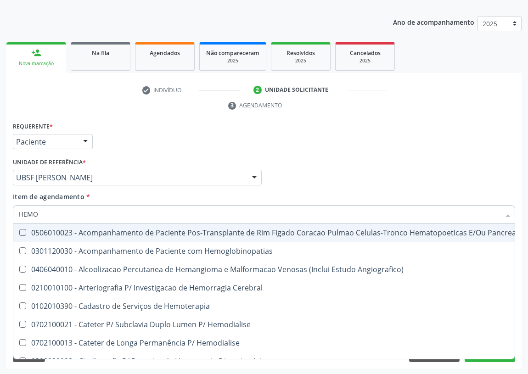
checkbox Completo "false"
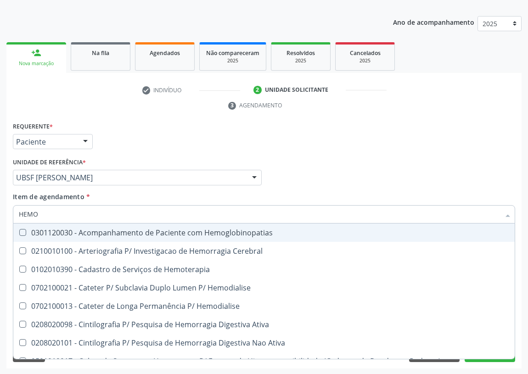
type input "HEMOG"
checkbox Carboxi-Hemoglobina "true"
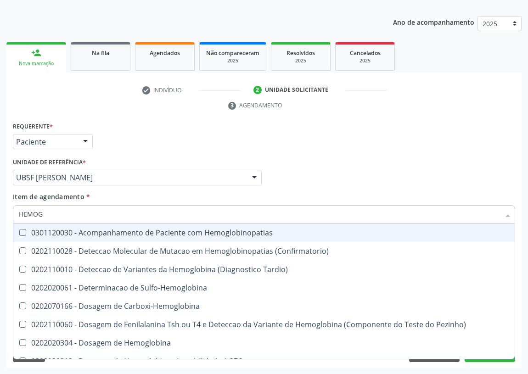
type input "HEMOGL"
checkbox Completo "false"
type input "HEMOGLO"
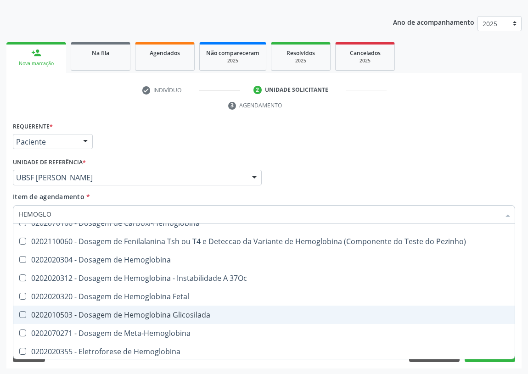
click at [168, 311] on div "0202010503 - Dosagem de Hemoglobina Glicosilada" at bounding box center [264, 314] width 490 height 7
checkbox Glicosilada "true"
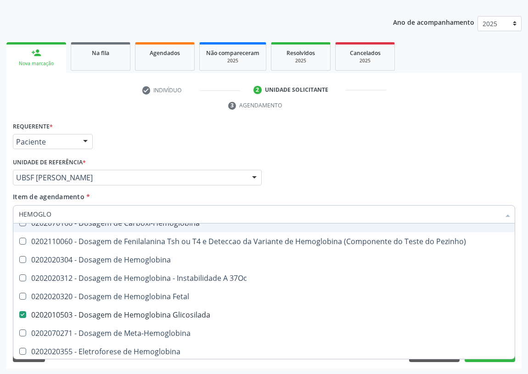
drag, startPoint x: 56, startPoint y: 214, endPoint x: 0, endPoint y: 208, distance: 56.3
click at [0, 209] on div "Acompanhamento Acompanhe a situação das marcações correntes e finalizadas Relat…" at bounding box center [264, 165] width 528 height 420
type input "C"
checkbox Glicosilada "false"
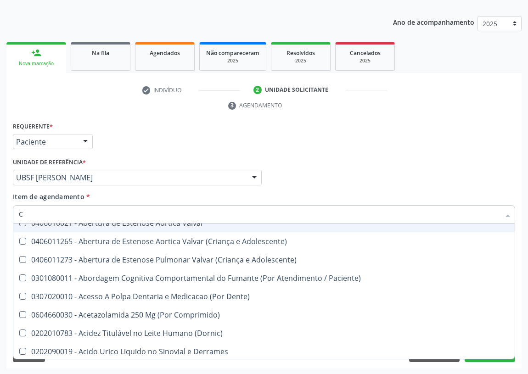
type input "CO"
checkbox Comprimido\) "true"
checkbox Transcutanea "true"
checkbox Osseo "true"
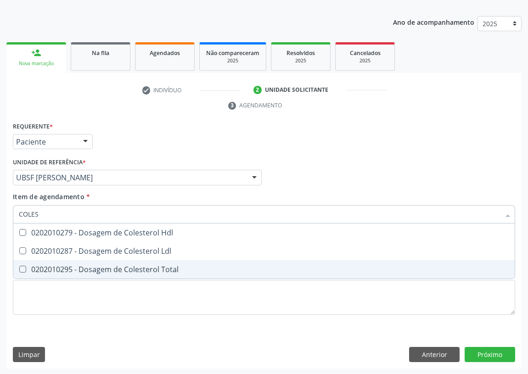
scroll to position [0, 0]
type input "COLESTE"
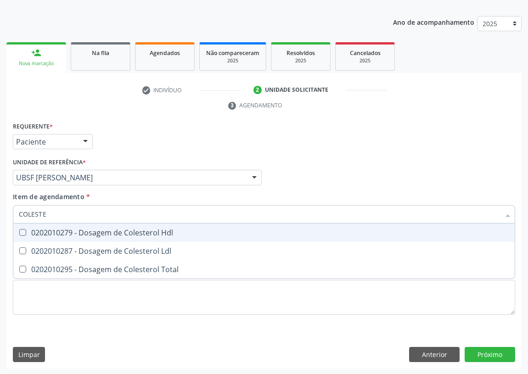
drag, startPoint x: 21, startPoint y: 231, endPoint x: 20, endPoint y: 243, distance: 12.0
click at [21, 237] on span "0202010279 - Dosagem de Colesterol Hdl" at bounding box center [263, 233] width 501 height 18
checkbox Hdl "true"
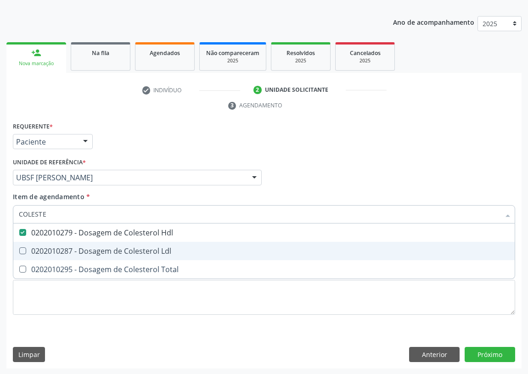
drag, startPoint x: 21, startPoint y: 248, endPoint x: 41, endPoint y: 227, distance: 28.9
click at [28, 243] on span "0202010287 - Dosagem de Colesterol Ldl" at bounding box center [263, 251] width 501 height 18
checkbox Ldl "true"
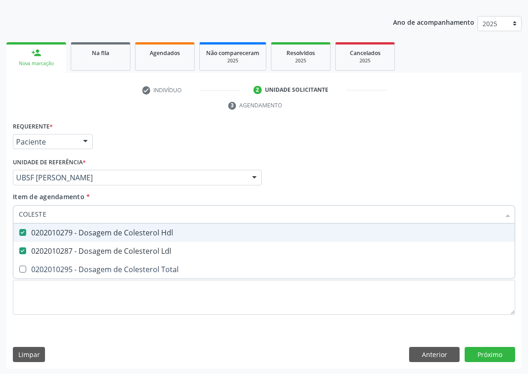
drag, startPoint x: 23, startPoint y: 216, endPoint x: 0, endPoint y: 216, distance: 23.4
click at [0, 216] on div "Acompanhamento Acompanhe a situação das marcações correntes e finalizadas Relat…" at bounding box center [264, 165] width 528 height 420
type input "TR"
checkbox Hdl "false"
checkbox Ldl "false"
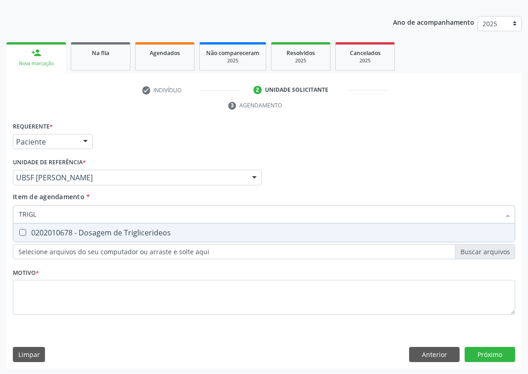
type input "TRIGLI"
drag, startPoint x: 22, startPoint y: 231, endPoint x: 33, endPoint y: 224, distance: 13.2
click at [26, 229] on Triglicerideos at bounding box center [22, 232] width 7 height 7
click at [19, 230] on Triglicerideos "checkbox" at bounding box center [16, 233] width 6 height 6
checkbox Triglicerideos "true"
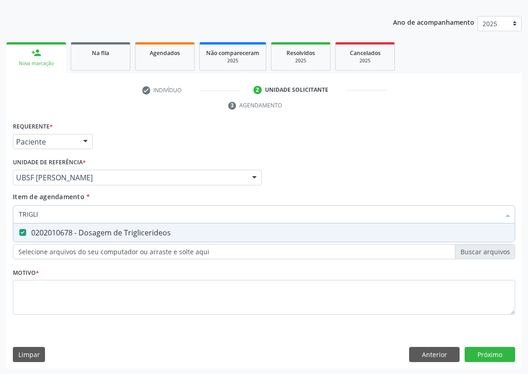
drag, startPoint x: 47, startPoint y: 211, endPoint x: 0, endPoint y: 212, distance: 47.3
click at [0, 212] on div "Acompanhamento Acompanhe a situação das marcações correntes e finalizadas Relat…" at bounding box center [264, 165] width 528 height 420
type input "U"
checkbox Triglicerideos "false"
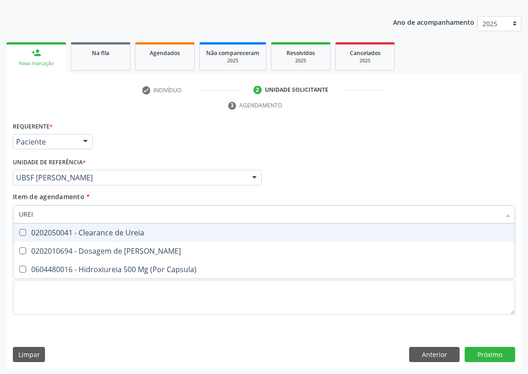
type input "UREIA"
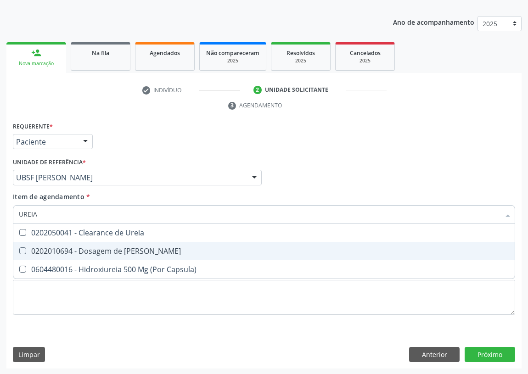
drag, startPoint x: 23, startPoint y: 248, endPoint x: 24, endPoint y: 240, distance: 8.4
click at [23, 246] on span "0202010694 - Dosagem de [PERSON_NAME]" at bounding box center [263, 251] width 501 height 18
checkbox Ureia "true"
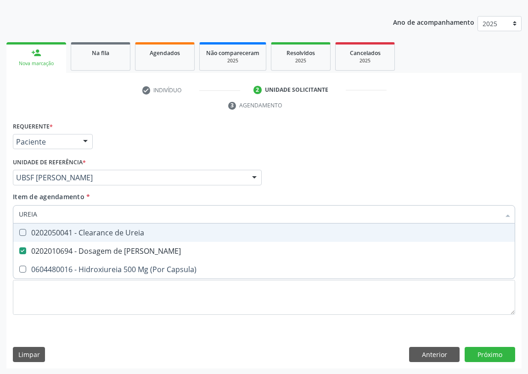
drag, startPoint x: 42, startPoint y: 210, endPoint x: 5, endPoint y: 211, distance: 37.7
click at [5, 211] on div "Acompanhamento Acompanhe a situação das marcações correntes e finalizadas Relat…" at bounding box center [264, 165] width 528 height 420
type input "CR"
checkbox Ureia "false"
type input "CREATININA"
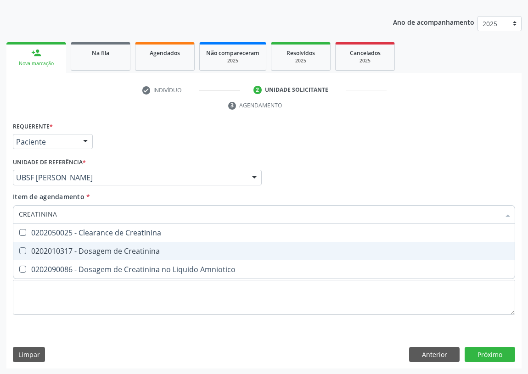
drag, startPoint x: 21, startPoint y: 248, endPoint x: 32, endPoint y: 220, distance: 30.5
click at [23, 244] on span "0202010317 - Dosagem de Creatinina" at bounding box center [263, 251] width 501 height 18
checkbox Creatinina "true"
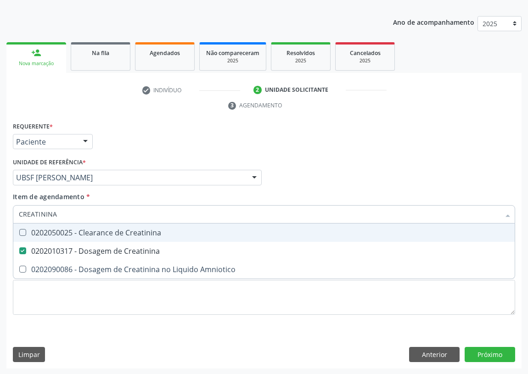
drag, startPoint x: 57, startPoint y: 211, endPoint x: 0, endPoint y: 225, distance: 58.9
click at [0, 226] on div "Acompanhamento Acompanhe a situação das marcações correntes e finalizadas Relat…" at bounding box center [264, 165] width 528 height 420
type input "P"
checkbox Creatinina "false"
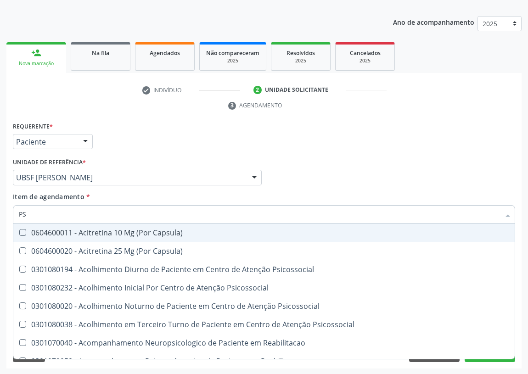
type input "PSA"
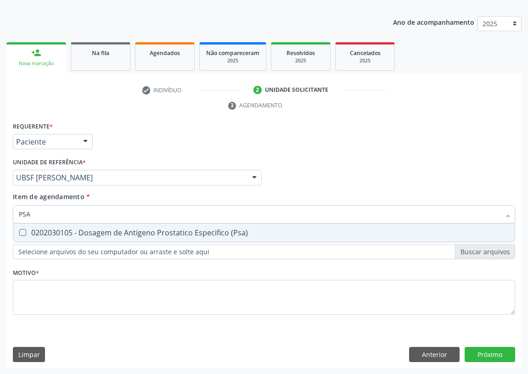
drag, startPoint x: 25, startPoint y: 230, endPoint x: 23, endPoint y: 270, distance: 40.0
click at [23, 257] on div "Requerente * Paciente Profissional de Saúde Paciente Nenhum resultado encontrad…" at bounding box center [264, 224] width 502 height 208
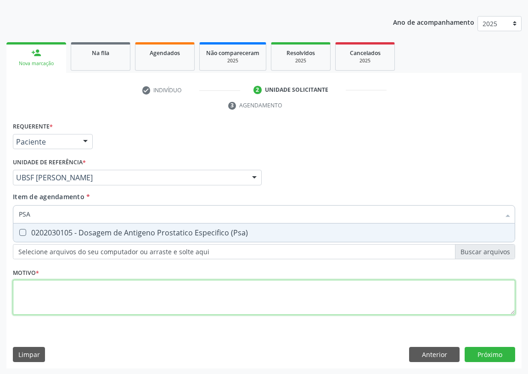
click at [25, 282] on div "Requerente * Paciente Profissional de Saúde Paciente Nenhum resultado encontrad…" at bounding box center [264, 224] width 502 height 208
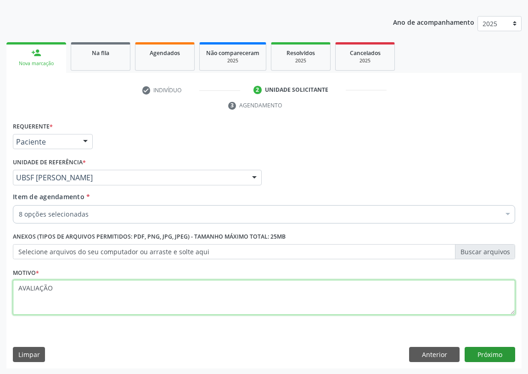
type textarea "AVALIAÇÃO"
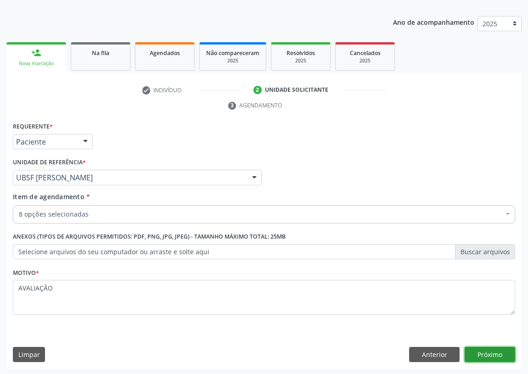
click at [479, 349] on button "Próximo" at bounding box center [490, 355] width 51 height 16
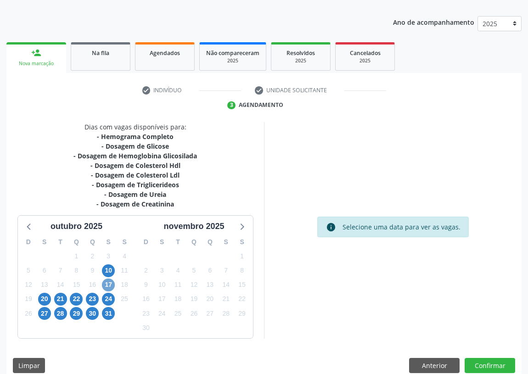
drag, startPoint x: 108, startPoint y: 281, endPoint x: 135, endPoint y: 269, distance: 29.4
click at [109, 280] on span "17" at bounding box center [108, 285] width 13 height 13
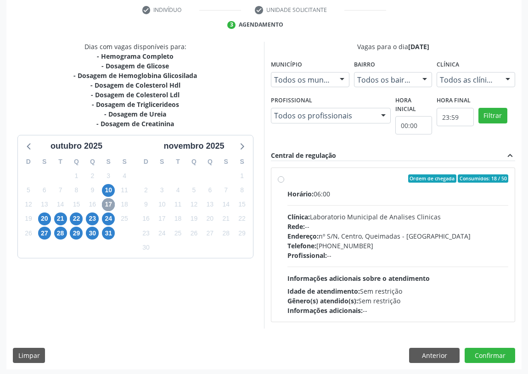
scroll to position [176, 0]
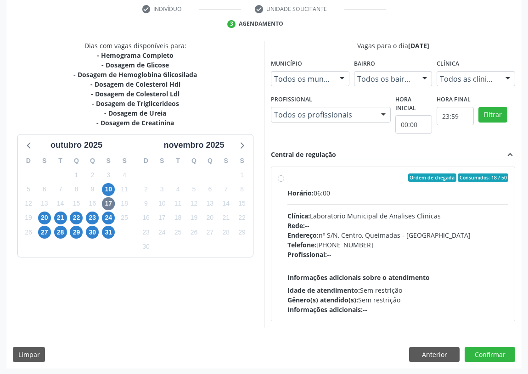
click at [287, 177] on label "Ordem de chegada Consumidos: 18 / 50 Horário: 06:00 Clínica: Laboratorio Munici…" at bounding box center [397, 244] width 221 height 141
click at [282, 177] on input "Ordem de chegada Consumidos: 18 / 50 Horário: 06:00 Clínica: Laboratorio Munici…" at bounding box center [281, 178] width 6 height 8
radio input "true"
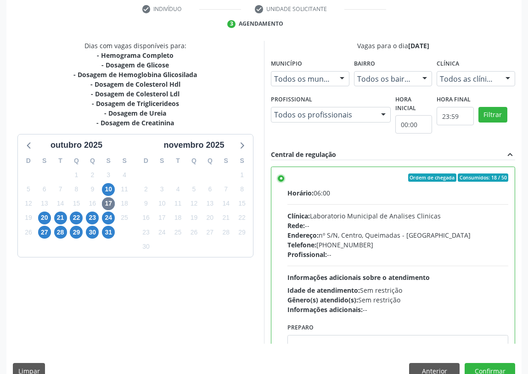
scroll to position [45, 0]
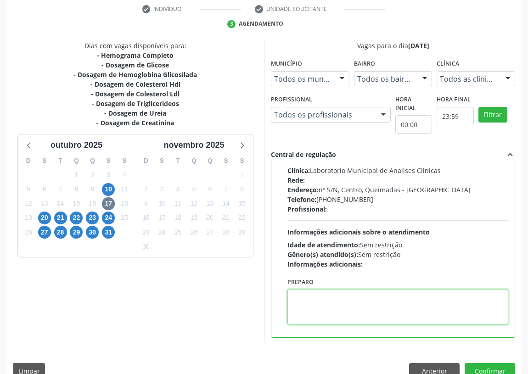
drag, startPoint x: 307, startPoint y: 303, endPoint x: 303, endPoint y: 289, distance: 14.5
click at [307, 301] on textarea at bounding box center [397, 307] width 221 height 35
click at [309, 296] on textarea "IR EMJEJUM" at bounding box center [397, 307] width 221 height 35
type textarea "IR EM [GEOGRAPHIC_DATA]"
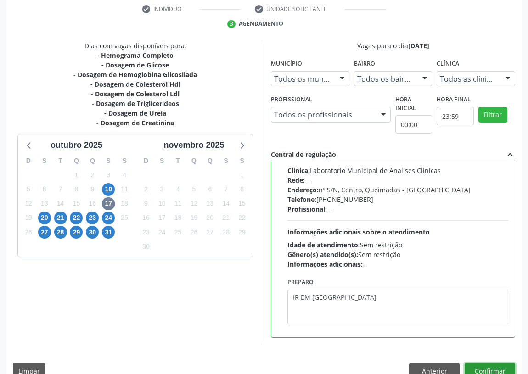
click at [507, 368] on button "Confirmar" at bounding box center [490, 371] width 51 height 16
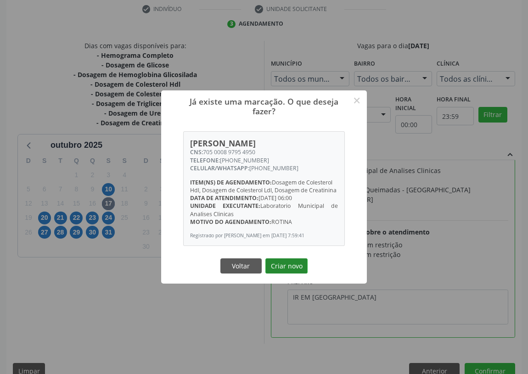
click at [294, 270] on button "Criar novo" at bounding box center [286, 267] width 42 height 16
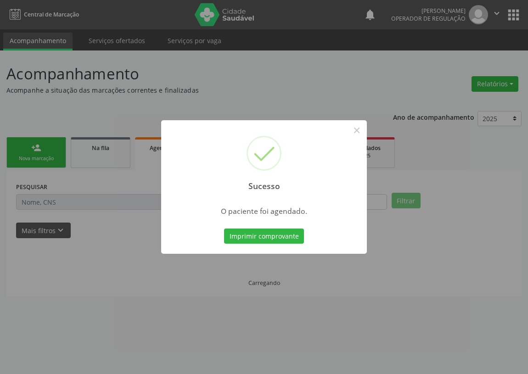
scroll to position [0, 0]
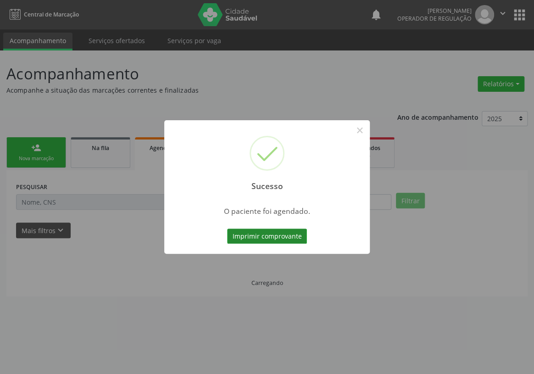
click at [254, 231] on button "Imprimir comprovante" at bounding box center [267, 237] width 80 height 16
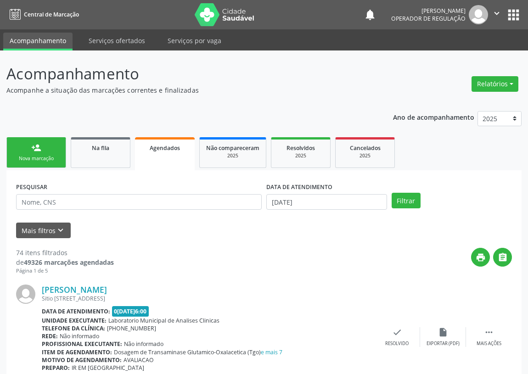
click at [26, 150] on link "person_add Nova marcação" at bounding box center [36, 152] width 60 height 31
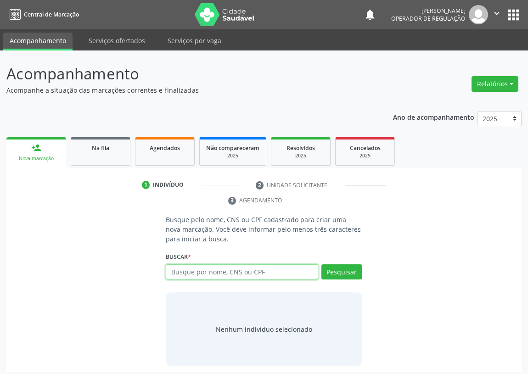
click at [173, 273] on input "text" at bounding box center [242, 272] width 152 height 16
type input "706400194065383"
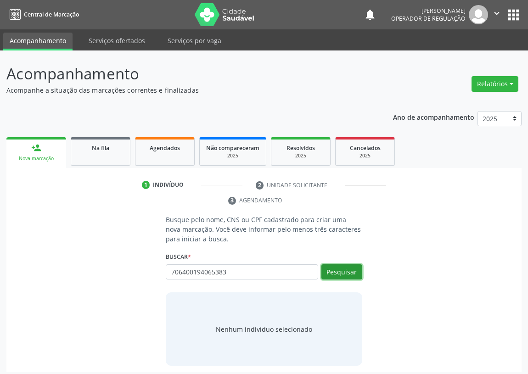
click at [340, 274] on button "Pesquisar" at bounding box center [341, 272] width 41 height 16
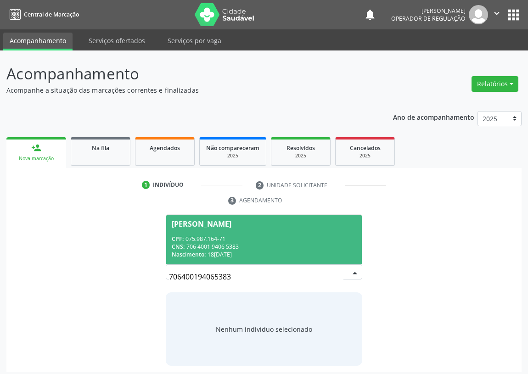
click at [239, 240] on div "CPF: 075.987.164-71" at bounding box center [264, 239] width 185 height 8
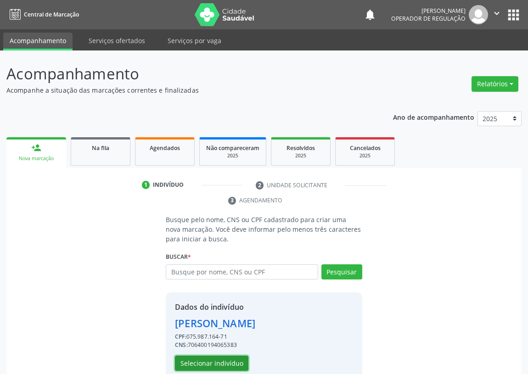
click at [214, 363] on button "Selecionar indivíduo" at bounding box center [211, 364] width 73 height 16
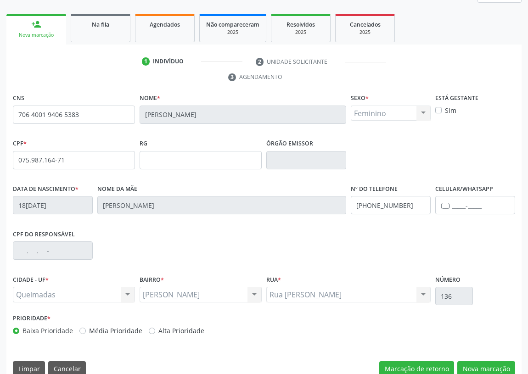
scroll to position [125, 0]
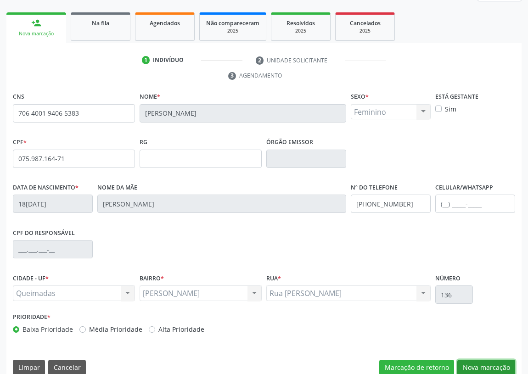
click at [481, 363] on button "Nova marcação" at bounding box center [486, 368] width 58 height 16
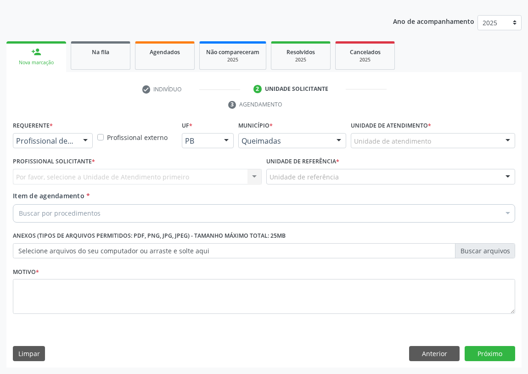
scroll to position [95, 0]
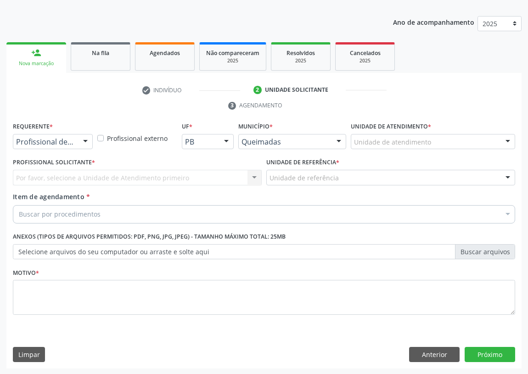
drag, startPoint x: 84, startPoint y: 138, endPoint x: 83, endPoint y: 146, distance: 8.8
click at [84, 142] on div at bounding box center [86, 143] width 14 height 16
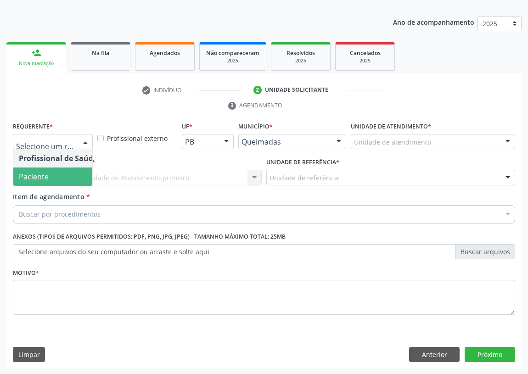
drag, startPoint x: 81, startPoint y: 175, endPoint x: 200, endPoint y: 188, distance: 119.6
click at [84, 175] on span "Paciente" at bounding box center [58, 177] width 90 height 18
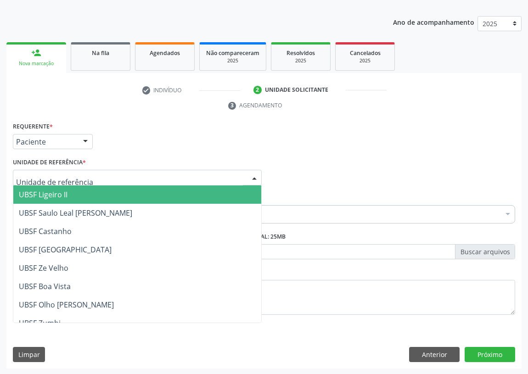
click at [244, 176] on div at bounding box center [137, 178] width 249 height 16
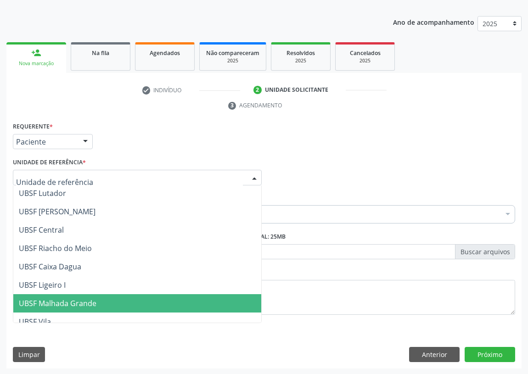
scroll to position [208, 0]
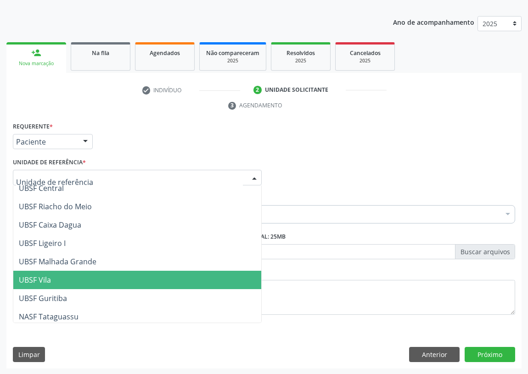
click at [60, 281] on span "UBSF Vila" at bounding box center [137, 280] width 248 height 18
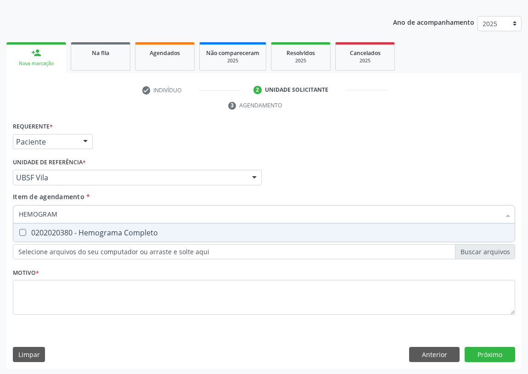
type input "HEMOGRAMA"
drag, startPoint x: 27, startPoint y: 231, endPoint x: 39, endPoint y: 220, distance: 16.6
click at [28, 230] on div "0202020380 - Hemograma Completo" at bounding box center [264, 232] width 490 height 7
checkbox Completo "true"
drag, startPoint x: 67, startPoint y: 214, endPoint x: 0, endPoint y: 214, distance: 67.5
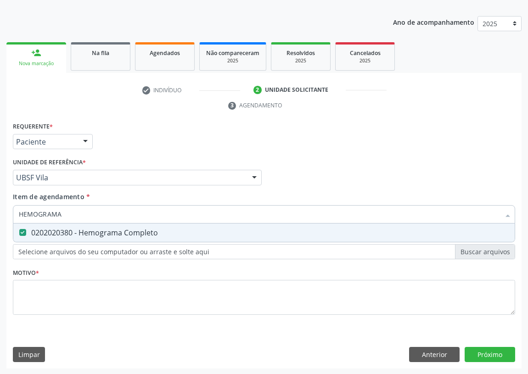
click at [0, 214] on div "Acompanhamento Acompanhe a situação das marcações correntes e finalizadas Relat…" at bounding box center [264, 165] width 528 height 420
type input "G"
checkbox Completo "false"
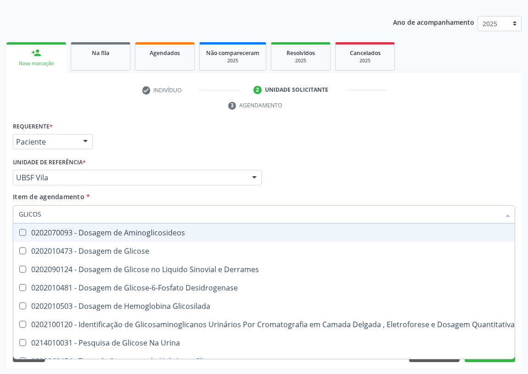
type input "GLICOSE"
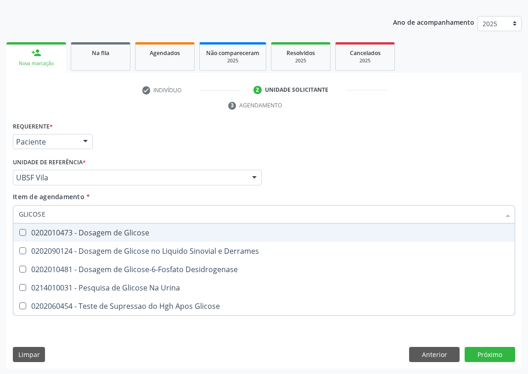
drag, startPoint x: 22, startPoint y: 233, endPoint x: 43, endPoint y: 217, distance: 26.3
click at [25, 230] on Glicose at bounding box center [22, 232] width 7 height 7
click at [19, 230] on Glicose "checkbox" at bounding box center [16, 233] width 6 height 6
checkbox Glicose "true"
drag, startPoint x: 53, startPoint y: 215, endPoint x: 0, endPoint y: 210, distance: 53.0
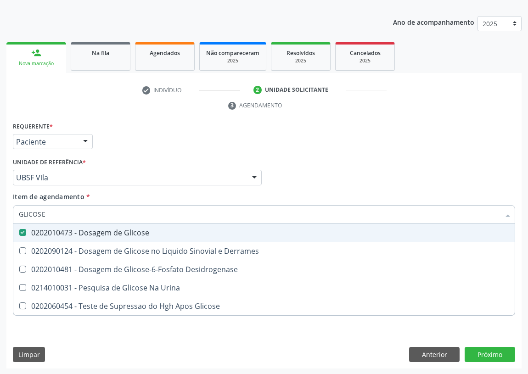
click at [0, 215] on div "Acompanhamento Acompanhe a situação das marcações correntes e finalizadas Relat…" at bounding box center [264, 165] width 528 height 420
type input "CO"
checkbox Glicose "false"
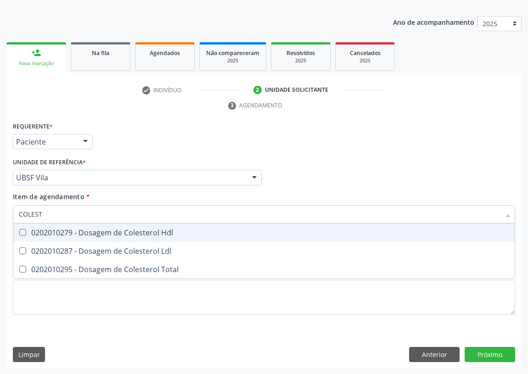
type input "COLESTE"
drag, startPoint x: 24, startPoint y: 233, endPoint x: 22, endPoint y: 248, distance: 15.8
click at [24, 235] on div "0202010279 - Dosagem de Colesterol Hdl" at bounding box center [264, 232] width 490 height 7
checkbox Hdl "true"
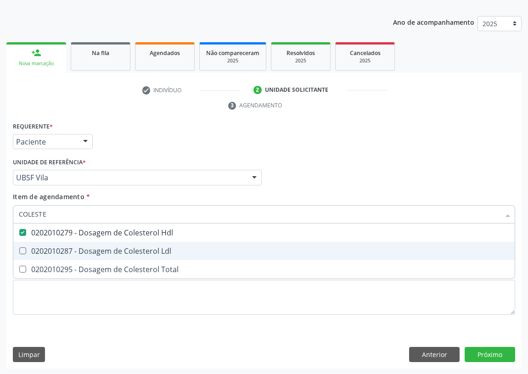
drag, startPoint x: 23, startPoint y: 250, endPoint x: 37, endPoint y: 218, distance: 34.5
click at [24, 242] on span "0202010287 - Dosagem de Colesterol Ldl" at bounding box center [263, 251] width 501 height 18
checkbox Ldl "true"
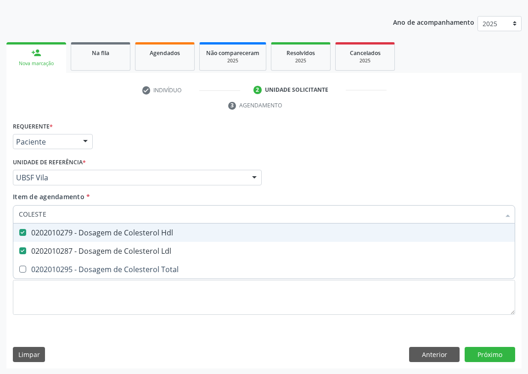
drag, startPoint x: 53, startPoint y: 216, endPoint x: 0, endPoint y: 207, distance: 54.0
click at [0, 218] on div "Acompanhamento Acompanhe a situação das marcações correntes e finalizadas Relat…" at bounding box center [264, 165] width 528 height 420
type input "TR"
checkbox Hdl "false"
checkbox Ldl "false"
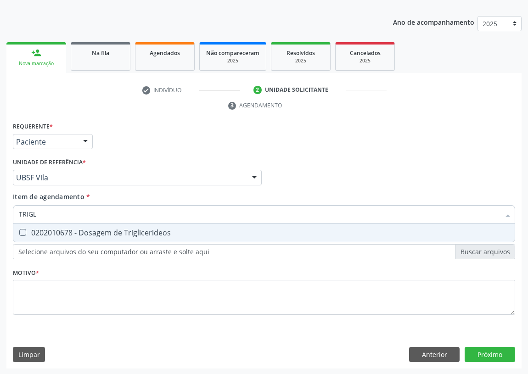
type input "TRIGLI"
drag, startPoint x: 20, startPoint y: 230, endPoint x: 53, endPoint y: 218, distance: 34.9
click at [39, 225] on span "0202010678 - Dosagem de Triglicerideos" at bounding box center [263, 233] width 501 height 18
checkbox Triglicerideos "true"
drag, startPoint x: 49, startPoint y: 213, endPoint x: 3, endPoint y: 210, distance: 45.5
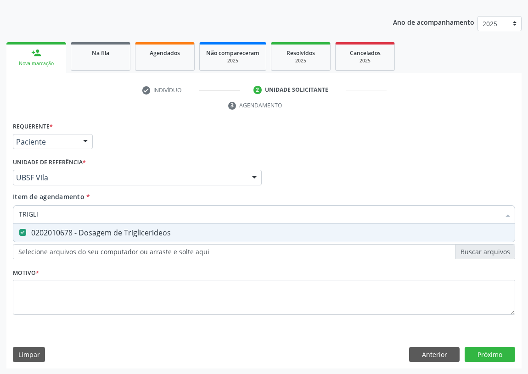
click at [4, 211] on div "Acompanhamento Acompanhe a situação das marcações correntes e finalizadas Relat…" at bounding box center [264, 165] width 528 height 420
type input "U"
checkbox Triglicerideos "false"
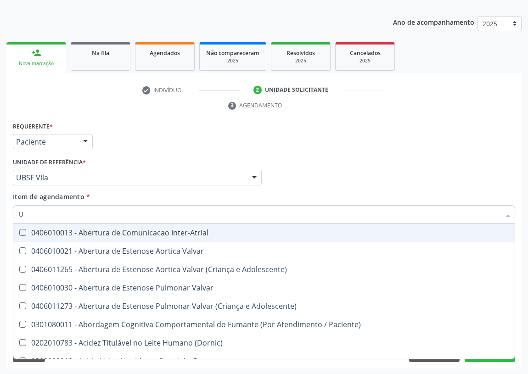
type input "UR"
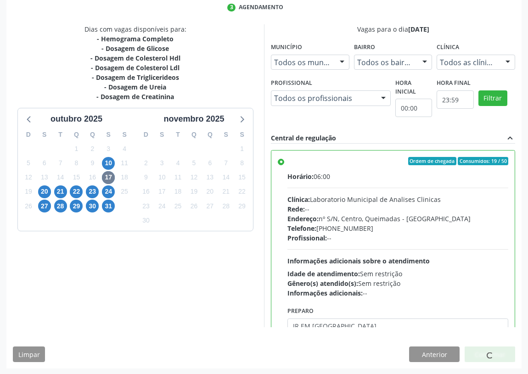
scroll to position [45, 0]
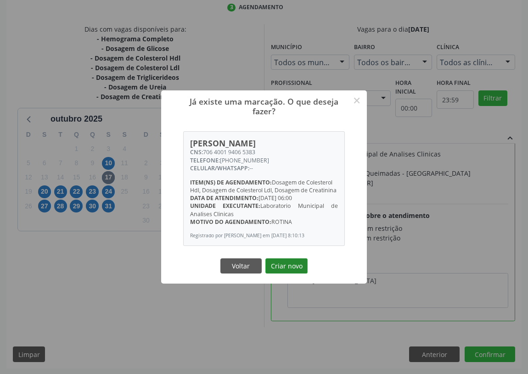
click at [300, 267] on button "Criar novo" at bounding box center [286, 267] width 42 height 16
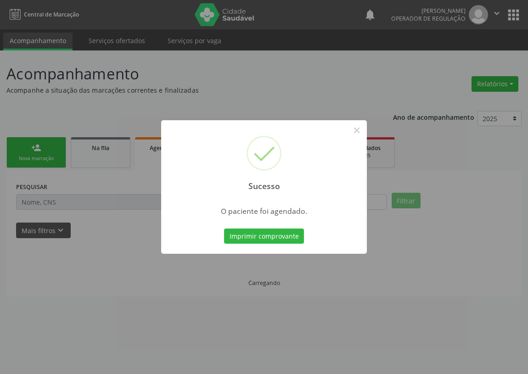
scroll to position [0, 0]
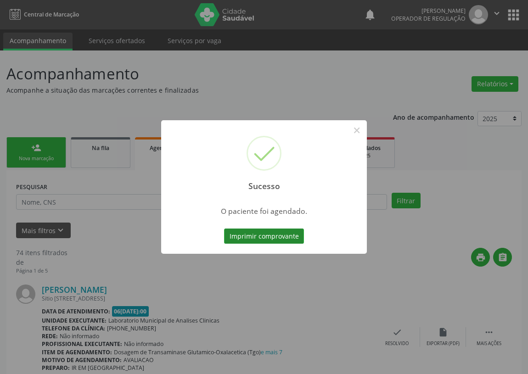
click at [274, 237] on button "Imprimir comprovante" at bounding box center [264, 237] width 80 height 16
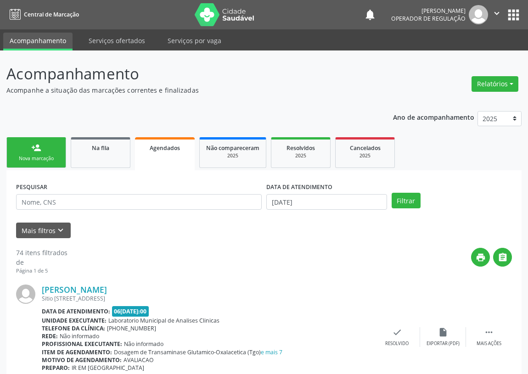
click at [40, 147] on div "person_add" at bounding box center [36, 148] width 10 height 10
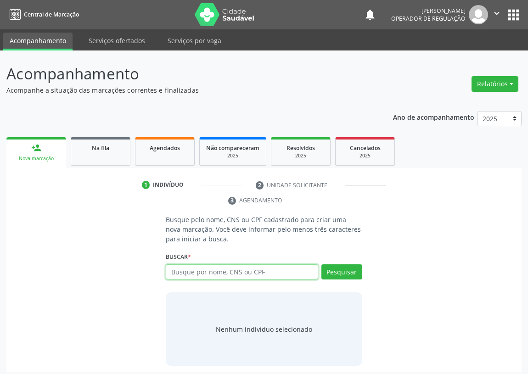
click at [180, 274] on input "text" at bounding box center [242, 272] width 152 height 16
drag, startPoint x: 176, startPoint y: 277, endPoint x: 184, endPoint y: 270, distance: 10.4
click at [184, 271] on input "text" at bounding box center [242, 272] width 152 height 16
type input "708903725769119"
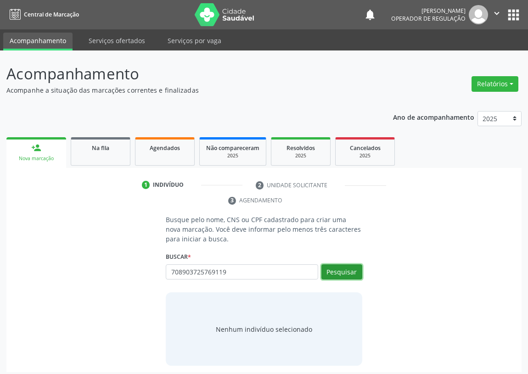
click at [351, 270] on button "Pesquisar" at bounding box center [341, 272] width 41 height 16
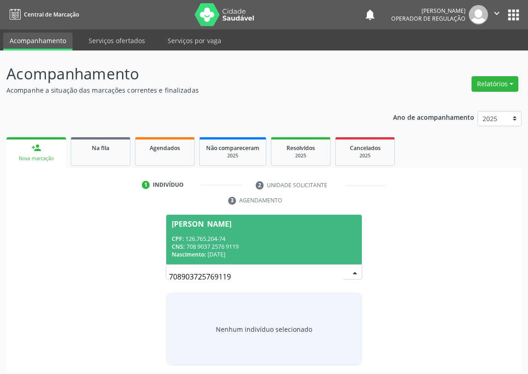
click at [222, 226] on div "[PERSON_NAME]" at bounding box center [202, 223] width 60 height 7
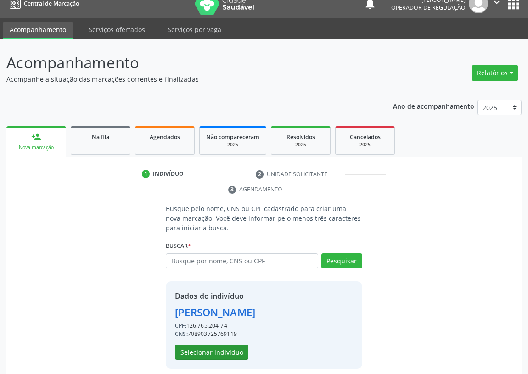
scroll to position [18, 0]
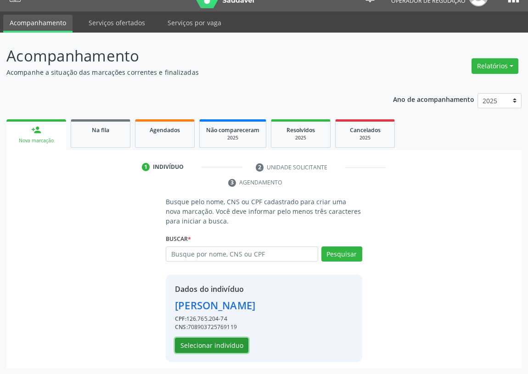
click at [210, 346] on button "Selecionar indivíduo" at bounding box center [211, 346] width 73 height 16
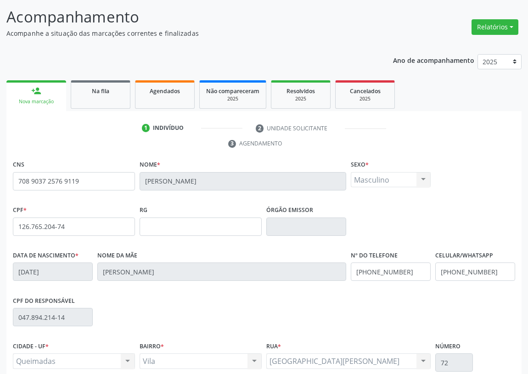
scroll to position [138, 0]
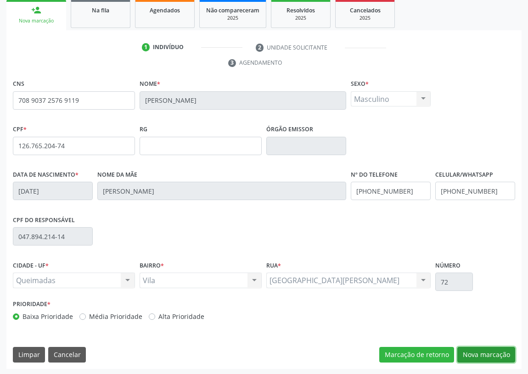
drag, startPoint x: 491, startPoint y: 349, endPoint x: 419, endPoint y: 331, distance: 74.4
click at [490, 349] on button "Nova marcação" at bounding box center [486, 355] width 58 height 16
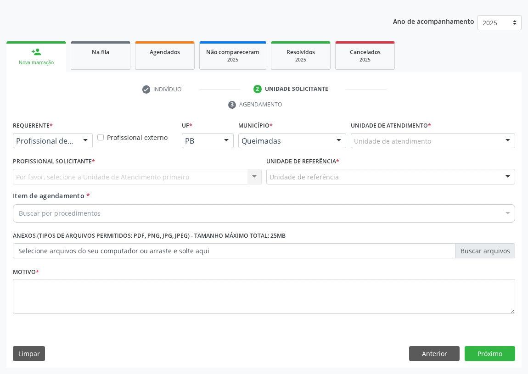
scroll to position [95, 0]
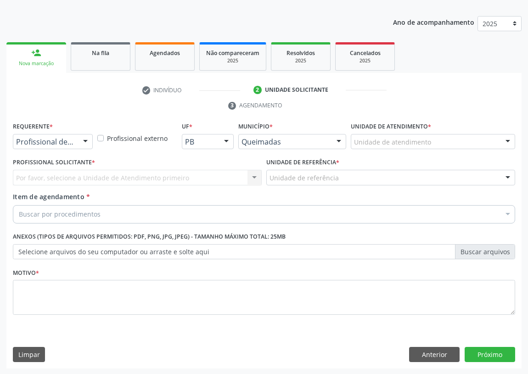
click at [88, 143] on div at bounding box center [86, 143] width 14 height 16
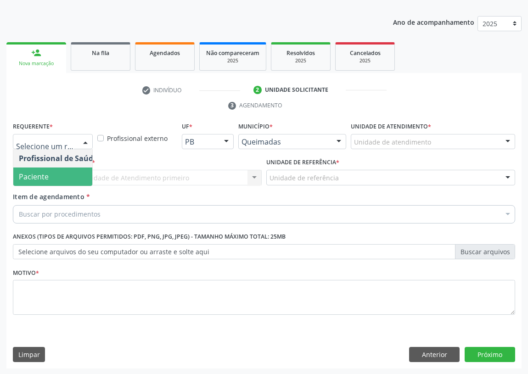
click at [79, 170] on span "Paciente" at bounding box center [58, 177] width 90 height 18
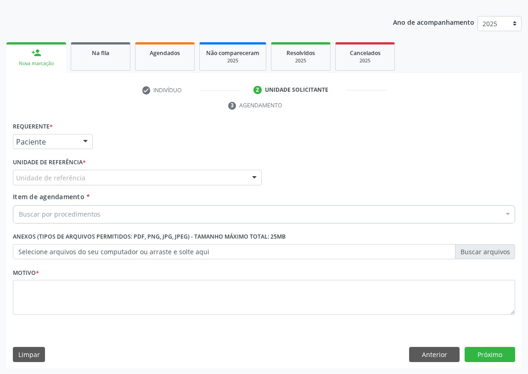
click at [242, 172] on div "Unidade de referência" at bounding box center [137, 178] width 249 height 16
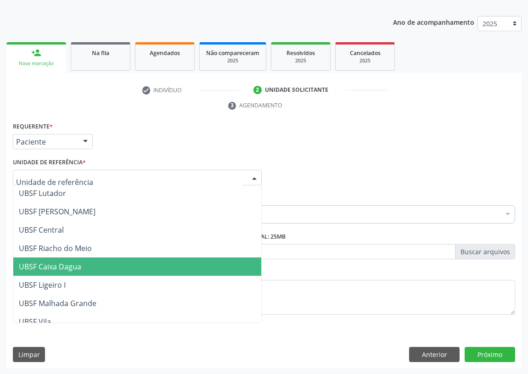
scroll to position [208, 0]
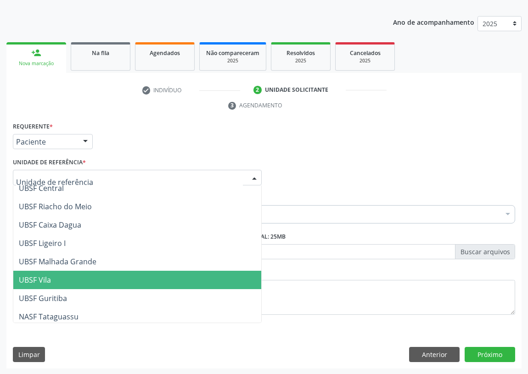
drag, startPoint x: 46, startPoint y: 276, endPoint x: 29, endPoint y: 260, distance: 23.7
click at [46, 276] on span "UBSF Vila" at bounding box center [35, 280] width 32 height 10
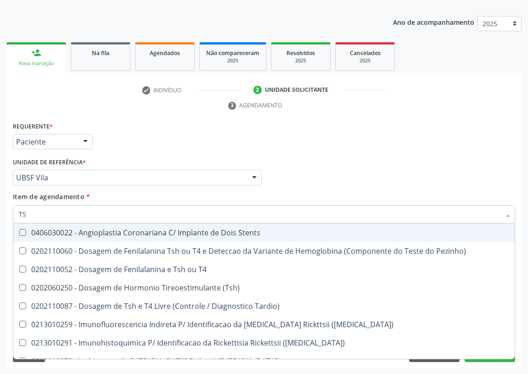
type input "TSH"
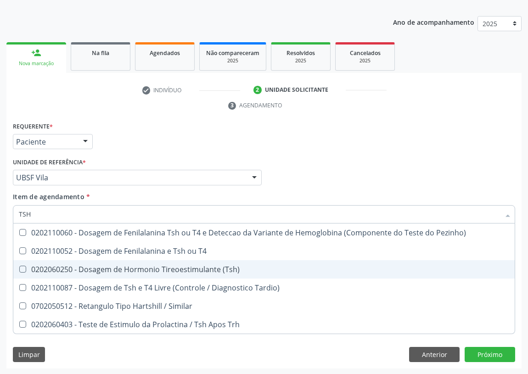
drag, startPoint x: 24, startPoint y: 265, endPoint x: 33, endPoint y: 244, distance: 22.4
click at [29, 253] on ul "Selecionar todos 0202110060 - Dosagem de Fenilalanina Tsh ou T4 e Deteccao da V…" at bounding box center [263, 279] width 501 height 110
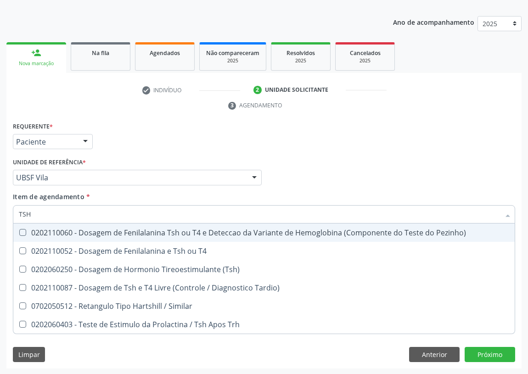
drag, startPoint x: 44, startPoint y: 213, endPoint x: 13, endPoint y: 218, distance: 30.7
click at [13, 218] on div "TSH" at bounding box center [264, 214] width 502 height 18
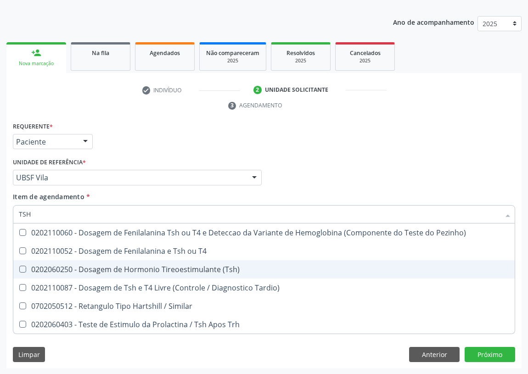
drag, startPoint x: 21, startPoint y: 270, endPoint x: 27, endPoint y: 253, distance: 18.3
click at [21, 266] on \(Tsh\) at bounding box center [22, 269] width 7 height 7
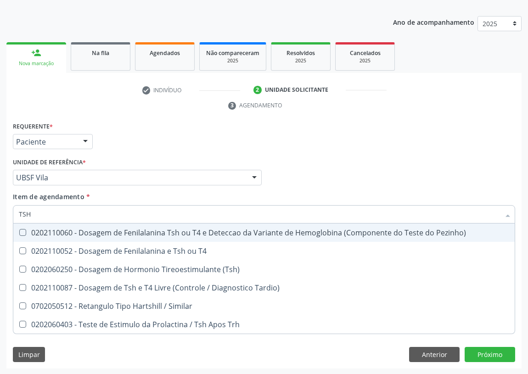
click at [43, 215] on input "TSH" at bounding box center [259, 214] width 481 height 18
click at [40, 215] on input "TSH" at bounding box center [259, 214] width 481 height 18
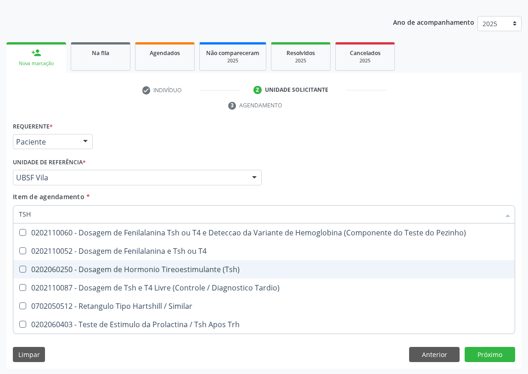
click at [22, 268] on \(Tsh\) at bounding box center [22, 269] width 7 height 7
click at [19, 268] on \(Tsh\) "checkbox" at bounding box center [16, 269] width 6 height 6
checkbox \(Tsh\) "true"
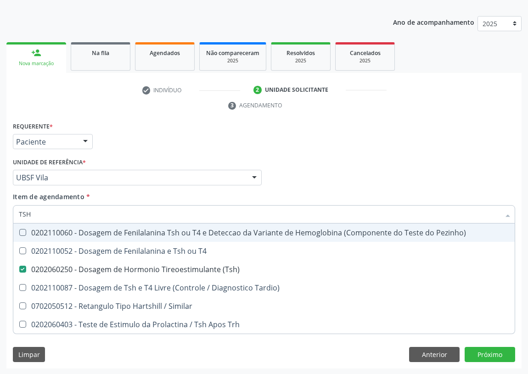
drag, startPoint x: 39, startPoint y: 215, endPoint x: 0, endPoint y: 222, distance: 39.6
click at [0, 222] on div "Acompanhamento Acompanhe a situação das marcações correntes e finalizadas Relat…" at bounding box center [264, 165] width 528 height 420
type input "T"
checkbox \(Tsh\) "false"
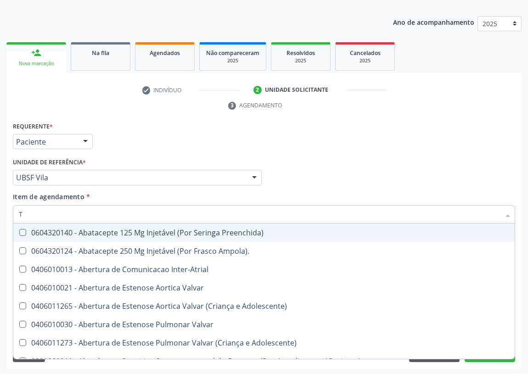
type input "T4"
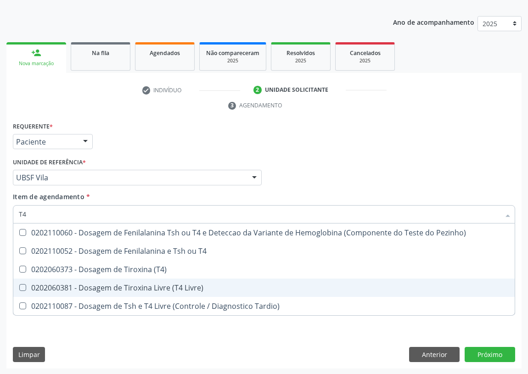
drag, startPoint x: 85, startPoint y: 288, endPoint x: 28, endPoint y: 260, distance: 63.3
click at [81, 285] on div "0202060381 - Dosagem de Tiroxina Livre (T4 Livre)" at bounding box center [264, 287] width 490 height 7
checkbox Livre\) "true"
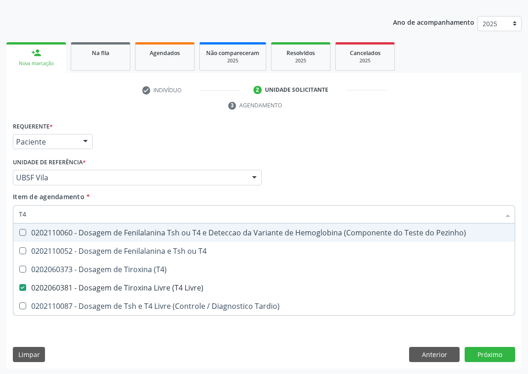
drag, startPoint x: 38, startPoint y: 205, endPoint x: 0, endPoint y: 219, distance: 40.4
click at [0, 219] on div "Acompanhamento Acompanhe a situação das marcações correntes e finalizadas Relat…" at bounding box center [264, 165] width 528 height 420
type input "G"
checkbox Livre\) "false"
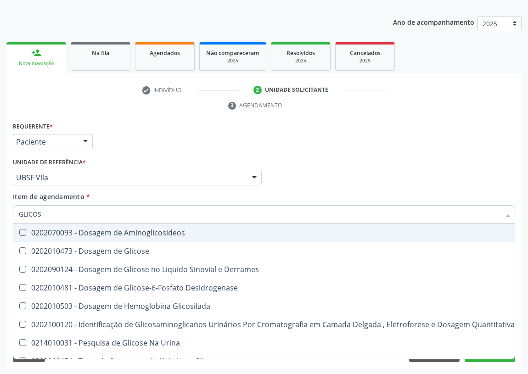
type input "GLICOSE"
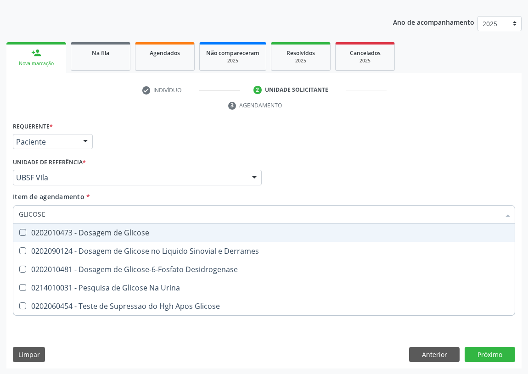
drag, startPoint x: 19, startPoint y: 230, endPoint x: 37, endPoint y: 223, distance: 19.4
click at [29, 227] on span "0202010473 - Dosagem de Glicose" at bounding box center [263, 233] width 501 height 18
checkbox Glicose "true"
drag, startPoint x: 60, startPoint y: 214, endPoint x: 8, endPoint y: 214, distance: 51.4
click at [8, 214] on div "Requerente * Paciente Profissional de Saúde Paciente Nenhum resultado encontrad…" at bounding box center [263, 244] width 515 height 249
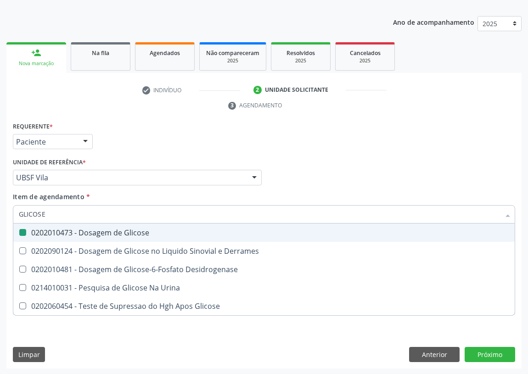
type input "H"
checkbox Glicose "false"
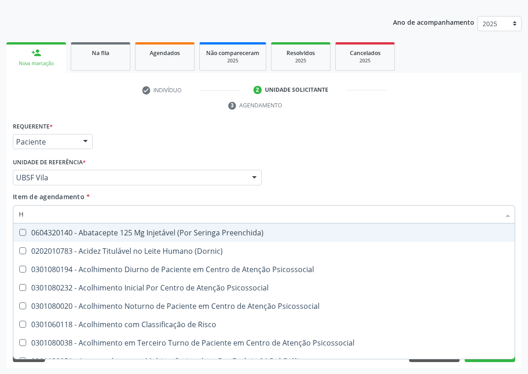
type input "HE"
checkbox \(Tsh\) "false"
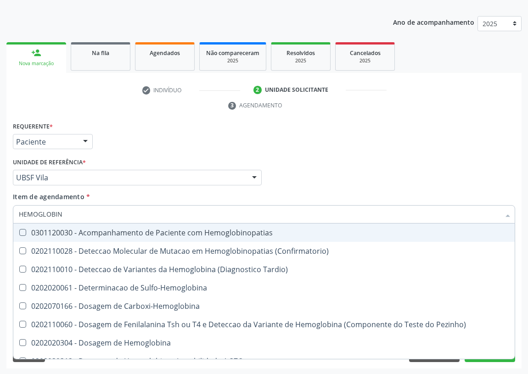
type input "HEMOGLOBINA"
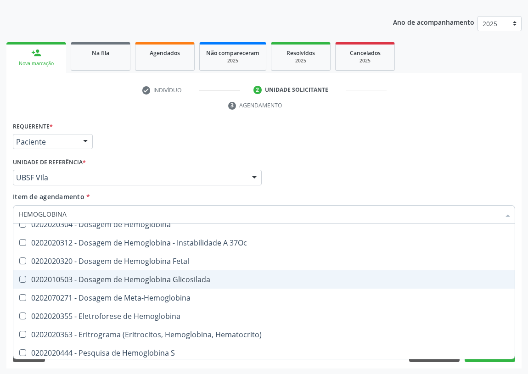
scroll to position [84, 0]
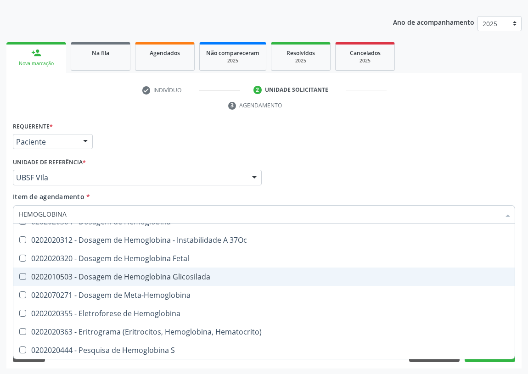
drag, startPoint x: 154, startPoint y: 278, endPoint x: 65, endPoint y: 247, distance: 94.2
click at [135, 273] on div "0202010503 - Dosagem de Hemoglobina Glicosilada" at bounding box center [264, 276] width 490 height 7
checkbox Glicosilada "true"
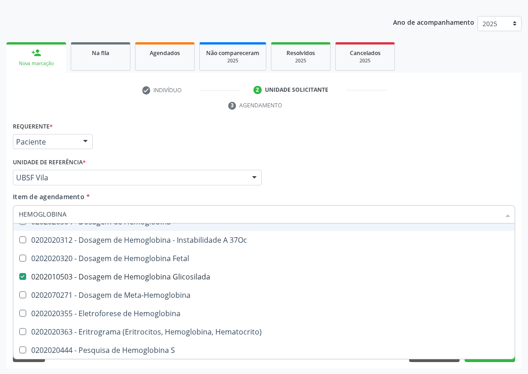
drag, startPoint x: 70, startPoint y: 213, endPoint x: 1, endPoint y: 206, distance: 69.3
click at [0, 212] on div "Acompanhamento Acompanhe a situação das marcações correntes e finalizadas Relat…" at bounding box center [264, 165] width 528 height 420
type input "V"
checkbox Glicosilada "false"
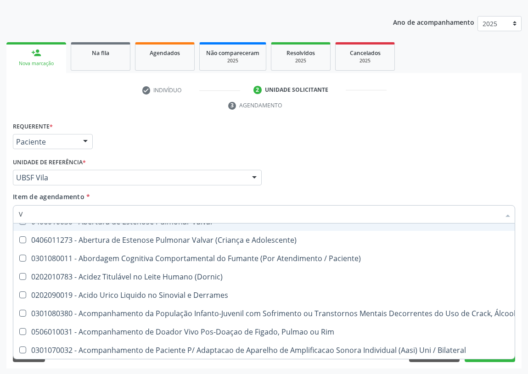
type input "VI"
checkbox Livre\) "false"
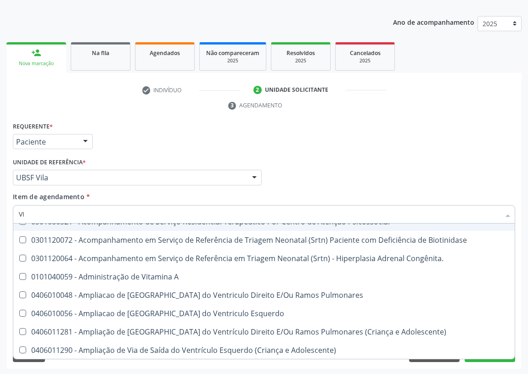
type input "VIT"
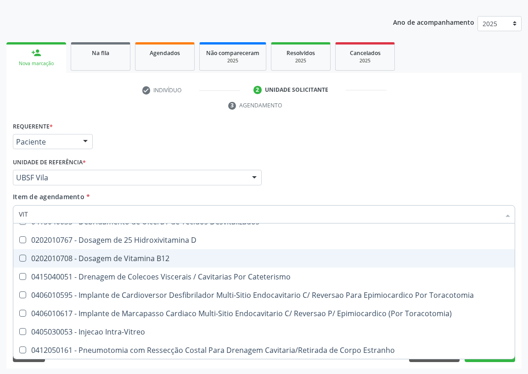
click at [137, 257] on div "0202010708 - Dosagem de Vitamina B12" at bounding box center [264, 258] width 490 height 7
checkbox B12 "true"
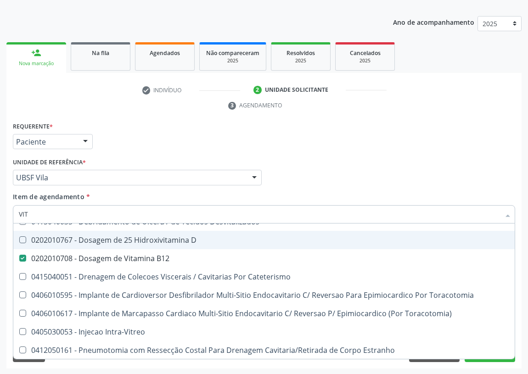
drag, startPoint x: 137, startPoint y: 241, endPoint x: 69, endPoint y: 225, distance: 69.4
click at [134, 241] on div "0202010767 - Dosagem de 25 Hidroxivitamina D" at bounding box center [264, 239] width 490 height 7
checkbox D "true"
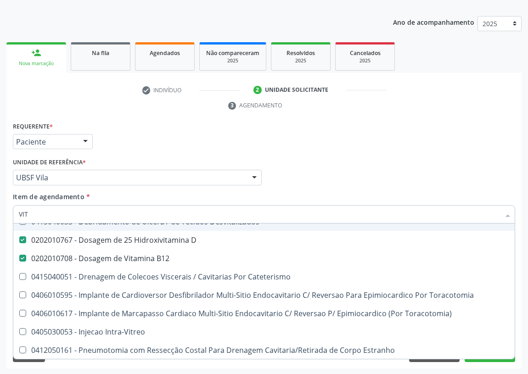
drag, startPoint x: 63, startPoint y: 217, endPoint x: 0, endPoint y: 215, distance: 63.4
click at [0, 215] on div "Acompanhamento Acompanhe a situação das marcações correntes e finalizadas Relat…" at bounding box center [264, 165] width 528 height 420
type input "U"
checkbox D "false"
checkbox B12 "false"
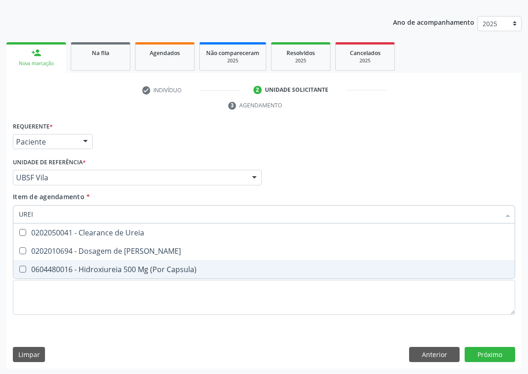
scroll to position [0, 0]
type input "UREIA"
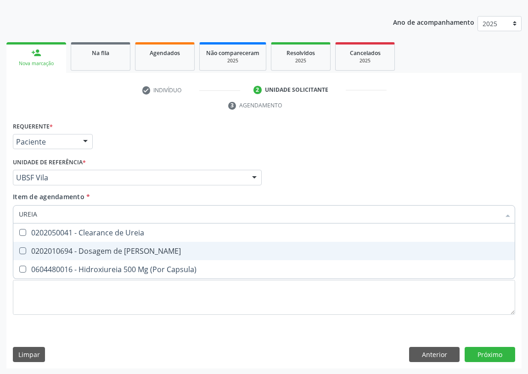
drag, startPoint x: 21, startPoint y: 248, endPoint x: 39, endPoint y: 224, distance: 29.8
click at [25, 243] on span "0202010694 - Dosagem de [PERSON_NAME]" at bounding box center [263, 251] width 501 height 18
checkbox Ureia "true"
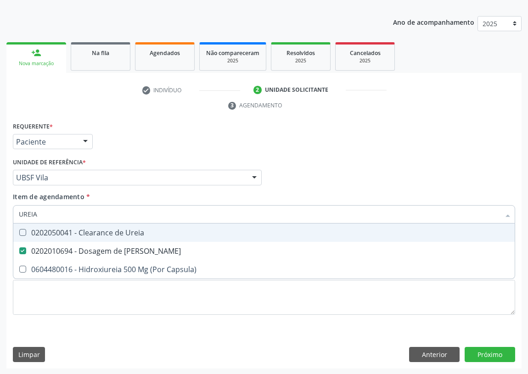
drag, startPoint x: 45, startPoint y: 217, endPoint x: 0, endPoint y: 213, distance: 44.7
click at [0, 215] on div "Acompanhamento Acompanhe a situação das marcações correntes e finalizadas Relat…" at bounding box center [264, 165] width 528 height 420
type input "C"
checkbox Ureia "false"
type input "CREATININA"
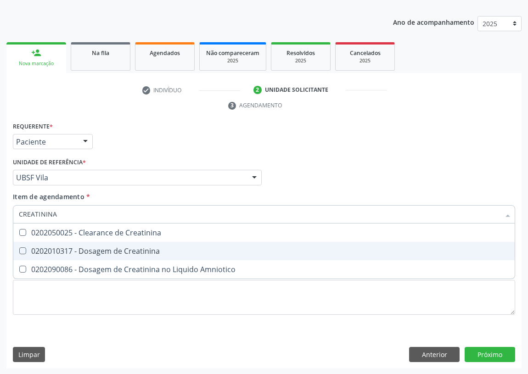
drag, startPoint x: 23, startPoint y: 248, endPoint x: 56, endPoint y: 217, distance: 45.5
click at [28, 243] on span "0202010317 - Dosagem de Creatinina" at bounding box center [263, 251] width 501 height 18
checkbox Creatinina "true"
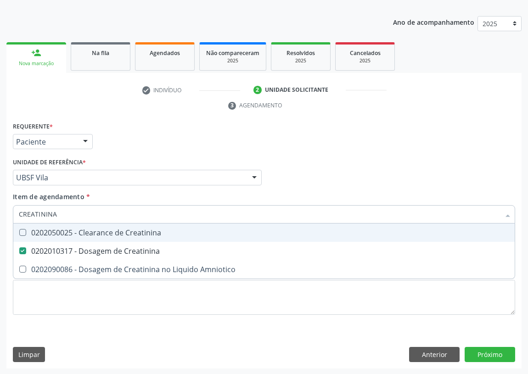
drag, startPoint x: 57, startPoint y: 216, endPoint x: 5, endPoint y: 200, distance: 54.9
click at [3, 202] on div "Acompanhamento Acompanhe a situação das marcações correntes e finalizadas Relat…" at bounding box center [264, 165] width 528 height 420
type input "C"
checkbox Creatinina "false"
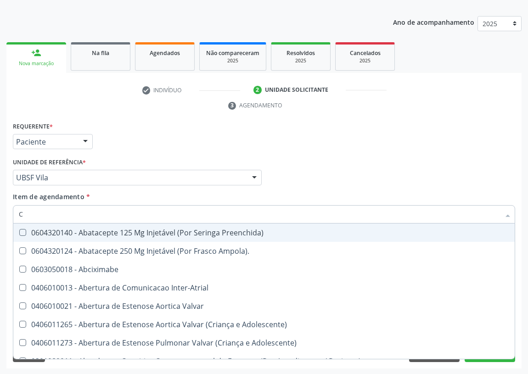
type input "CO"
checkbox Comprimido\) "true"
checkbox Transcutanea "true"
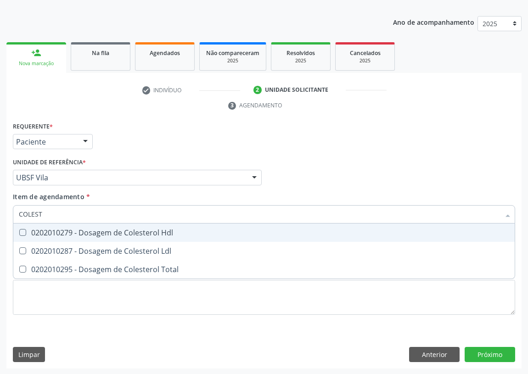
type input "COLESTE"
drag, startPoint x: 25, startPoint y: 230, endPoint x: 26, endPoint y: 241, distance: 10.1
click at [26, 237] on span "0202010279 - Dosagem de Colesterol Hdl" at bounding box center [263, 233] width 501 height 18
checkbox Hdl "true"
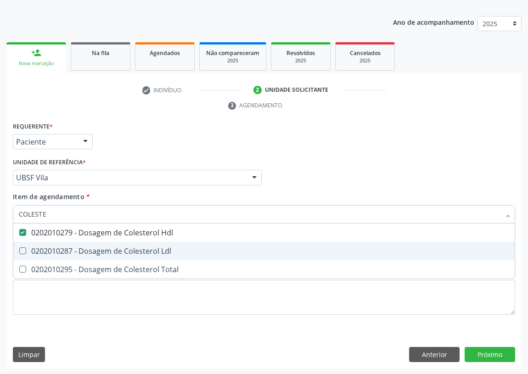
drag, startPoint x: 23, startPoint y: 251, endPoint x: 27, endPoint y: 242, distance: 9.5
click at [27, 244] on span "0202010287 - Dosagem de Colesterol Ldl" at bounding box center [263, 251] width 501 height 18
checkbox Ldl "true"
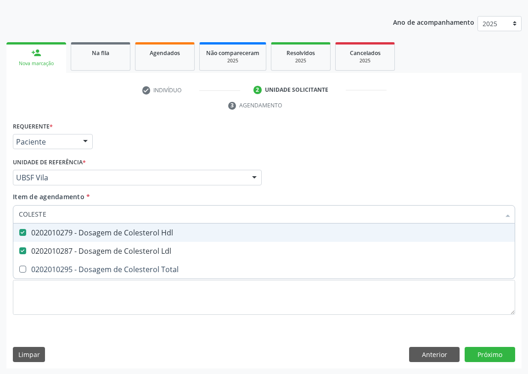
drag, startPoint x: 51, startPoint y: 213, endPoint x: 2, endPoint y: 202, distance: 50.3
click at [0, 210] on div "Acompanhamento Acompanhe a situação das marcações correntes e finalizadas Relat…" at bounding box center [264, 165] width 528 height 420
type input "020205"
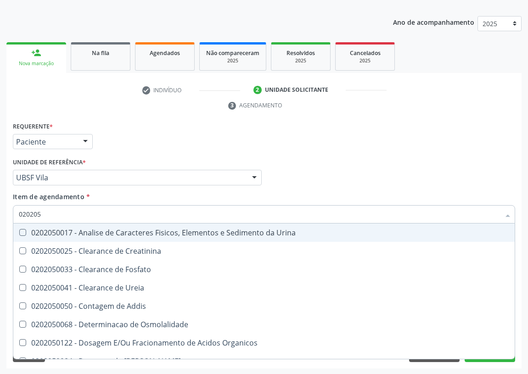
checkbox Urina "false"
checkbox Creatinina "false"
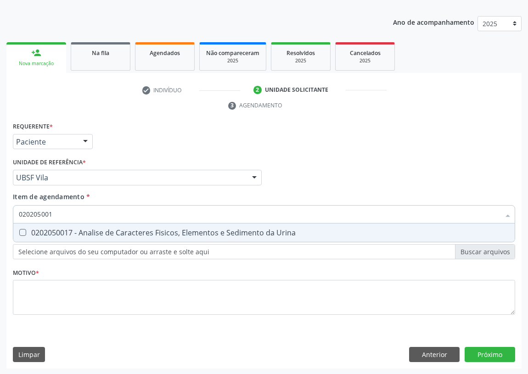
type input "0202050017"
click at [22, 229] on Urina at bounding box center [22, 232] width 7 height 7
click at [19, 230] on Urina "checkbox" at bounding box center [16, 233] width 6 height 6
checkbox Urina "true"
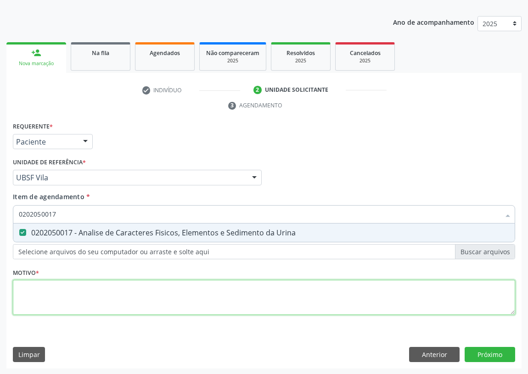
click at [39, 286] on div "Requerente * Paciente Profissional de Saúde Paciente Nenhum resultado encontrad…" at bounding box center [264, 224] width 502 height 208
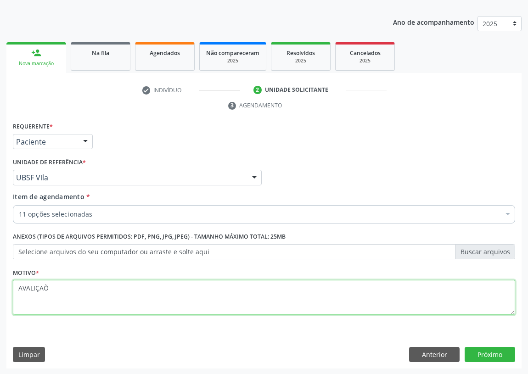
click at [35, 287] on textarea "AVALIÇAÕ" at bounding box center [264, 297] width 502 height 35
type textarea "AVALIAÇAÕ"
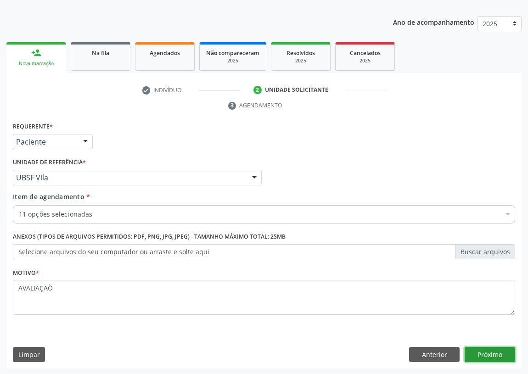
drag, startPoint x: 497, startPoint y: 354, endPoint x: 493, endPoint y: 353, distance: 4.8
click at [493, 353] on button "Próximo" at bounding box center [490, 355] width 51 height 16
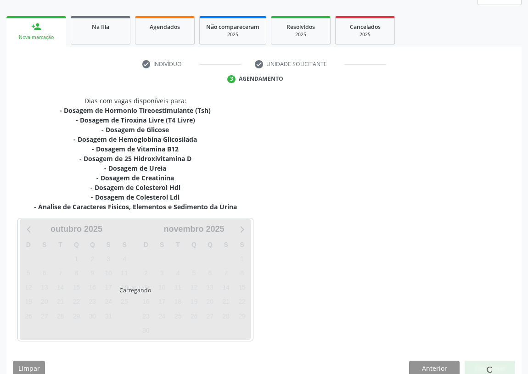
scroll to position [135, 0]
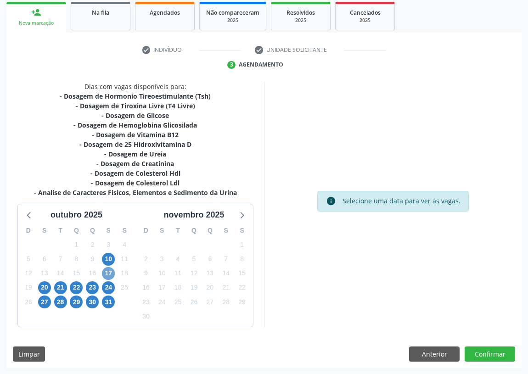
drag, startPoint x: 111, startPoint y: 270, endPoint x: 316, endPoint y: 219, distance: 211.4
click at [112, 270] on span "17" at bounding box center [108, 273] width 13 height 13
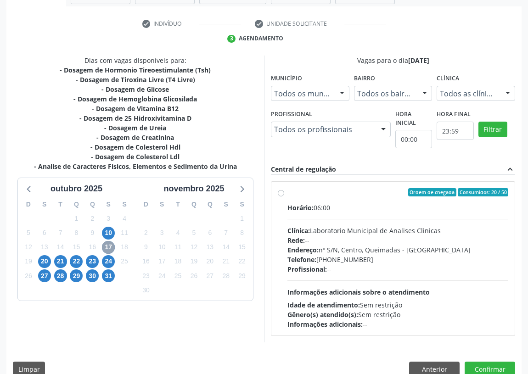
scroll to position [176, 0]
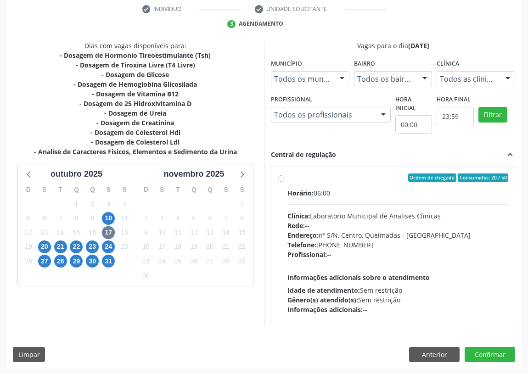
click at [277, 176] on div "Ordem de chegada Consumidos: 20 / 50 Horário: 06:00 Clínica: Laboratorio Munici…" at bounding box center [392, 244] width 243 height 154
radio input "true"
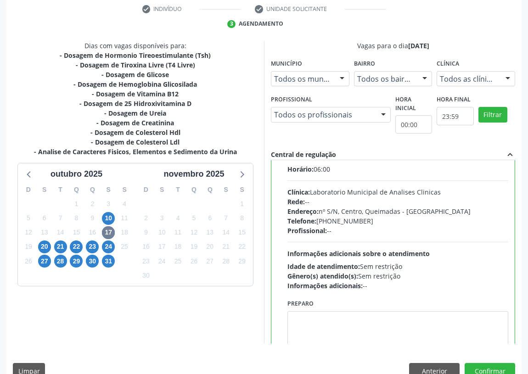
scroll to position [45, 0]
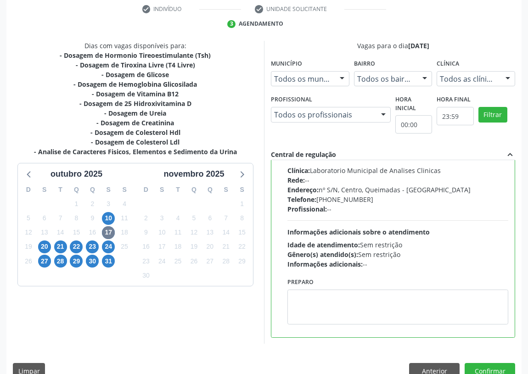
drag, startPoint x: 246, startPoint y: 309, endPoint x: 266, endPoint y: 302, distance: 21.8
click at [250, 305] on div "Dias com vagas disponíveis para: - Dosagem de Hormonio Tireoestimulante (Tsh) -…" at bounding box center [135, 193] width 258 height 304
click at [298, 303] on textarea at bounding box center [397, 307] width 221 height 35
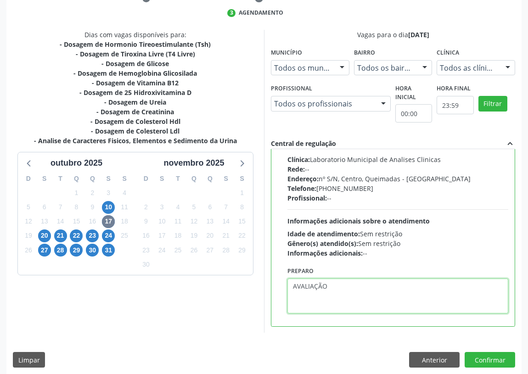
scroll to position [193, 0]
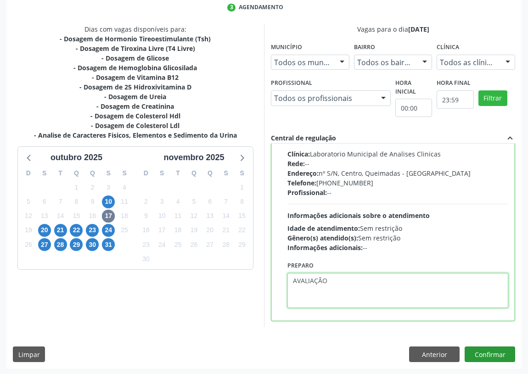
type textarea "AVALIAÇÃO"
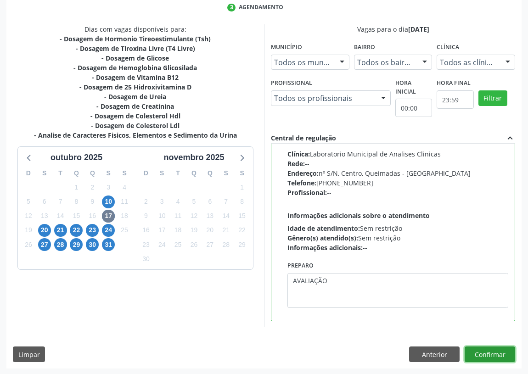
click at [500, 354] on button "Confirmar" at bounding box center [490, 355] width 51 height 16
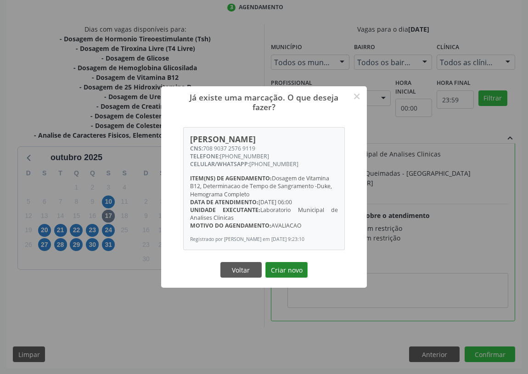
click at [275, 271] on button "Criar novo" at bounding box center [286, 270] width 42 height 16
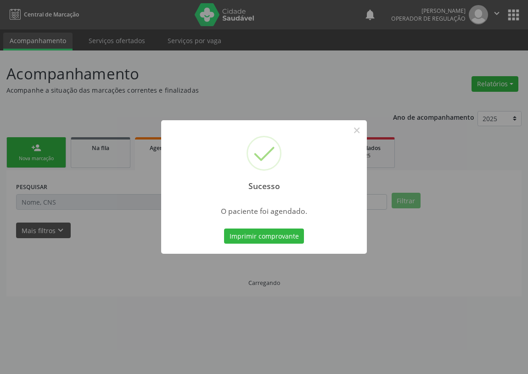
scroll to position [0, 0]
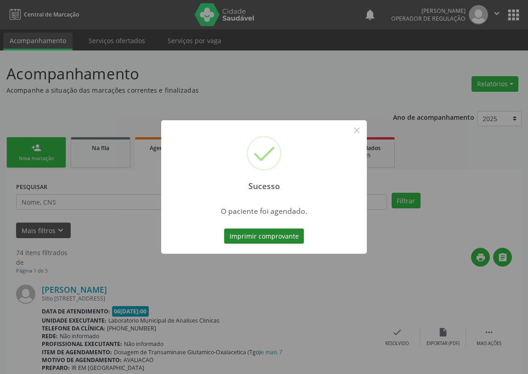
click at [268, 230] on button "Imprimir comprovante" at bounding box center [264, 237] width 80 height 16
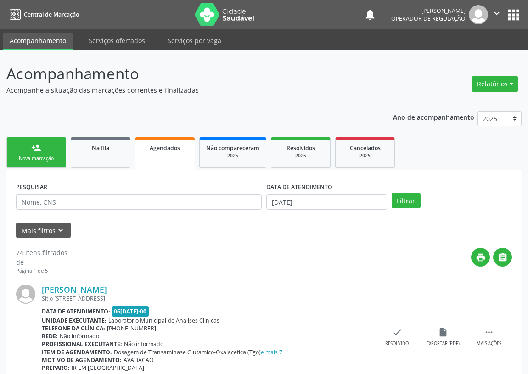
click at [46, 152] on link "person_add Nova marcação" at bounding box center [36, 152] width 60 height 31
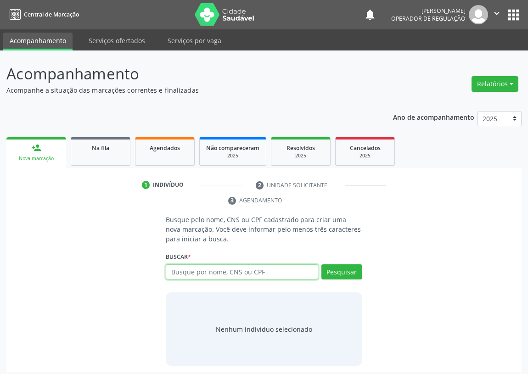
click at [190, 273] on input "text" at bounding box center [242, 272] width 152 height 16
click at [193, 267] on input "text" at bounding box center [242, 272] width 152 height 16
type input "700002172367006"
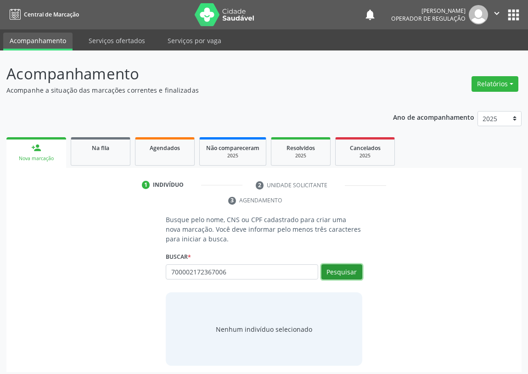
click at [352, 271] on button "Pesquisar" at bounding box center [341, 272] width 41 height 16
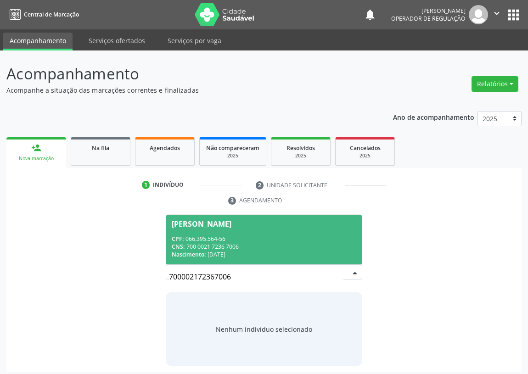
drag, startPoint x: 253, startPoint y: 245, endPoint x: 258, endPoint y: 247, distance: 5.7
click at [252, 244] on div "CNS: 700 0021 7236 7006" at bounding box center [264, 247] width 185 height 8
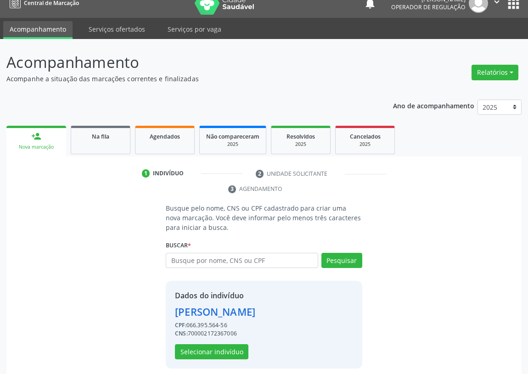
scroll to position [18, 0]
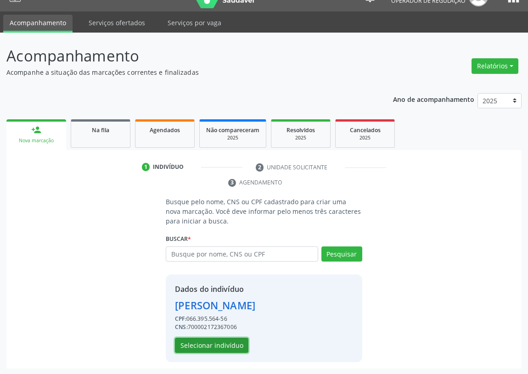
click at [194, 340] on button "Selecionar indivíduo" at bounding box center [211, 346] width 73 height 16
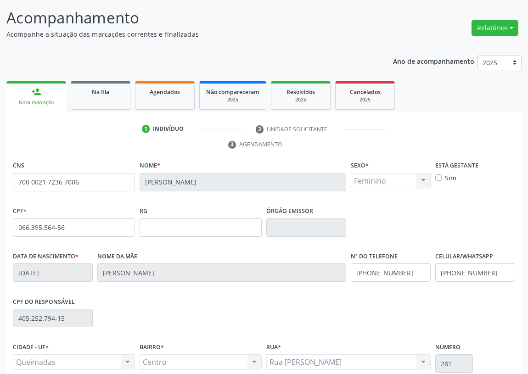
scroll to position [138, 0]
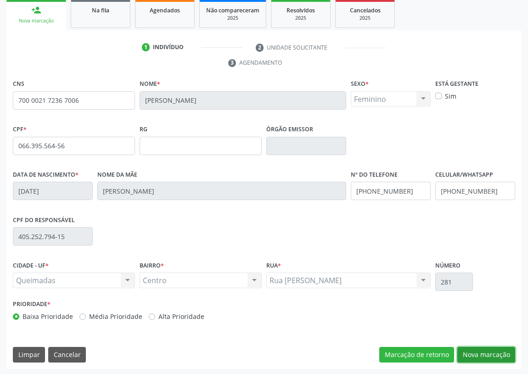
click at [490, 352] on button "Nova marcação" at bounding box center [486, 355] width 58 height 16
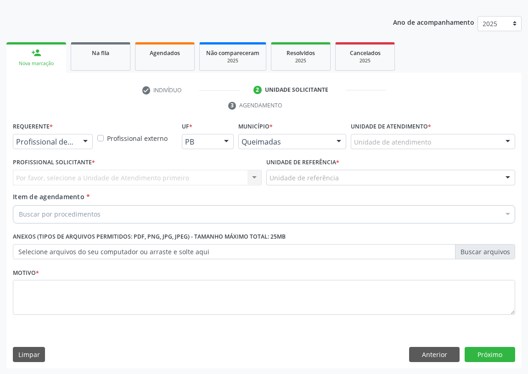
drag, startPoint x: 86, startPoint y: 138, endPoint x: 80, endPoint y: 146, distance: 10.6
click at [86, 138] on div at bounding box center [86, 143] width 14 height 16
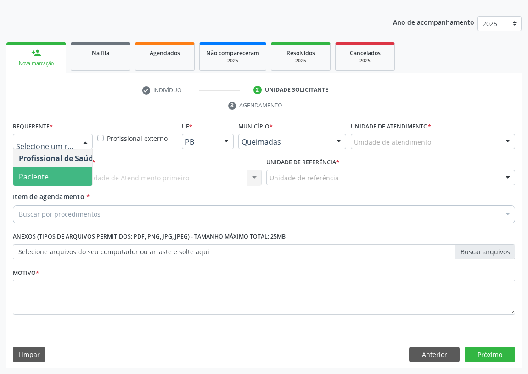
drag, startPoint x: 74, startPoint y: 176, endPoint x: 214, endPoint y: 197, distance: 141.1
click at [75, 176] on span "Paciente" at bounding box center [58, 177] width 90 height 18
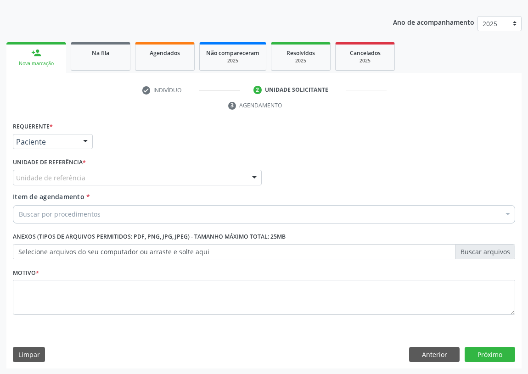
click at [248, 177] on div at bounding box center [254, 178] width 14 height 16
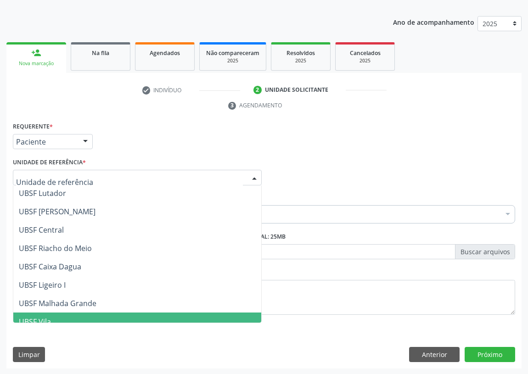
scroll to position [208, 0]
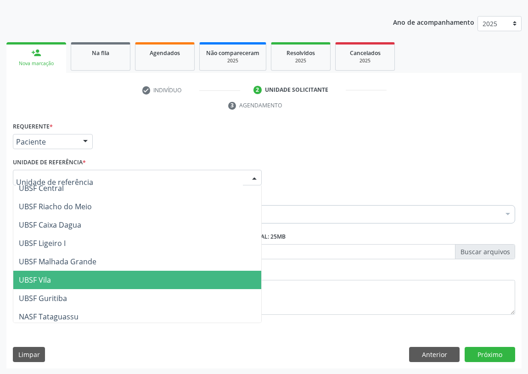
click at [64, 278] on span "UBSF Vila" at bounding box center [137, 280] width 248 height 18
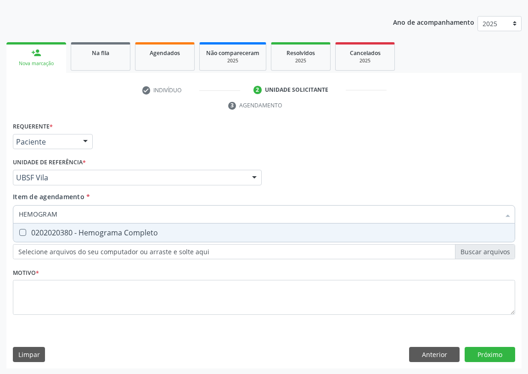
type input "HEMOGRAMA"
drag, startPoint x: 23, startPoint y: 233, endPoint x: 37, endPoint y: 222, distance: 17.6
click at [29, 229] on div "0202020380 - Hemograma Completo" at bounding box center [264, 232] width 490 height 7
checkbox Completo "true"
drag, startPoint x: 69, startPoint y: 208, endPoint x: 0, endPoint y: 219, distance: 70.1
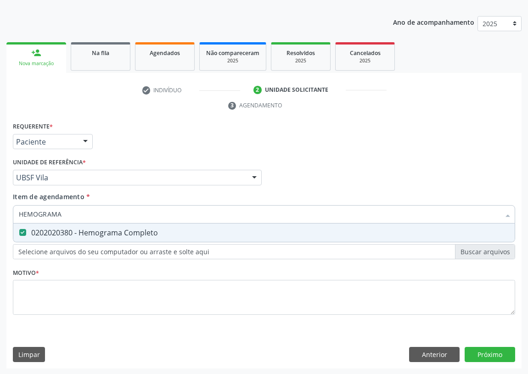
click at [0, 219] on div "Acompanhamento Acompanhe a situação das marcações correntes e finalizadas Relat…" at bounding box center [264, 165] width 528 height 420
type input "VI"
checkbox Completo "false"
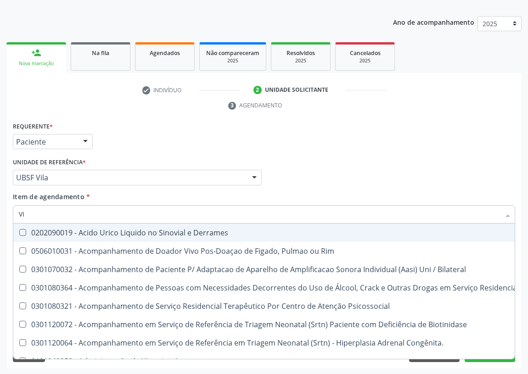
type input "VIT"
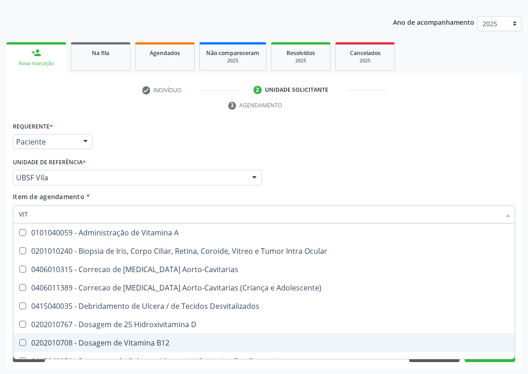
drag, startPoint x: 132, startPoint y: 342, endPoint x: 134, endPoint y: 325, distance: 17.1
click at [132, 341] on div "0202010708 - Dosagem de Vitamina B12" at bounding box center [264, 342] width 490 height 7
checkbox B12 "true"
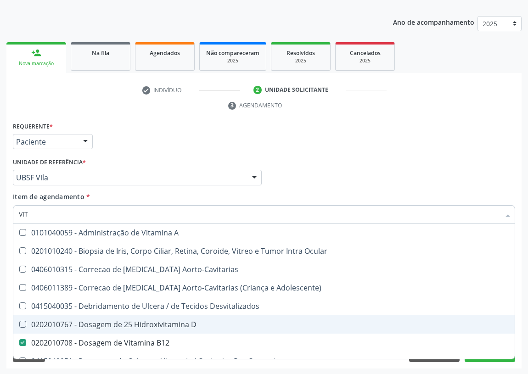
click at [136, 321] on div "0202010767 - Dosagem de 25 Hidroxivitamina D" at bounding box center [264, 324] width 490 height 7
checkbox D "true"
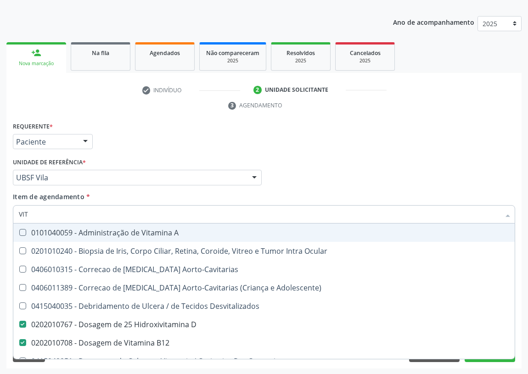
drag, startPoint x: 37, startPoint y: 216, endPoint x: 1, endPoint y: 214, distance: 35.4
click at [1, 214] on div "Acompanhamento Acompanhe a situação das marcações correntes e finalizadas Relat…" at bounding box center [264, 165] width 528 height 420
type input "FE"
checkbox D "false"
checkbox B12 "false"
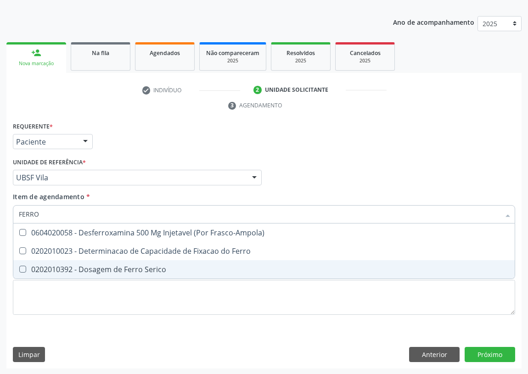
drag, startPoint x: 22, startPoint y: 269, endPoint x: 46, endPoint y: 219, distance: 54.8
click at [27, 257] on ul "Desfazer seleção 0604020058 - Desferroxamina 500 Mg Injetavel (Por Frasco-Ampol…" at bounding box center [263, 251] width 501 height 55
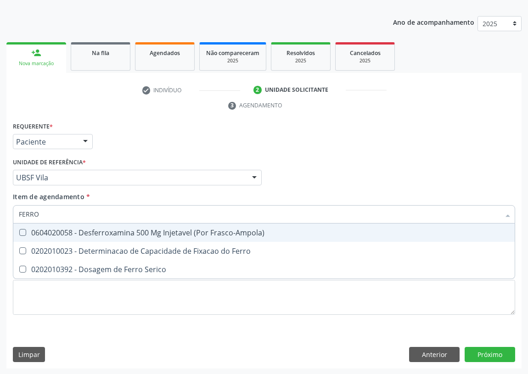
drag, startPoint x: 49, startPoint y: 215, endPoint x: 5, endPoint y: 212, distance: 43.7
click at [5, 212] on div "Acompanhamento Acompanhe a situação das marcações correntes e finalizadas Relat…" at bounding box center [264, 165] width 528 height 420
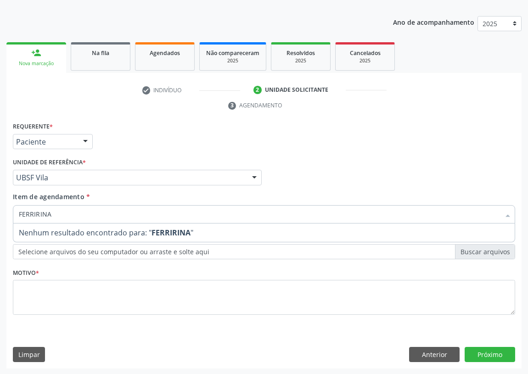
drag, startPoint x: 57, startPoint y: 217, endPoint x: 30, endPoint y: 215, distance: 26.7
click at [30, 215] on input "FERRIRINA" at bounding box center [259, 214] width 481 height 18
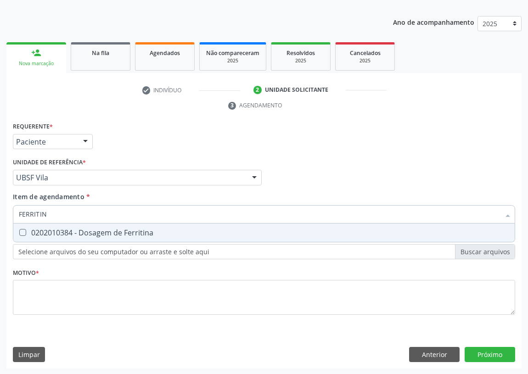
type input "FERRITINA"
drag, startPoint x: 23, startPoint y: 229, endPoint x: 30, endPoint y: 225, distance: 7.6
click at [28, 226] on span "0202010384 - Dosagem de Ferritina" at bounding box center [263, 233] width 501 height 18
checkbox Ferritina "true"
drag, startPoint x: 56, startPoint y: 210, endPoint x: 0, endPoint y: 192, distance: 59.0
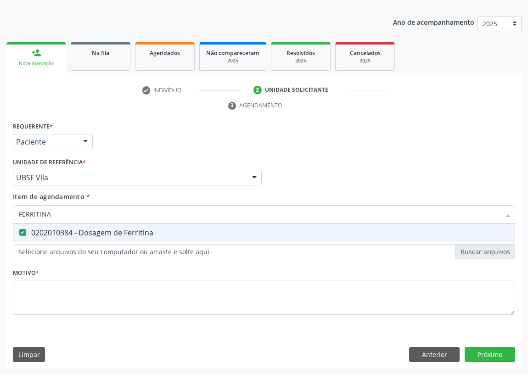
click at [0, 214] on div "Acompanhamento Acompanhe a situação das marcações correntes e finalizadas Relat…" at bounding box center [264, 165] width 528 height 420
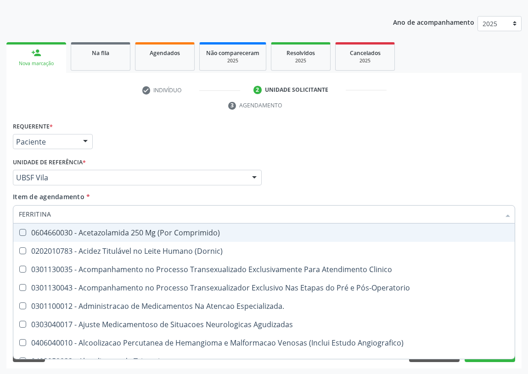
type input "Z"
checkbox Comprimido\) "false"
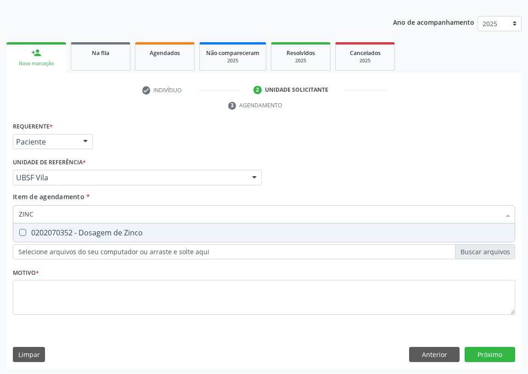
type input "ZINCO"
drag, startPoint x: 21, startPoint y: 234, endPoint x: 30, endPoint y: 219, distance: 16.9
click at [28, 221] on div "ZINCO Desfazer seleção 0202070352 - Dosagem de Zinco Nenhum resultado encontrad…" at bounding box center [264, 213] width 502 height 16
click at [35, 210] on input "ZINCO" at bounding box center [259, 214] width 481 height 18
drag, startPoint x: 24, startPoint y: 232, endPoint x: 32, endPoint y: 219, distance: 15.4
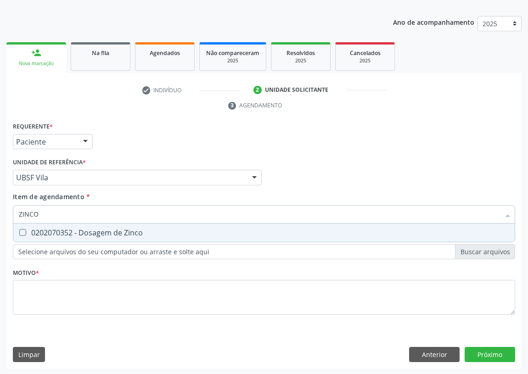
click at [24, 231] on Zinco at bounding box center [22, 232] width 7 height 7
click at [45, 214] on input "ZINCO" at bounding box center [259, 214] width 481 height 18
drag, startPoint x: 20, startPoint y: 229, endPoint x: 26, endPoint y: 223, distance: 8.8
click at [21, 228] on span "0202070352 - Dosagem de Zinco" at bounding box center [263, 233] width 501 height 18
checkbox Zinco "true"
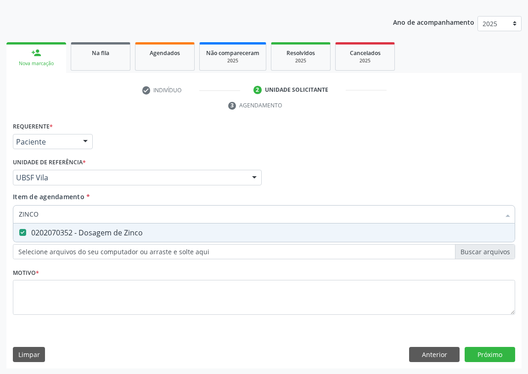
drag, startPoint x: 42, startPoint y: 215, endPoint x: 3, endPoint y: 202, distance: 40.7
click at [0, 212] on div "Acompanhamento Acompanhe a situação das marcações correntes e finalizadas Relat…" at bounding box center [264, 165] width 528 height 420
type input "M"
checkbox Zinco "false"
type input "MAGNESIO"
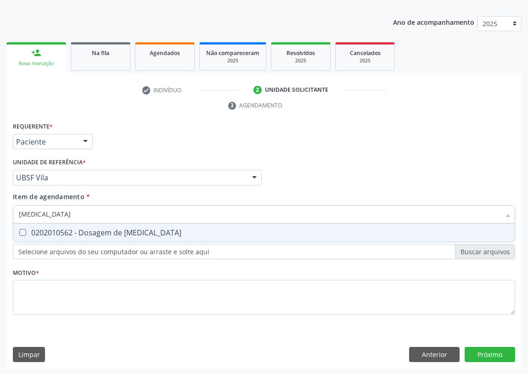
click at [27, 229] on div "0202010562 - Dosagem de [MEDICAL_DATA]" at bounding box center [264, 232] width 490 height 7
checkbox Magnesio "true"
drag, startPoint x: 39, startPoint y: 214, endPoint x: 13, endPoint y: 213, distance: 25.7
click at [14, 214] on div "MAGNESIO" at bounding box center [264, 214] width 502 height 18
type input "D"
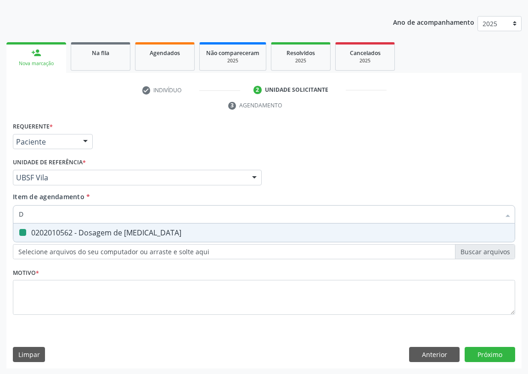
checkbox Magnesio "false"
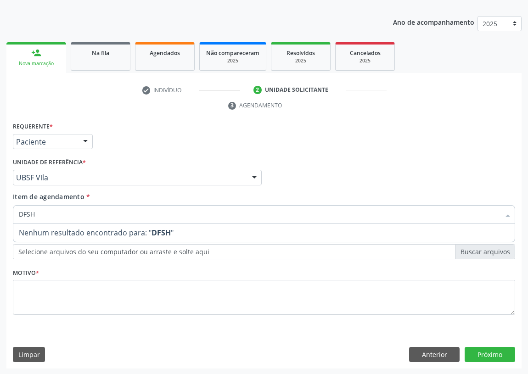
drag, startPoint x: 40, startPoint y: 214, endPoint x: 0, endPoint y: 214, distance: 39.9
click at [0, 214] on div "Acompanhamento Acompanhe a situação das marcações correntes e finalizadas Relat…" at bounding box center [264, 165] width 528 height 420
type input "F"
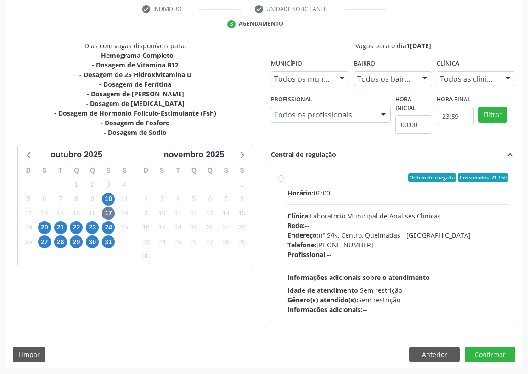
scroll to position [176, 0]
click at [287, 176] on label "Ordem de chegada Consumidos: 21 / 50 Horário: 06:00 Clínica: Laboratorio Munici…" at bounding box center [397, 244] width 221 height 141
click at [282, 176] on input "Ordem de chegada Consumidos: 21 / 50 Horário: 06:00 Clínica: Laboratorio Munici…" at bounding box center [281, 178] width 6 height 8
radio input "true"
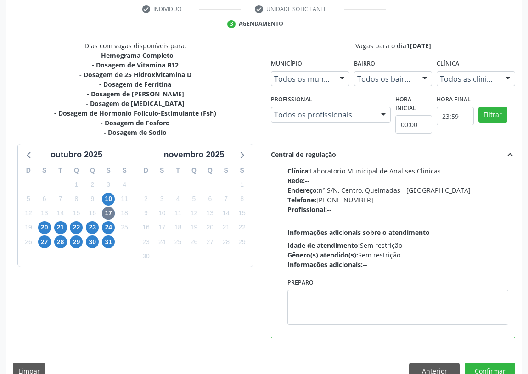
scroll to position [45, 0]
drag, startPoint x: 304, startPoint y: 311, endPoint x: 317, endPoint y: 291, distance: 24.2
click at [313, 298] on textarea at bounding box center [397, 307] width 221 height 35
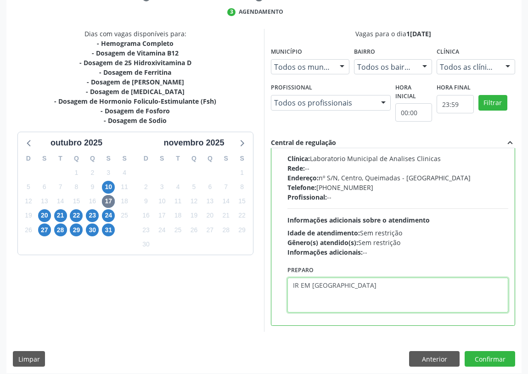
scroll to position [193, 0]
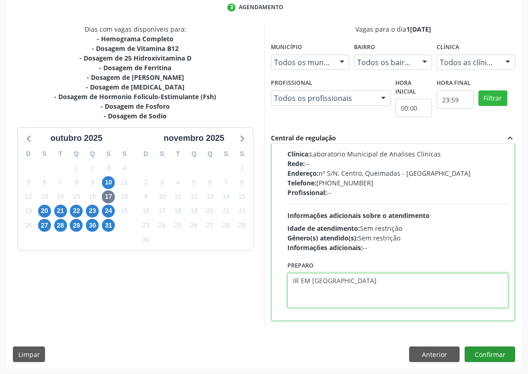
type textarea "IR EM [GEOGRAPHIC_DATA]"
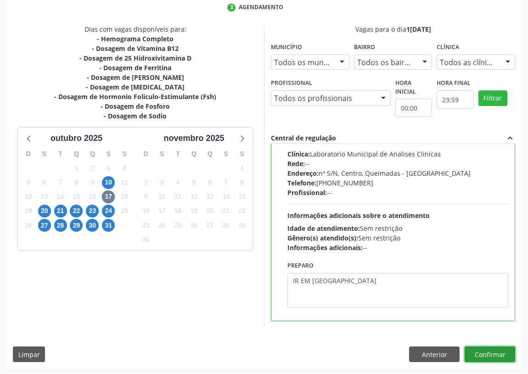
drag, startPoint x: 487, startPoint y: 352, endPoint x: 358, endPoint y: 351, distance: 129.0
click at [485, 352] on button "Confirmar" at bounding box center [490, 355] width 51 height 16
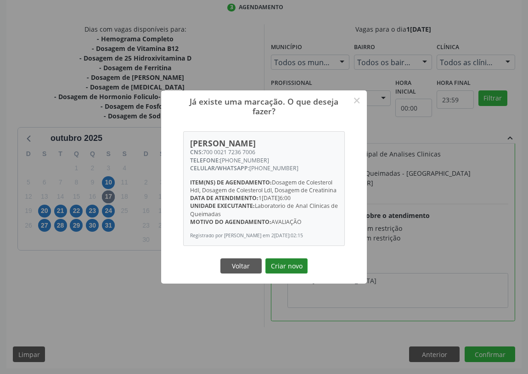
click at [280, 267] on button "Criar novo" at bounding box center [286, 267] width 42 height 16
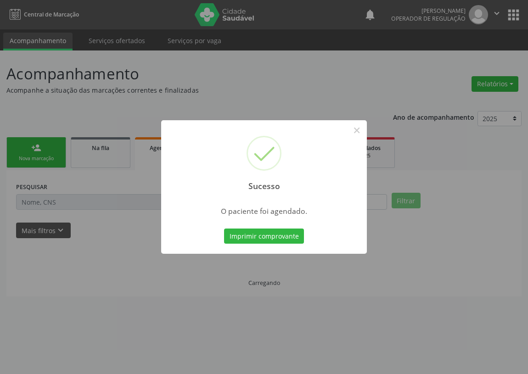
scroll to position [0, 0]
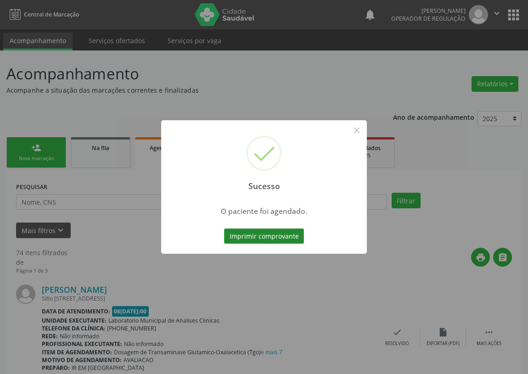
click at [293, 233] on button "Imprimir comprovante" at bounding box center [264, 237] width 80 height 16
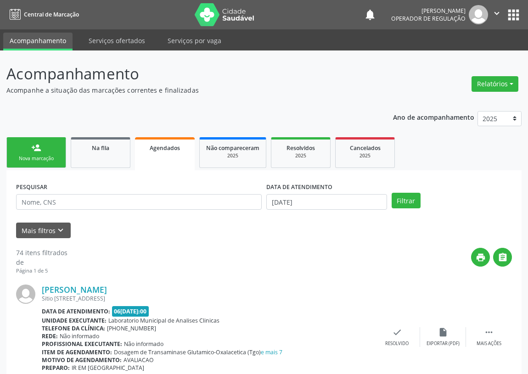
click at [28, 152] on link "person_add Nova marcação" at bounding box center [36, 152] width 60 height 31
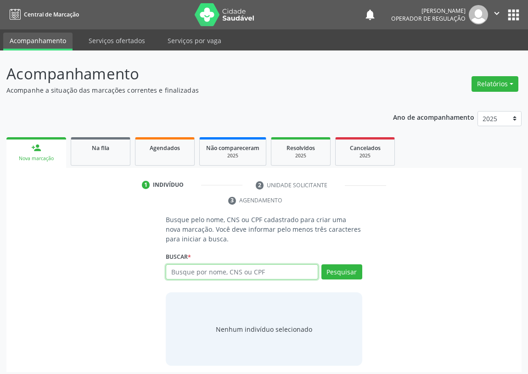
click at [178, 270] on input "text" at bounding box center [242, 272] width 152 height 16
click at [181, 271] on input "text" at bounding box center [242, 272] width 152 height 16
type input "7036080222291238"
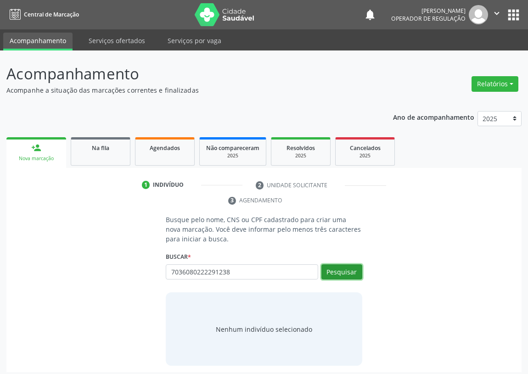
click at [343, 272] on button "Pesquisar" at bounding box center [341, 272] width 41 height 16
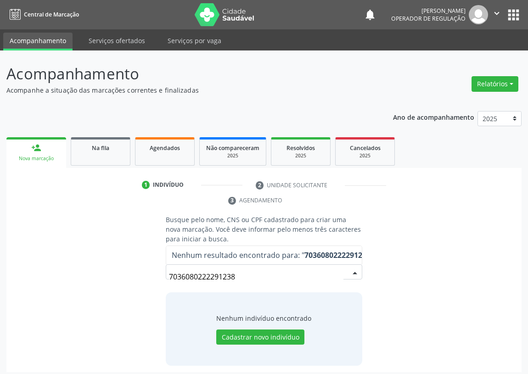
drag, startPoint x: 202, startPoint y: 277, endPoint x: 129, endPoint y: 275, distance: 72.6
click at [131, 277] on div "Busque pelo nome, CNS ou CPF cadastrado para criar uma nova marcação. Você deve…" at bounding box center [264, 290] width 502 height 151
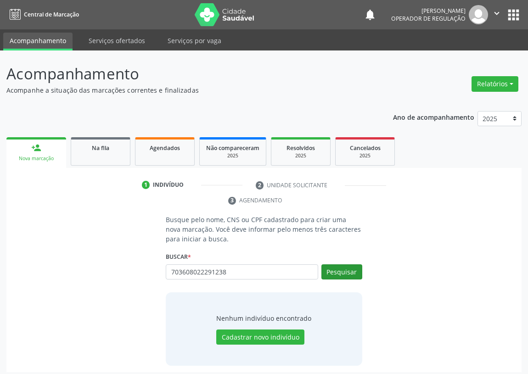
type input "703608022291238"
click at [351, 271] on button "Pesquisar" at bounding box center [341, 272] width 41 height 16
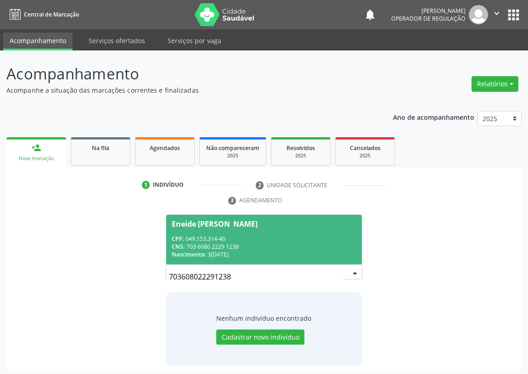
click at [226, 253] on div "Nascimento: [DATE]" at bounding box center [264, 255] width 185 height 8
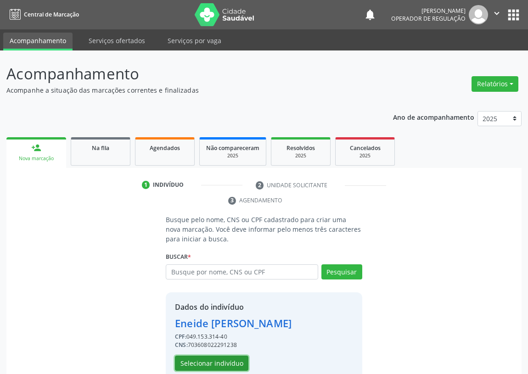
click at [211, 365] on button "Selecionar indivíduo" at bounding box center [211, 364] width 73 height 16
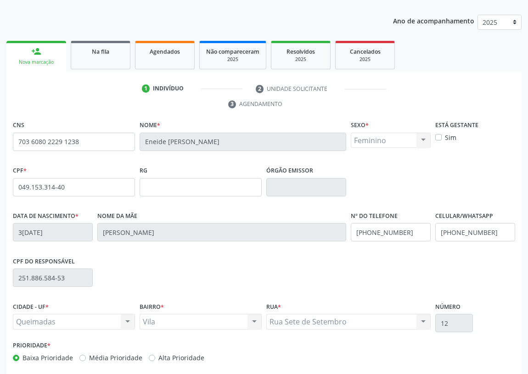
scroll to position [138, 0]
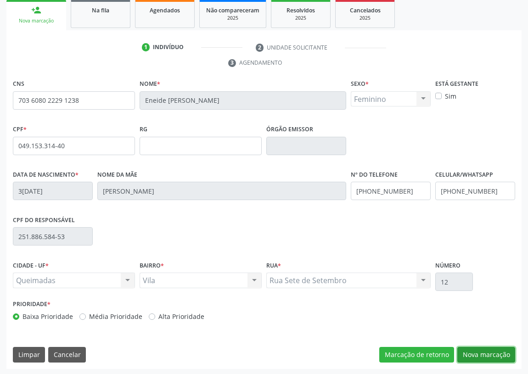
drag, startPoint x: 486, startPoint y: 350, endPoint x: 326, endPoint y: 321, distance: 162.8
click at [483, 349] on button "Nova marcação" at bounding box center [486, 355] width 58 height 16
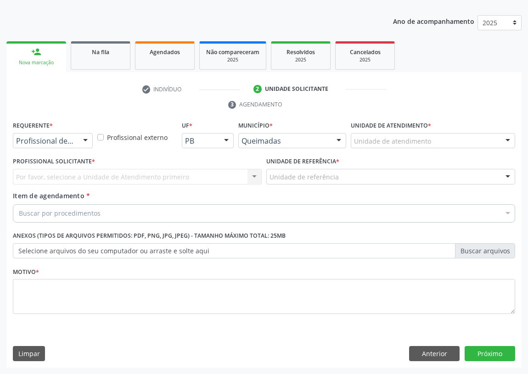
scroll to position [95, 0]
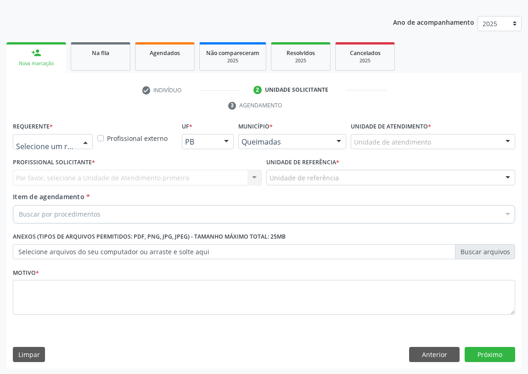
drag, startPoint x: 84, startPoint y: 144, endPoint x: 60, endPoint y: 163, distance: 31.1
click at [83, 144] on div at bounding box center [86, 143] width 14 height 16
drag, startPoint x: 62, startPoint y: 174, endPoint x: 250, endPoint y: 176, distance: 187.3
click at [64, 174] on span "Paciente" at bounding box center [58, 177] width 90 height 18
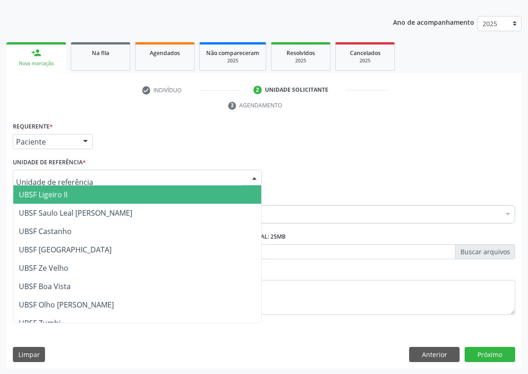
drag, startPoint x: 256, startPoint y: 174, endPoint x: 173, endPoint y: 234, distance: 102.1
click at [255, 174] on div at bounding box center [254, 178] width 14 height 16
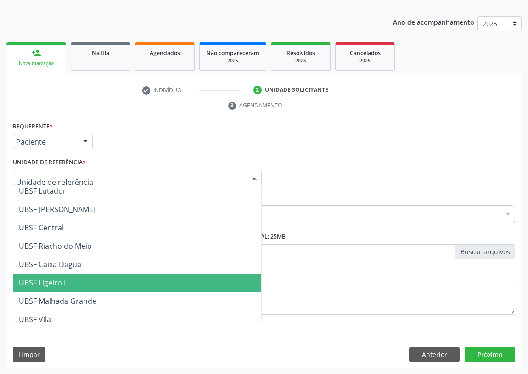
scroll to position [208, 0]
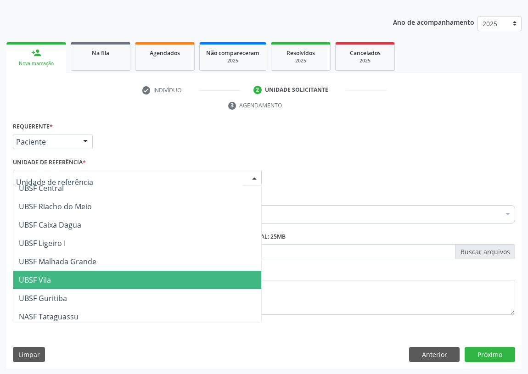
drag, startPoint x: 56, startPoint y: 283, endPoint x: 23, endPoint y: 268, distance: 35.8
click at [55, 283] on span "UBSF Vila" at bounding box center [137, 280] width 248 height 18
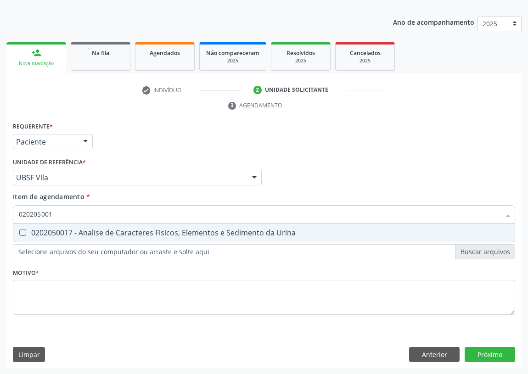
type input "0202050017"
drag, startPoint x: 21, startPoint y: 230, endPoint x: 33, endPoint y: 216, distance: 18.6
click at [27, 225] on span "0202050017 - Analise de Caracteres Fisicos, Elementos e Sedimento da Urina" at bounding box center [263, 233] width 501 height 18
checkbox Urina "true"
drag, startPoint x: 74, startPoint y: 217, endPoint x: 0, endPoint y: 224, distance: 74.7
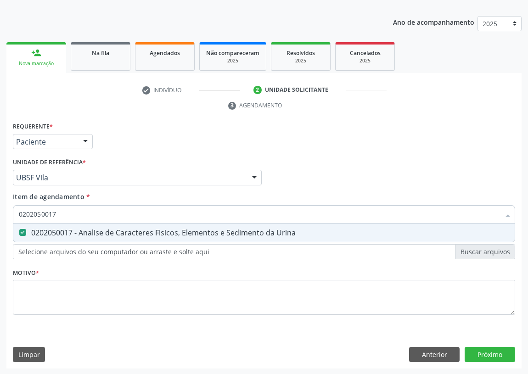
click at [0, 224] on div "Acompanhamento Acompanhe a situação das marcações correntes e finalizadas Relat…" at bounding box center [264, 165] width 528 height 420
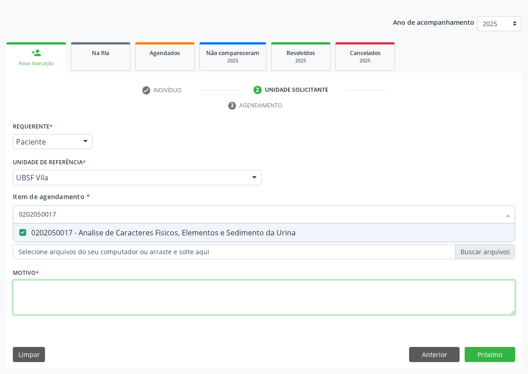
click at [27, 278] on div "Requerente * Paciente Profissional de Saúde Paciente Nenhum resultado encontrad…" at bounding box center [264, 224] width 502 height 208
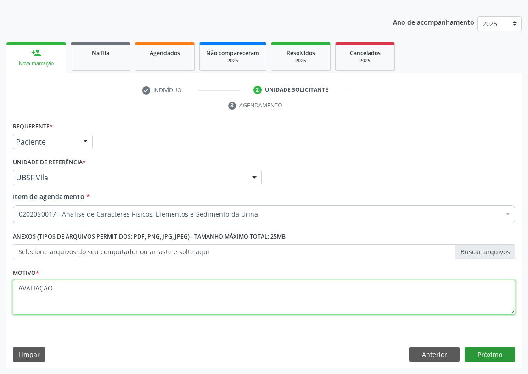
type textarea "AVALIAÇÃO"
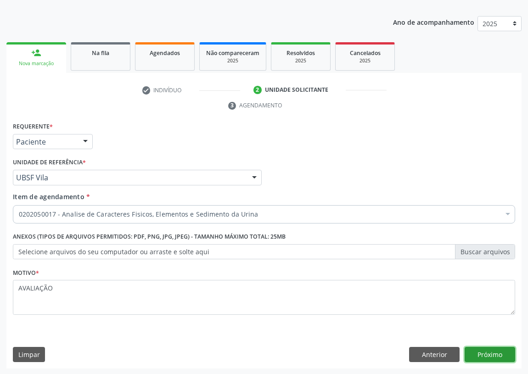
click at [483, 350] on button "Próximo" at bounding box center [490, 355] width 51 height 16
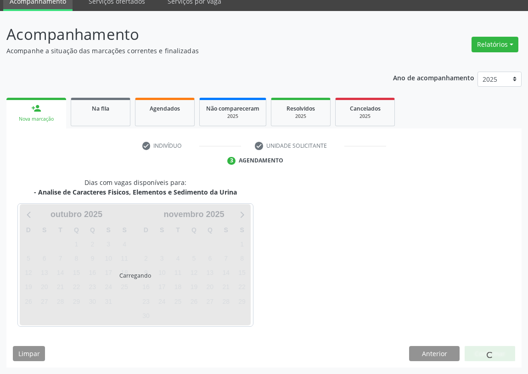
scroll to position [39, 0]
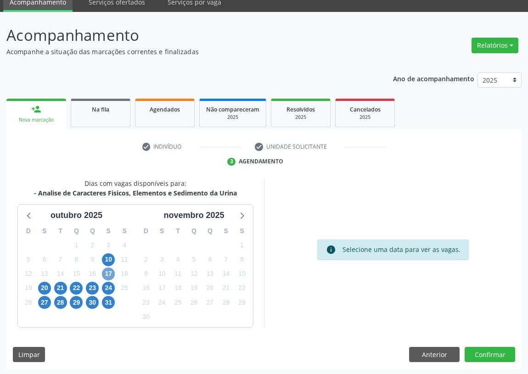
click at [105, 273] on span "17" at bounding box center [108, 274] width 13 height 13
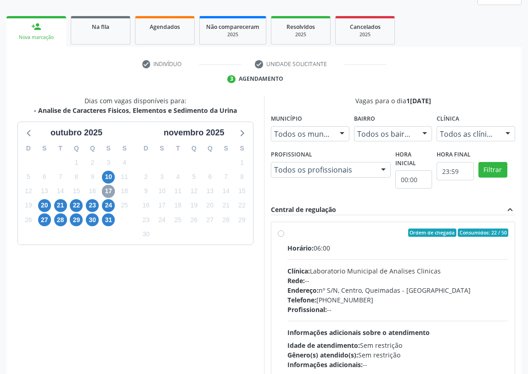
scroll to position [122, 0]
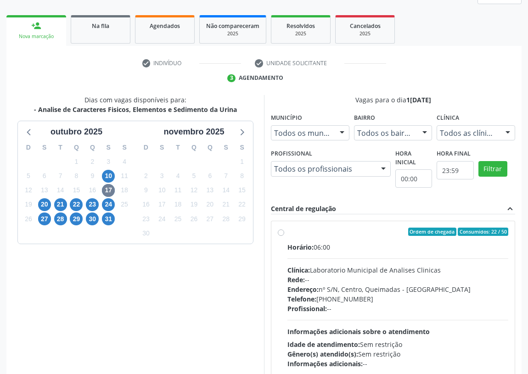
click at [287, 233] on label "Ordem de chegada Consumidos: 22 / 50 Horário: 06:00 Clínica: Laboratorio Munici…" at bounding box center [397, 298] width 221 height 141
click at [280, 233] on input "Ordem de chegada Consumidos: 22 / 50 Horário: 06:00 Clínica: Laboratorio Munici…" at bounding box center [281, 232] width 6 height 8
radio input "true"
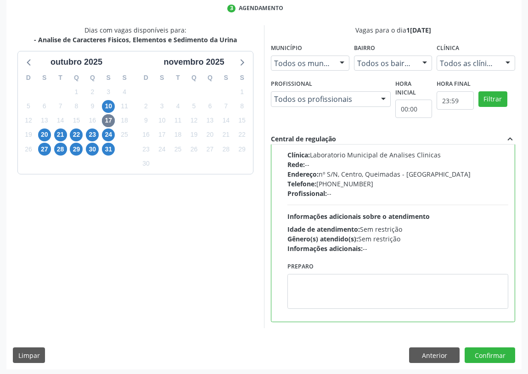
scroll to position [193, 0]
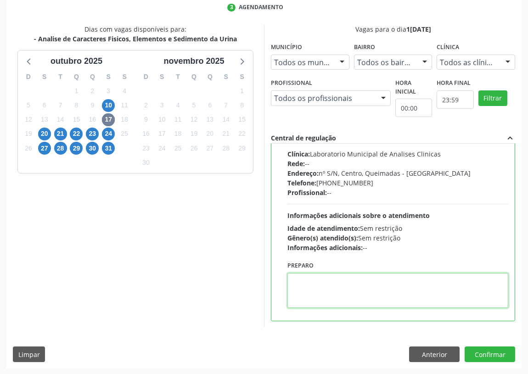
click at [328, 292] on textarea at bounding box center [397, 290] width 221 height 35
type textarea "IR EM [GEOGRAPHIC_DATA]"
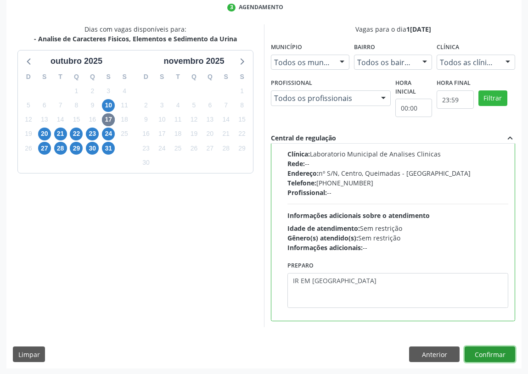
click at [489, 349] on button "Confirmar" at bounding box center [490, 355] width 51 height 16
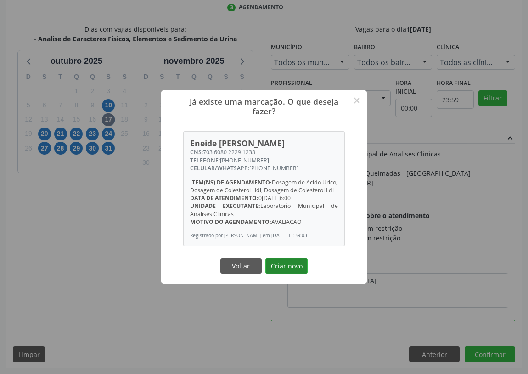
click at [292, 271] on button "Criar novo" at bounding box center [286, 267] width 42 height 16
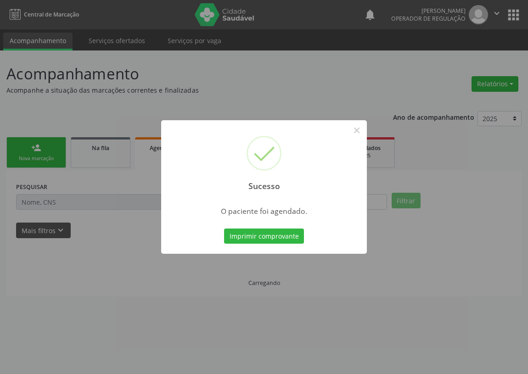
scroll to position [0, 0]
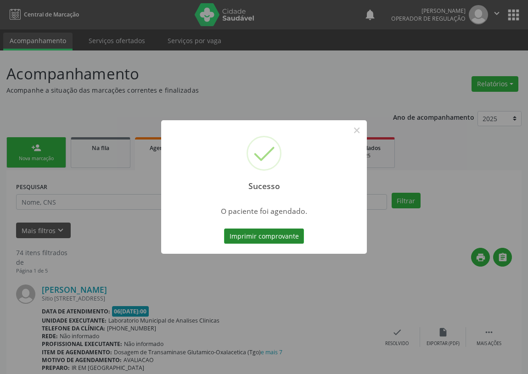
click at [255, 234] on button "Imprimir comprovante" at bounding box center [264, 237] width 80 height 16
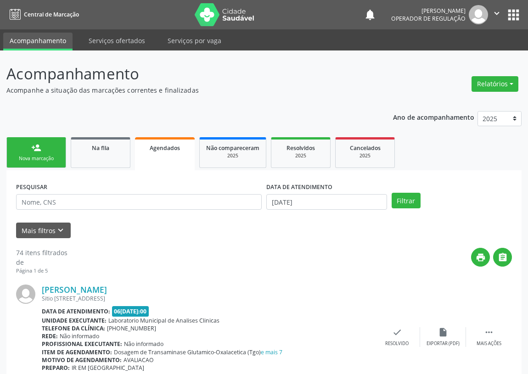
click at [41, 156] on div "Nova marcação" at bounding box center [36, 158] width 46 height 7
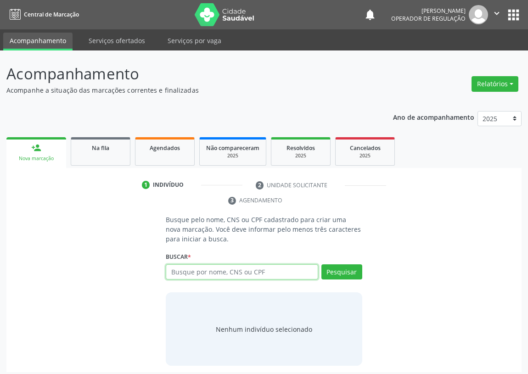
click at [182, 270] on input "text" at bounding box center [242, 272] width 152 height 16
click at [194, 276] on input "text" at bounding box center [242, 272] width 152 height 16
type input "700204969356125"
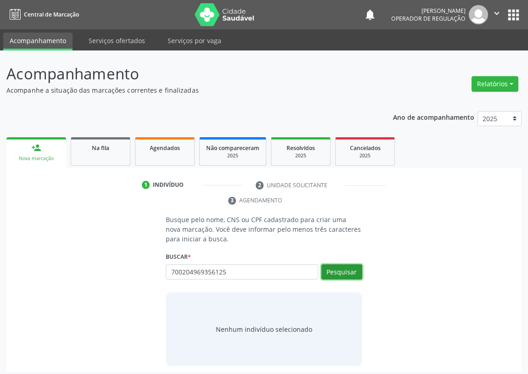
click at [346, 275] on button "Pesquisar" at bounding box center [341, 272] width 41 height 16
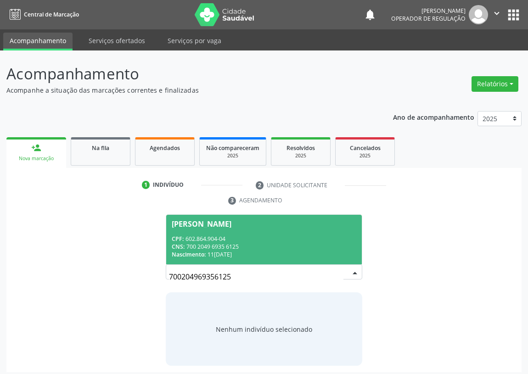
click at [249, 251] on div "Nascimento: 11/10/1957" at bounding box center [264, 255] width 185 height 8
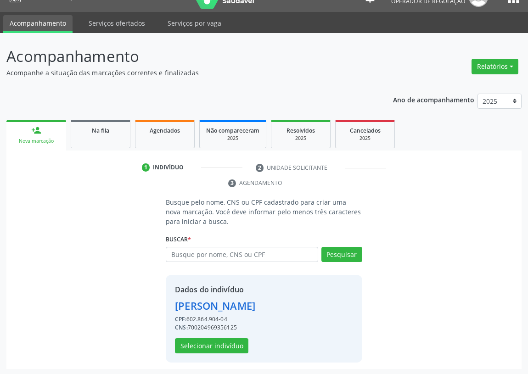
scroll to position [18, 0]
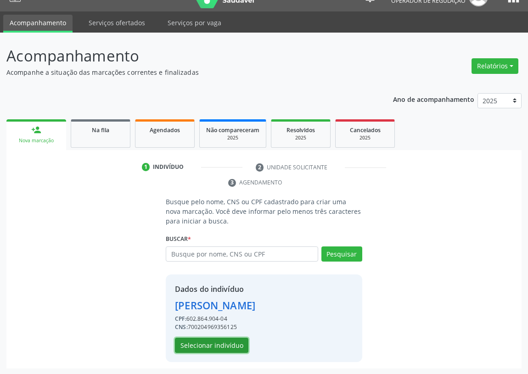
click at [205, 343] on button "Selecionar indivíduo" at bounding box center [211, 346] width 73 height 16
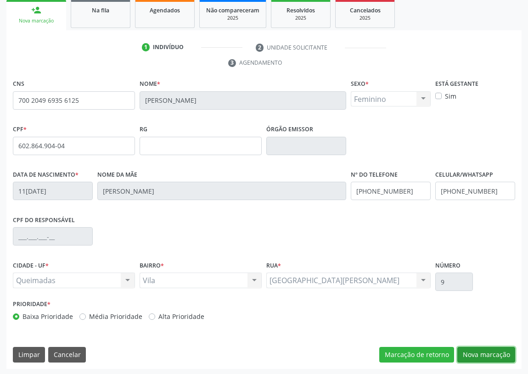
click at [484, 354] on button "Nova marcação" at bounding box center [486, 355] width 58 height 16
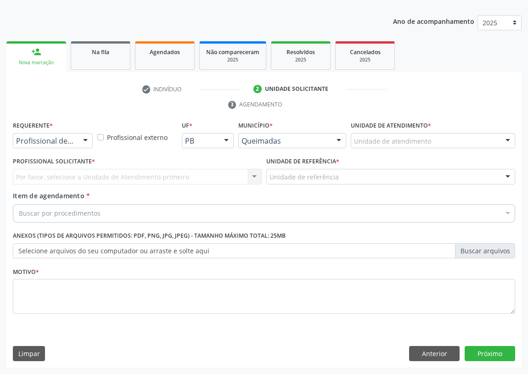
scroll to position [95, 0]
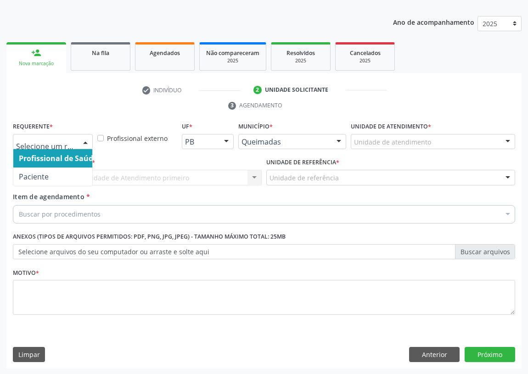
drag, startPoint x: 83, startPoint y: 139, endPoint x: 81, endPoint y: 152, distance: 13.4
click at [83, 140] on div at bounding box center [86, 143] width 14 height 16
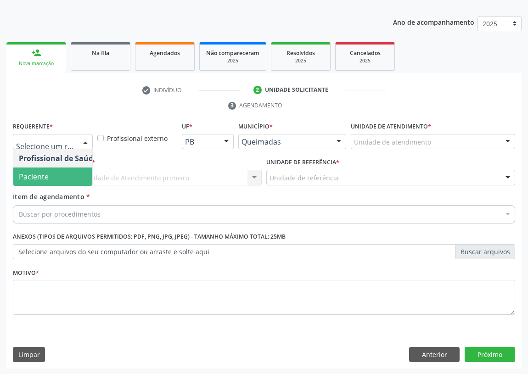
drag, startPoint x: 78, startPoint y: 174, endPoint x: 234, endPoint y: 188, distance: 156.3
click at [82, 171] on span "Paciente" at bounding box center [58, 177] width 90 height 18
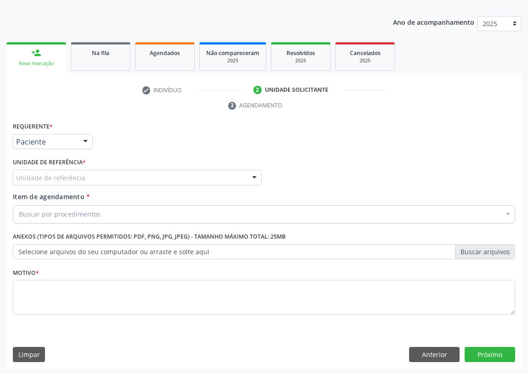
drag, startPoint x: 247, startPoint y: 178, endPoint x: 140, endPoint y: 218, distance: 114.9
click at [242, 181] on div "Unidade de referência UBSF Ligeiro II UBSF Saulo Leal [PERSON_NAME] UBSF Castan…" at bounding box center [137, 178] width 249 height 16
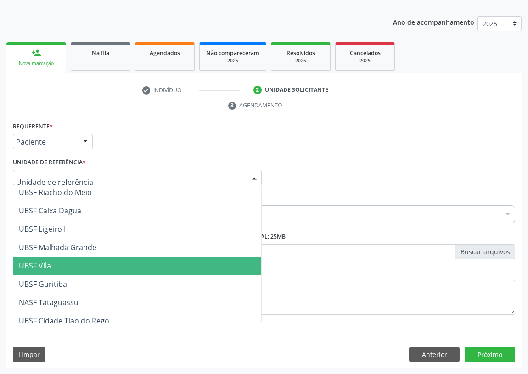
scroll to position [230, 0]
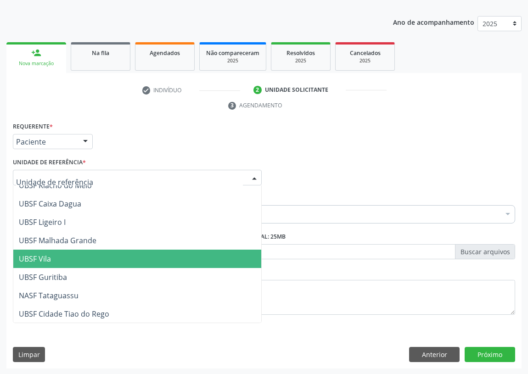
click at [62, 261] on span "UBSF Vila" at bounding box center [137, 259] width 248 height 18
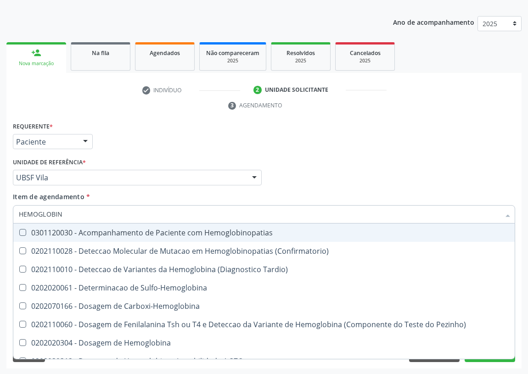
type input "HEMOGLOBINA"
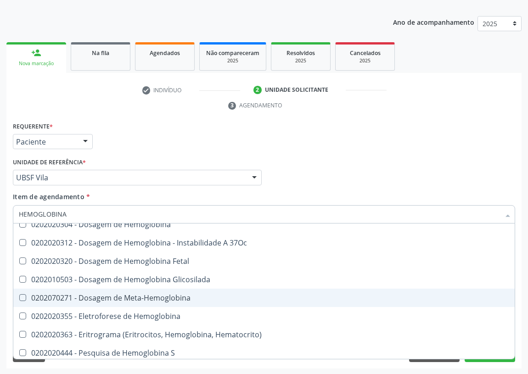
scroll to position [84, 0]
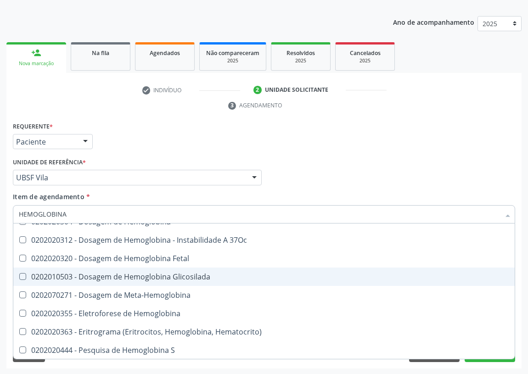
click at [124, 278] on div "0202010503 - Dosagem de Hemoglobina Glicosilada" at bounding box center [264, 276] width 490 height 7
checkbox Glicosilada "true"
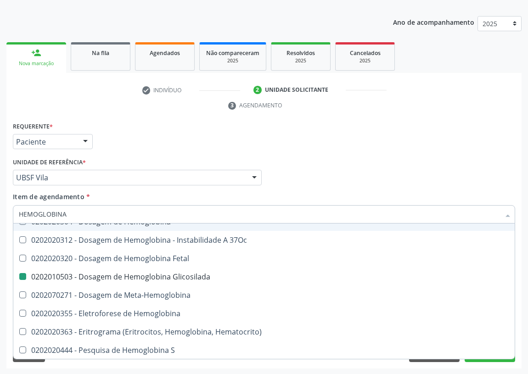
drag, startPoint x: 326, startPoint y: 179, endPoint x: 0, endPoint y: 307, distance: 350.5
click at [326, 179] on div "Profissional Solicitante Por favor, selecione a Unidade de Atendimento primeiro…" at bounding box center [264, 174] width 507 height 36
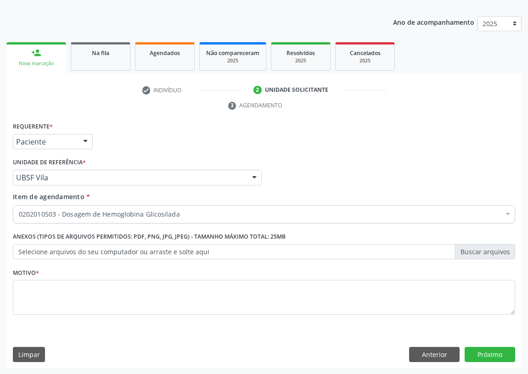
scroll to position [0, 0]
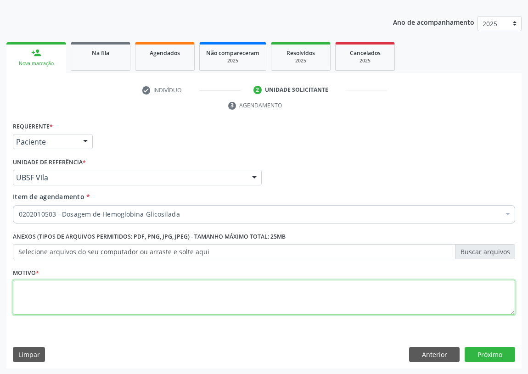
click at [83, 302] on textarea at bounding box center [264, 297] width 502 height 35
type textarea "AVALIAÇÃO"
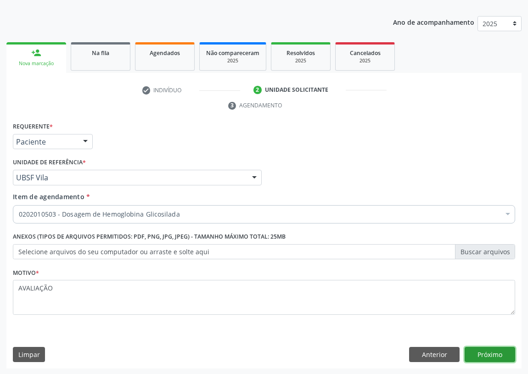
click at [493, 356] on button "Próximo" at bounding box center [490, 355] width 51 height 16
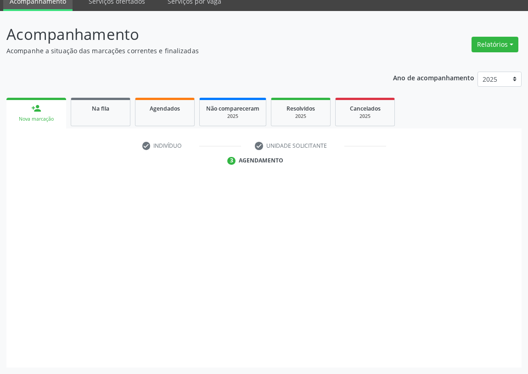
scroll to position [39, 0]
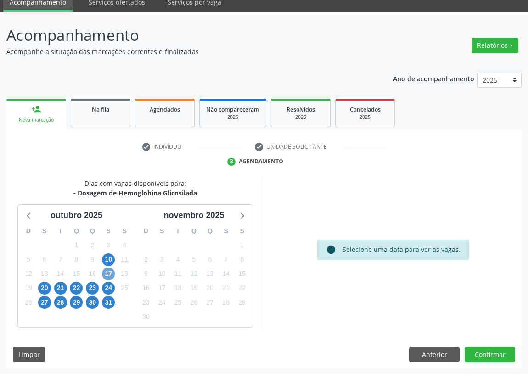
click at [105, 275] on span "17" at bounding box center [108, 274] width 13 height 13
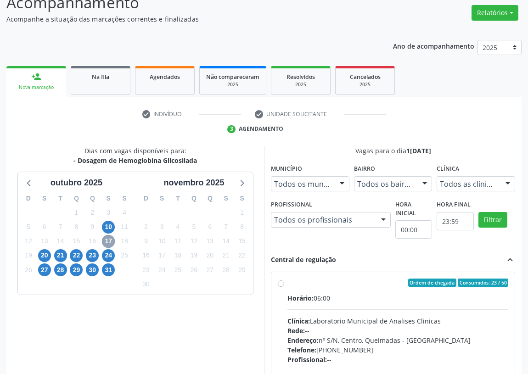
scroll to position [176, 0]
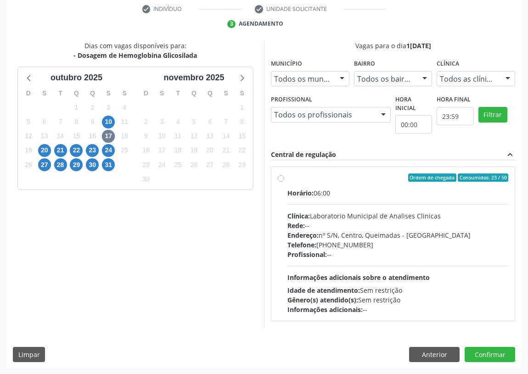
click at [287, 176] on label "Ordem de chegada Consumidos: 23 / 50 Horário: 06:00 Clínica: Laboratorio Munici…" at bounding box center [397, 244] width 221 height 141
click at [284, 176] on input "Ordem de chegada Consumidos: 23 / 50 Horário: 06:00 Clínica: Laboratorio Munici…" at bounding box center [281, 178] width 6 height 8
radio input "true"
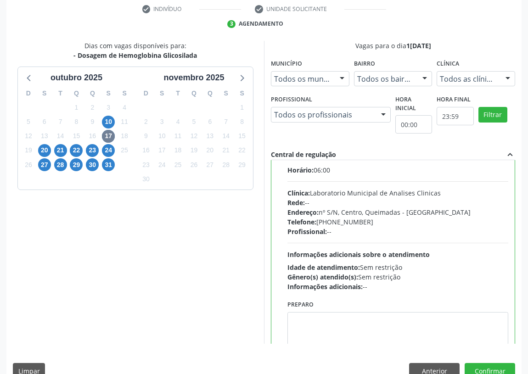
scroll to position [45, 0]
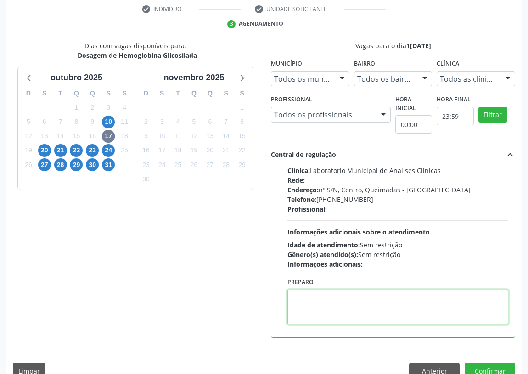
drag, startPoint x: 308, startPoint y: 303, endPoint x: 320, endPoint y: 282, distance: 24.7
click at [320, 284] on div "Preparo" at bounding box center [397, 299] width 221 height 49
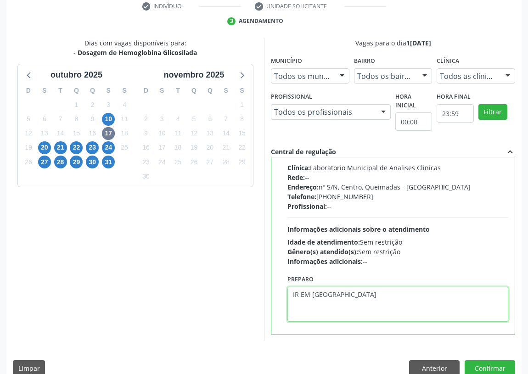
scroll to position [193, 0]
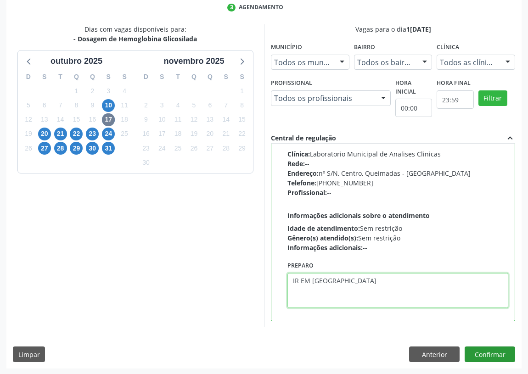
type textarea "IR EM [GEOGRAPHIC_DATA]"
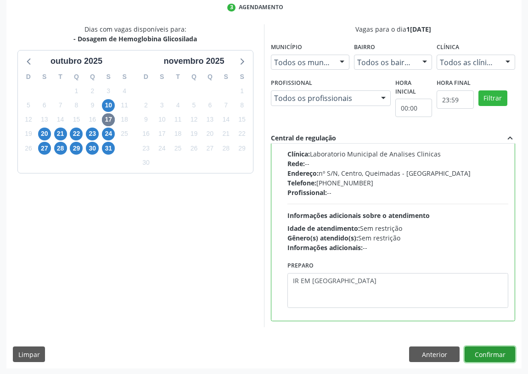
click at [485, 351] on button "Confirmar" at bounding box center [490, 355] width 51 height 16
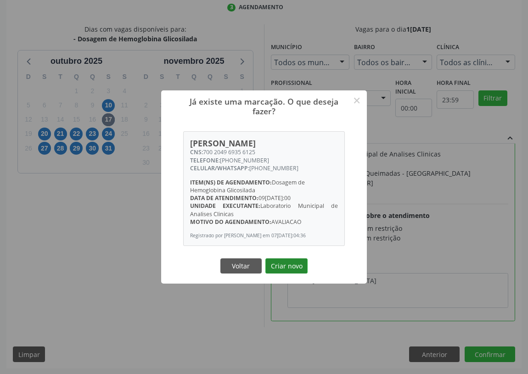
click at [290, 269] on button "Criar novo" at bounding box center [286, 267] width 42 height 16
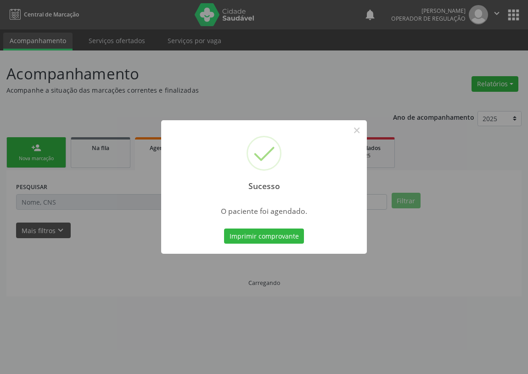
scroll to position [0, 0]
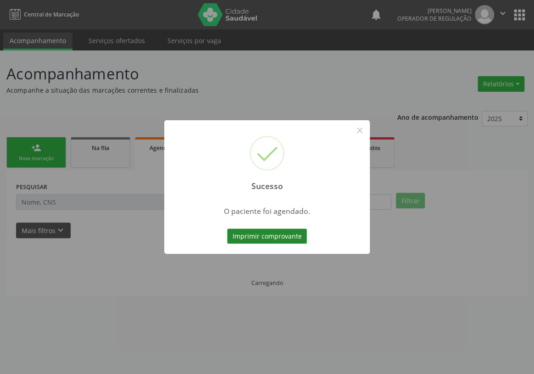
click at [266, 236] on button "Imprimir comprovante" at bounding box center [267, 237] width 80 height 16
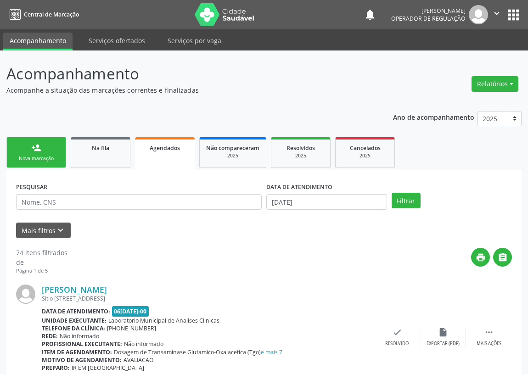
click at [43, 163] on div "Sucesso × O paciente foi agendado. Imprimir comprovante Cancel" at bounding box center [264, 187] width 528 height 374
click at [51, 160] on div "Sucesso × O paciente foi agendado. Imprimir comprovante Cancel" at bounding box center [264, 187] width 528 height 374
click at [38, 157] on div "Sucesso × O paciente foi agendado. Imprimir comprovante Cancel" at bounding box center [264, 187] width 528 height 374
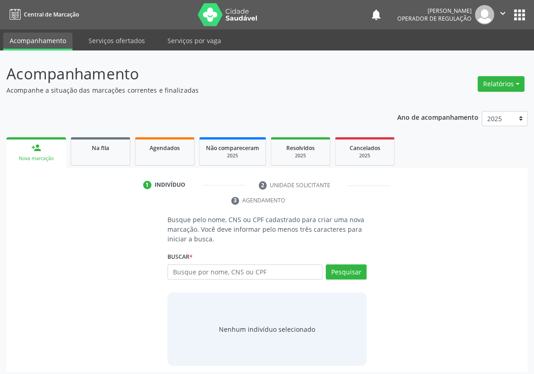
click at [188, 264] on input "text" at bounding box center [245, 272] width 155 height 16
type input "700508911047457"
click at [356, 264] on button "Pesquisar" at bounding box center [346, 272] width 41 height 16
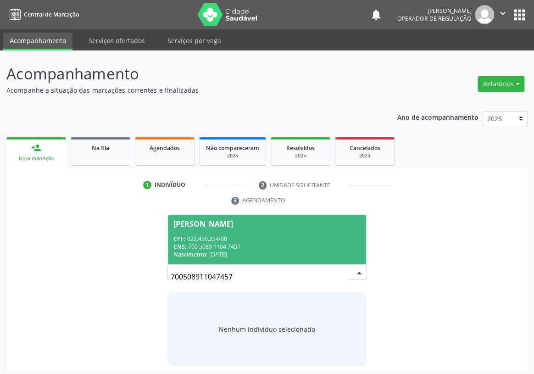
click at [219, 235] on div "CPF: 022.430.254-00" at bounding box center [267, 239] width 187 height 8
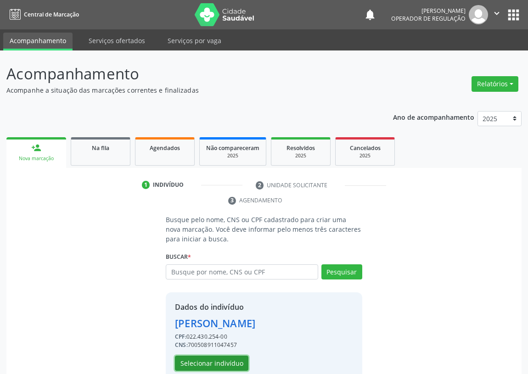
click at [196, 361] on button "Selecionar indivíduo" at bounding box center [211, 364] width 73 height 16
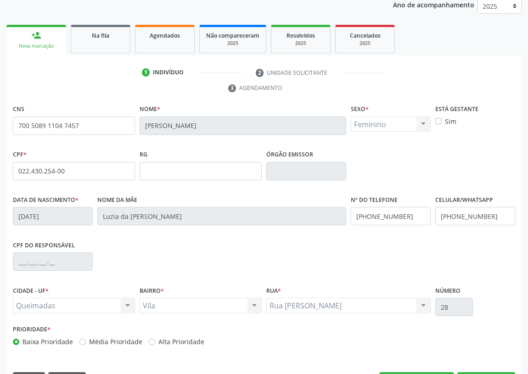
scroll to position [138, 0]
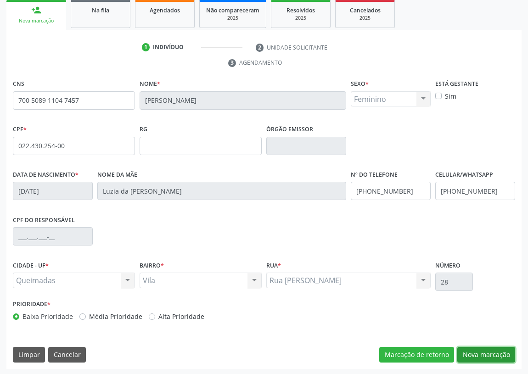
click at [493, 350] on button "Nova marcação" at bounding box center [486, 355] width 58 height 16
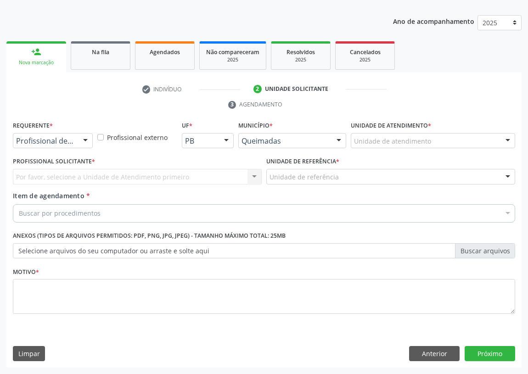
scroll to position [95, 0]
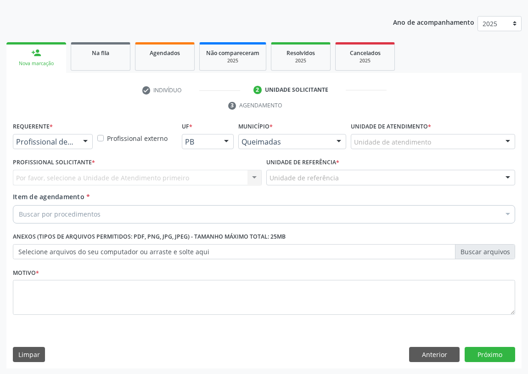
click at [87, 139] on div at bounding box center [86, 143] width 14 height 16
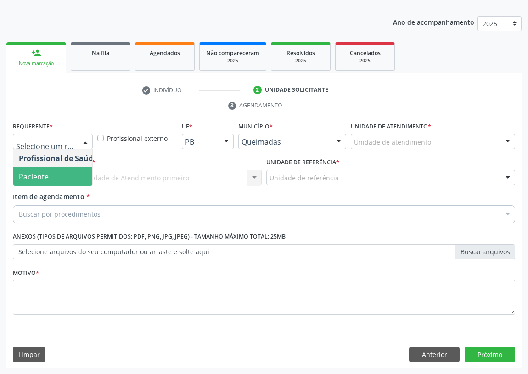
drag, startPoint x: 73, startPoint y: 176, endPoint x: 249, endPoint y: 201, distance: 177.7
click at [77, 174] on span "Paciente" at bounding box center [58, 177] width 90 height 18
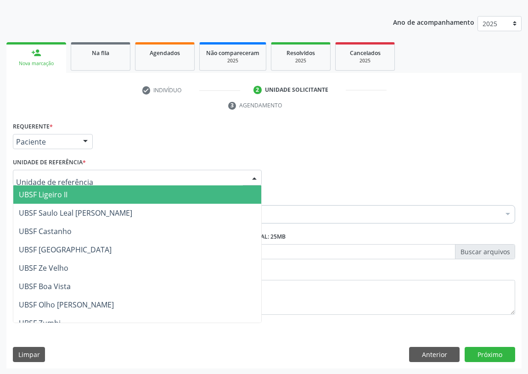
click at [255, 174] on div at bounding box center [254, 178] width 14 height 16
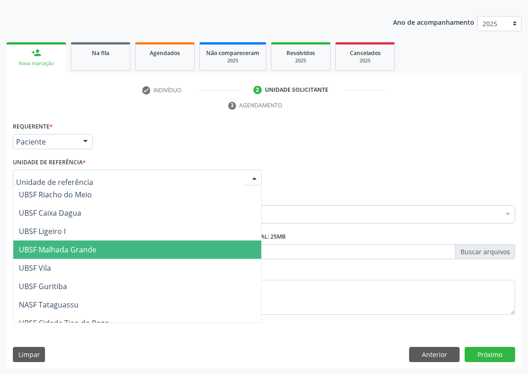
scroll to position [230, 0]
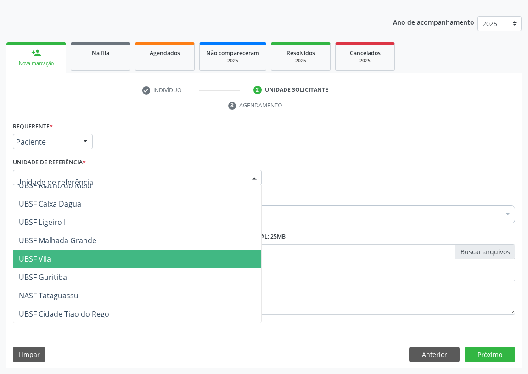
click at [74, 252] on span "UBSF Vila" at bounding box center [137, 259] width 248 height 18
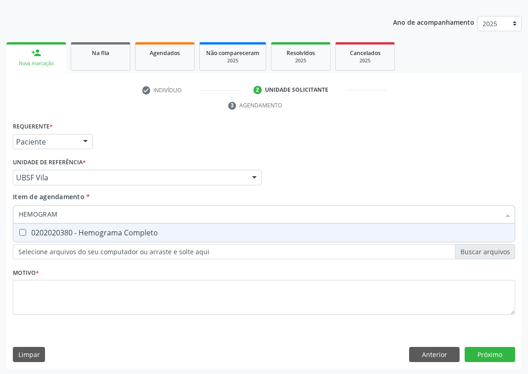
type input "HEMOGRAMA"
drag, startPoint x: 21, startPoint y: 235, endPoint x: 34, endPoint y: 225, distance: 15.7
click at [28, 229] on div "0202020380 - Hemograma Completo" at bounding box center [264, 232] width 490 height 7
checkbox Completo "true"
drag, startPoint x: 77, startPoint y: 214, endPoint x: 0, endPoint y: 199, distance: 78.5
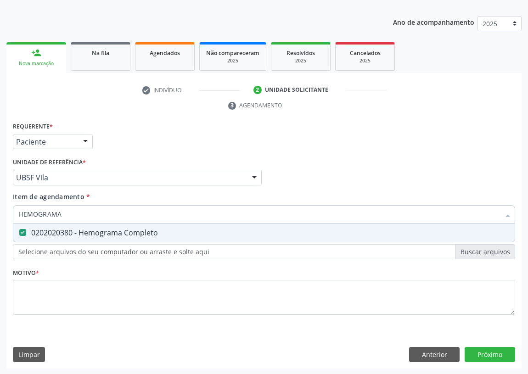
click at [0, 210] on div "Acompanhamento Acompanhe a situação das marcações correntes e finalizadas Relat…" at bounding box center [264, 165] width 528 height 420
type input "U"
checkbox Completo "false"
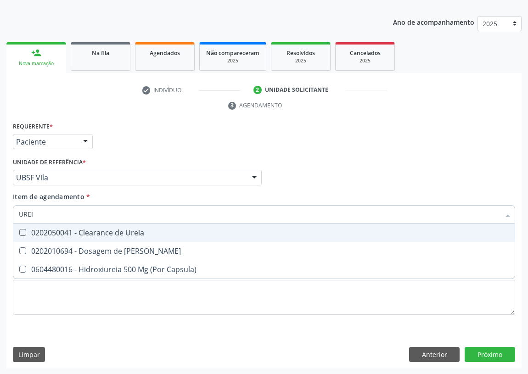
type input "UREIA"
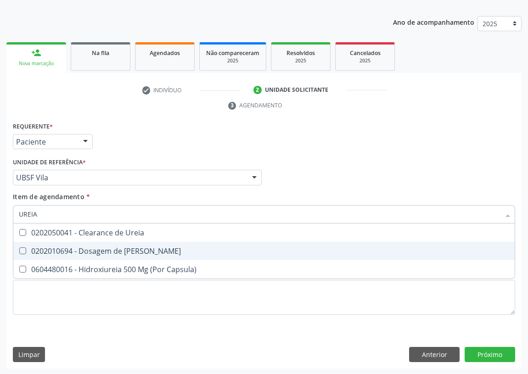
drag, startPoint x: 23, startPoint y: 246, endPoint x: 49, endPoint y: 219, distance: 38.0
click at [25, 244] on span "0202010694 - Dosagem de [PERSON_NAME]" at bounding box center [263, 251] width 501 height 18
checkbox Ureia "true"
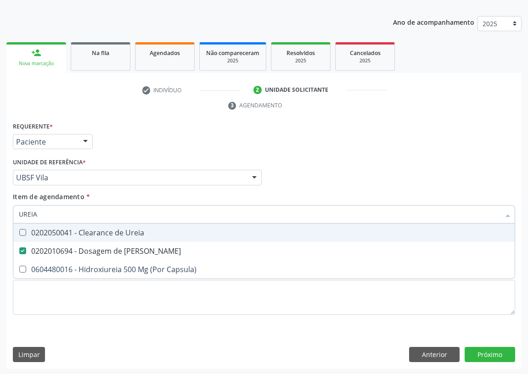
drag, startPoint x: 50, startPoint y: 216, endPoint x: 4, endPoint y: 198, distance: 49.7
click at [4, 207] on div "Acompanhamento Acompanhe a situação das marcações correntes e finalizadas Relat…" at bounding box center [264, 165] width 528 height 420
type input "C"
checkbox Ureia "false"
type input "CREATININA"
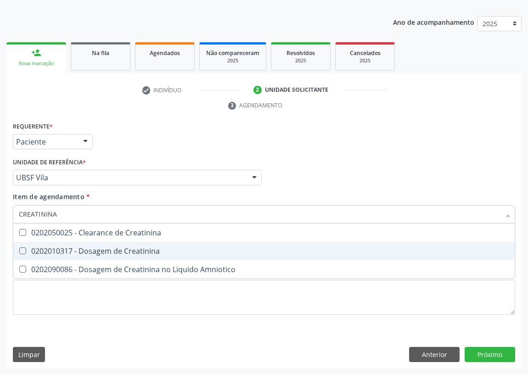
drag, startPoint x: 24, startPoint y: 246, endPoint x: 48, endPoint y: 220, distance: 35.1
click at [26, 244] on span "0202010317 - Dosagem de Creatinina" at bounding box center [263, 251] width 501 height 18
checkbox Creatinina "true"
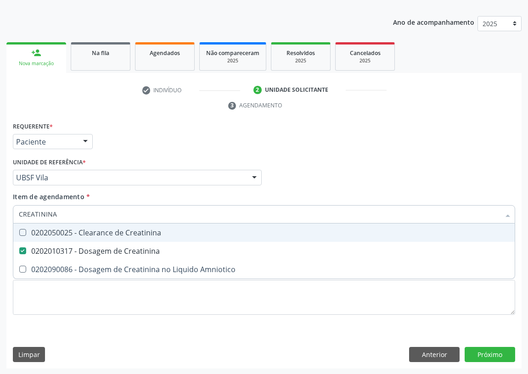
drag, startPoint x: 64, startPoint y: 214, endPoint x: 5, endPoint y: 213, distance: 59.2
click at [7, 214] on div "Requerente * Paciente Profissional de Saúde Paciente Nenhum resultado encontrad…" at bounding box center [263, 244] width 515 height 249
type input "C"
checkbox Creatinina "false"
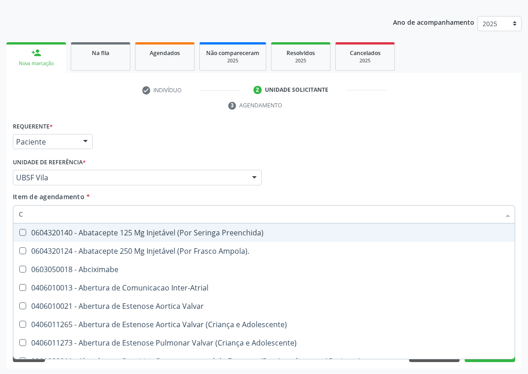
type input "CO"
checkbox Osseo "true"
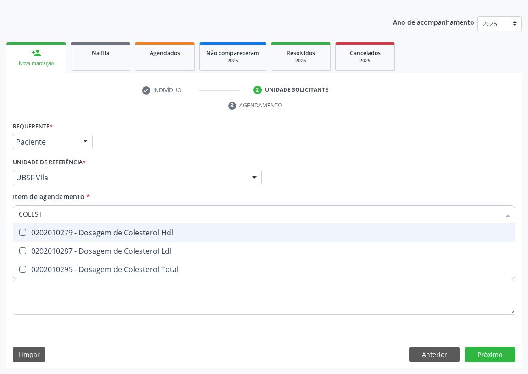
type input "COLESTE"
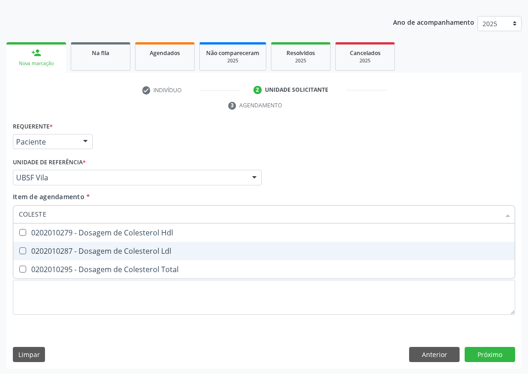
click at [24, 249] on Ldl at bounding box center [22, 250] width 7 height 7
click at [19, 249] on Ldl "checkbox" at bounding box center [16, 251] width 6 height 6
checkbox Ldl "true"
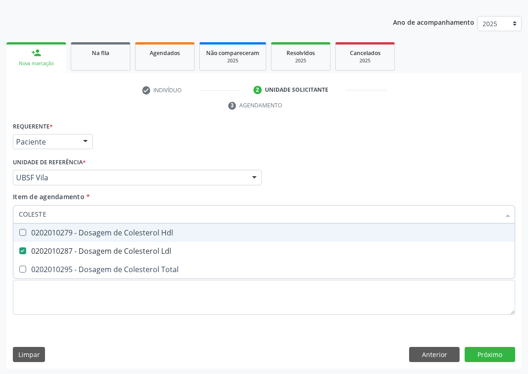
drag, startPoint x: 22, startPoint y: 229, endPoint x: 39, endPoint y: 223, distance: 17.6
click at [23, 229] on Hdl at bounding box center [22, 232] width 7 height 7
click at [19, 230] on Hdl "checkbox" at bounding box center [16, 233] width 6 height 6
checkbox Hdl "true"
drag, startPoint x: 56, startPoint y: 214, endPoint x: 0, endPoint y: 205, distance: 57.1
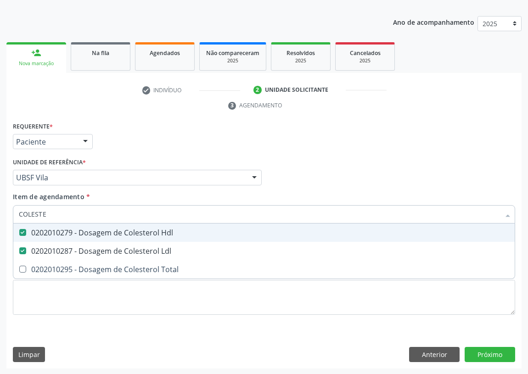
click at [0, 205] on div "Acompanhamento Acompanhe a situação das marcações correntes e finalizadas Relat…" at bounding box center [264, 165] width 528 height 420
type input "T"
checkbox Hdl "false"
checkbox Ldl "false"
type input "TGO"
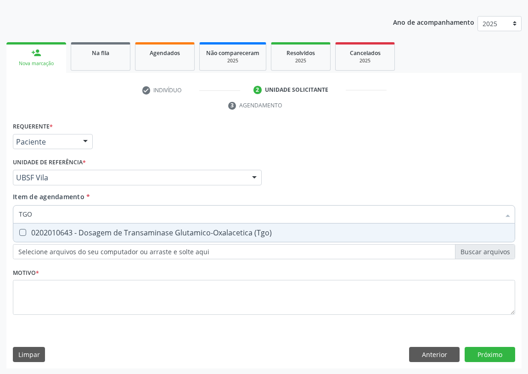
drag, startPoint x: 21, startPoint y: 234, endPoint x: 31, endPoint y: 217, distance: 19.8
click at [25, 230] on \(Tgo\) at bounding box center [22, 232] width 7 height 7
click at [19, 230] on \(Tgo\) "checkbox" at bounding box center [16, 233] width 6 height 6
checkbox \(Tgo\) "true"
drag, startPoint x: 37, startPoint y: 207, endPoint x: 0, endPoint y: 205, distance: 36.8
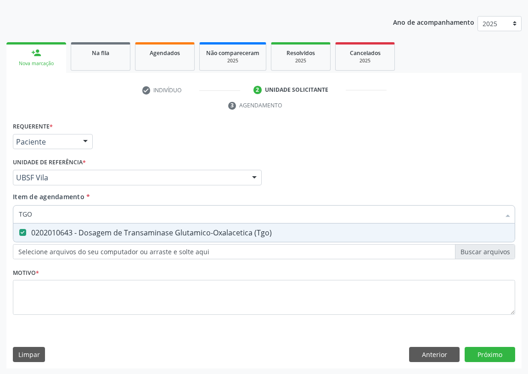
click at [5, 209] on div "Acompanhamento Acompanhe a situação das marcações correntes e finalizadas Relat…" at bounding box center [264, 165] width 528 height 420
type input "TG"
checkbox \(Tgo\) "true"
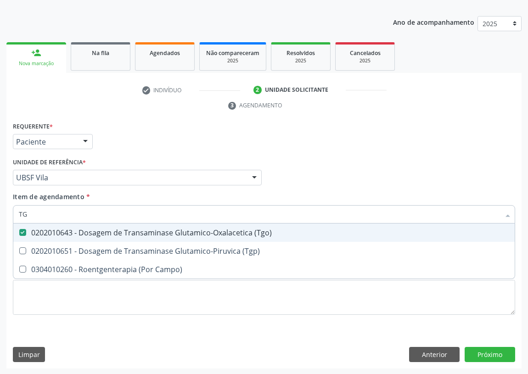
type input "TGP"
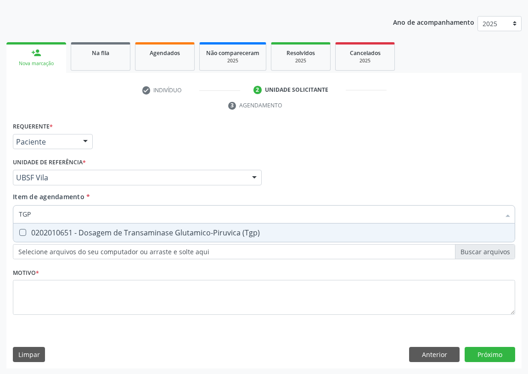
drag, startPoint x: 25, startPoint y: 230, endPoint x: 32, endPoint y: 217, distance: 14.6
click at [25, 229] on \(Tgp\) at bounding box center [22, 232] width 7 height 7
click at [19, 230] on \(Tgp\) "checkbox" at bounding box center [16, 233] width 6 height 6
checkbox \(Tgp\) "true"
drag, startPoint x: 46, startPoint y: 210, endPoint x: 0, endPoint y: 209, distance: 46.4
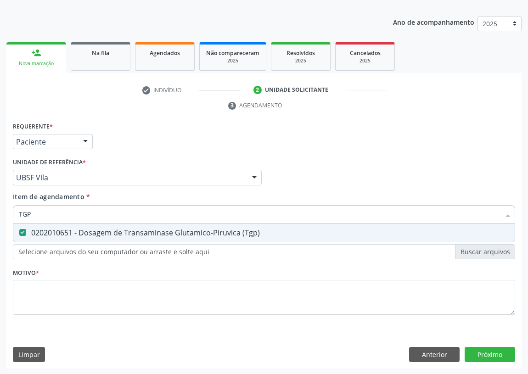
click at [0, 213] on div "Acompanhamento Acompanhe a situação das marcações correntes e finalizadas Relat…" at bounding box center [264, 165] width 528 height 420
type input "G"
checkbox \(Tgp\) "false"
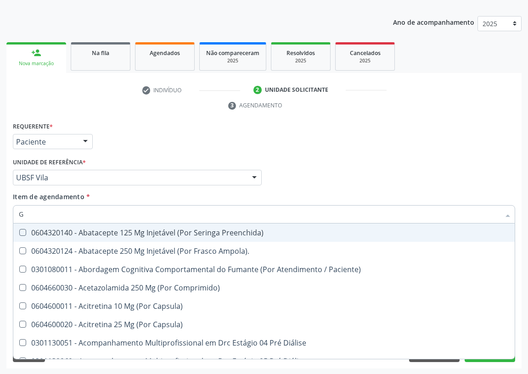
type input "GL"
checkbox Pé\) "true"
checkbox Columela "true"
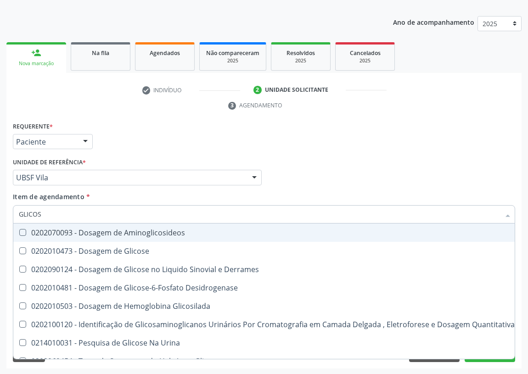
type input "GLICOSE"
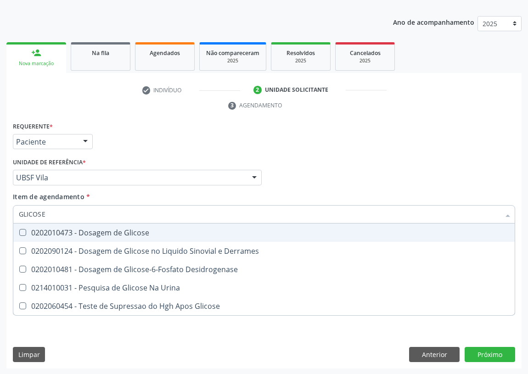
drag, startPoint x: 23, startPoint y: 230, endPoint x: 44, endPoint y: 217, distance: 24.1
click at [25, 229] on Glicose at bounding box center [22, 232] width 7 height 7
click at [19, 230] on Glicose "checkbox" at bounding box center [16, 233] width 6 height 6
checkbox Glicose "true"
drag, startPoint x: 50, startPoint y: 215, endPoint x: 7, endPoint y: 214, distance: 42.7
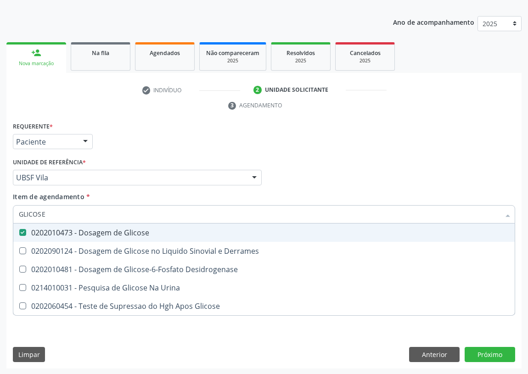
click at [7, 214] on div "Requerente * Paciente Profissional de Saúde Paciente Nenhum resultado encontrad…" at bounding box center [263, 244] width 515 height 249
type input "T"
checkbox Glicose "false"
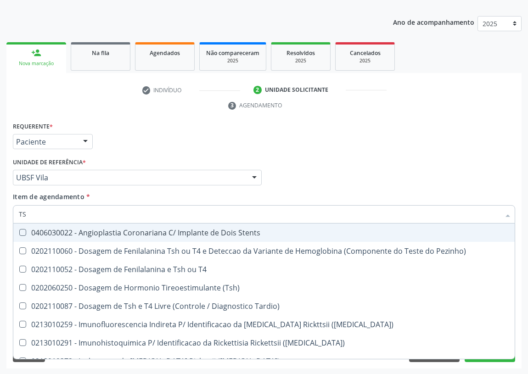
type input "TSH"
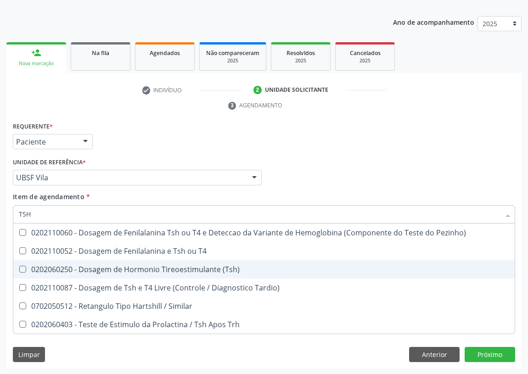
drag, startPoint x: 150, startPoint y: 268, endPoint x: 139, endPoint y: 262, distance: 12.9
click at [146, 266] on div "0202060250 - Dosagem de Hormonio Tireoestimulante (Tsh)" at bounding box center [264, 269] width 490 height 7
checkbox \(Tsh\) "true"
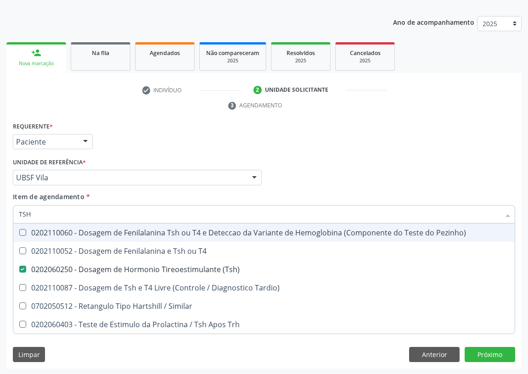
drag, startPoint x: 37, startPoint y: 215, endPoint x: 0, endPoint y: 216, distance: 36.7
click at [0, 216] on div "Acompanhamento Acompanhe a situação das marcações correntes e finalizadas Relat…" at bounding box center [264, 165] width 528 height 420
type input "T"
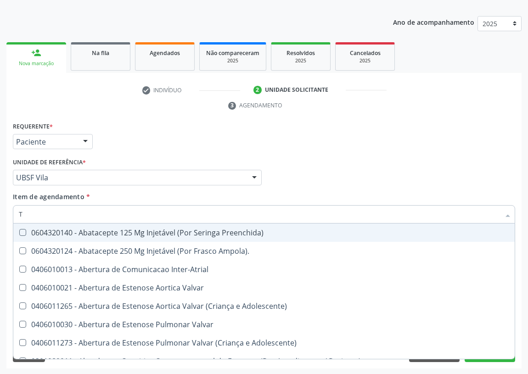
checkbox Inter-Atrial "false"
type input "T4"
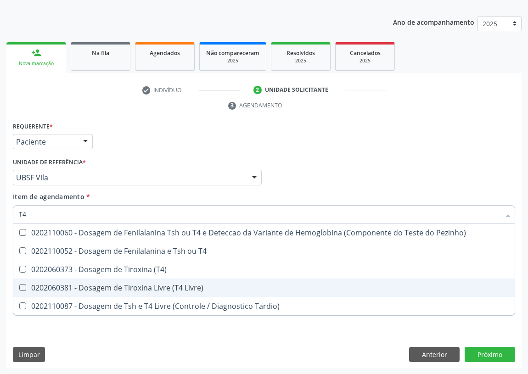
click at [96, 287] on div "0202060381 - Dosagem de Tiroxina Livre (T4 Livre)" at bounding box center [264, 287] width 490 height 7
checkbox Livre\) "true"
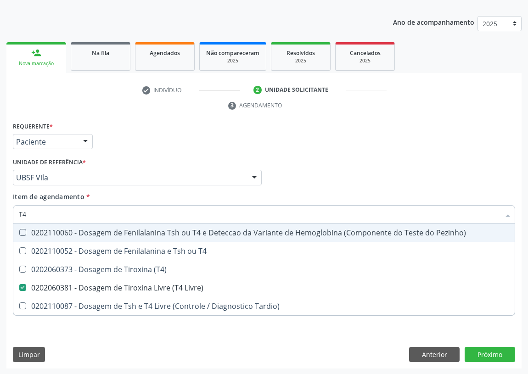
drag, startPoint x: 445, startPoint y: 153, endPoint x: 6, endPoint y: 276, distance: 455.3
click at [413, 162] on div "Requerente * Paciente Profissional de Saúde Paciente Nenhum resultado encontrad…" at bounding box center [264, 224] width 502 height 208
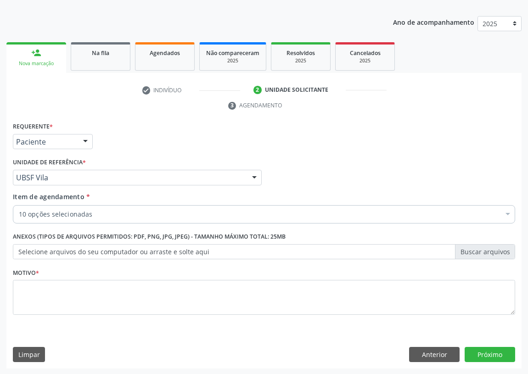
checkbox Completo "true"
checkbox Ureia "true"
checkbox Ldl "true"
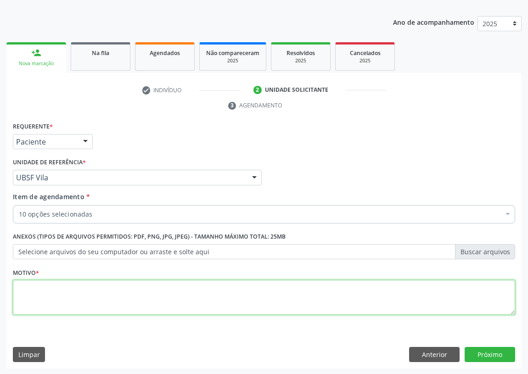
click at [72, 297] on textarea at bounding box center [264, 297] width 502 height 35
type textarea "AVALIAÇÃO"
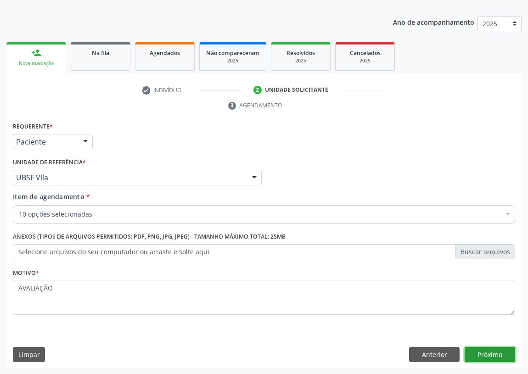
click at [486, 354] on button "Próximo" at bounding box center [490, 355] width 51 height 16
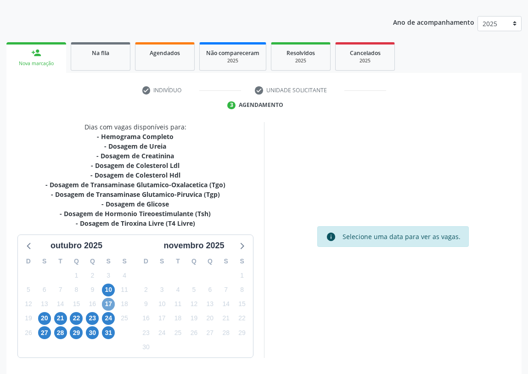
click at [107, 299] on span "17" at bounding box center [108, 304] width 13 height 13
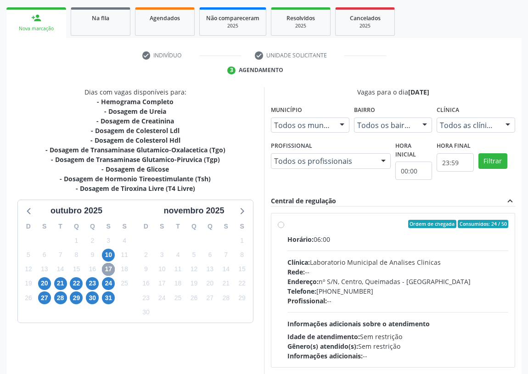
scroll to position [176, 0]
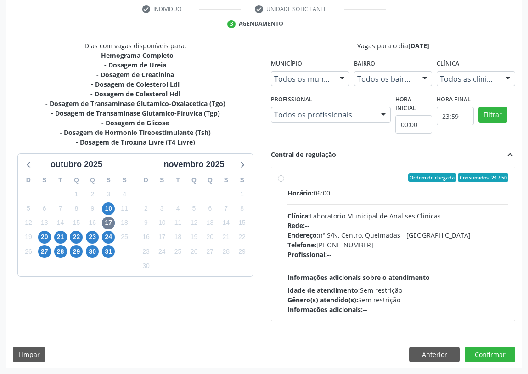
click at [287, 175] on label "Ordem de chegada Consumidos: 24 / 50 Horário: 06:00 Clínica: Laboratorio Munici…" at bounding box center [397, 244] width 221 height 141
click at [281, 175] on input "Ordem de chegada Consumidos: 24 / 50 Horário: 06:00 Clínica: Laboratorio Munici…" at bounding box center [281, 178] width 6 height 8
radio input "true"
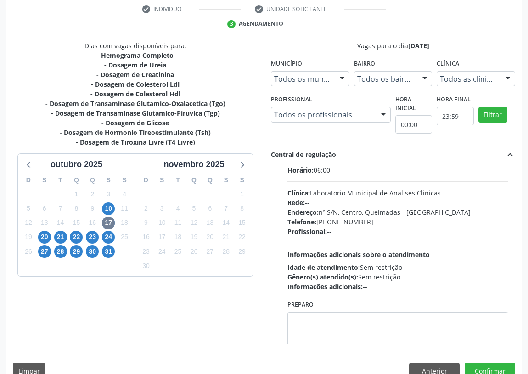
scroll to position [45, 0]
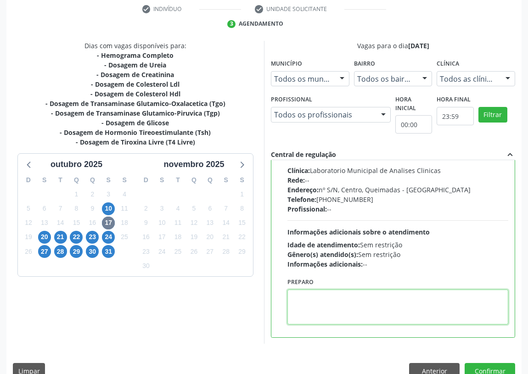
click at [327, 308] on textarea at bounding box center [397, 307] width 221 height 35
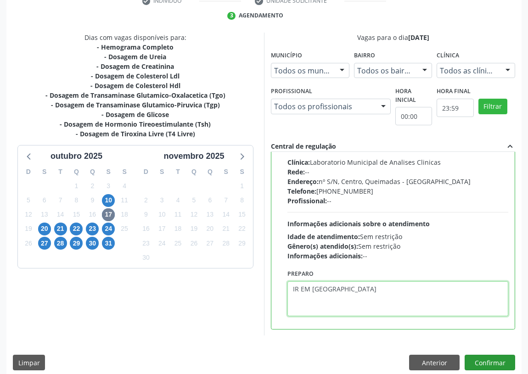
scroll to position [193, 0]
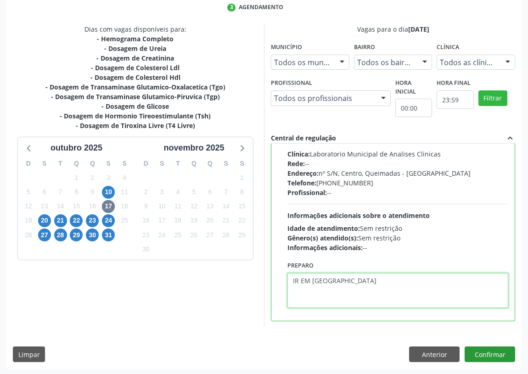
type textarea "IR EM [GEOGRAPHIC_DATA]"
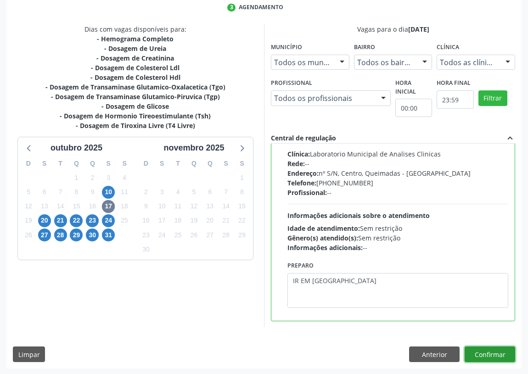
click at [483, 349] on button "Confirmar" at bounding box center [490, 355] width 51 height 16
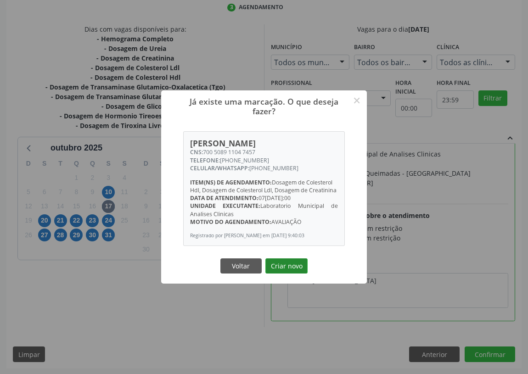
click at [291, 270] on button "Criar novo" at bounding box center [286, 267] width 42 height 16
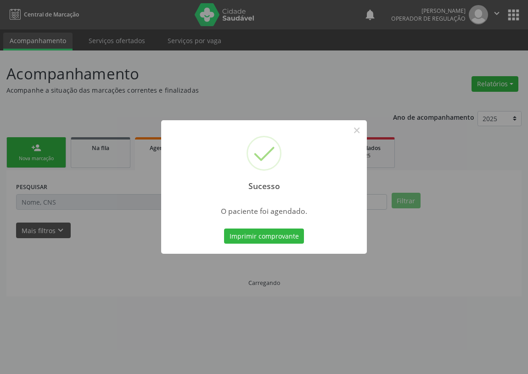
scroll to position [0, 0]
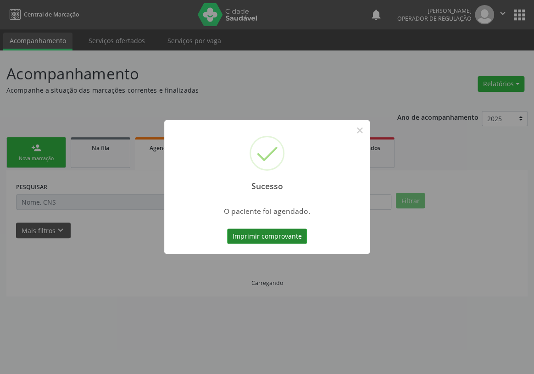
click at [291, 234] on button "Imprimir comprovante" at bounding box center [267, 237] width 80 height 16
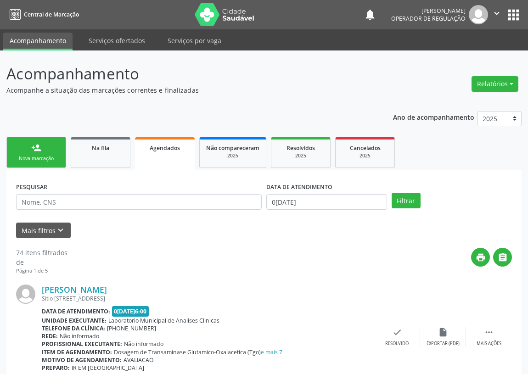
click at [45, 160] on div "Nova marcação" at bounding box center [36, 158] width 46 height 7
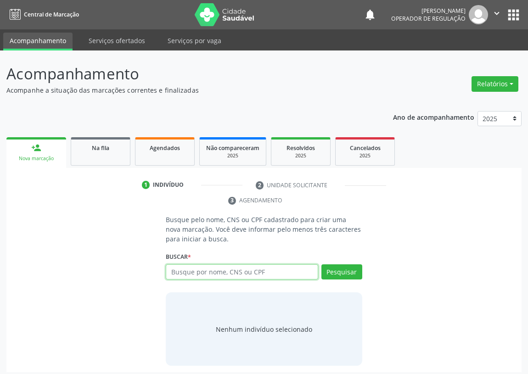
click at [201, 271] on input "text" at bounding box center [242, 272] width 152 height 16
click at [191, 271] on input "text" at bounding box center [242, 272] width 152 height 16
click at [180, 274] on input "text" at bounding box center [242, 272] width 152 height 16
type input "703408292079012"
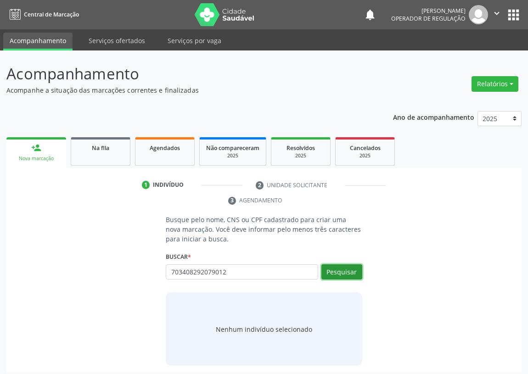
drag, startPoint x: 353, startPoint y: 271, endPoint x: 342, endPoint y: 270, distance: 11.1
click at [345, 270] on button "Pesquisar" at bounding box center [341, 272] width 41 height 16
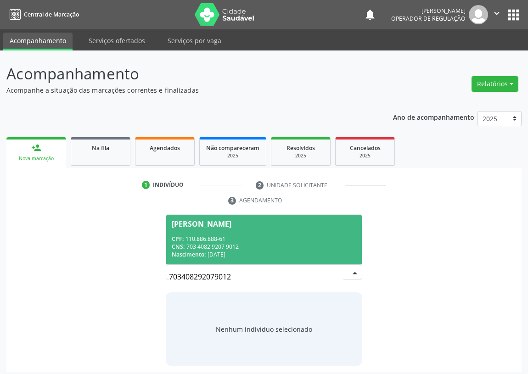
click at [210, 239] on div "CPF: 110.886.888-61" at bounding box center [264, 239] width 185 height 8
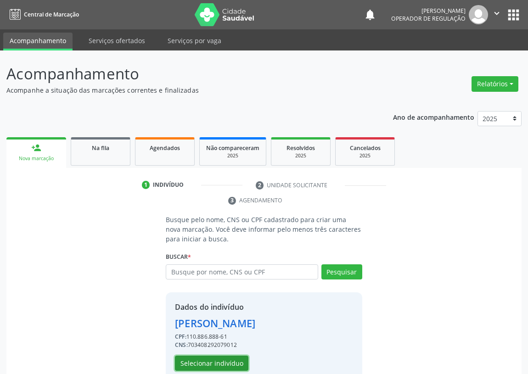
drag, startPoint x: 194, startPoint y: 362, endPoint x: 9, endPoint y: 283, distance: 200.8
click at [193, 362] on button "Selecionar indivíduo" at bounding box center [211, 364] width 73 height 16
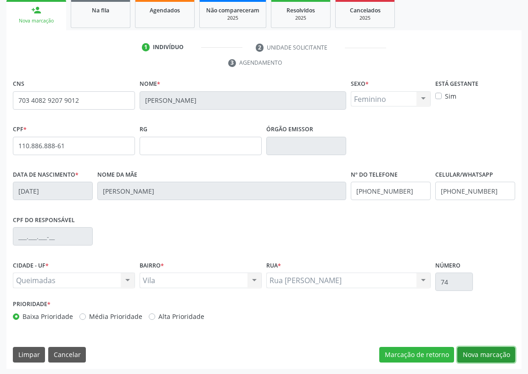
drag, startPoint x: 484, startPoint y: 357, endPoint x: 345, endPoint y: 315, distance: 145.3
click at [480, 353] on button "Nova marcação" at bounding box center [486, 355] width 58 height 16
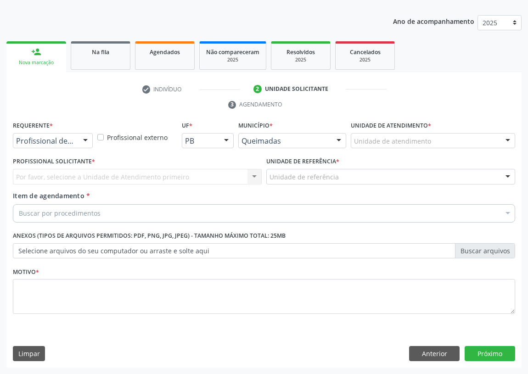
scroll to position [95, 0]
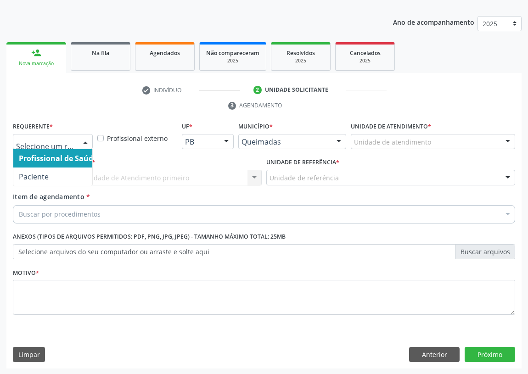
drag, startPoint x: 87, startPoint y: 143, endPoint x: 68, endPoint y: 173, distance: 35.7
click at [87, 143] on div at bounding box center [86, 143] width 14 height 16
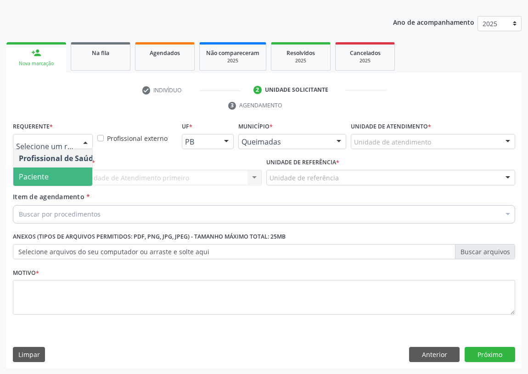
click at [73, 175] on span "Paciente" at bounding box center [58, 177] width 90 height 18
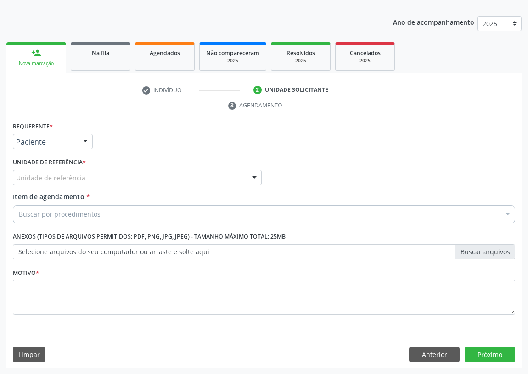
click at [247, 179] on div "Unidade de referência" at bounding box center [137, 178] width 249 height 16
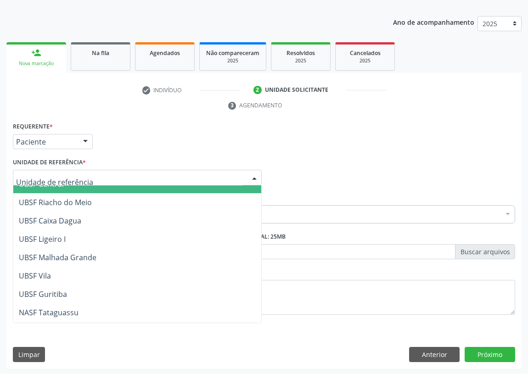
scroll to position [230, 0]
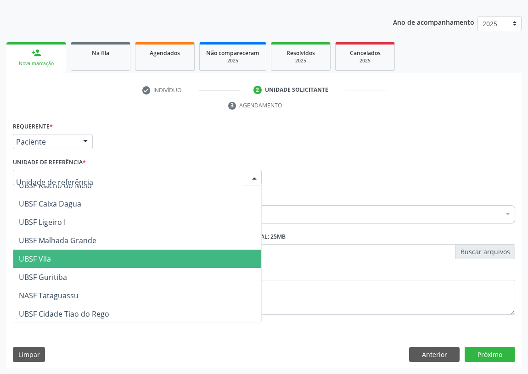
drag, startPoint x: 51, startPoint y: 261, endPoint x: 0, endPoint y: 241, distance: 55.3
click at [51, 260] on span "UBSF Vila" at bounding box center [137, 259] width 248 height 18
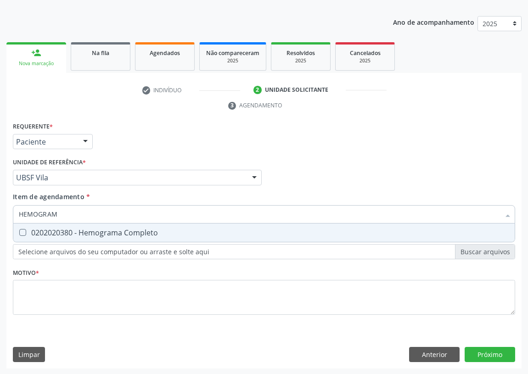
type input "HEMOGRAMA"
drag, startPoint x: 21, startPoint y: 231, endPoint x: 63, endPoint y: 230, distance: 42.7
click at [36, 230] on div "0202020380 - Hemograma Completo" at bounding box center [264, 232] width 490 height 7
checkbox Completo "true"
drag, startPoint x: 67, startPoint y: 218, endPoint x: 0, endPoint y: 220, distance: 67.5
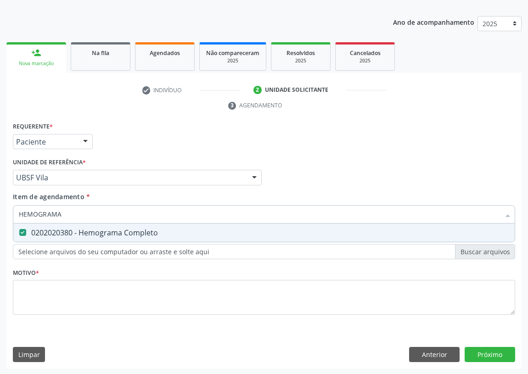
click at [0, 220] on div "Acompanhamento Acompanhe a situação das marcações correntes e finalizadas Relat…" at bounding box center [264, 165] width 528 height 420
type input "G"
checkbox Completo "false"
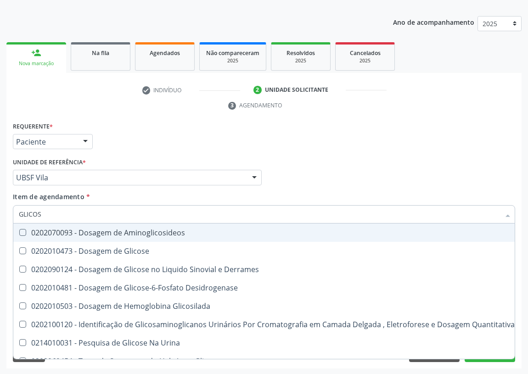
type input "GLICOSE"
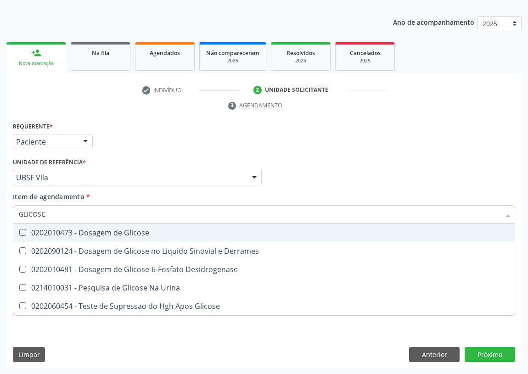
drag, startPoint x: 21, startPoint y: 230, endPoint x: 40, endPoint y: 222, distance: 21.6
click at [30, 228] on span "0202010473 - Dosagem de Glicose" at bounding box center [263, 233] width 501 height 18
checkbox Glicose "true"
drag, startPoint x: 59, startPoint y: 215, endPoint x: 0, endPoint y: 216, distance: 58.8
click at [0, 219] on div "Acompanhamento Acompanhe a situação das marcações correntes e finalizadas Relat…" at bounding box center [264, 165] width 528 height 420
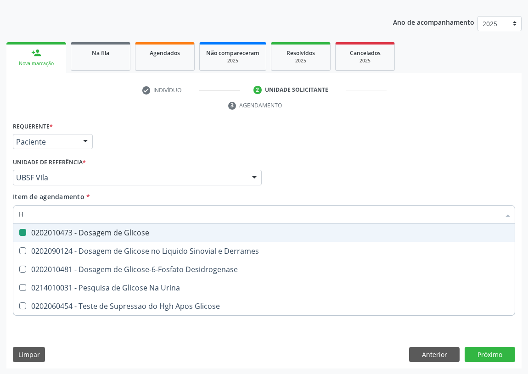
type input "HE"
checkbox Glicose "false"
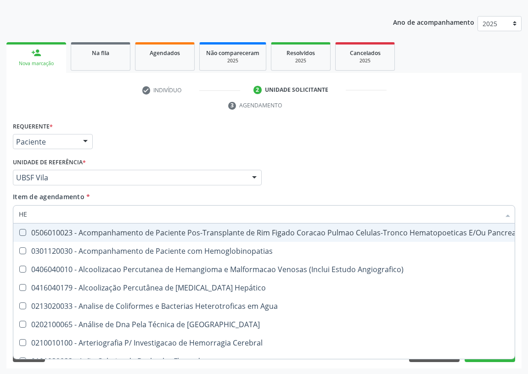
type input "HEM"
checkbox Transplante "true"
checkbox Completo "false"
type input "HEMO"
checkbox Retro-Retal "true"
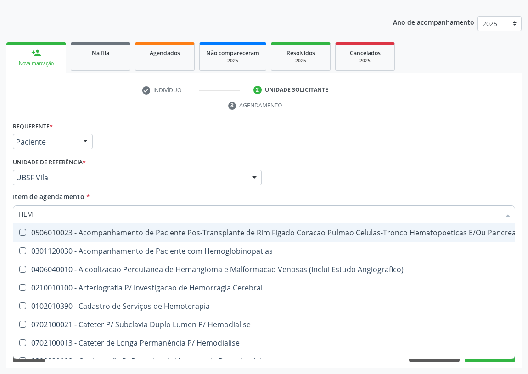
checkbox Completo "false"
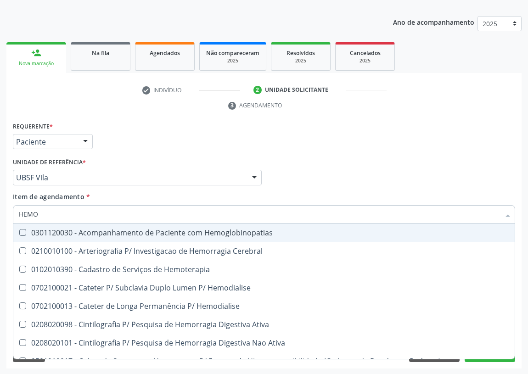
type input "HEMOG"
checkbox Carboxi-Hemoglobina "true"
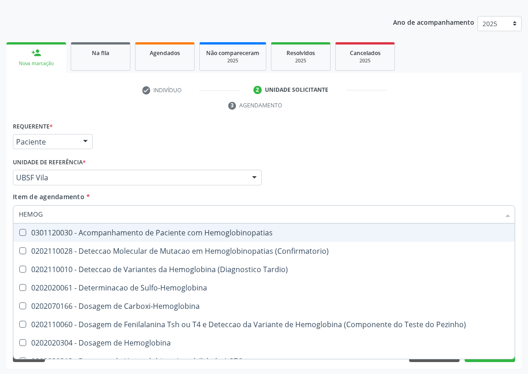
type input "HEMOGL"
checkbox Completo "false"
type input "HEMOGLOBINA"
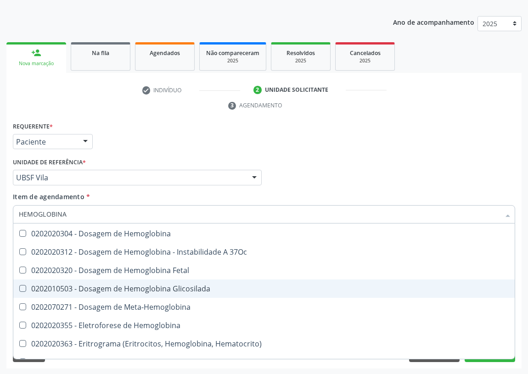
scroll to position [83, 0]
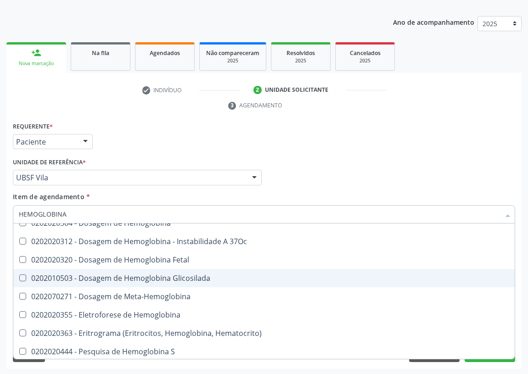
drag, startPoint x: 139, startPoint y: 278, endPoint x: 112, endPoint y: 272, distance: 27.3
click at [135, 278] on div "0202010503 - Dosagem de Hemoglobina Glicosilada" at bounding box center [264, 278] width 490 height 7
checkbox Glicosilada "true"
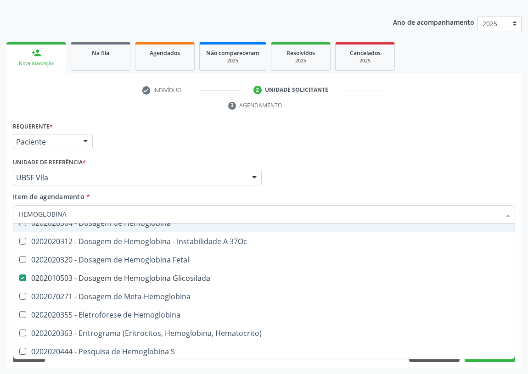
drag, startPoint x: 84, startPoint y: 216, endPoint x: 0, endPoint y: 196, distance: 86.4
click at [0, 210] on div "Acompanhamento Acompanhe a situação das marcações correntes e finalizadas Relat…" at bounding box center [264, 165] width 528 height 420
type input "TR"
checkbox Glicosilada "false"
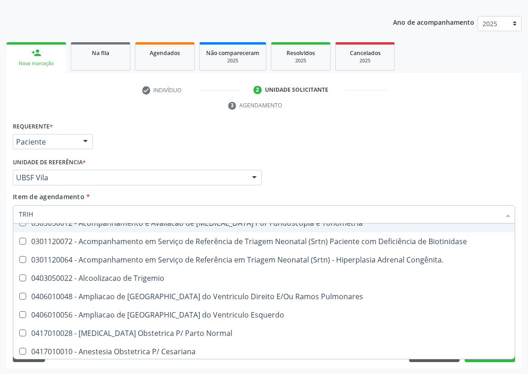
scroll to position [0, 0]
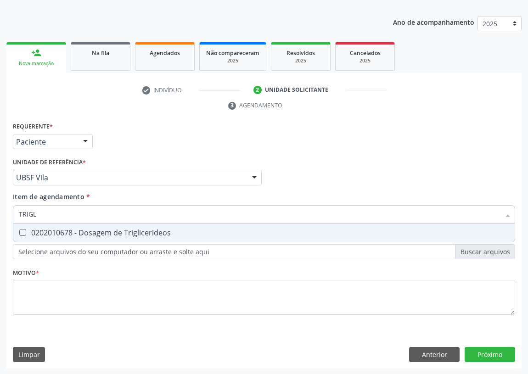
type input "TRIGLI"
drag, startPoint x: 26, startPoint y: 234, endPoint x: 36, endPoint y: 218, distance: 19.0
click at [27, 230] on div "0202010678 - Dosagem de Triglicerideos" at bounding box center [264, 232] width 490 height 7
checkbox Triglicerideos "true"
drag, startPoint x: 41, startPoint y: 217, endPoint x: 5, endPoint y: 211, distance: 36.8
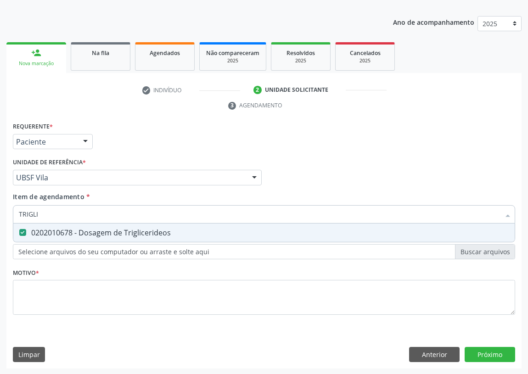
click at [6, 216] on div "Requerente * Paciente Profissional de Saúde Paciente Nenhum resultado encontrad…" at bounding box center [263, 244] width 515 height 249
type input "CO"
checkbox Triglicerideos "false"
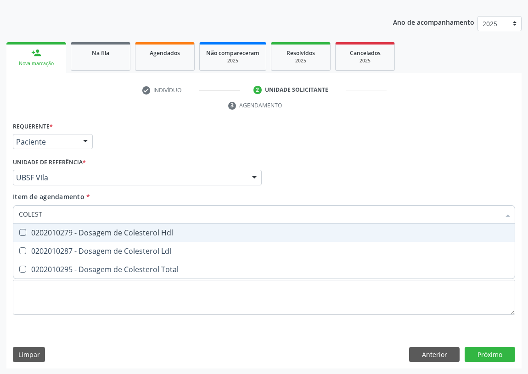
type input "COLESTE"
drag, startPoint x: 23, startPoint y: 229, endPoint x: 22, endPoint y: 245, distance: 16.1
click at [22, 239] on span "0202010279 - Dosagem de Colesterol Hdl" at bounding box center [263, 233] width 501 height 18
checkbox Hdl "true"
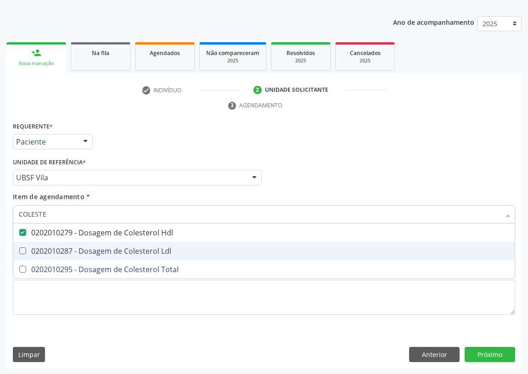
drag, startPoint x: 22, startPoint y: 250, endPoint x: 47, endPoint y: 228, distance: 33.2
click at [28, 244] on span "0202010287 - Dosagem de Colesterol Ldl" at bounding box center [263, 251] width 501 height 18
checkbox Ldl "true"
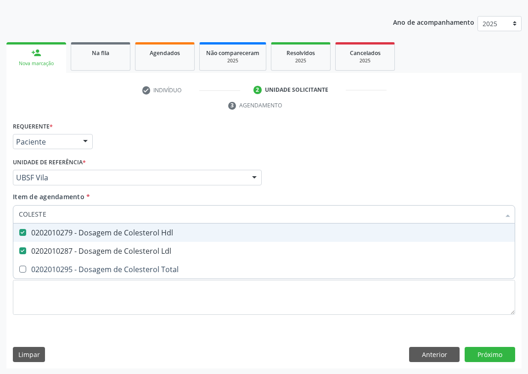
drag, startPoint x: 49, startPoint y: 216, endPoint x: 6, endPoint y: 210, distance: 44.1
click at [5, 213] on div "Acompanhamento Acompanhe a situação das marcações correntes e finalizadas Relat…" at bounding box center [264, 165] width 528 height 420
type input "TG"
checkbox Hdl "false"
checkbox Ldl "false"
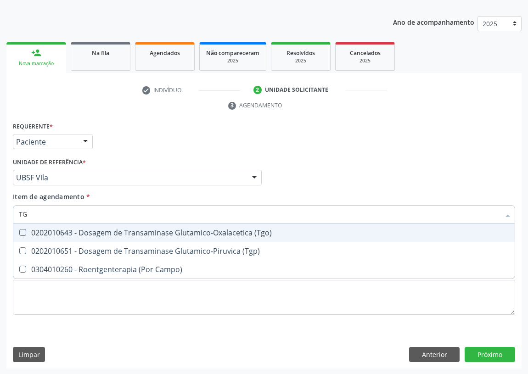
type input "TGO"
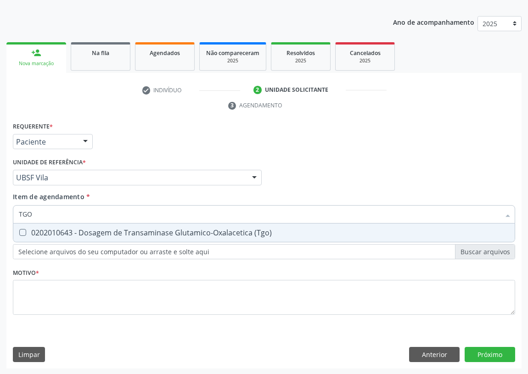
drag, startPoint x: 22, startPoint y: 230, endPoint x: 36, endPoint y: 218, distance: 18.2
click at [25, 229] on \(Tgo\) at bounding box center [22, 232] width 7 height 7
click at [19, 230] on \(Tgo\) "checkbox" at bounding box center [16, 233] width 6 height 6
checkbox \(Tgo\) "true"
drag, startPoint x: 15, startPoint y: 210, endPoint x: 1, endPoint y: 202, distance: 15.4
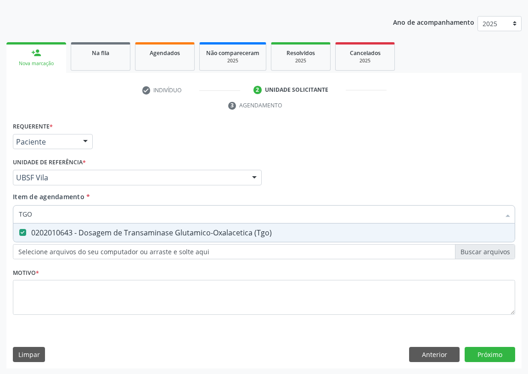
click at [2, 209] on div "Acompanhamento Acompanhe a situação das marcações correntes e finalizadas Relat…" at bounding box center [264, 165] width 528 height 420
type input "TG"
checkbox \(Tgo\) "true"
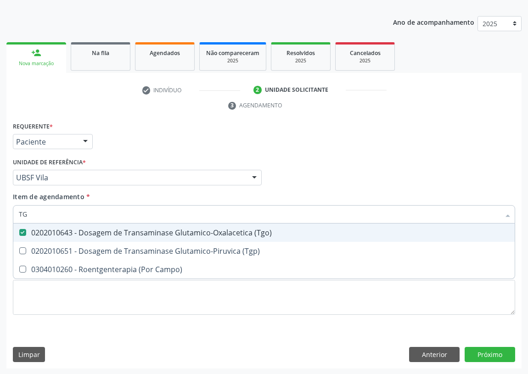
type input "TGP"
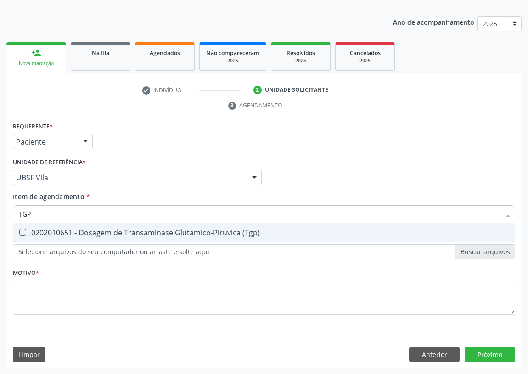
drag, startPoint x: 21, startPoint y: 232, endPoint x: 35, endPoint y: 219, distance: 19.2
click at [27, 226] on span "0202010651 - Dosagem de Transaminase Glutamico-Piruvica (Tgp)" at bounding box center [263, 233] width 501 height 18
checkbox \(Tgp\) "true"
drag, startPoint x: 46, startPoint y: 213, endPoint x: 0, endPoint y: 196, distance: 49.0
click at [0, 200] on div "Acompanhamento Acompanhe a situação das marcações correntes e finalizadas Relat…" at bounding box center [264, 165] width 528 height 420
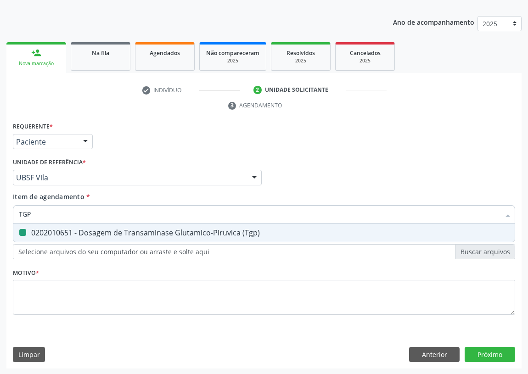
type input "U"
checkbox \(Tgp\) "false"
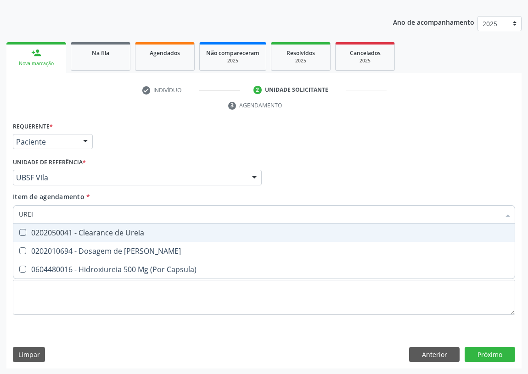
type input "UREIA"
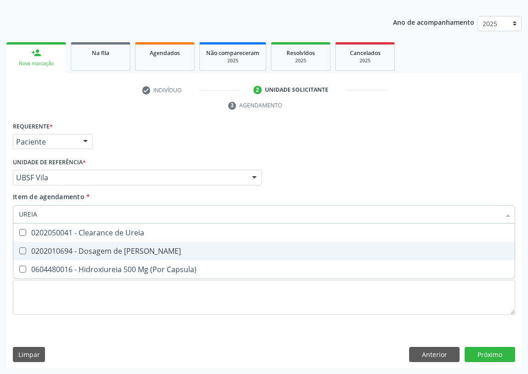
drag, startPoint x: 20, startPoint y: 249, endPoint x: 35, endPoint y: 224, distance: 28.8
click at [30, 244] on span "0202010694 - Dosagem de [PERSON_NAME]" at bounding box center [263, 251] width 501 height 18
checkbox Ureia "true"
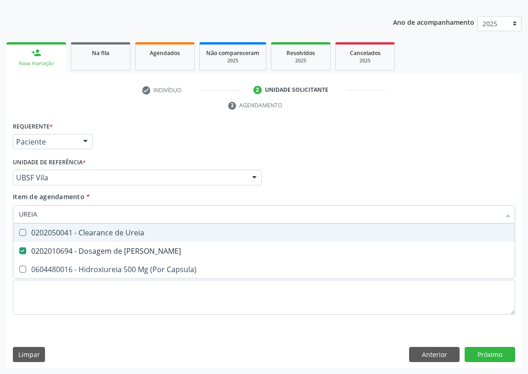
drag, startPoint x: 39, startPoint y: 215, endPoint x: 5, endPoint y: 212, distance: 34.6
click at [5, 212] on div "Acompanhamento Acompanhe a situação das marcações correntes e finalizadas Relat…" at bounding box center [264, 165] width 528 height 420
type input "A"
checkbox Ureia "false"
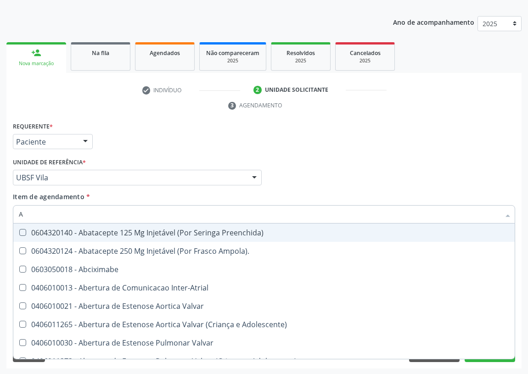
type input "AC"
checkbox Comprimido\) "true"
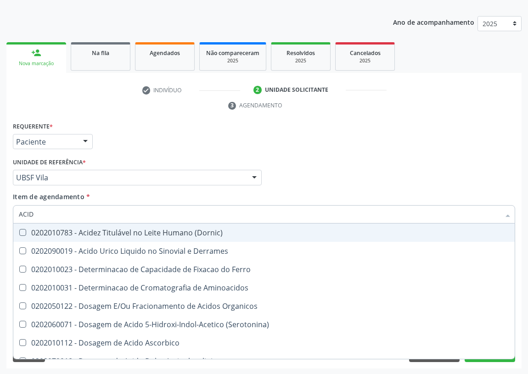
type input "ACIDO"
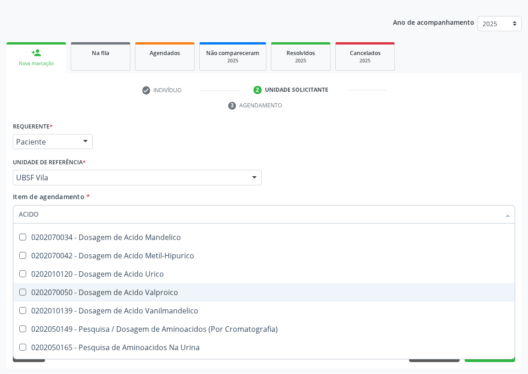
scroll to position [125, 0]
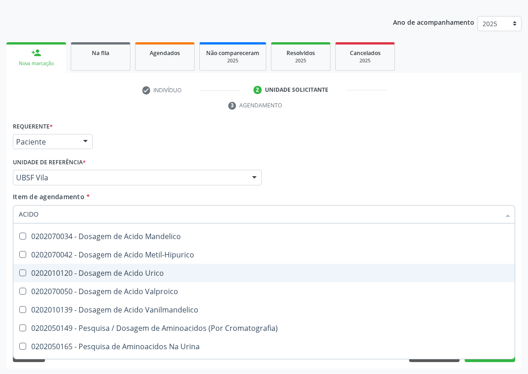
drag, startPoint x: 138, startPoint y: 275, endPoint x: 79, endPoint y: 253, distance: 62.9
click at [135, 274] on div "0202010120 - Dosagem de Acido Urico" at bounding box center [264, 273] width 490 height 7
checkbox Urico "true"
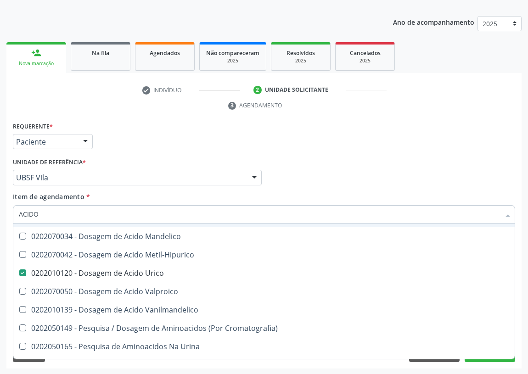
drag, startPoint x: 62, startPoint y: 217, endPoint x: 0, endPoint y: 205, distance: 63.7
click at [0, 206] on div "Acompanhamento Acompanhe a situação das marcações correntes e finalizadas Relat…" at bounding box center [264, 165] width 528 height 420
type input "C"
checkbox Urico "false"
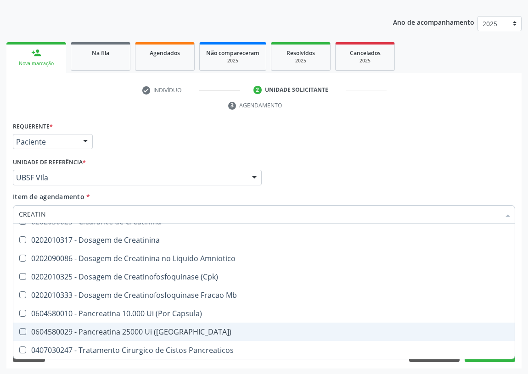
scroll to position [0, 0]
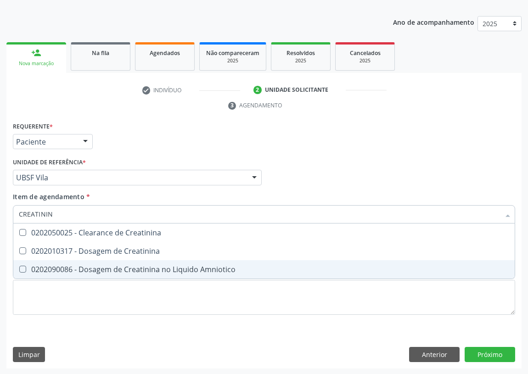
type input "CREATININA"
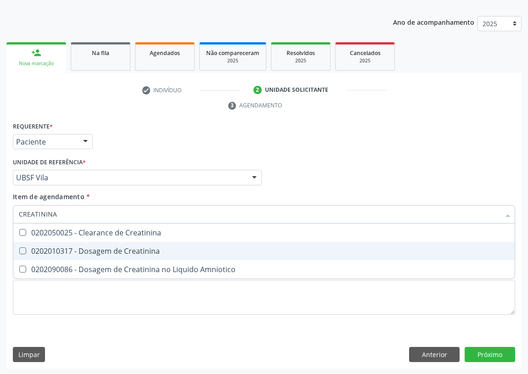
drag, startPoint x: 23, startPoint y: 248, endPoint x: 38, endPoint y: 223, distance: 29.8
click at [27, 245] on span "0202010317 - Dosagem de Creatinina" at bounding box center [263, 251] width 501 height 18
checkbox Creatinina "true"
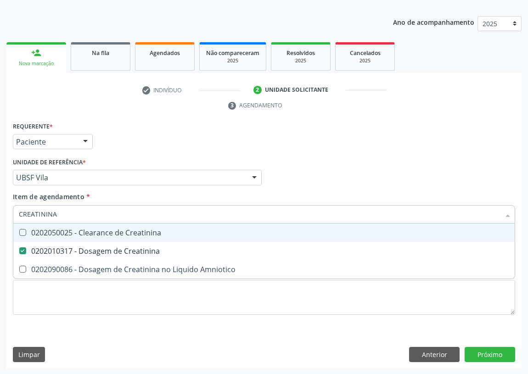
drag, startPoint x: 65, startPoint y: 214, endPoint x: 0, endPoint y: 197, distance: 67.1
click at [0, 205] on div "Acompanhamento Acompanhe a situação das marcações correntes e finalizadas Relat…" at bounding box center [264, 165] width 528 height 420
type input "C"
checkbox Creatinina "false"
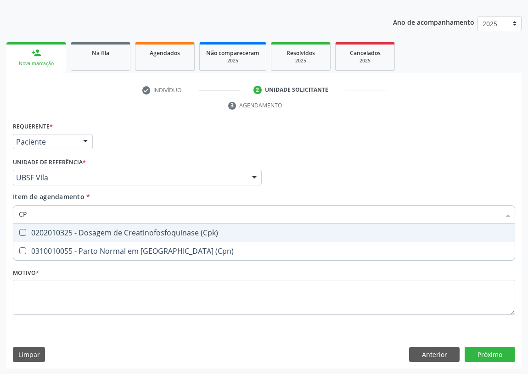
type input "CPK"
drag, startPoint x: 24, startPoint y: 230, endPoint x: 32, endPoint y: 209, distance: 22.9
click at [24, 224] on span "0202010325 - Dosagem de Creatinofosfoquinase (Cpk)" at bounding box center [263, 233] width 501 height 18
checkbox \(Cpk\) "true"
drag, startPoint x: 37, startPoint y: 210, endPoint x: 0, endPoint y: 206, distance: 37.0
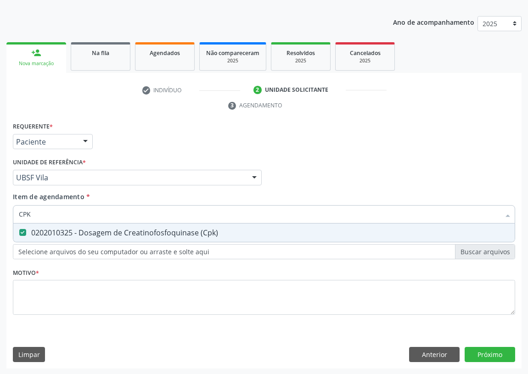
click at [0, 208] on div "Acompanhamento Acompanhe a situação das marcações correntes e finalizadas Relat…" at bounding box center [264, 165] width 528 height 420
type input "0"
checkbox \(Cpk\) "false"
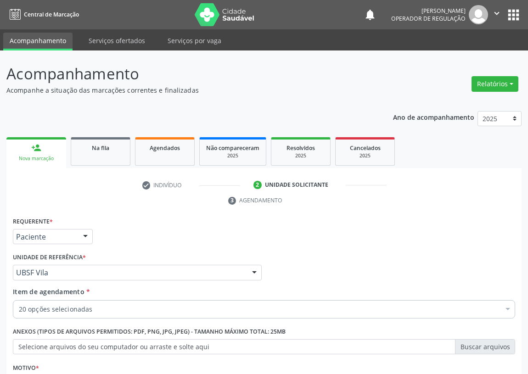
scroll to position [95, 0]
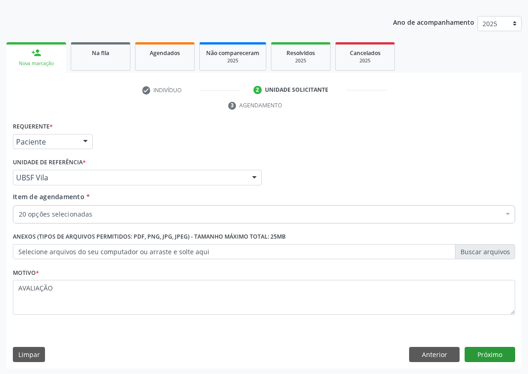
type textarea "AVALIAÇÃO"
drag, startPoint x: 497, startPoint y: 354, endPoint x: 116, endPoint y: 275, distance: 389.3
click at [445, 344] on div "Requerente * Paciente Profissional de Saúde Paciente Nenhum resultado encontrad…" at bounding box center [263, 244] width 515 height 249
click at [487, 354] on button "Próximo" at bounding box center [490, 355] width 51 height 16
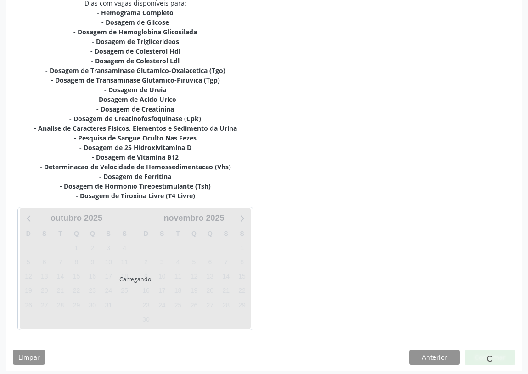
scroll to position [222, 0]
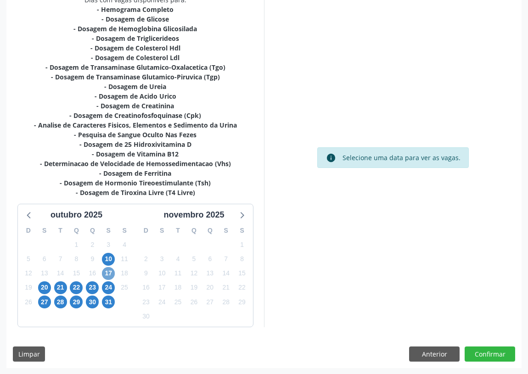
drag, startPoint x: 105, startPoint y: 271, endPoint x: 138, endPoint y: 251, distance: 39.0
click at [107, 270] on span "17" at bounding box center [108, 273] width 13 height 13
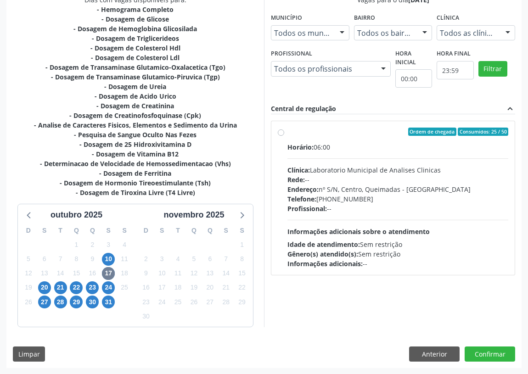
click at [287, 129] on label "Ordem de chegada Consumidos: 25 / 50 Horário: 06:00 Clínica: Laboratorio Munici…" at bounding box center [397, 198] width 221 height 141
click at [281, 129] on input "Ordem de chegada Consumidos: 25 / 50 Horário: 06:00 Clínica: Laboratorio Munici…" at bounding box center [281, 132] width 6 height 8
radio input "true"
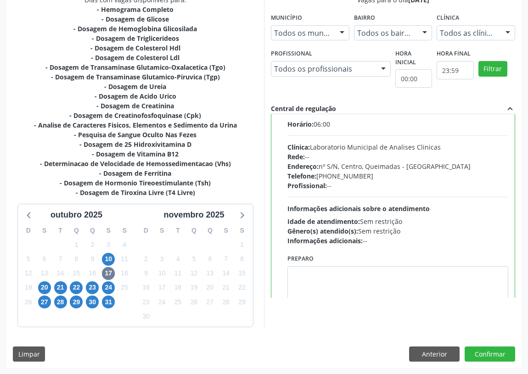
scroll to position [45, 0]
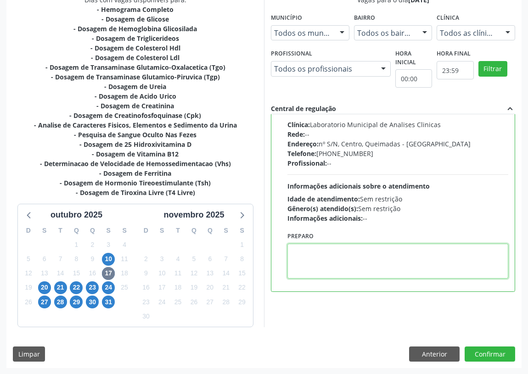
click at [311, 267] on textarea at bounding box center [397, 261] width 221 height 35
type textarea "IR EM [GEOGRAPHIC_DATA]"
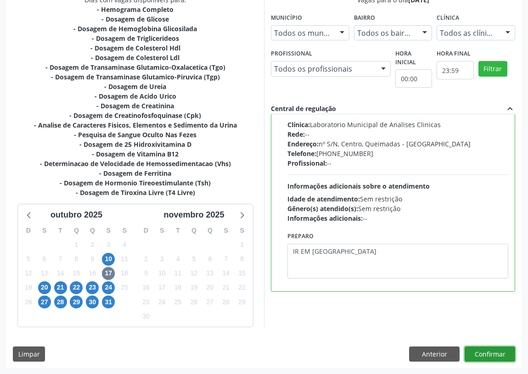
click at [487, 352] on button "Confirmar" at bounding box center [490, 355] width 51 height 16
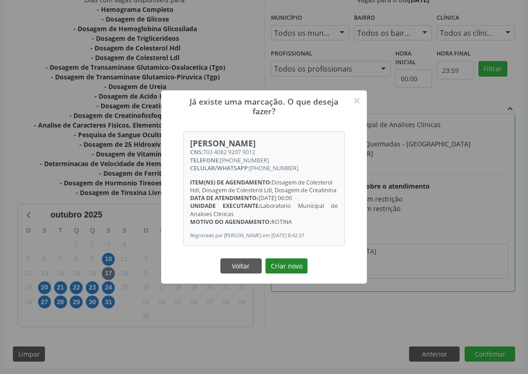
click at [288, 264] on button "Criar novo" at bounding box center [286, 267] width 42 height 16
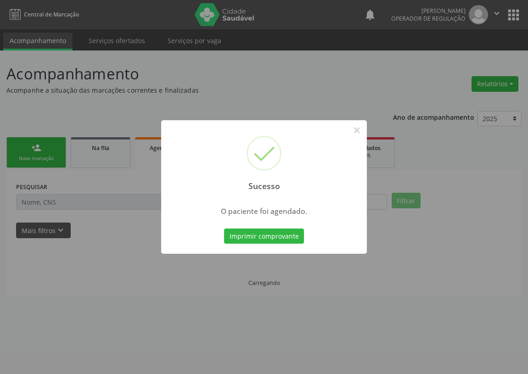
scroll to position [0, 0]
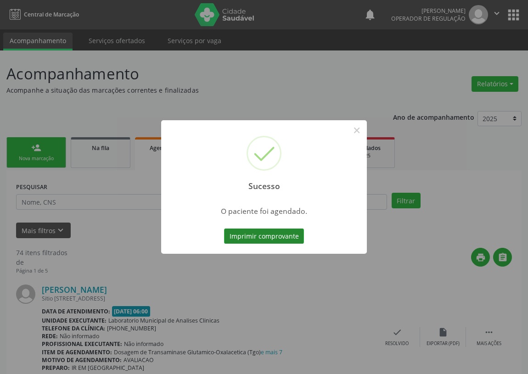
click at [274, 239] on button "Imprimir comprovante" at bounding box center [264, 237] width 80 height 16
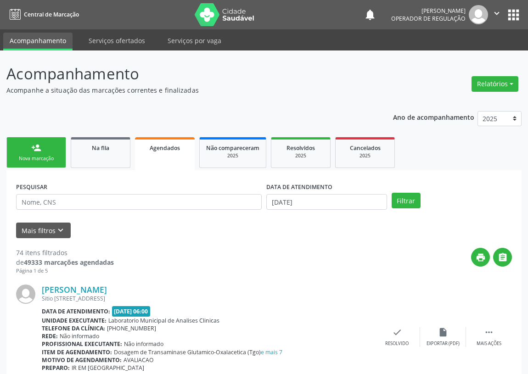
click at [33, 152] on link "person_add Nova marcação" at bounding box center [36, 152] width 60 height 31
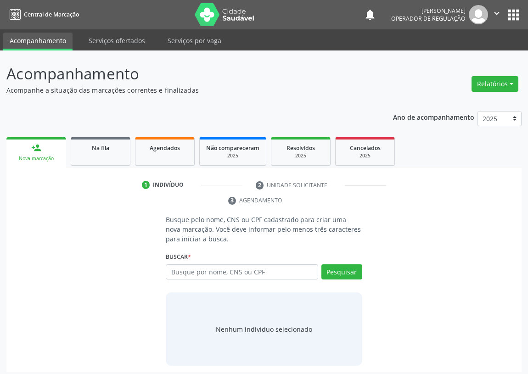
click at [192, 275] on input "text" at bounding box center [242, 272] width 152 height 16
click at [209, 275] on input "text" at bounding box center [242, 272] width 152 height 16
drag, startPoint x: 196, startPoint y: 275, endPoint x: 191, endPoint y: 271, distance: 6.2
click at [193, 273] on input "text" at bounding box center [242, 272] width 152 height 16
click at [191, 271] on input "text" at bounding box center [242, 272] width 152 height 16
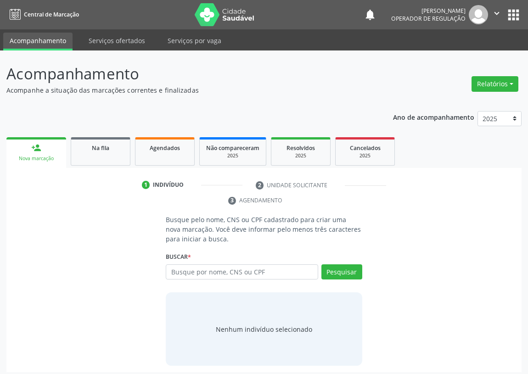
click at [191, 271] on input "text" at bounding box center [242, 272] width 152 height 16
